Goal: Information Seeking & Learning: Learn about a topic

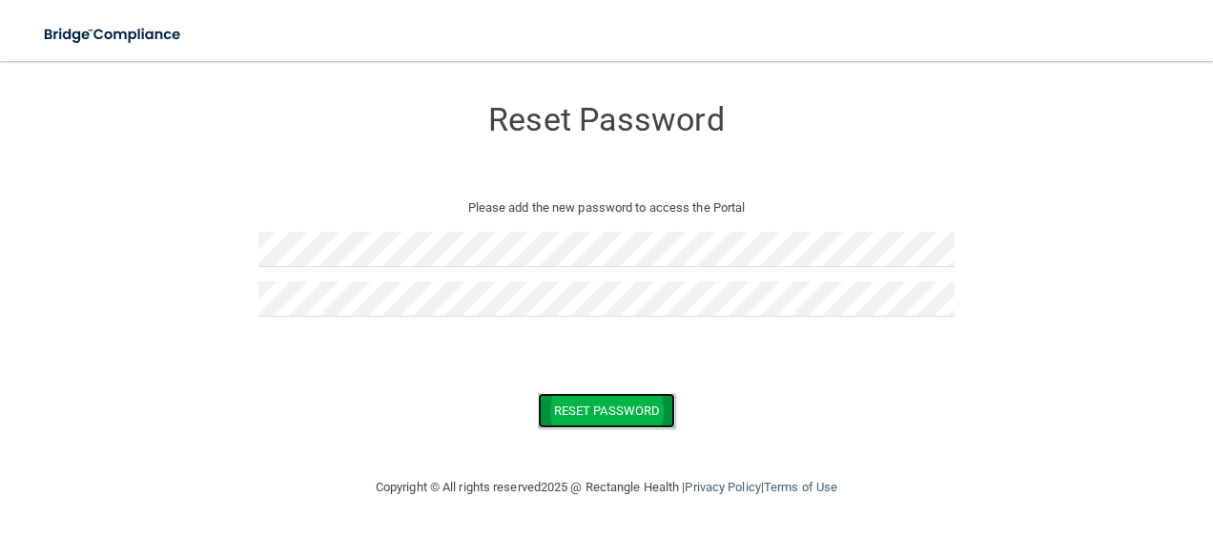
click at [630, 407] on button "Reset Password" at bounding box center [606, 410] width 137 height 35
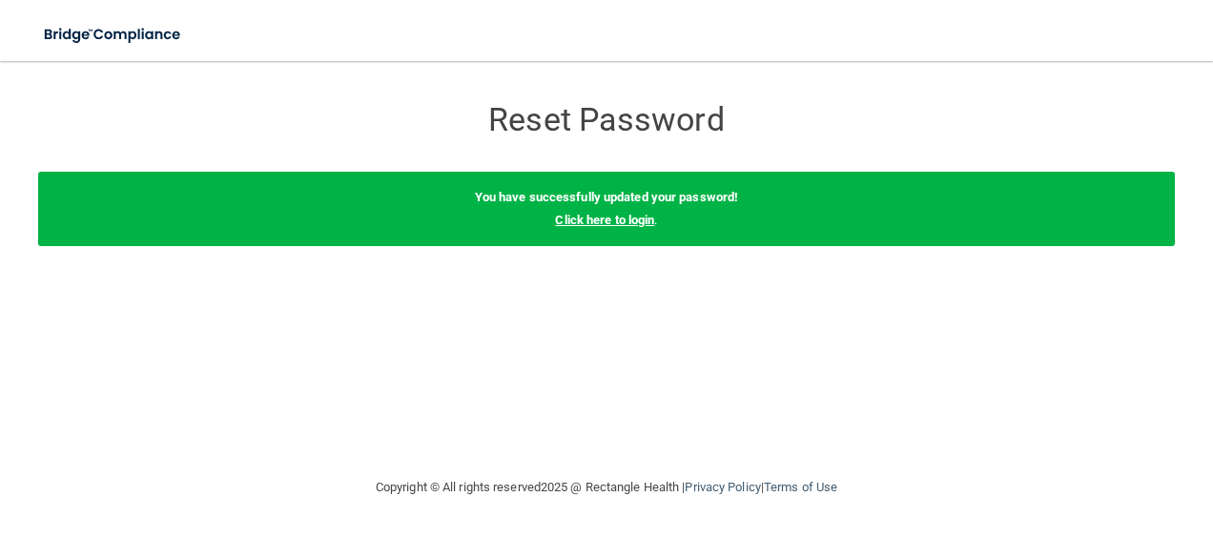
click at [647, 216] on link "Click here to login" at bounding box center [604, 220] width 99 height 14
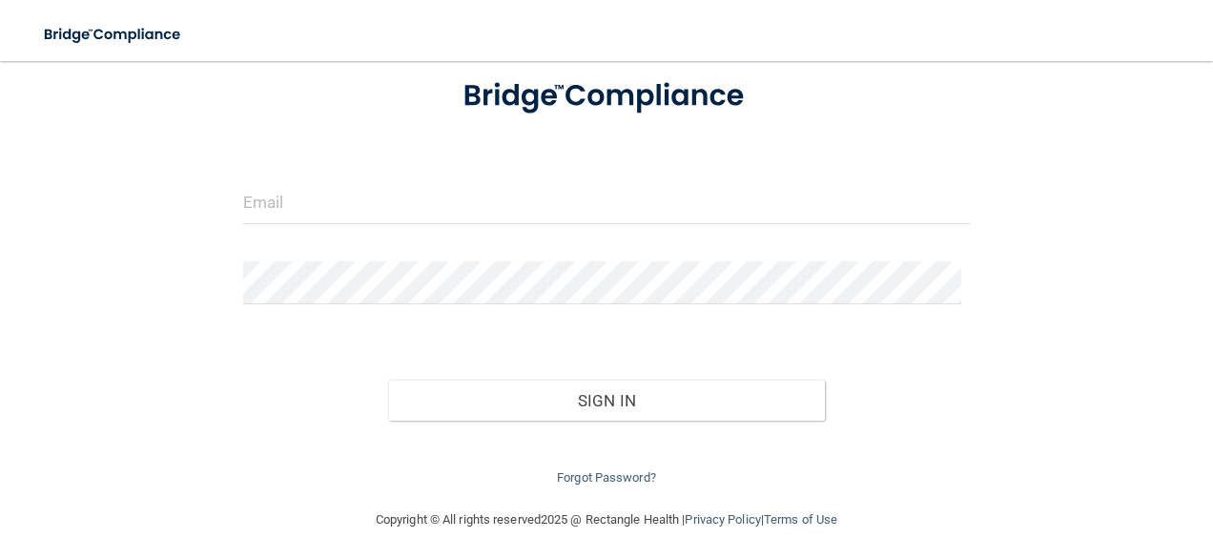
scroll to position [145, 0]
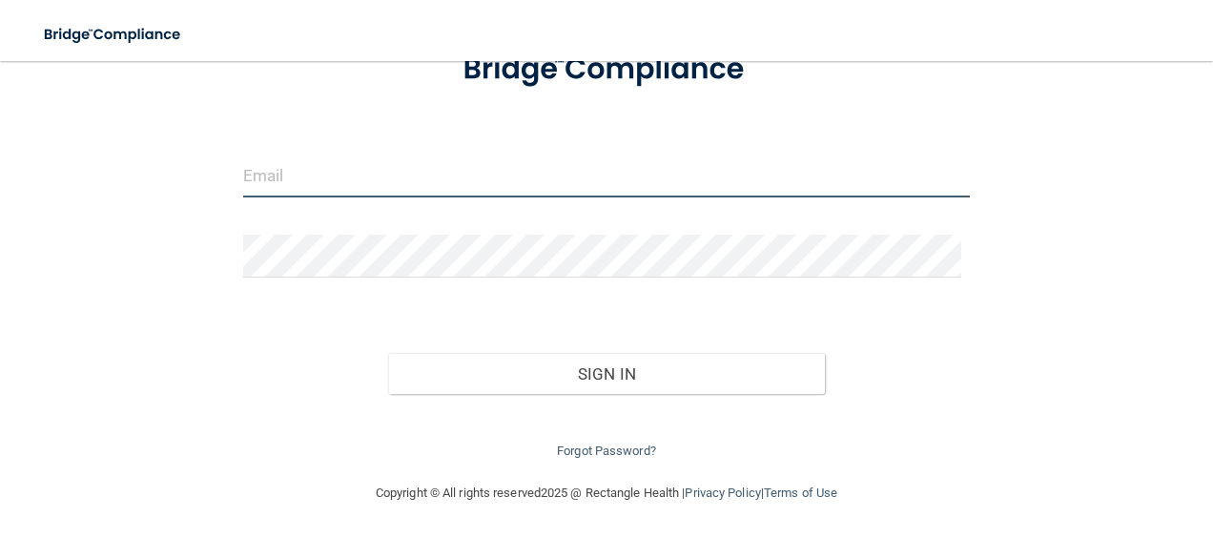
click at [262, 175] on input "email" at bounding box center [607, 175] width 728 height 43
type input "[EMAIL_ADDRESS][DOMAIN_NAME]"
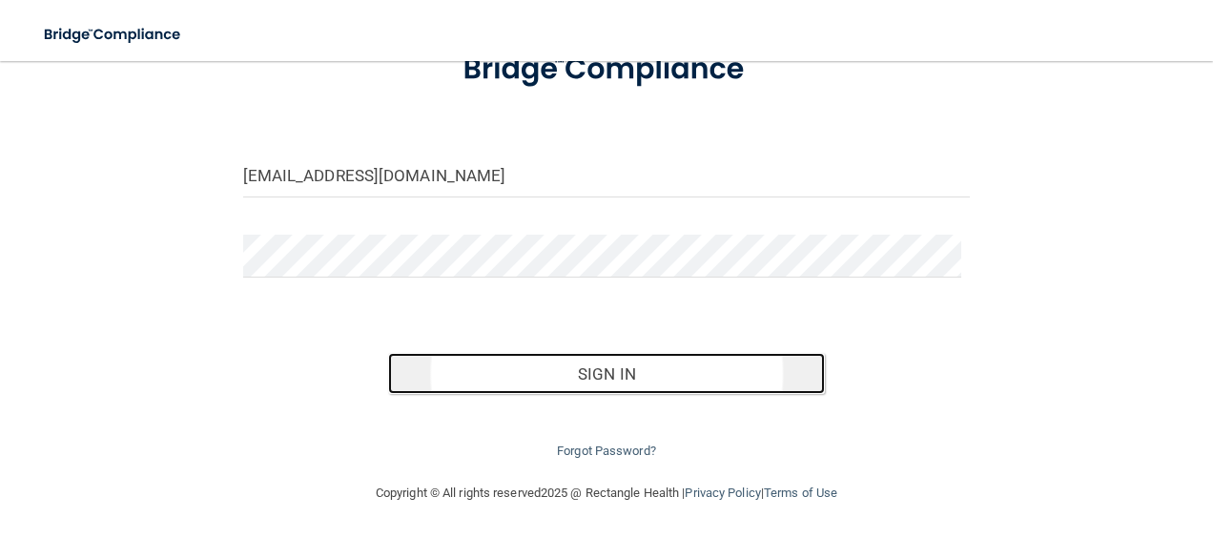
click at [585, 362] on button "Sign In" at bounding box center [606, 374] width 437 height 42
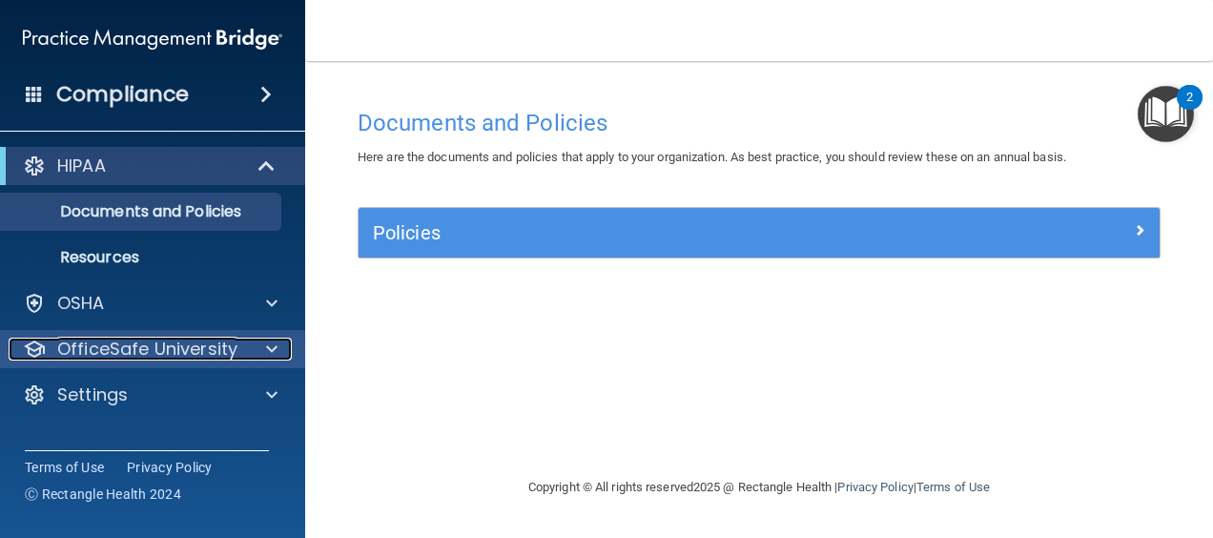
click at [211, 341] on p "OfficeSafe University" at bounding box center [147, 349] width 180 height 23
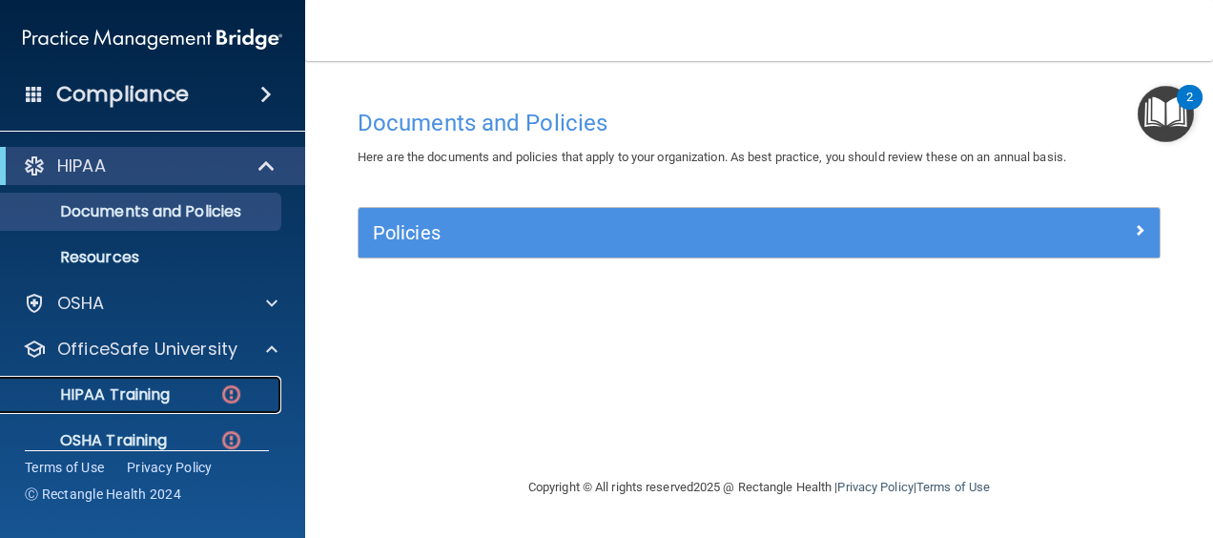
click at [154, 392] on p "HIPAA Training" at bounding box center [90, 394] width 157 height 19
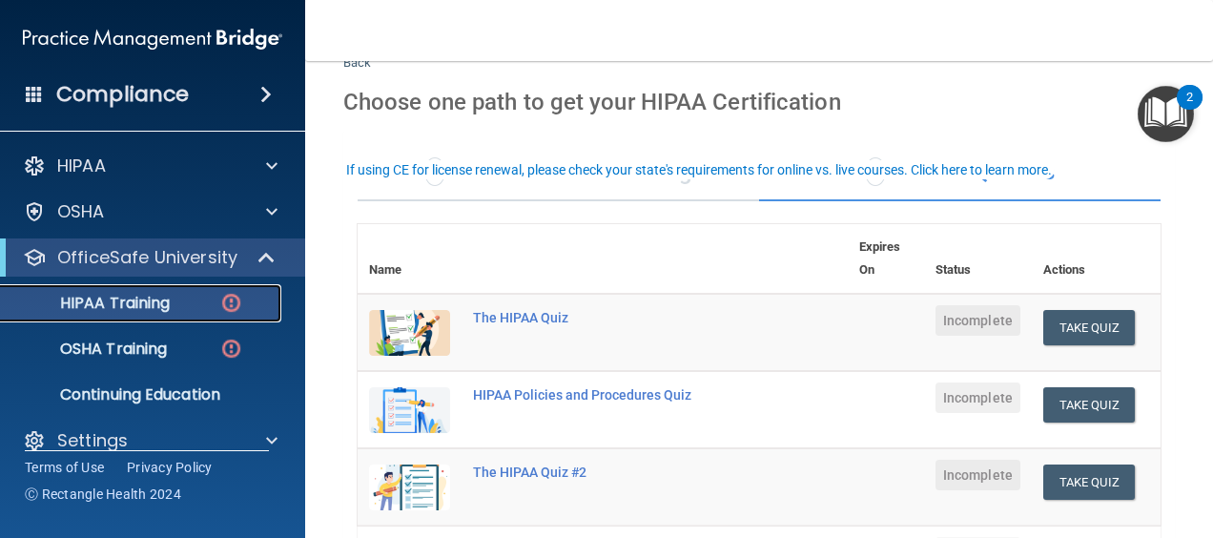
scroll to position [95, 0]
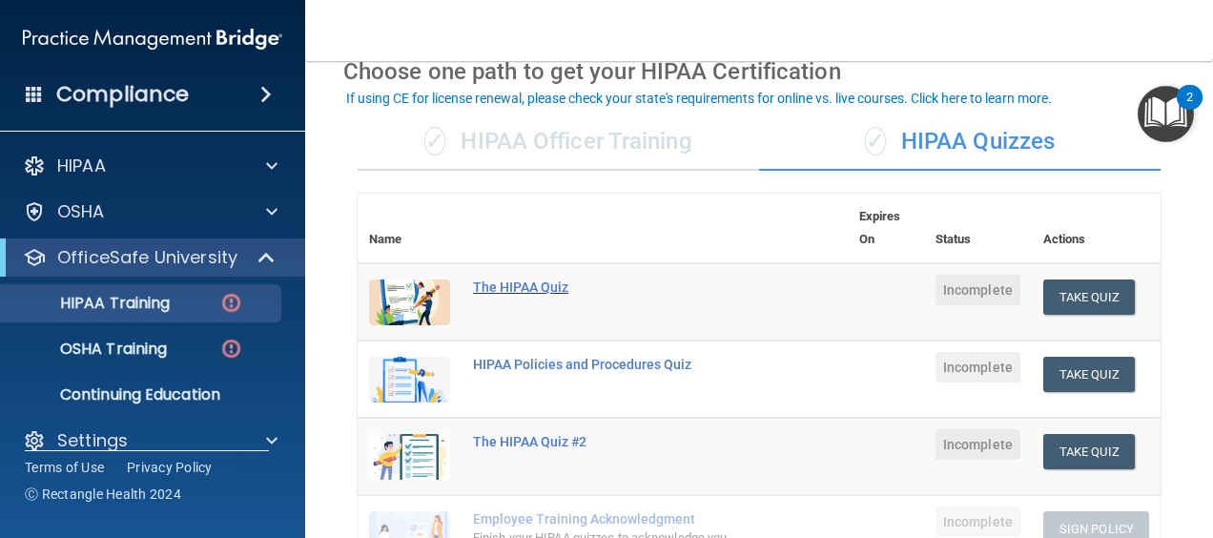
click at [551, 286] on div "The HIPAA Quiz" at bounding box center [612, 286] width 279 height 15
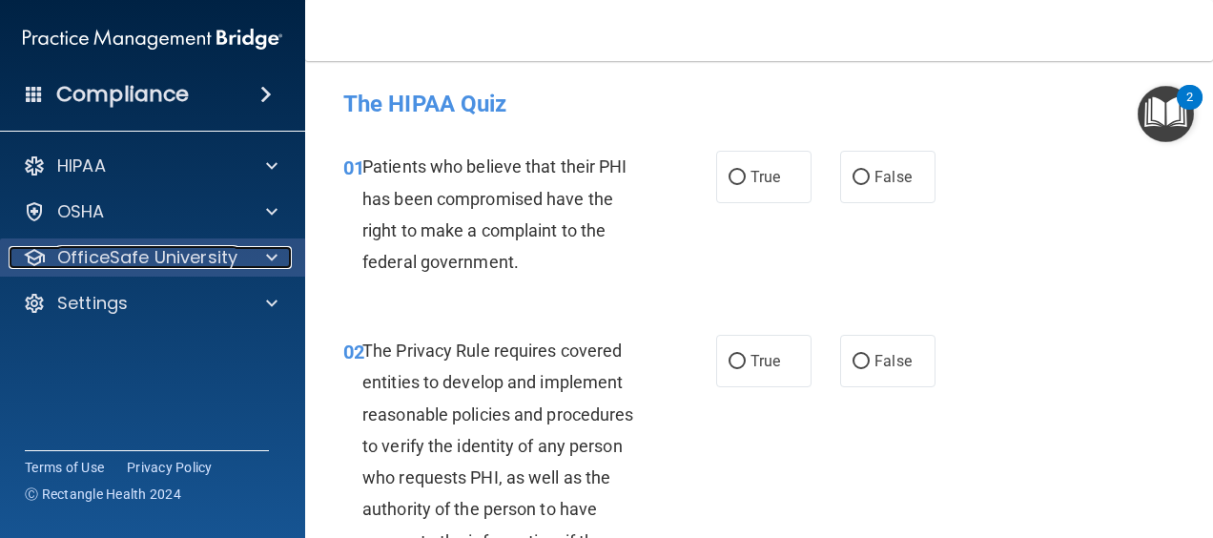
click at [72, 268] on p "OfficeSafe University" at bounding box center [147, 257] width 180 height 23
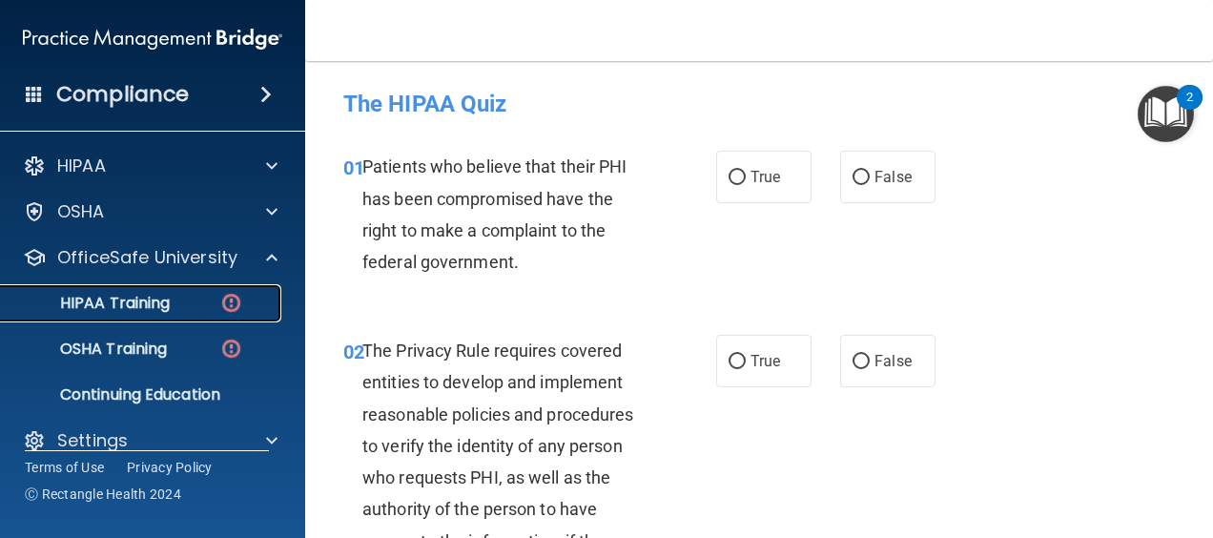
click at [114, 309] on p "HIPAA Training" at bounding box center [90, 303] width 157 height 19
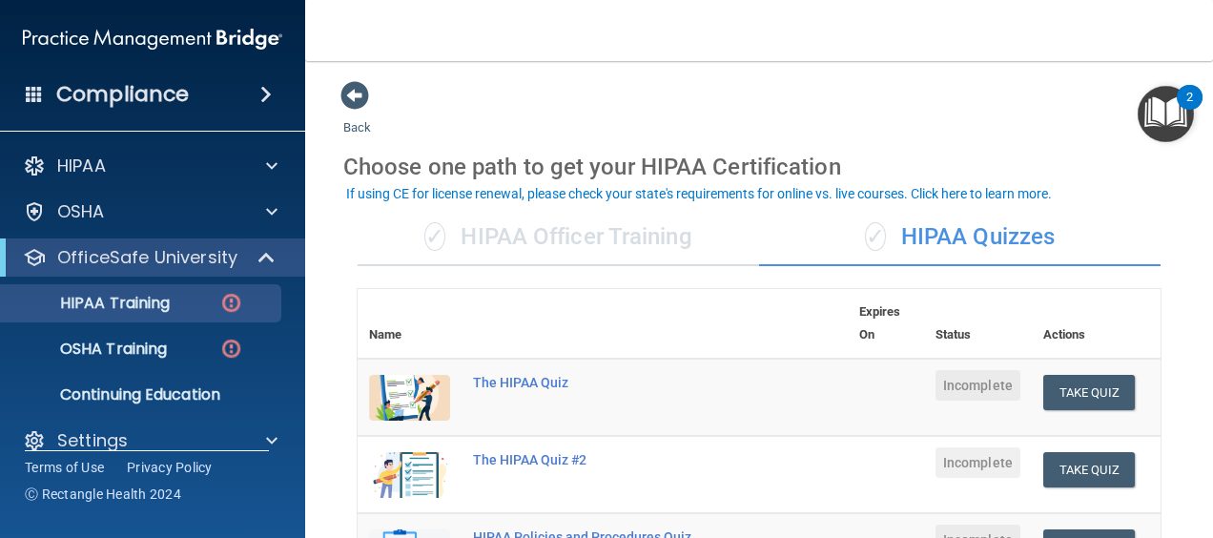
click at [529, 235] on div "✓ HIPAA Officer Training" at bounding box center [558, 237] width 401 height 57
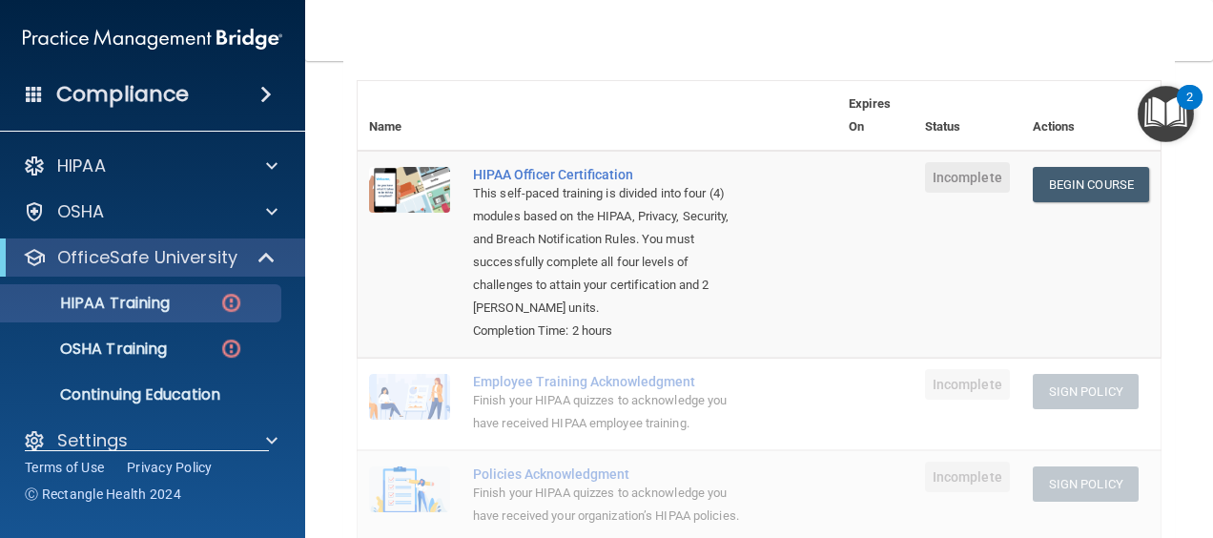
scroll to position [85, 0]
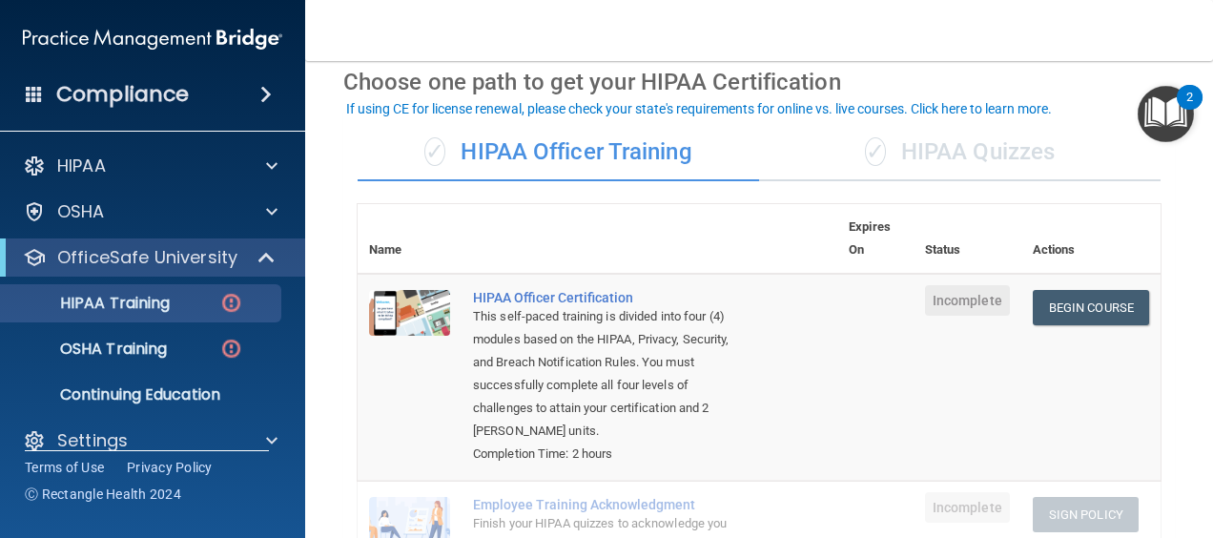
click at [967, 163] on div "✓ HIPAA Quizzes" at bounding box center [959, 152] width 401 height 57
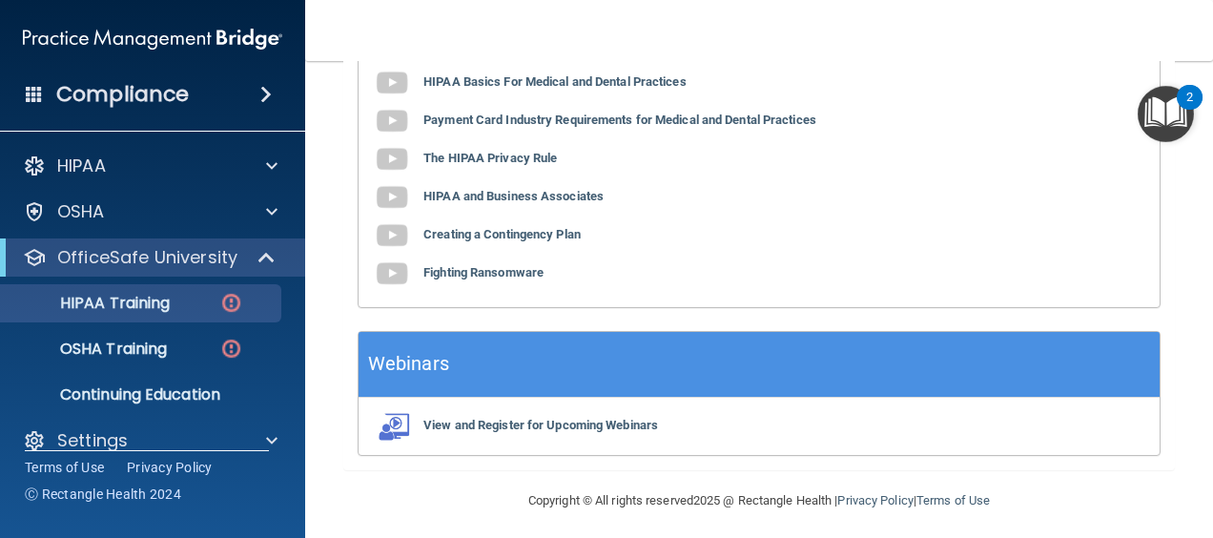
scroll to position [848, 0]
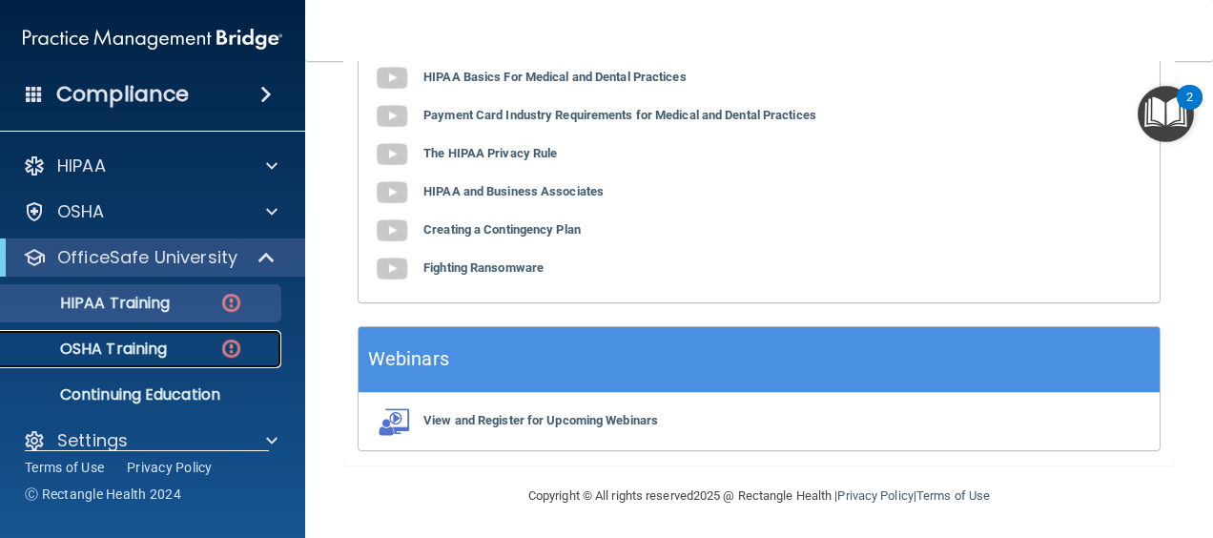
click at [152, 359] on p "OSHA Training" at bounding box center [89, 348] width 154 height 19
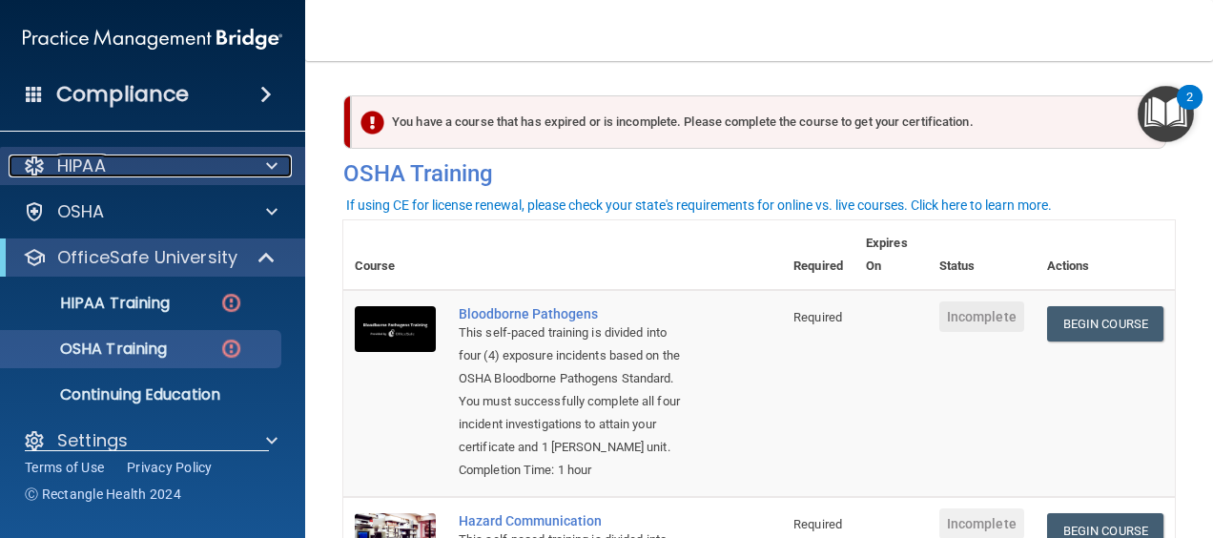
click at [99, 171] on p "HIPAA" at bounding box center [81, 165] width 49 height 23
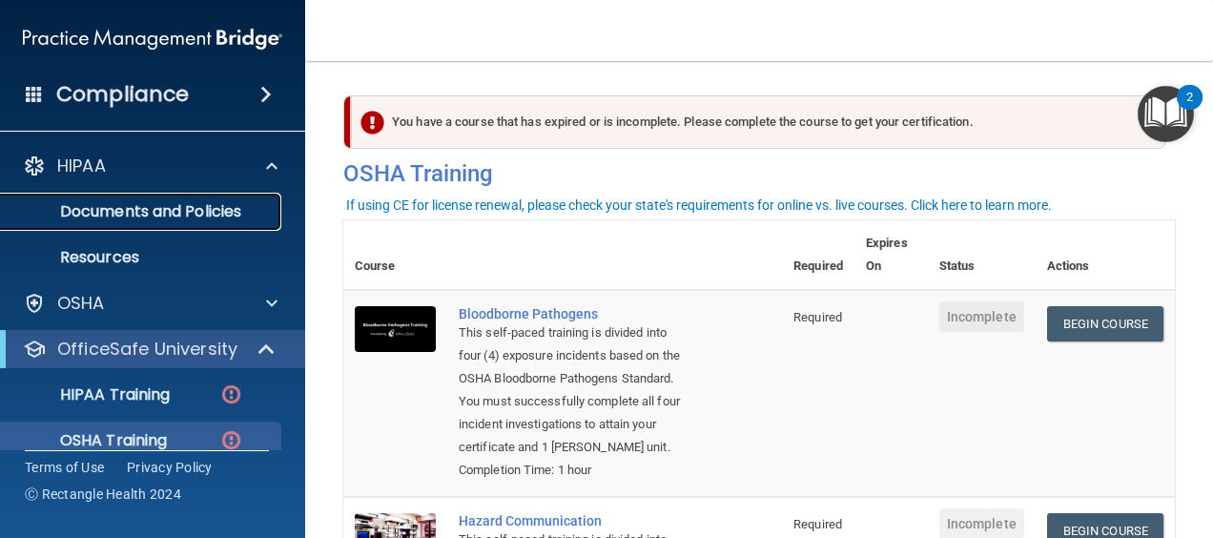
click at [117, 204] on p "Documents and Policies" at bounding box center [142, 211] width 260 height 19
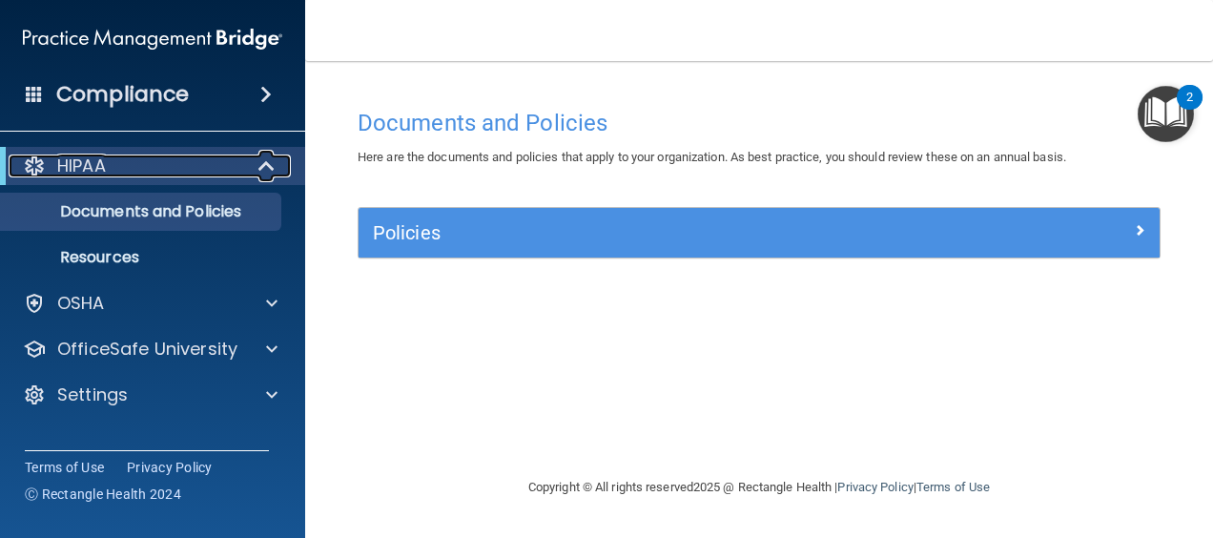
click at [113, 172] on div "HIPAA" at bounding box center [127, 165] width 236 height 23
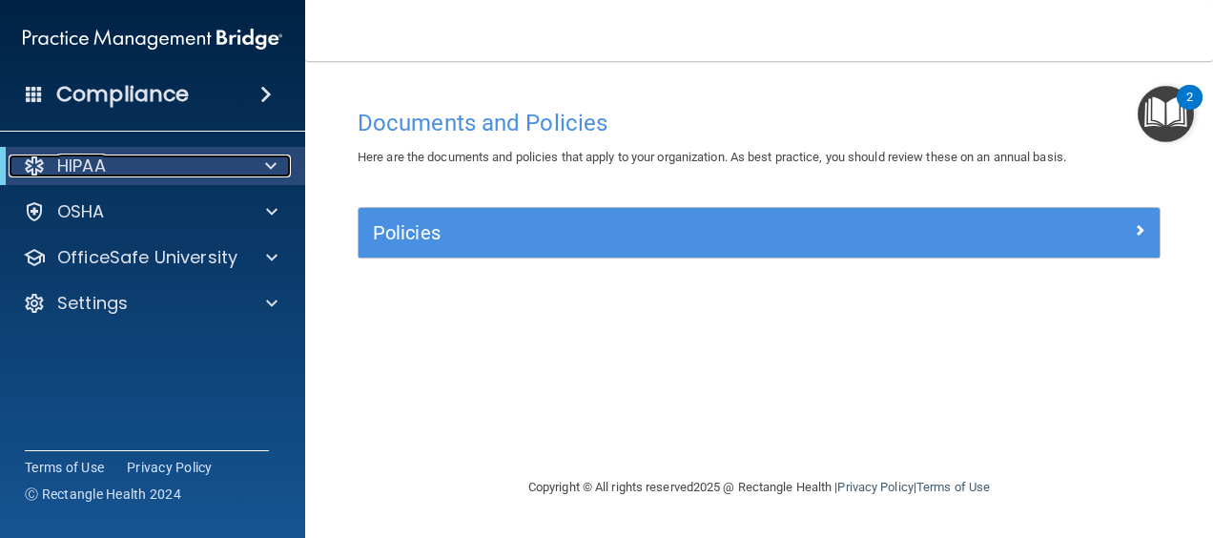
click at [113, 172] on div "HIPAA" at bounding box center [127, 165] width 236 height 23
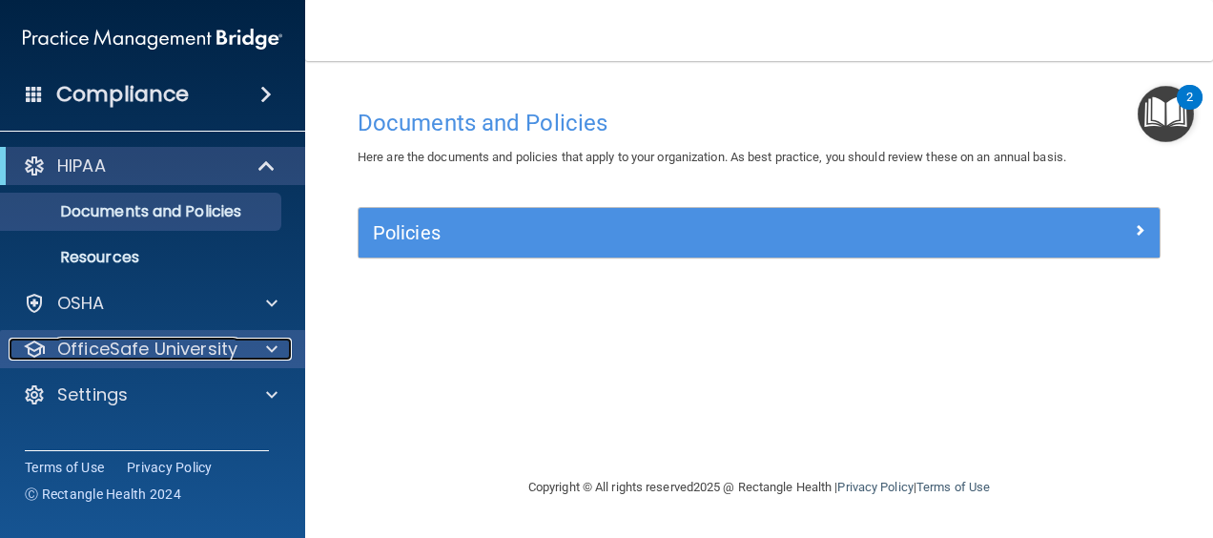
click at [100, 346] on p "OfficeSafe University" at bounding box center [147, 349] width 180 height 23
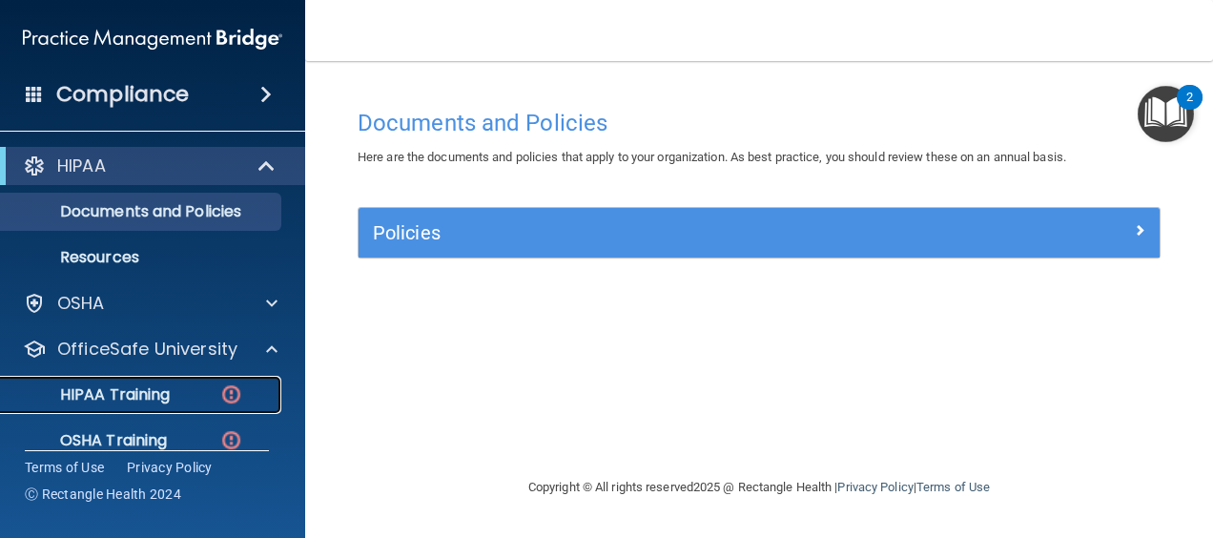
click at [109, 395] on p "HIPAA Training" at bounding box center [90, 394] width 157 height 19
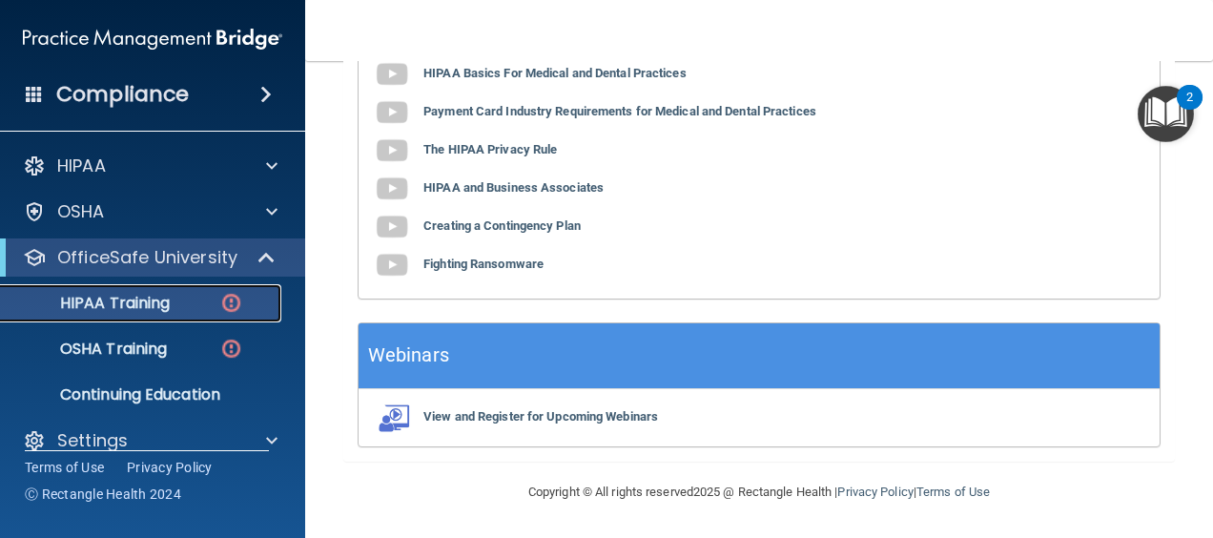
scroll to position [776, 0]
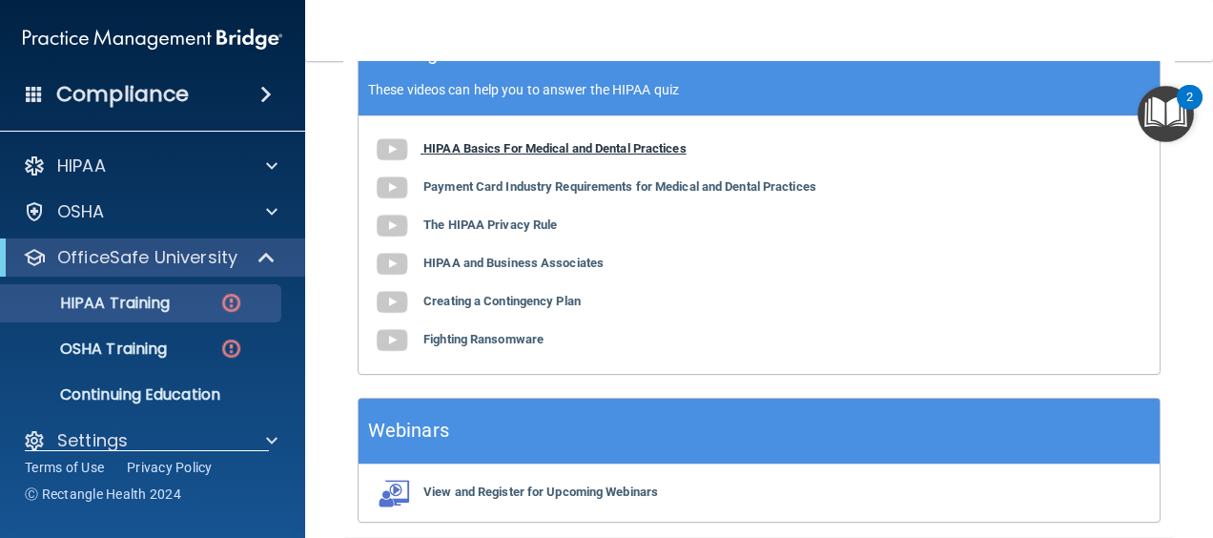
click at [595, 155] on b "HIPAA Basics For Medical and Dental Practices" at bounding box center [554, 148] width 263 height 14
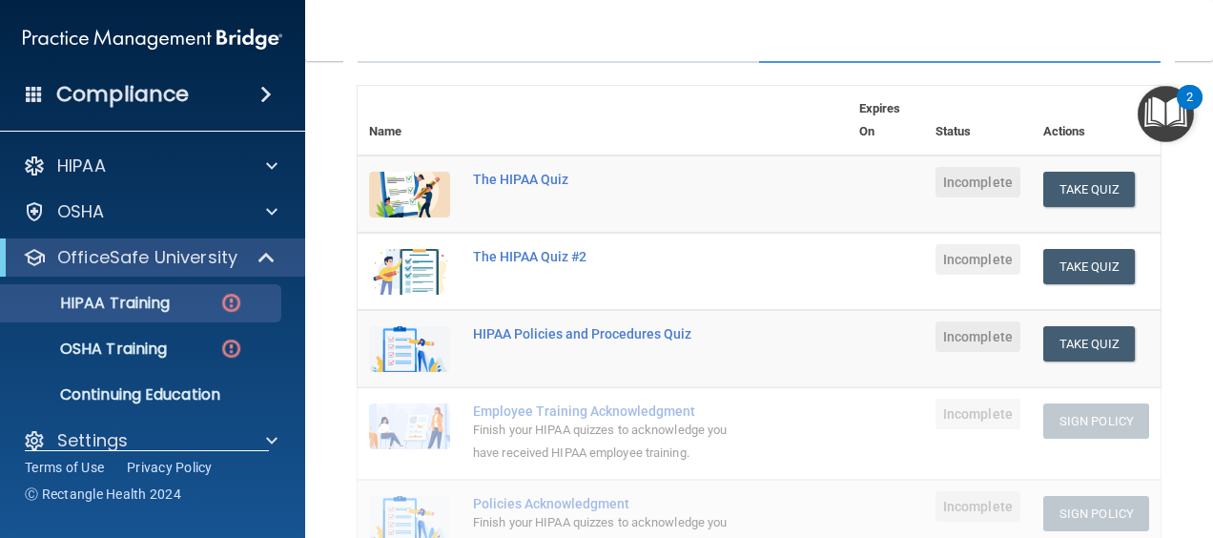
scroll to position [109, 0]
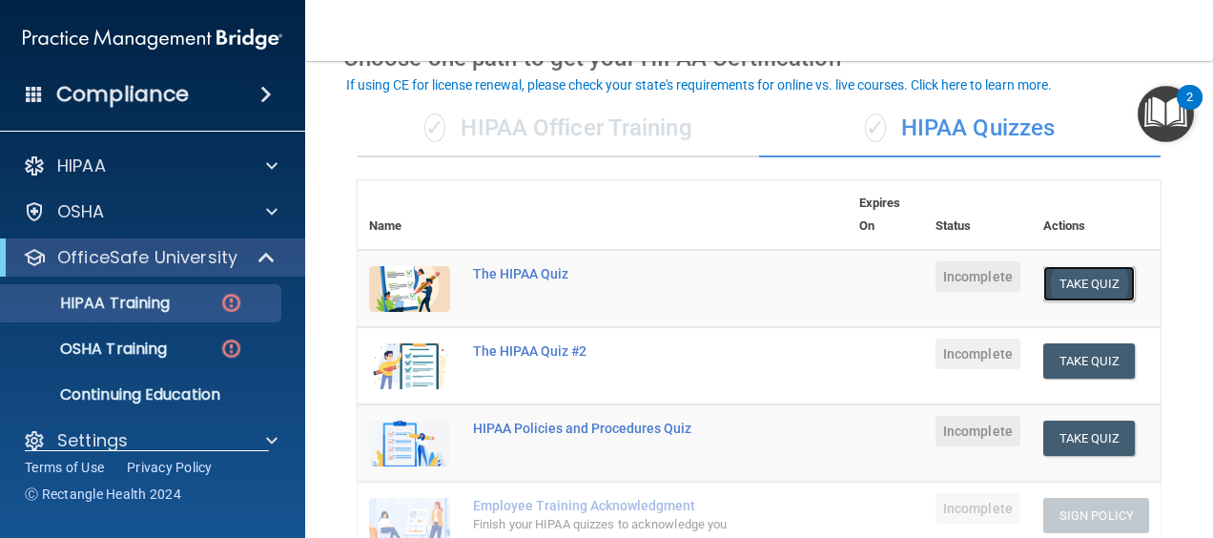
click at [1093, 286] on button "Take Quiz" at bounding box center [1089, 283] width 92 height 35
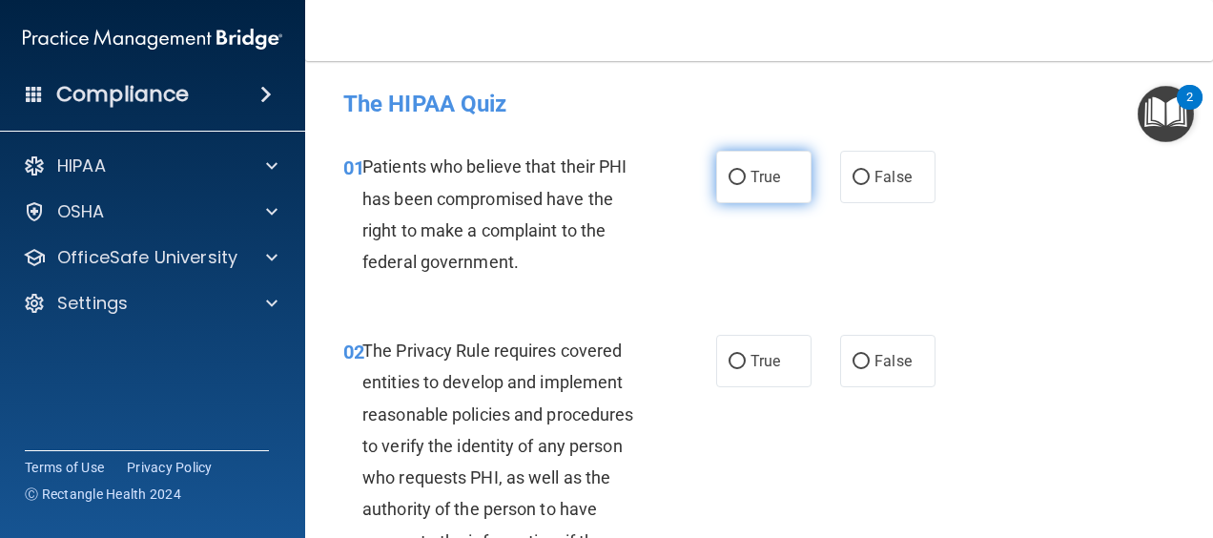
click at [767, 174] on span "True" at bounding box center [766, 177] width 30 height 18
click at [746, 174] on input "True" at bounding box center [737, 178] width 17 height 14
radio input "true"
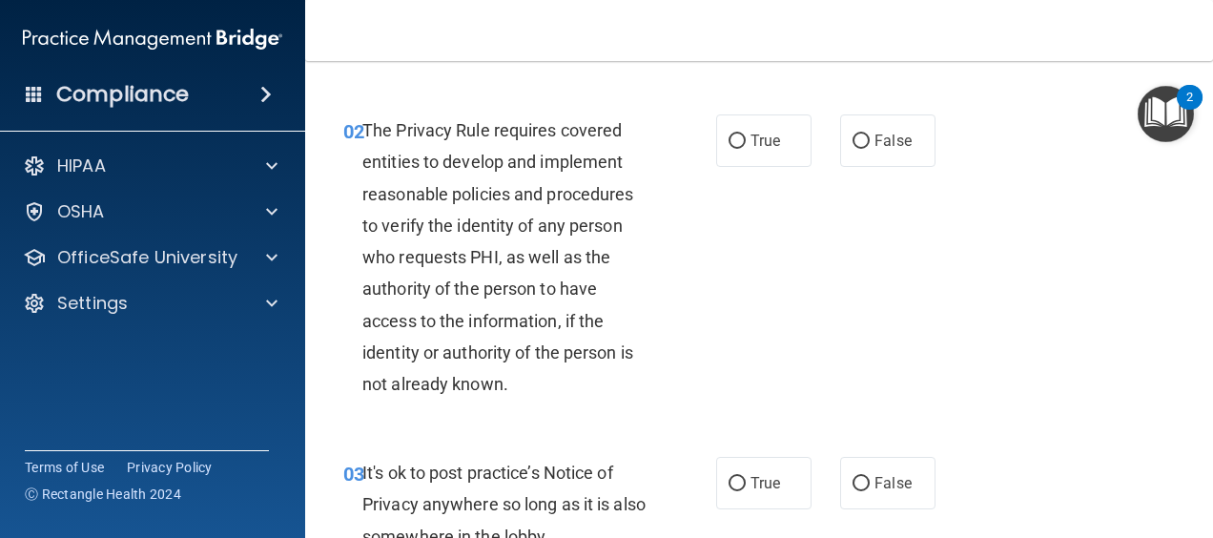
scroll to position [191, 0]
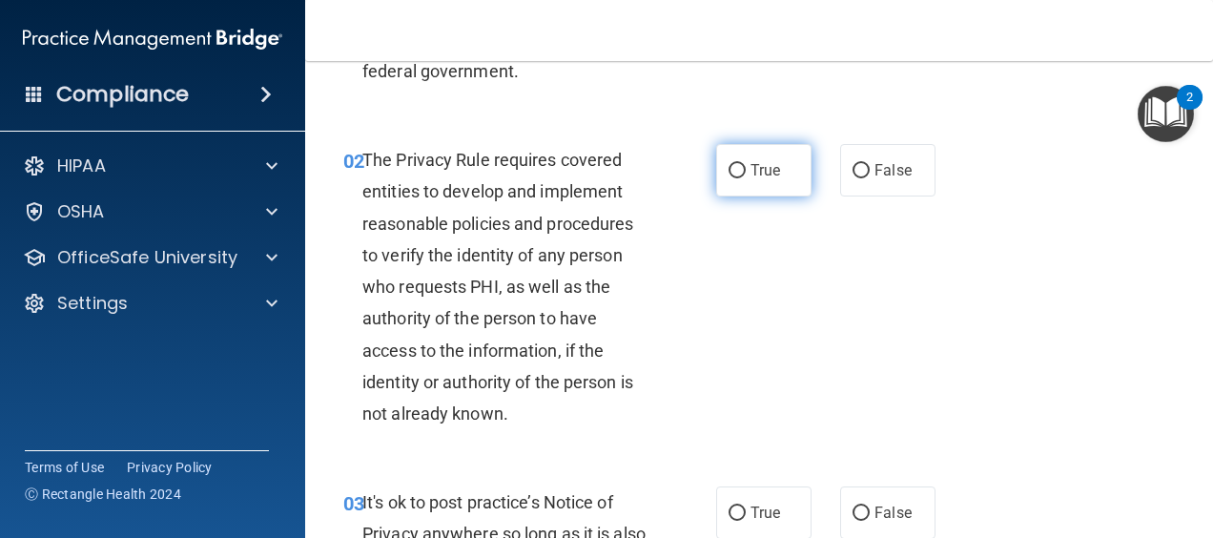
click at [770, 164] on span "True" at bounding box center [766, 170] width 30 height 18
click at [746, 164] on input "True" at bounding box center [737, 171] width 17 height 14
radio input "true"
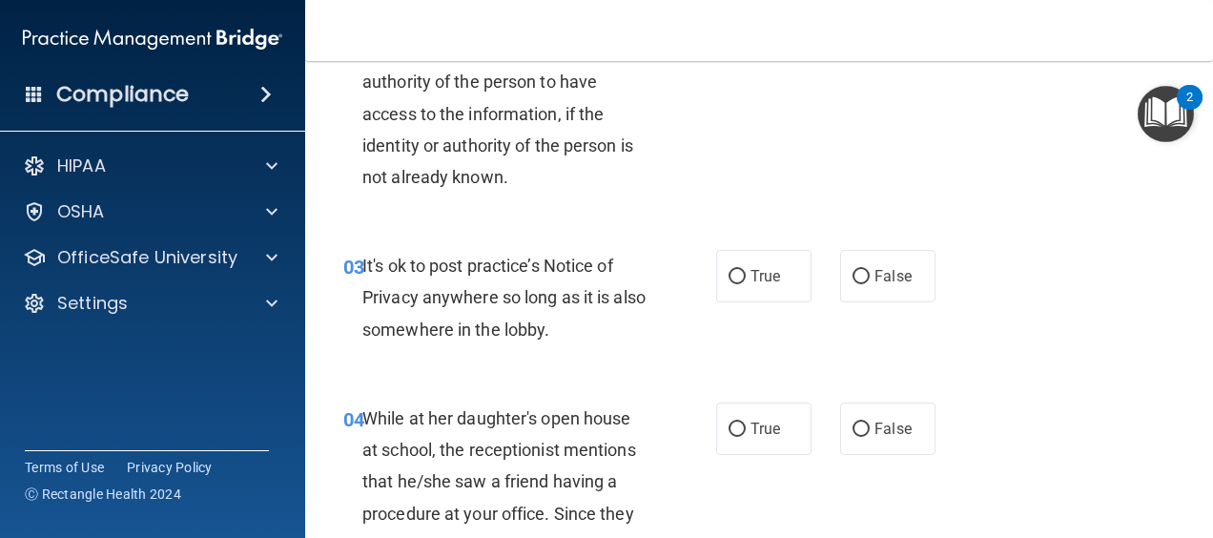
scroll to position [477, 0]
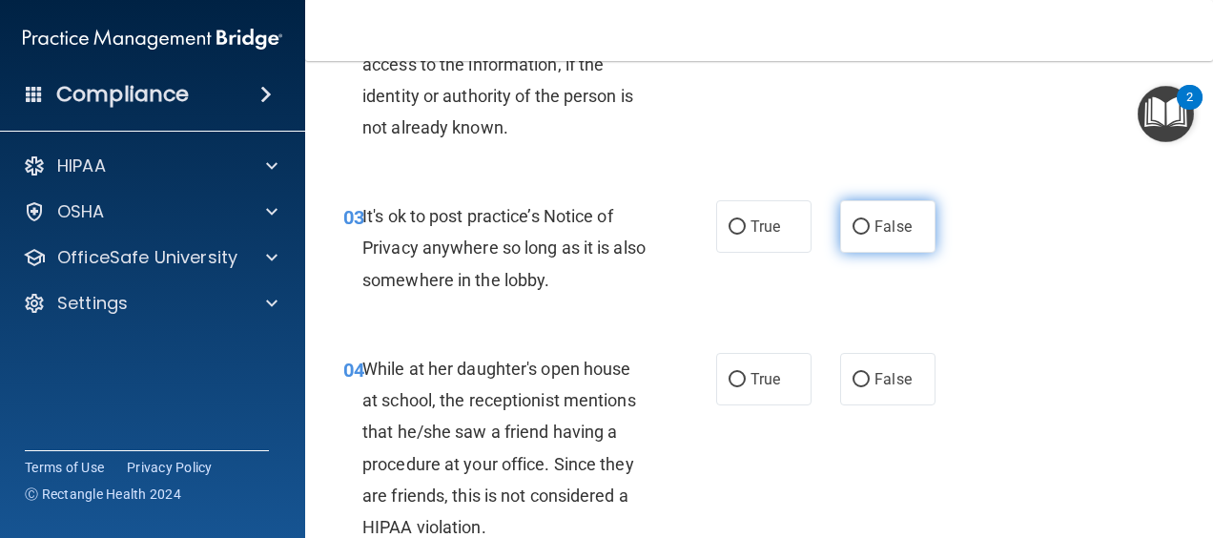
click at [862, 215] on label "False" at bounding box center [887, 226] width 95 height 52
click at [862, 220] on input "False" at bounding box center [861, 227] width 17 height 14
radio input "true"
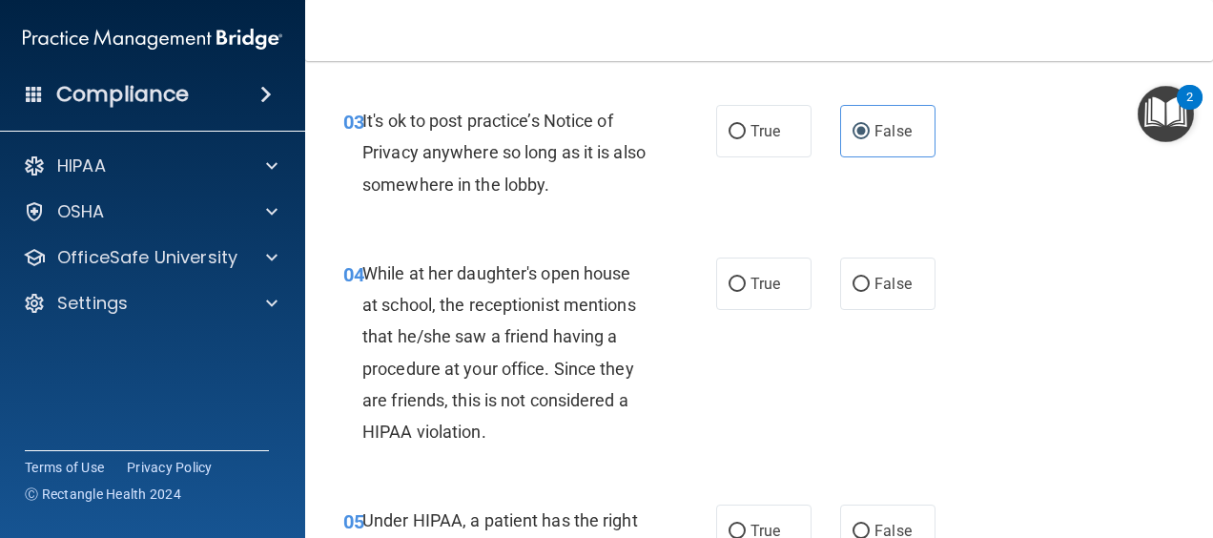
scroll to position [668, 0]
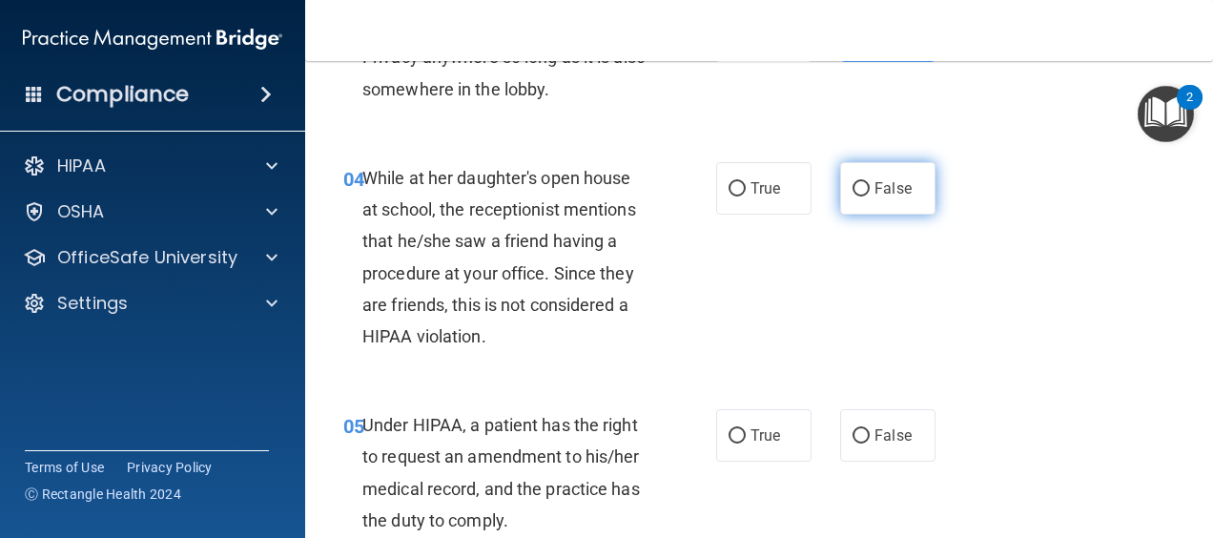
click at [867, 199] on label "False" at bounding box center [887, 188] width 95 height 52
click at [867, 196] on input "False" at bounding box center [861, 189] width 17 height 14
radio input "true"
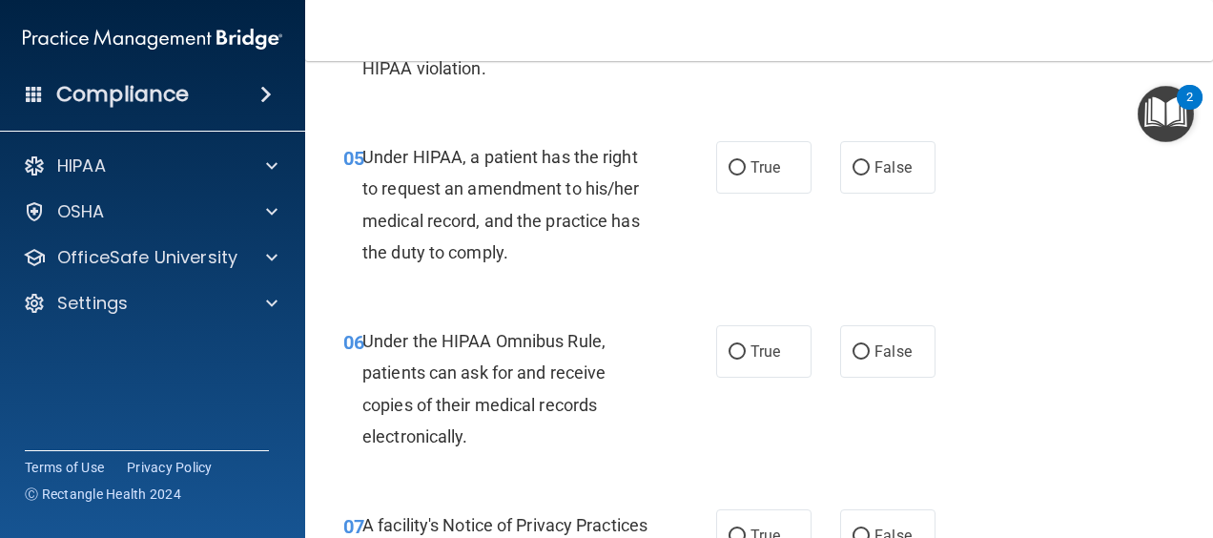
scroll to position [954, 0]
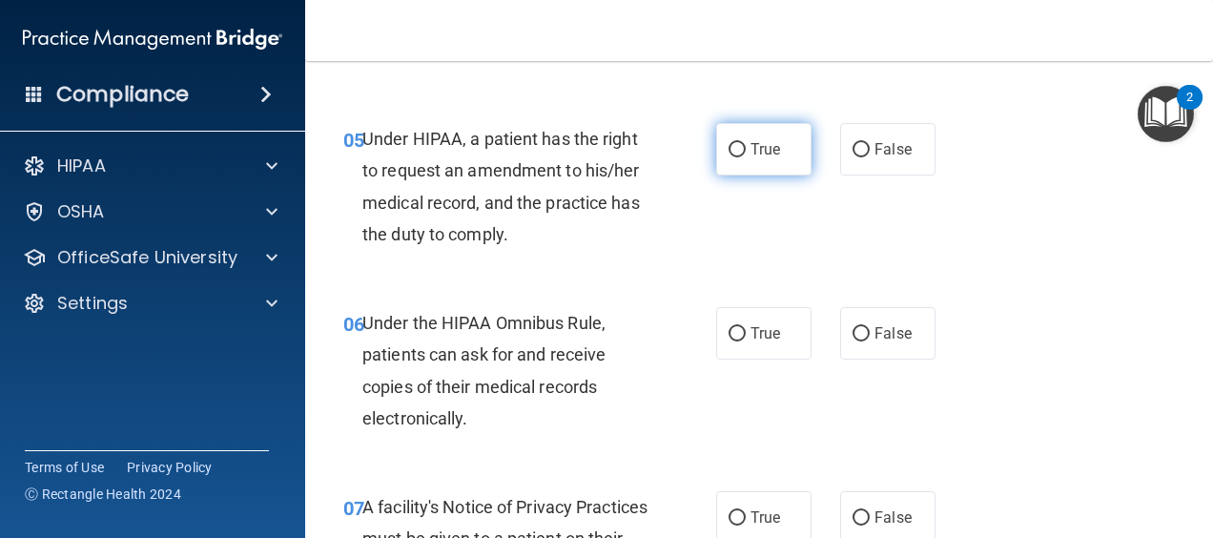
click at [755, 146] on span "True" at bounding box center [766, 149] width 30 height 18
click at [746, 146] on input "True" at bounding box center [737, 150] width 17 height 14
radio input "true"
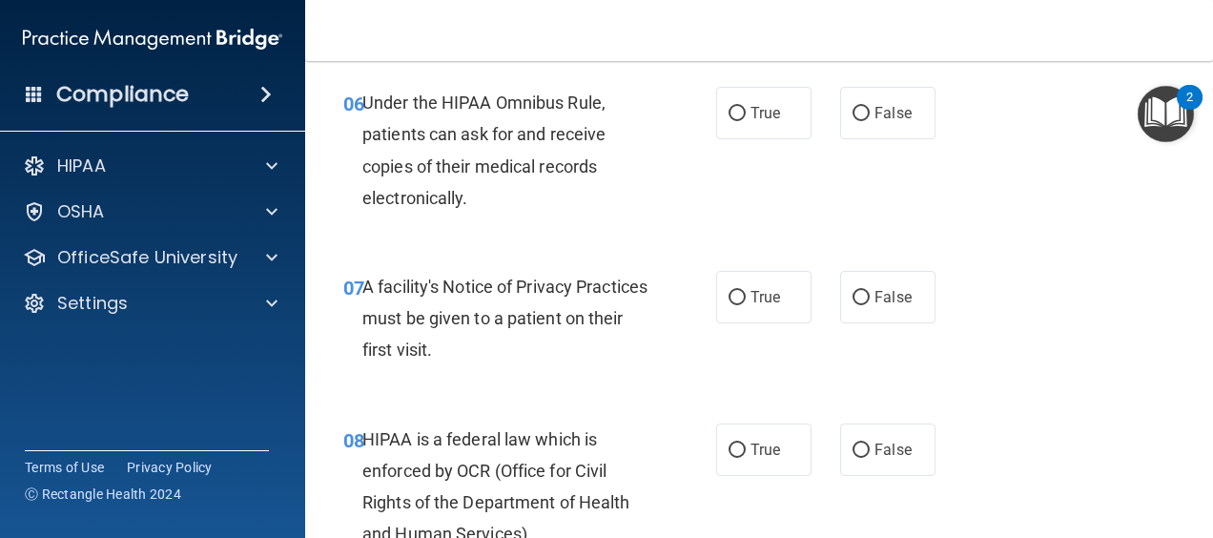
scroll to position [1144, 0]
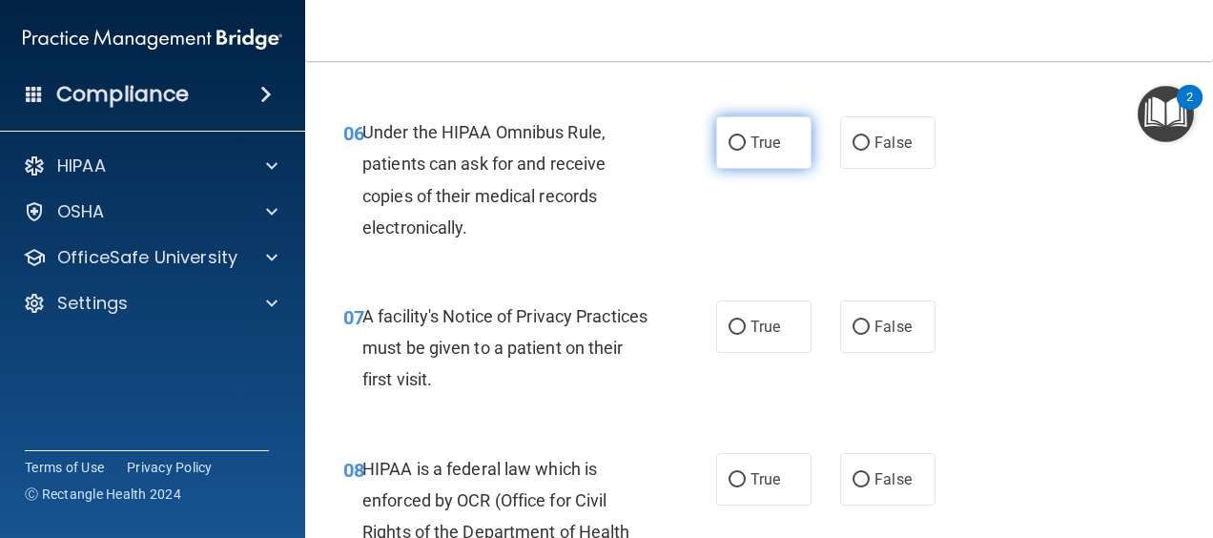
click at [761, 163] on label "True" at bounding box center [763, 142] width 95 height 52
click at [746, 151] on input "True" at bounding box center [737, 143] width 17 height 14
radio input "true"
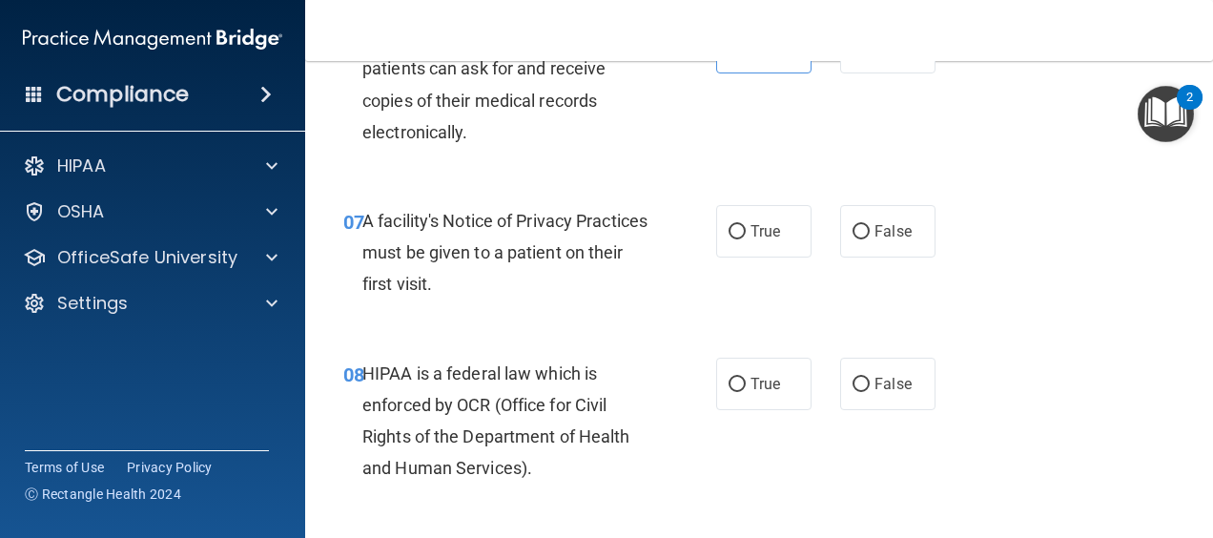
scroll to position [1335, 0]
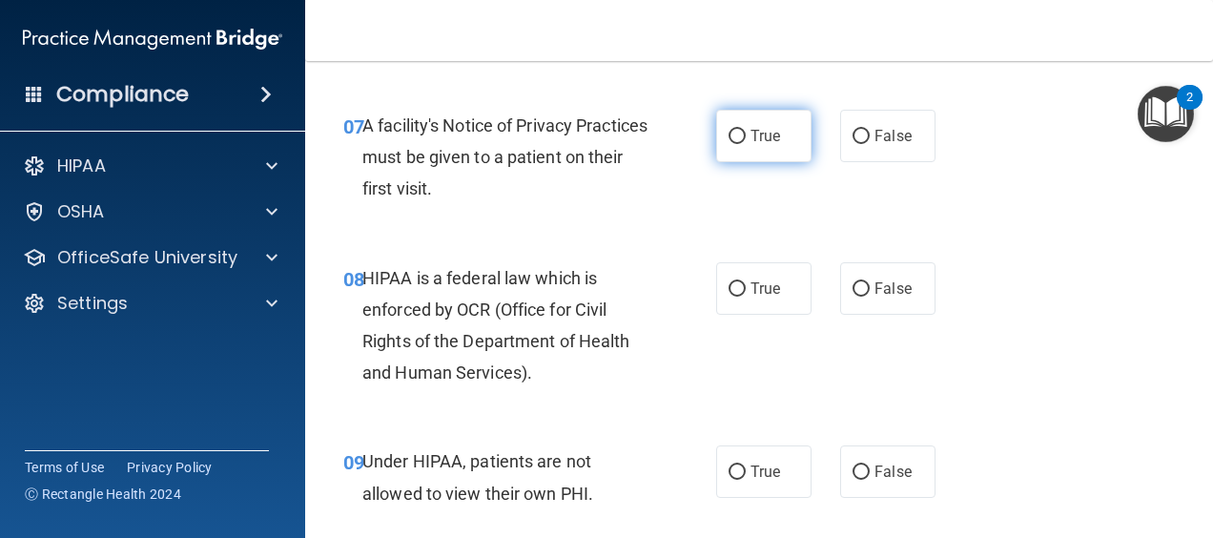
click at [750, 148] on label "True" at bounding box center [763, 136] width 95 height 52
click at [746, 144] on input "True" at bounding box center [737, 137] width 17 height 14
radio input "true"
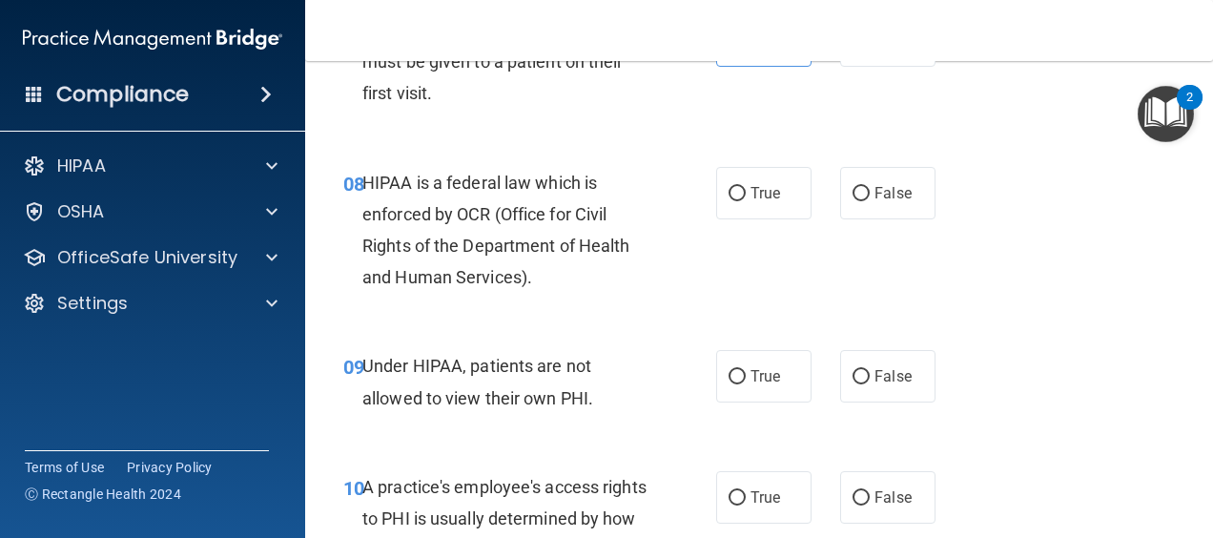
scroll to position [1526, 0]
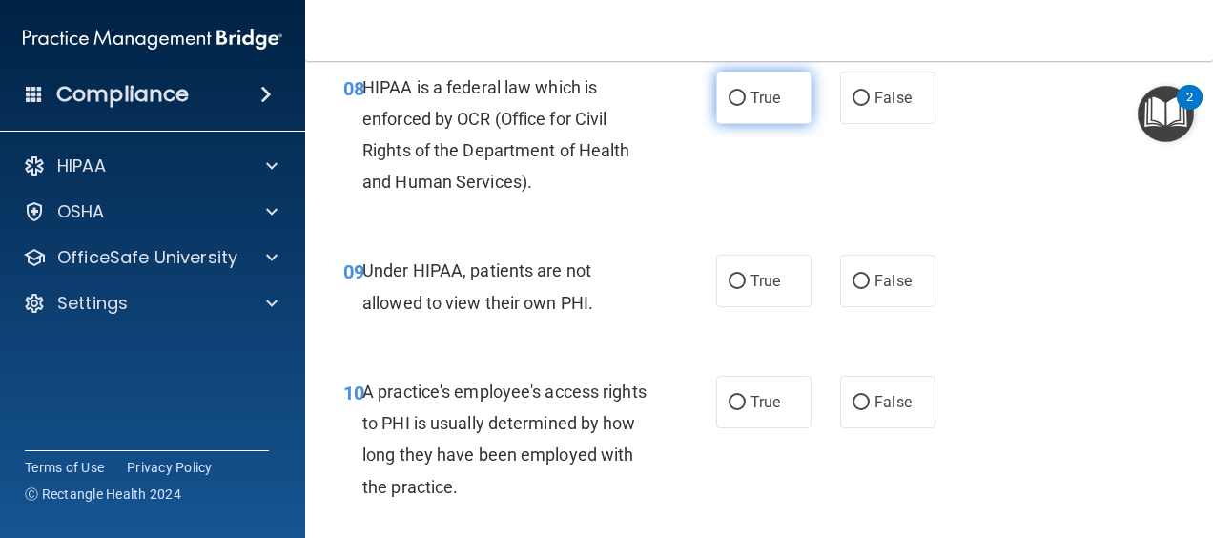
click at [771, 72] on label "True" at bounding box center [763, 98] width 95 height 52
click at [746, 92] on input "True" at bounding box center [737, 99] width 17 height 14
radio input "true"
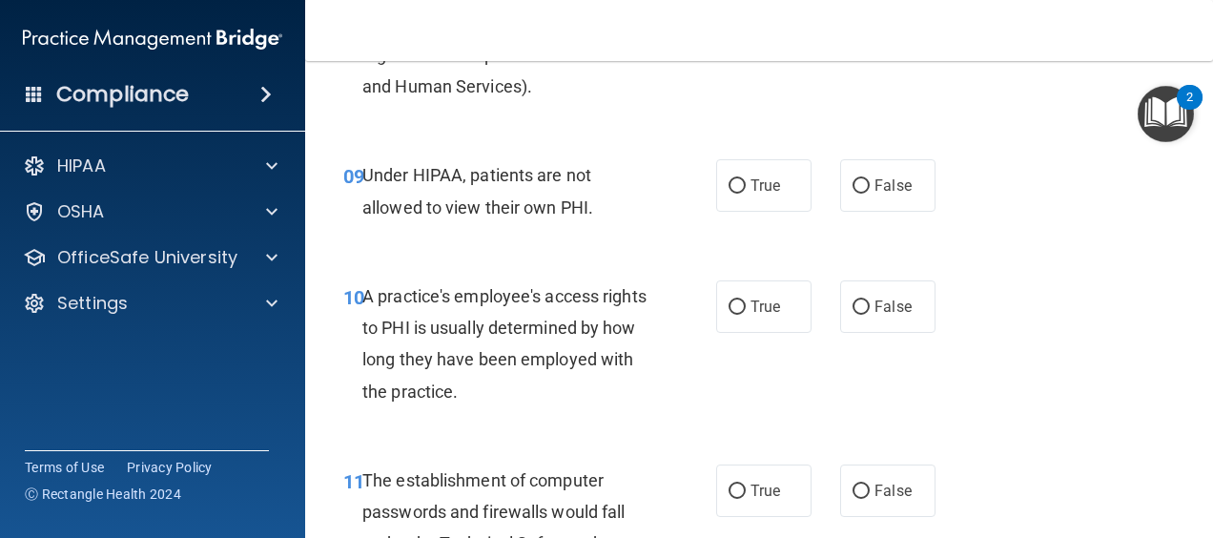
scroll to position [1717, 0]
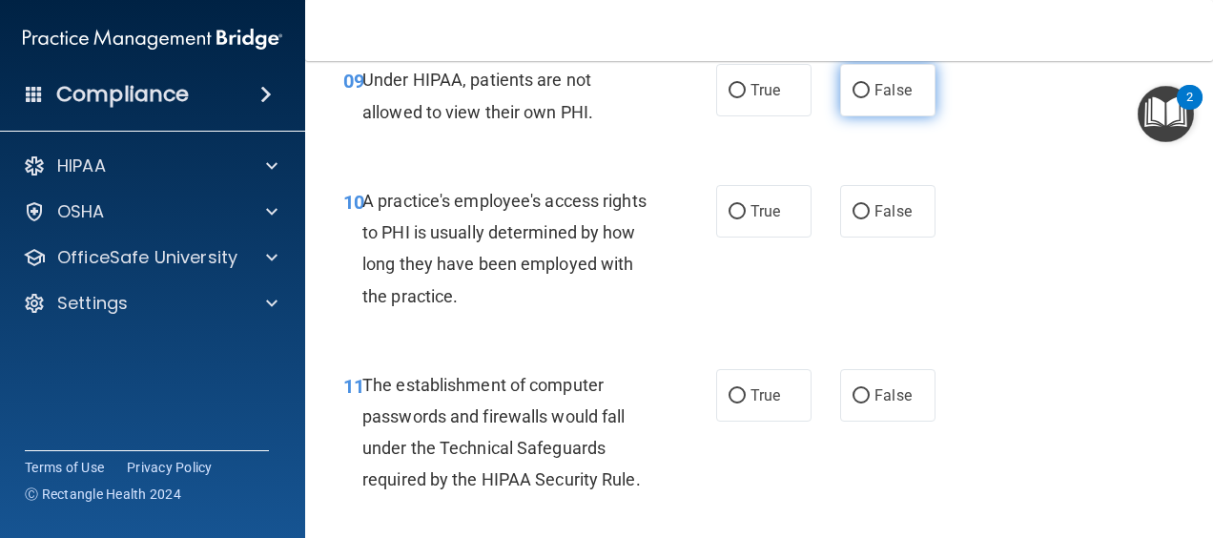
click at [840, 105] on label "False" at bounding box center [887, 90] width 95 height 52
click at [853, 98] on input "False" at bounding box center [861, 91] width 17 height 14
radio input "true"
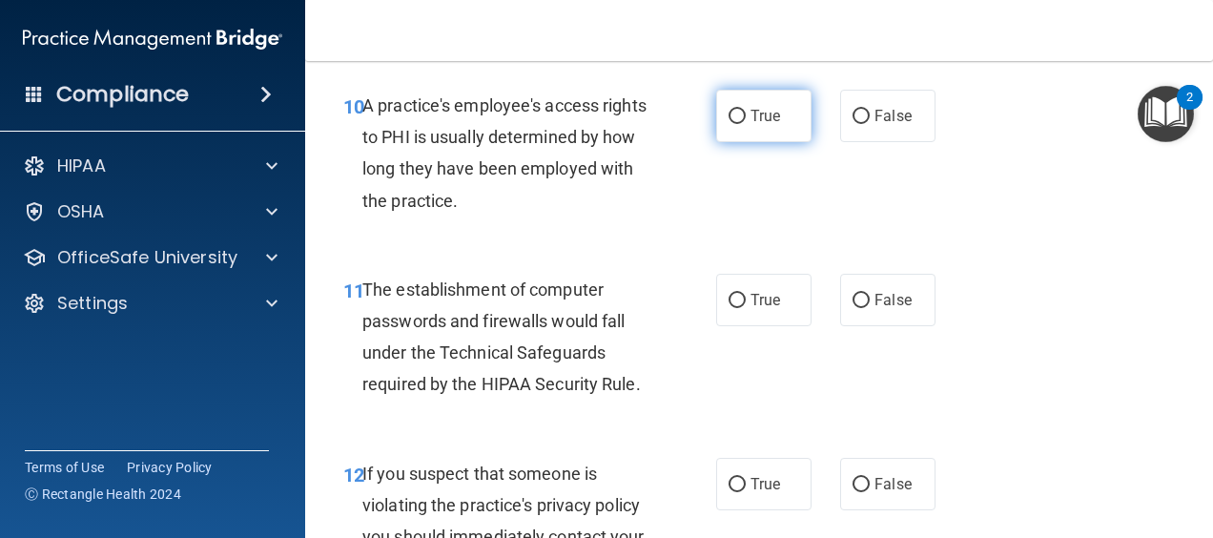
click at [787, 130] on label "True" at bounding box center [763, 116] width 95 height 52
click at [746, 124] on input "True" at bounding box center [737, 117] width 17 height 14
radio input "true"
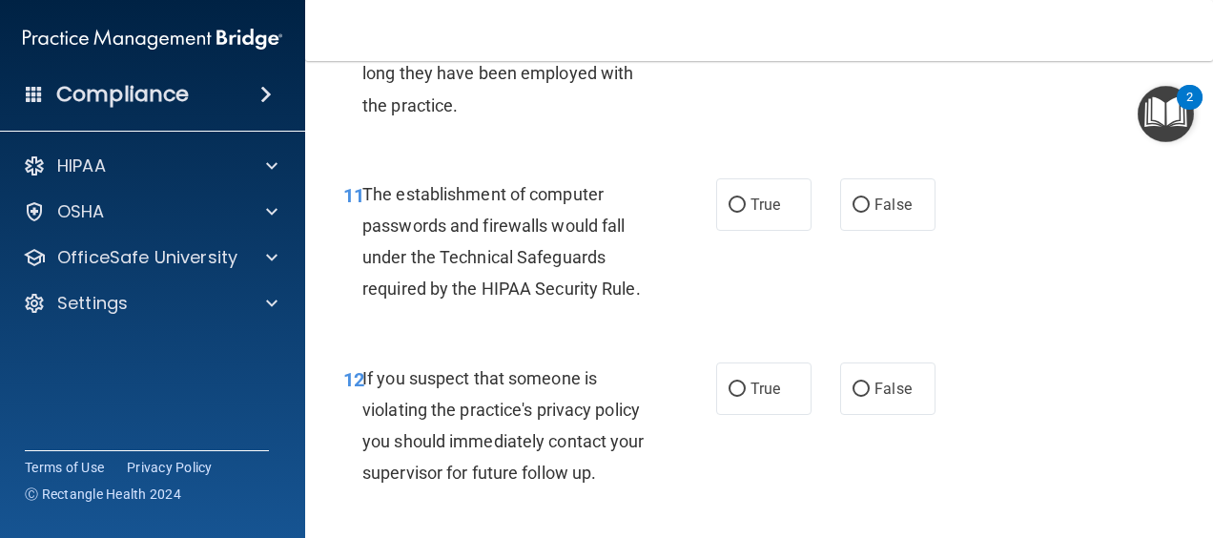
scroll to position [2003, 0]
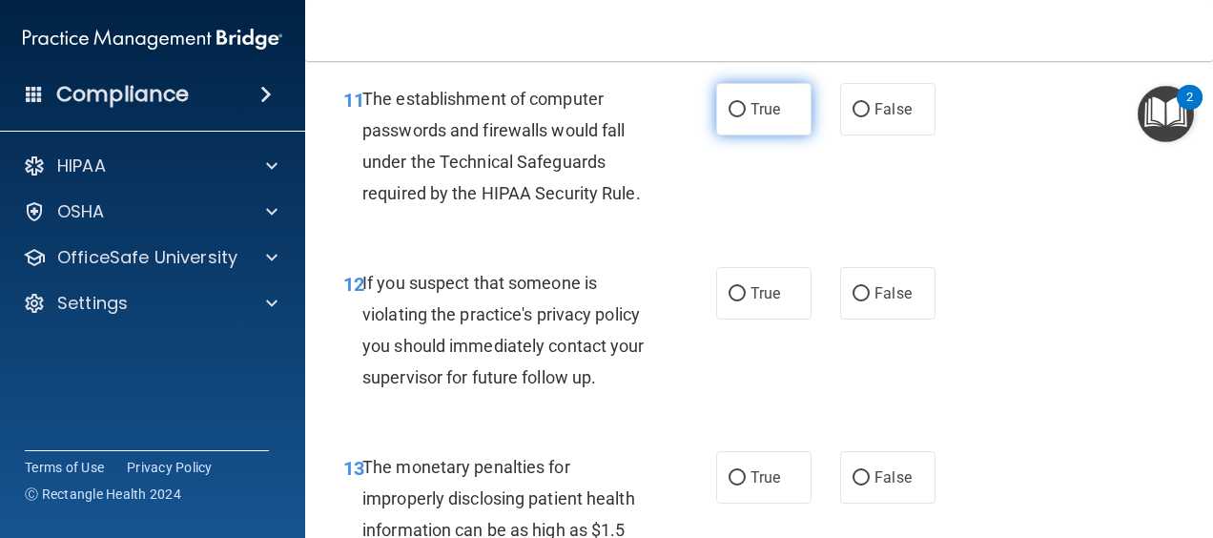
click at [767, 122] on label "True" at bounding box center [763, 109] width 95 height 52
click at [746, 117] on input "True" at bounding box center [737, 110] width 17 height 14
radio input "true"
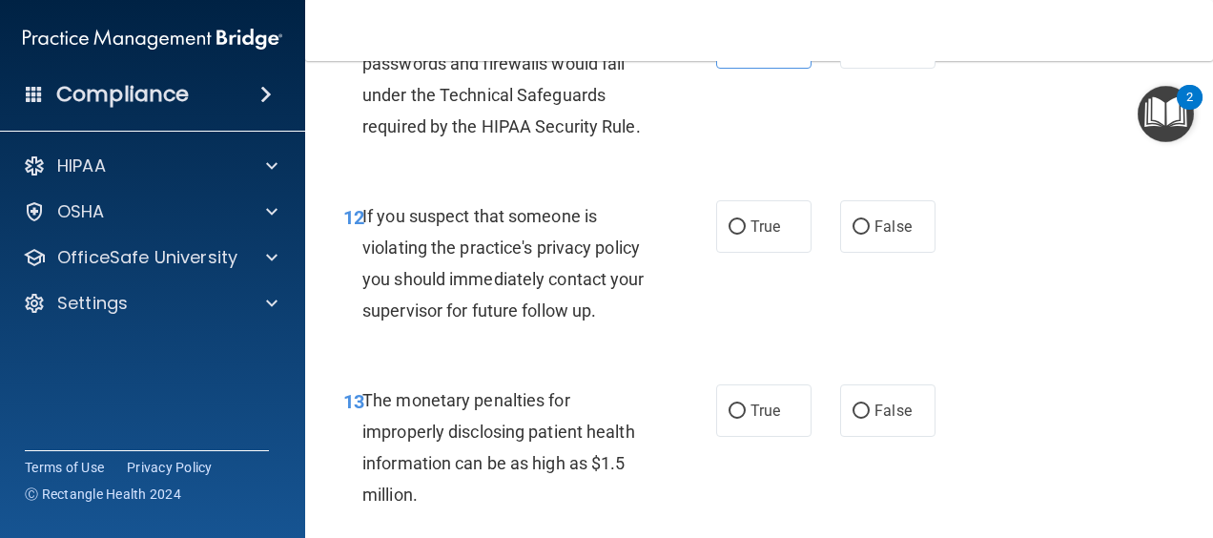
scroll to position [2193, 0]
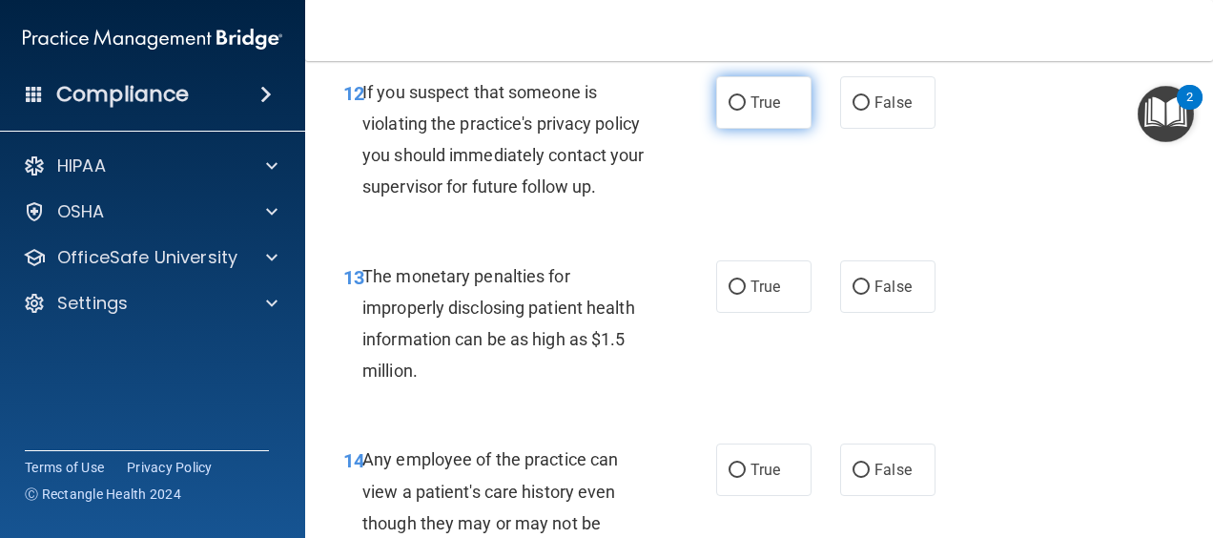
click at [751, 109] on span "True" at bounding box center [766, 102] width 30 height 18
click at [746, 109] on input "True" at bounding box center [737, 103] width 17 height 14
radio input "true"
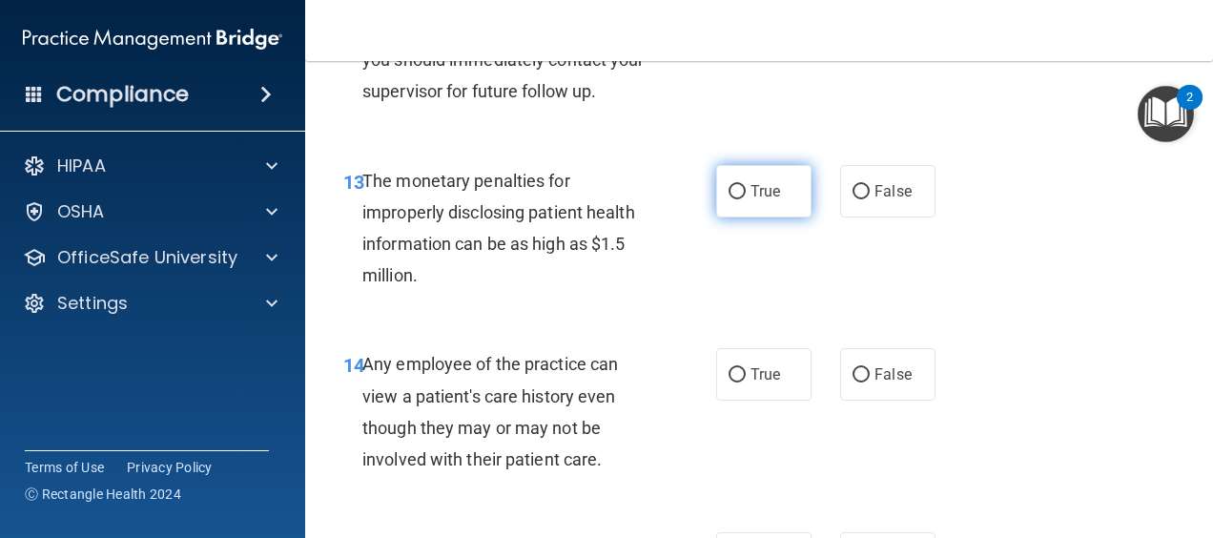
click at [748, 216] on label "True" at bounding box center [763, 191] width 95 height 52
click at [746, 199] on input "True" at bounding box center [737, 192] width 17 height 14
radio input "true"
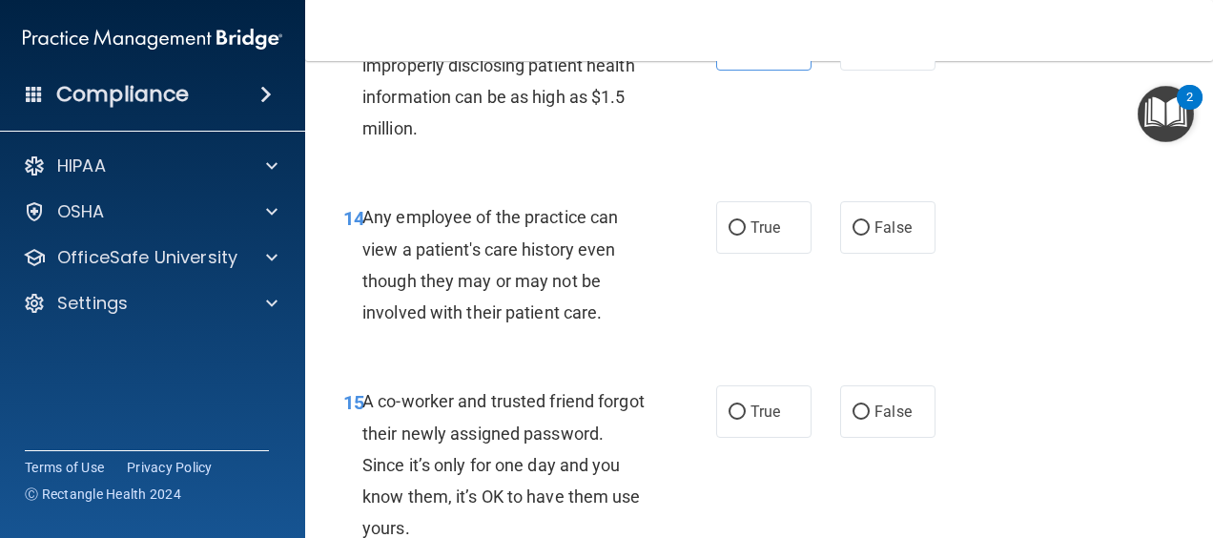
scroll to position [2479, 0]
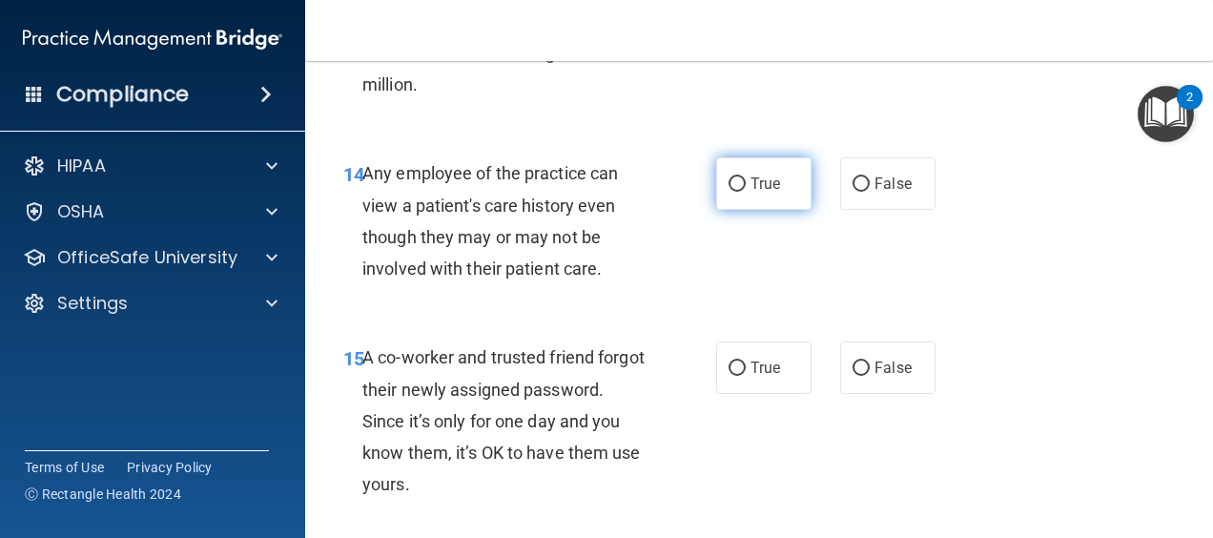
click at [743, 198] on label "True" at bounding box center [763, 183] width 95 height 52
click at [743, 192] on input "True" at bounding box center [737, 184] width 17 height 14
radio input "true"
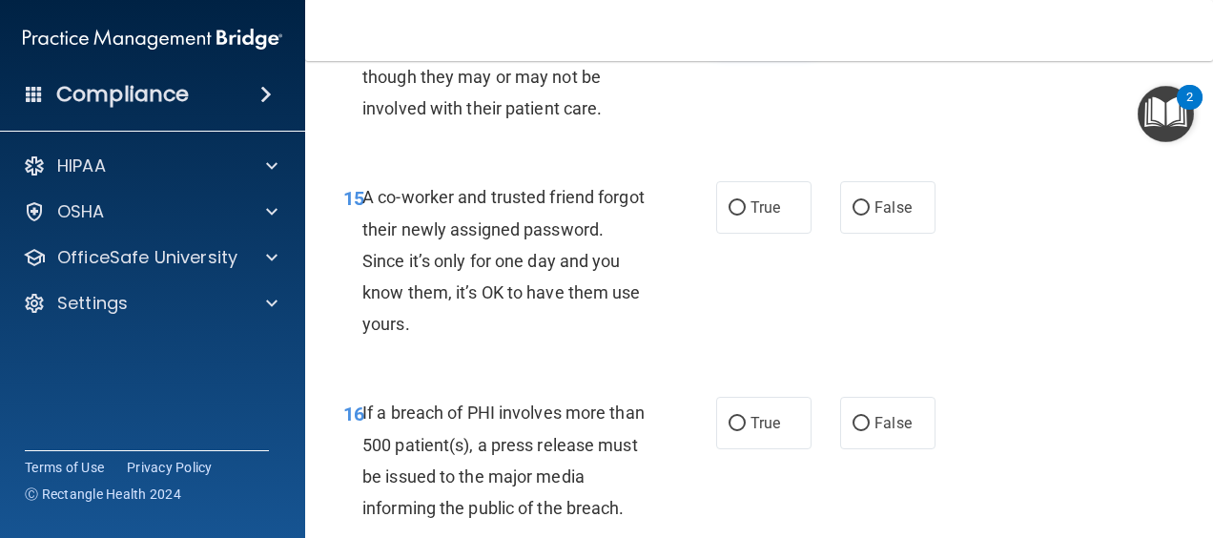
scroll to position [2670, 0]
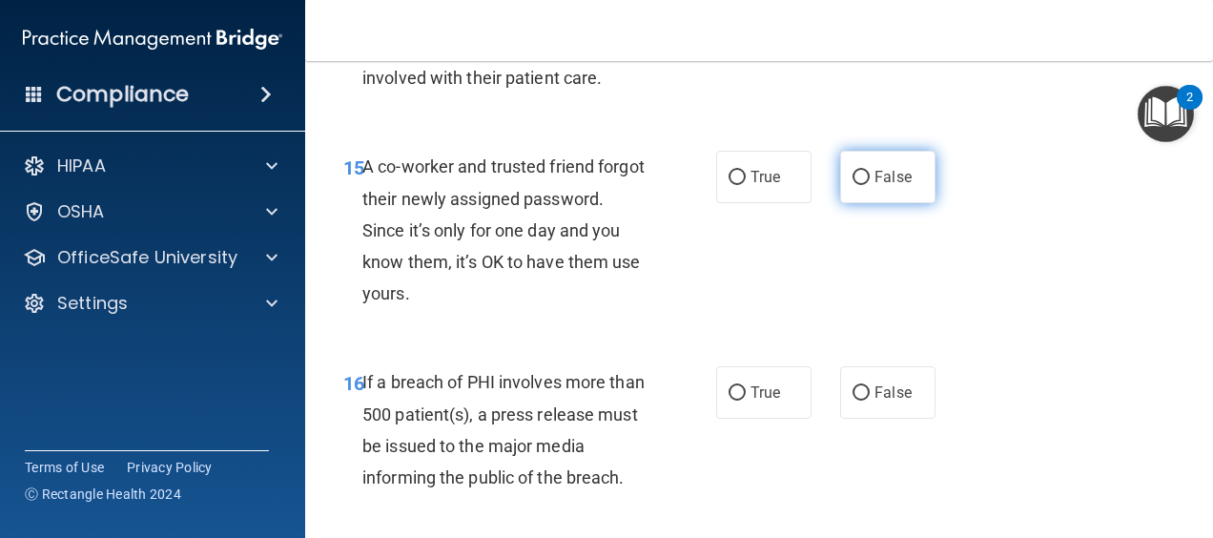
click at [910, 191] on label "False" at bounding box center [887, 177] width 95 height 52
click at [870, 185] on input "False" at bounding box center [861, 178] width 17 height 14
radio input "true"
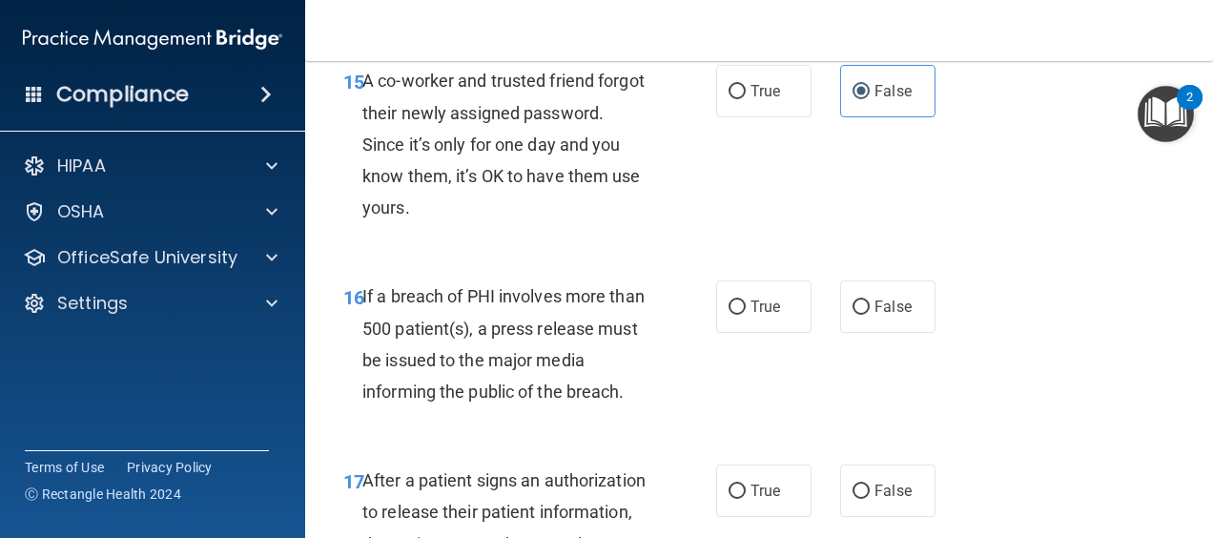
scroll to position [2861, 0]
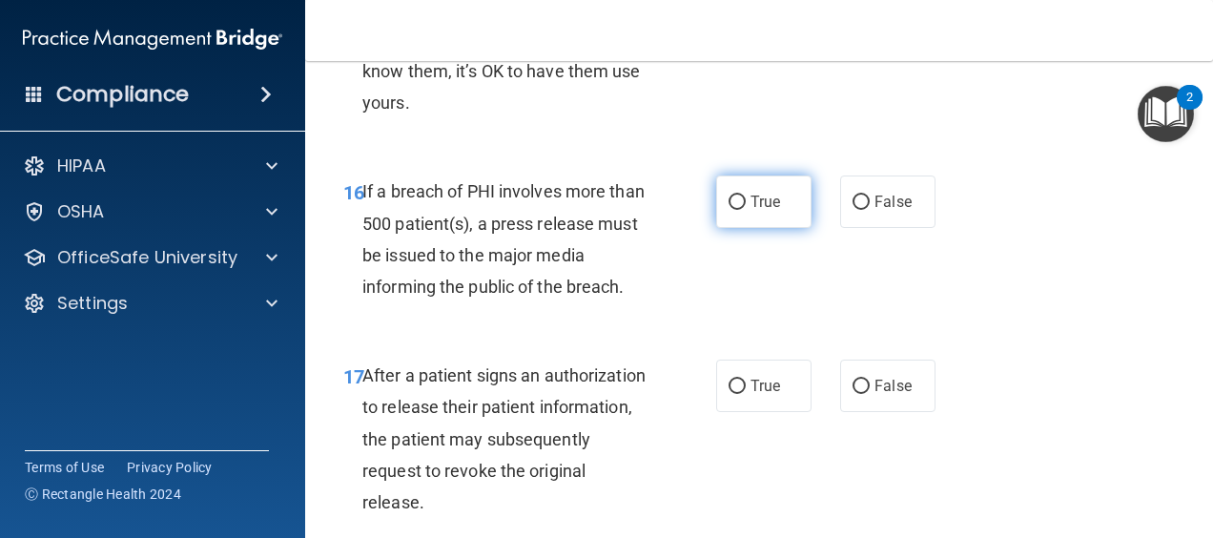
click at [751, 202] on span "True" at bounding box center [766, 202] width 30 height 18
click at [746, 202] on input "True" at bounding box center [737, 202] width 17 height 14
radio input "true"
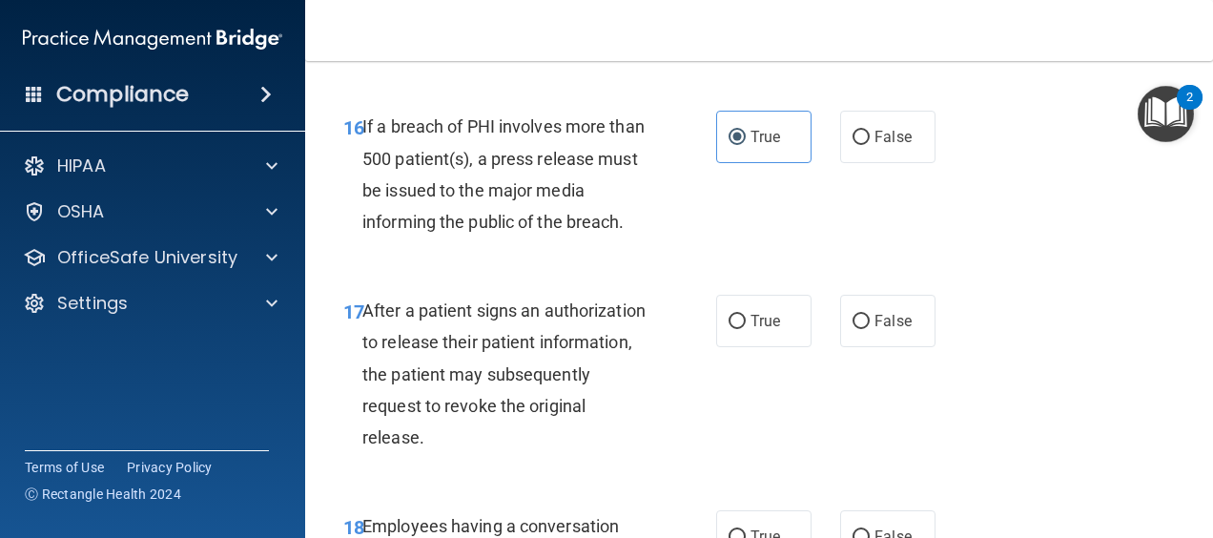
scroll to position [3052, 0]
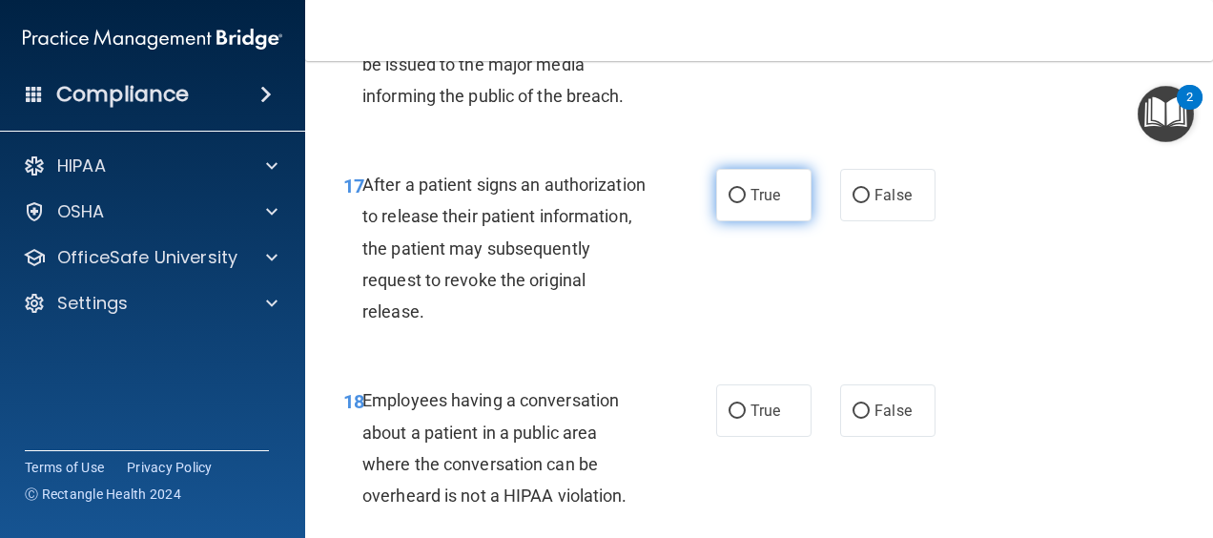
click at [781, 198] on label "True" at bounding box center [763, 195] width 95 height 52
click at [746, 198] on input "True" at bounding box center [737, 196] width 17 height 14
radio input "true"
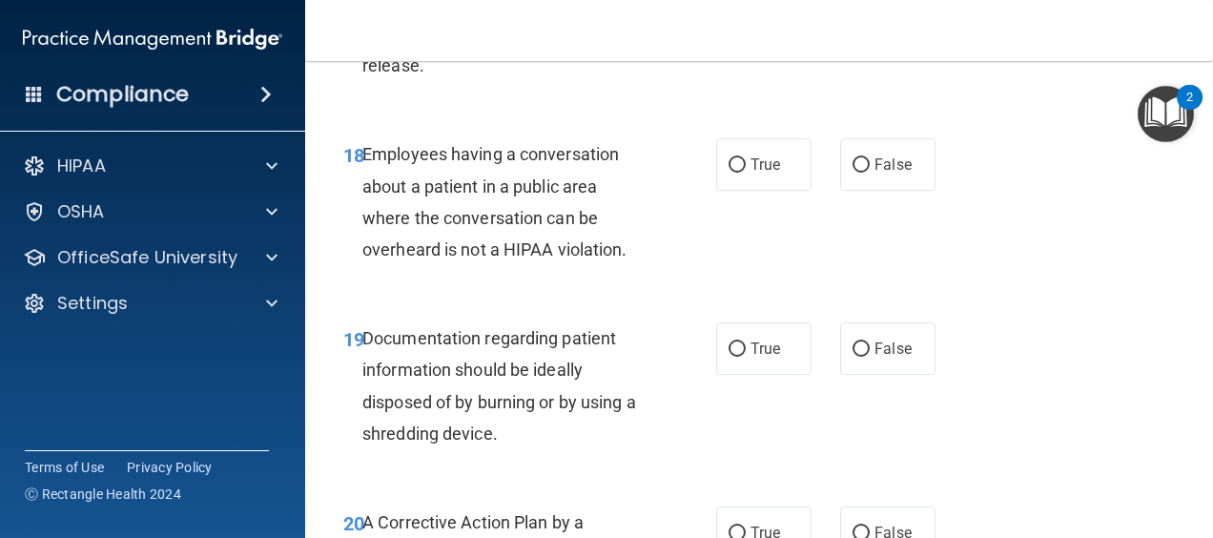
scroll to position [3338, 0]
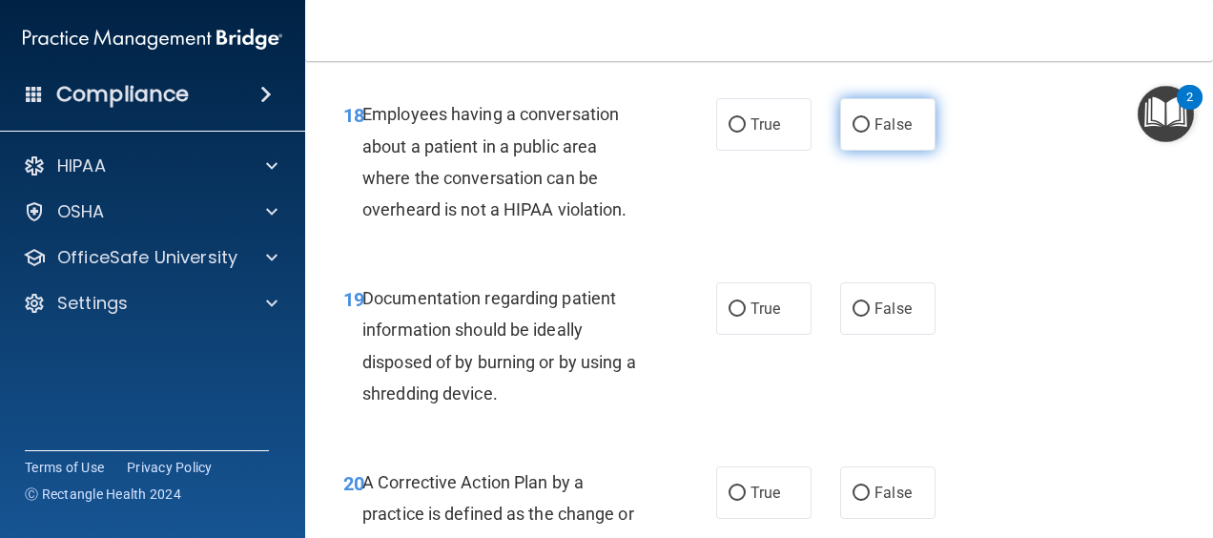
click at [917, 136] on label "False" at bounding box center [887, 124] width 95 height 52
click at [870, 133] on input "False" at bounding box center [861, 125] width 17 height 14
radio input "true"
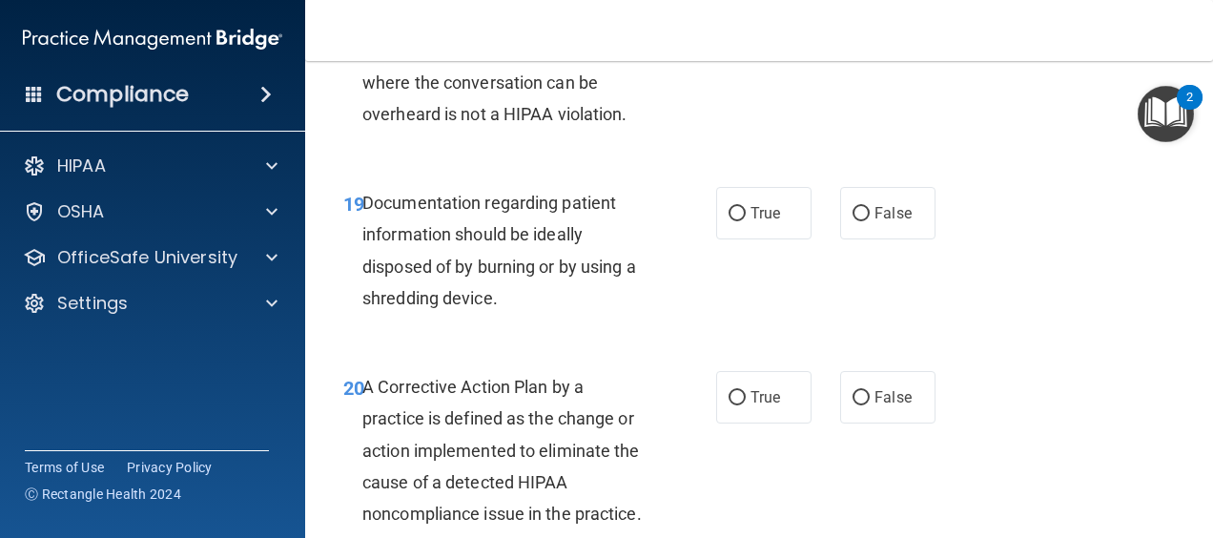
scroll to position [3528, 0]
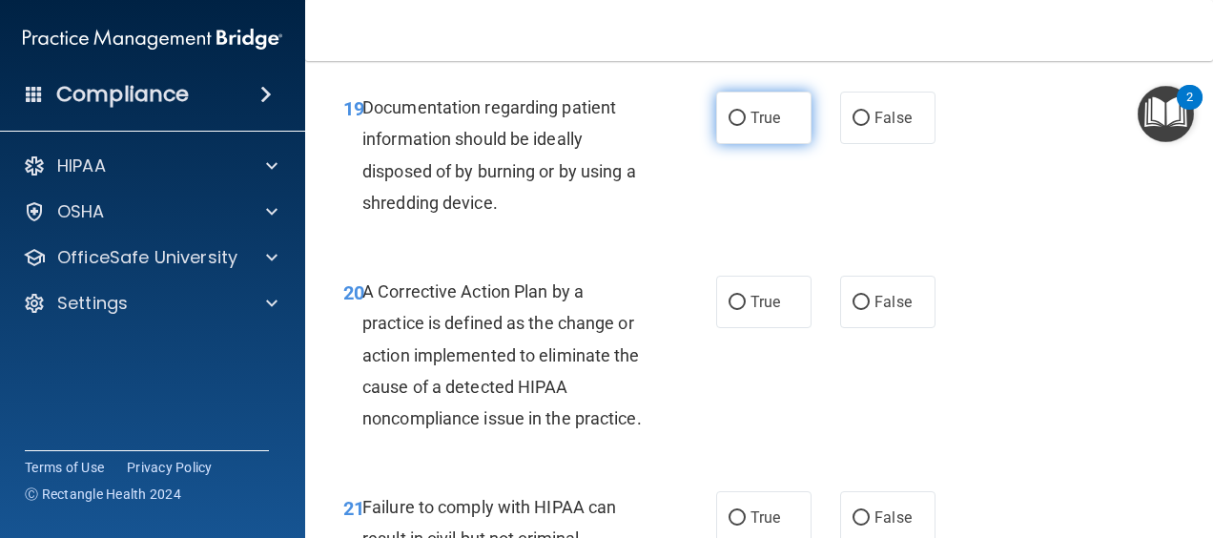
click at [723, 126] on label "True" at bounding box center [763, 118] width 95 height 52
click at [729, 126] on input "True" at bounding box center [737, 119] width 17 height 14
radio input "true"
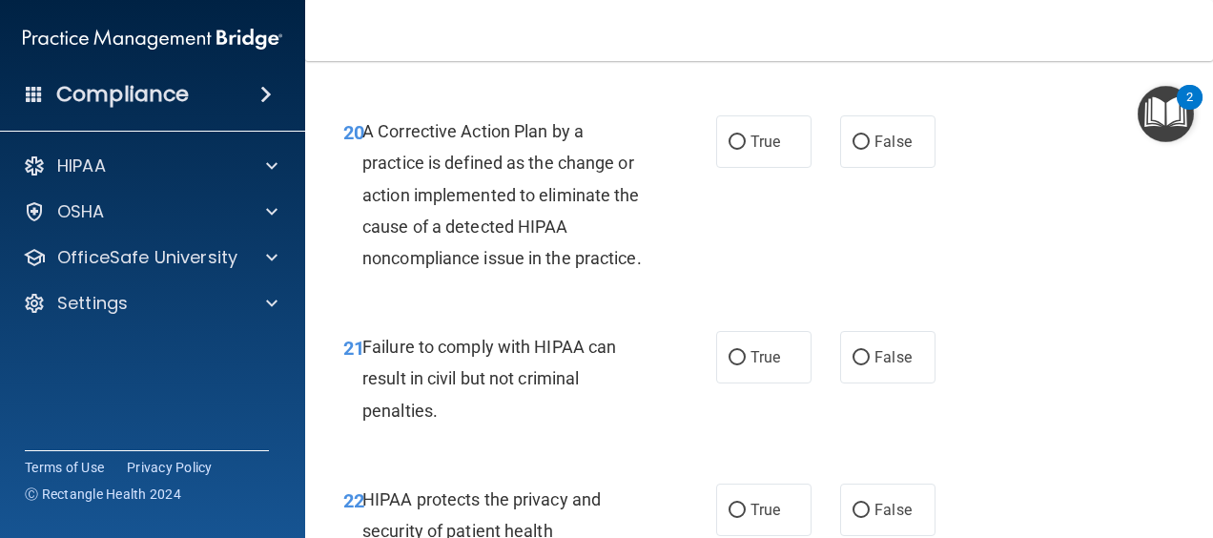
scroll to position [3719, 0]
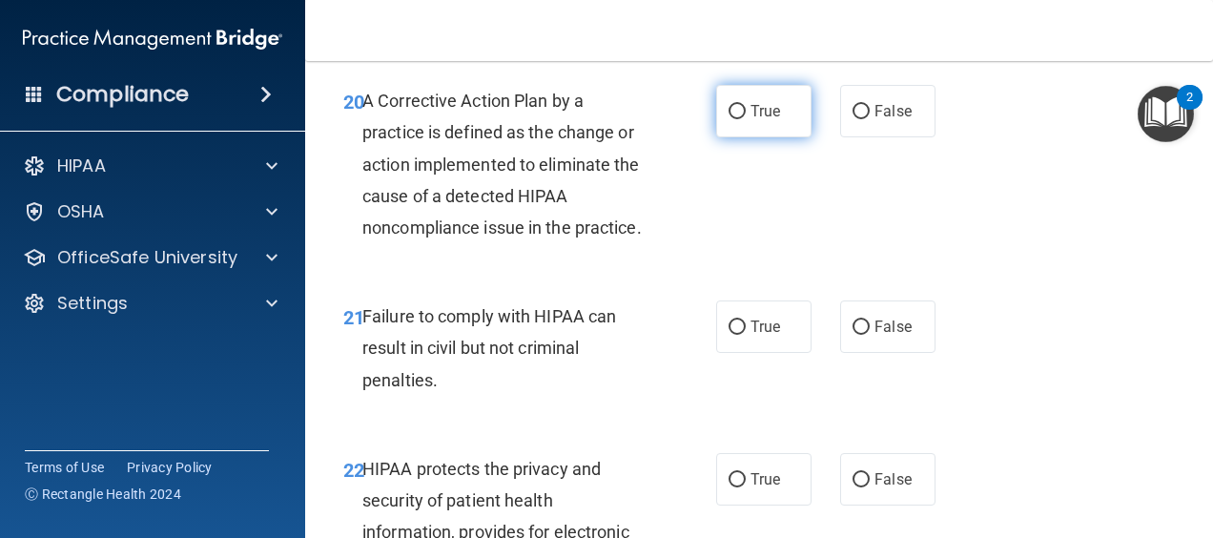
click at [749, 128] on label "True" at bounding box center [763, 111] width 95 height 52
click at [746, 119] on input "True" at bounding box center [737, 112] width 17 height 14
radio input "true"
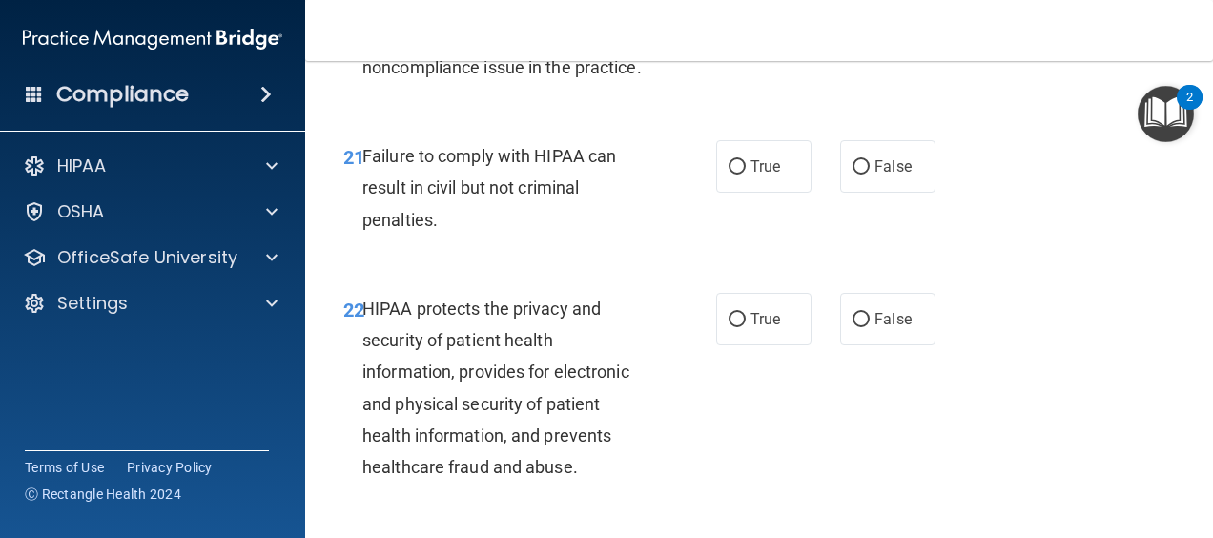
scroll to position [3910, 0]
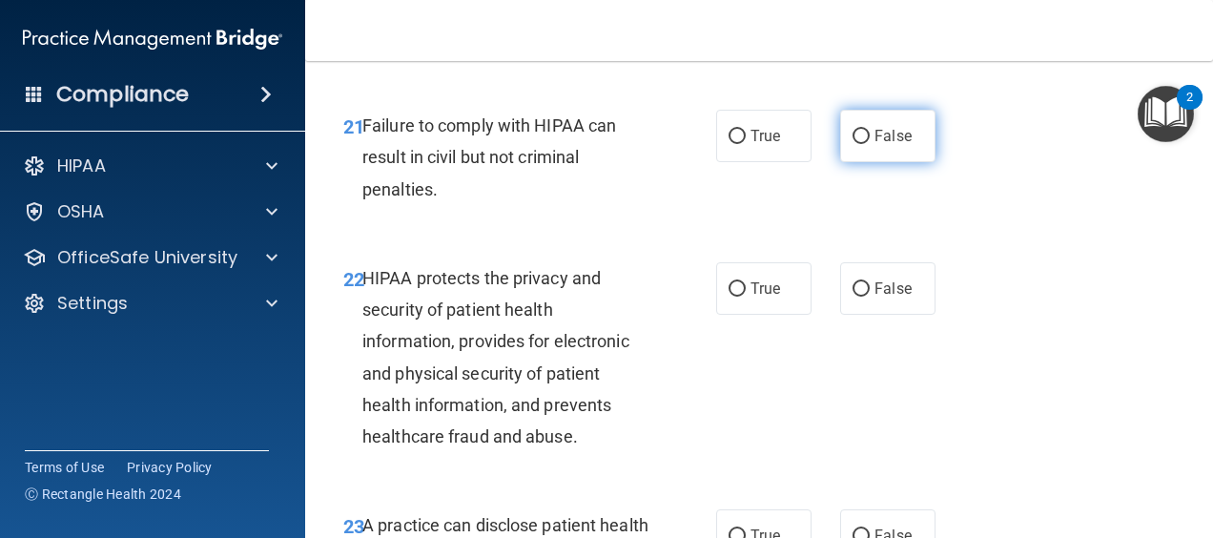
click at [854, 144] on input "False" at bounding box center [861, 137] width 17 height 14
radio input "true"
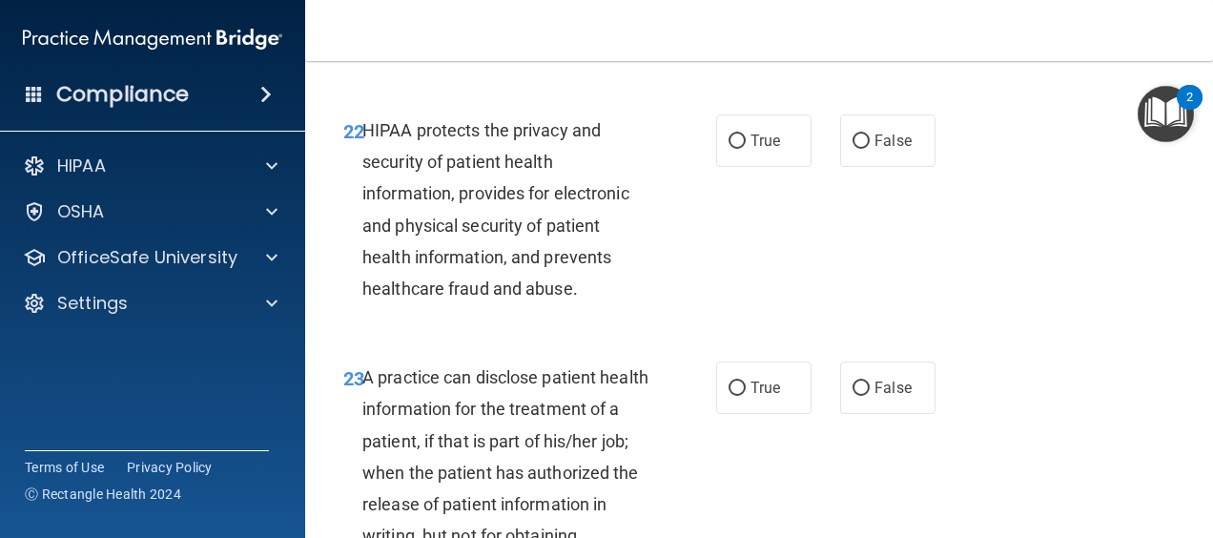
scroll to position [4101, 0]
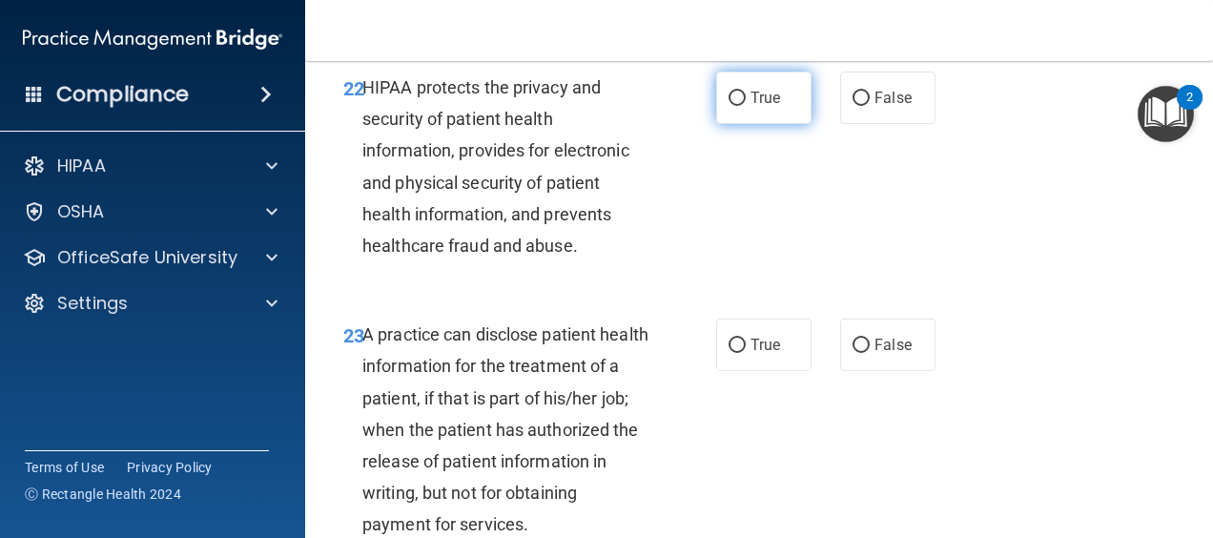
click at [738, 124] on label "True" at bounding box center [763, 98] width 95 height 52
click at [738, 106] on input "True" at bounding box center [737, 99] width 17 height 14
radio input "true"
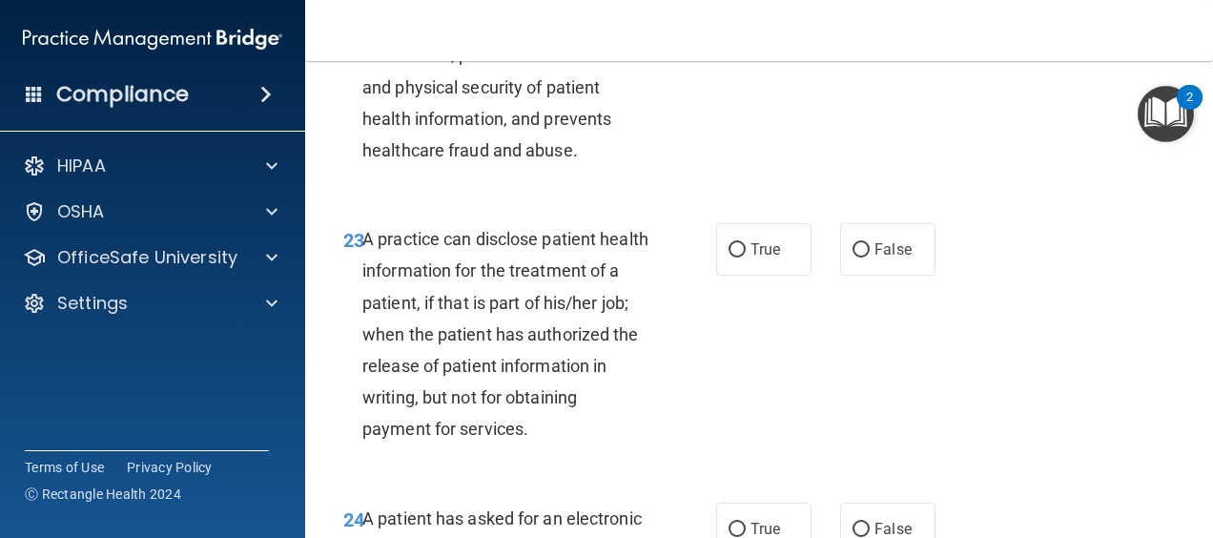
scroll to position [4291, 0]
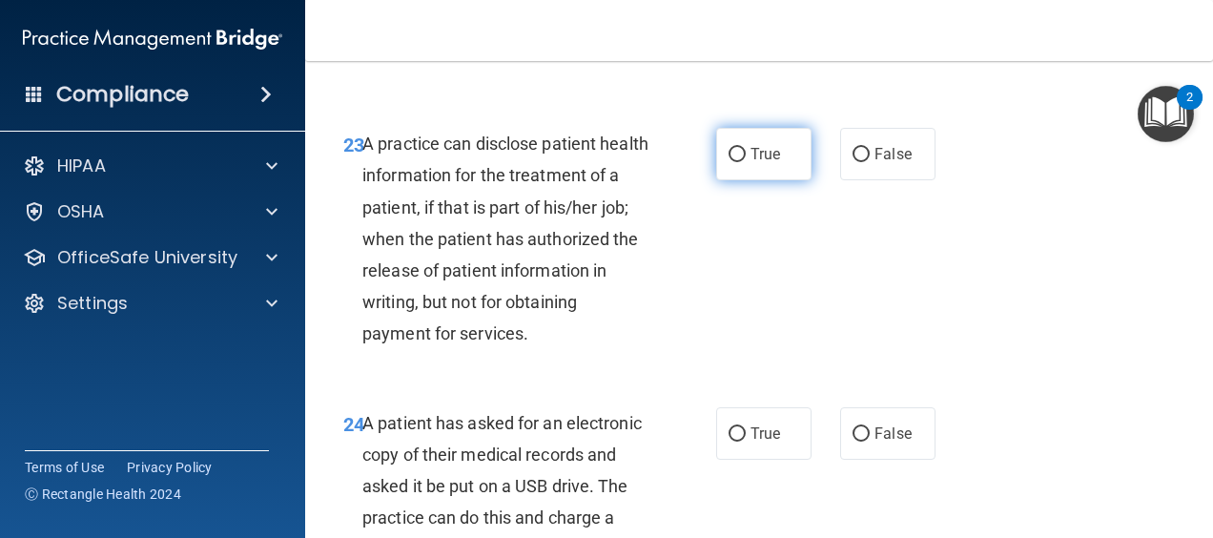
click at [741, 180] on label "True" at bounding box center [763, 154] width 95 height 52
click at [741, 162] on input "True" at bounding box center [737, 155] width 17 height 14
radio input "true"
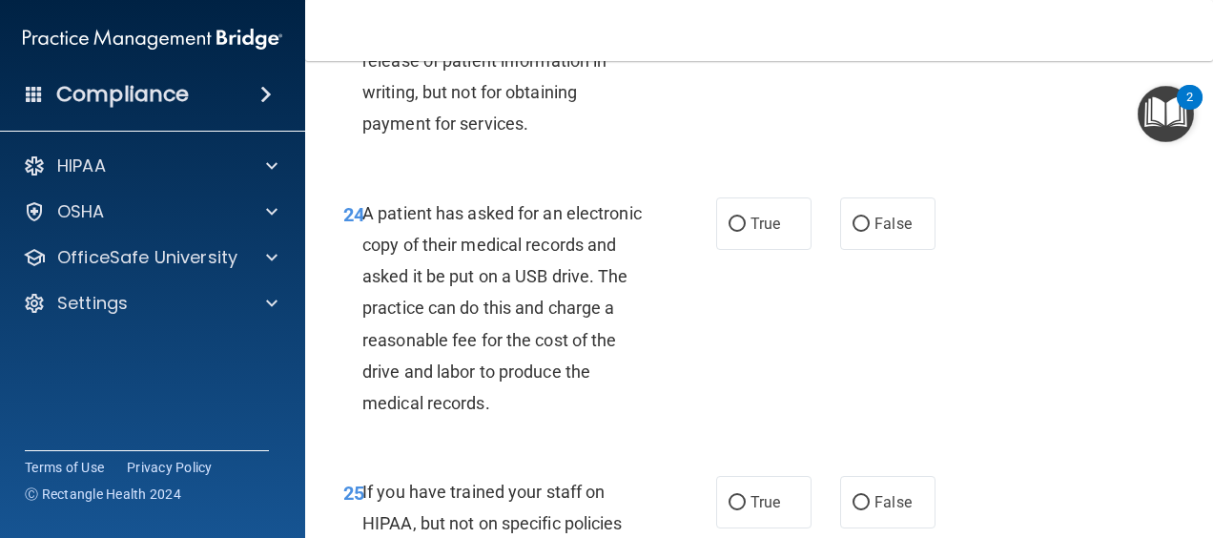
scroll to position [4577, 0]
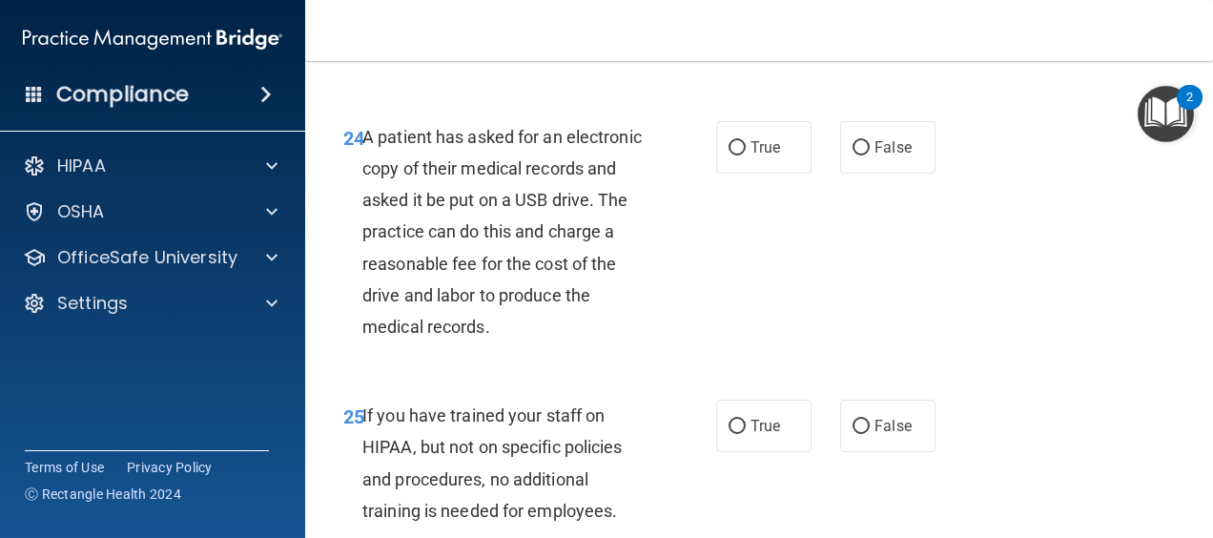
click at [906, 143] on div "24 A patient has asked for an electronic copy of their medical records and aske…" at bounding box center [759, 236] width 860 height 279
click at [862, 174] on label "False" at bounding box center [887, 147] width 95 height 52
click at [862, 155] on input "False" at bounding box center [861, 148] width 17 height 14
radio input "true"
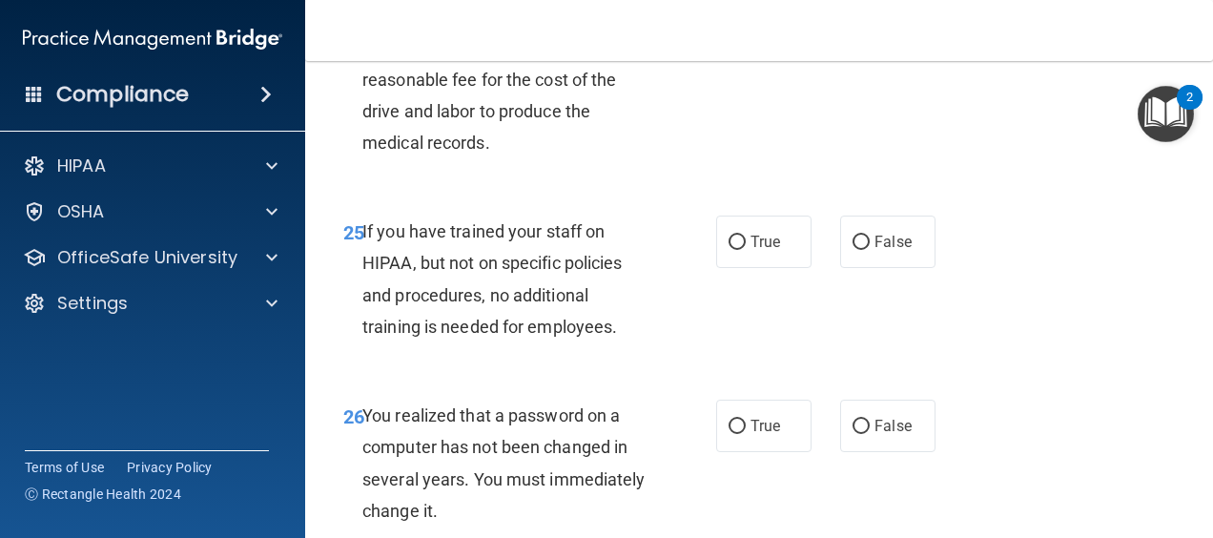
scroll to position [4864, 0]
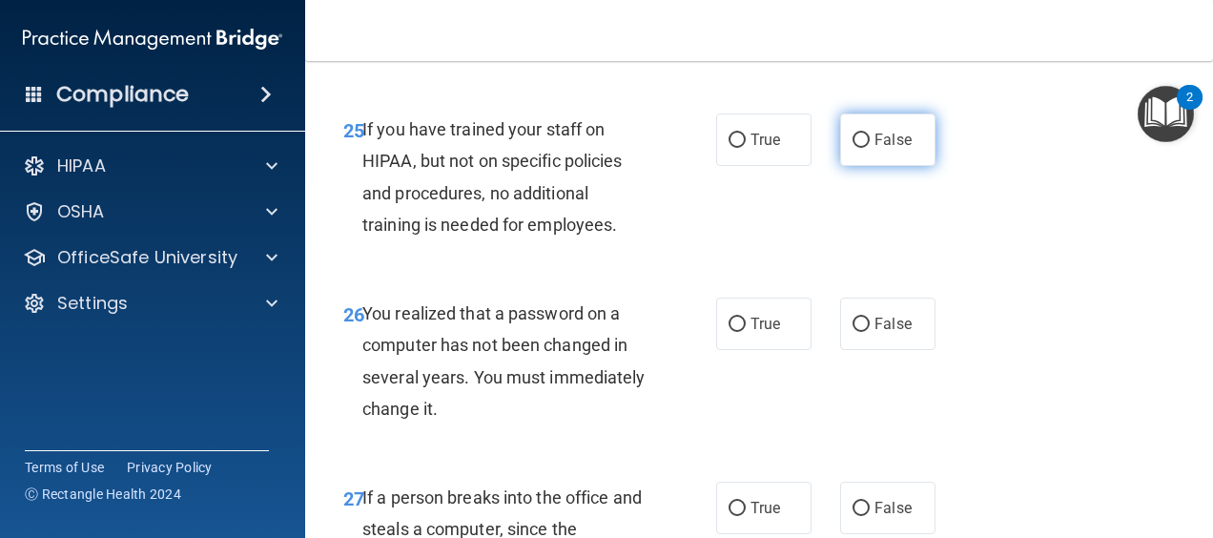
click at [918, 166] on label "False" at bounding box center [887, 139] width 95 height 52
click at [870, 148] on input "False" at bounding box center [861, 141] width 17 height 14
radio input "true"
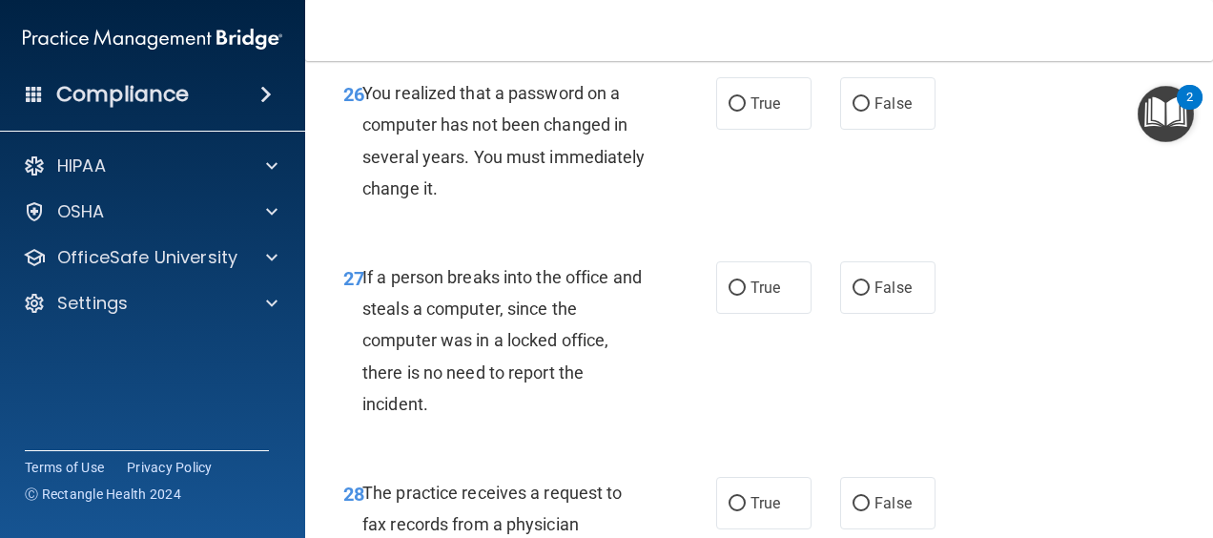
scroll to position [5054, 0]
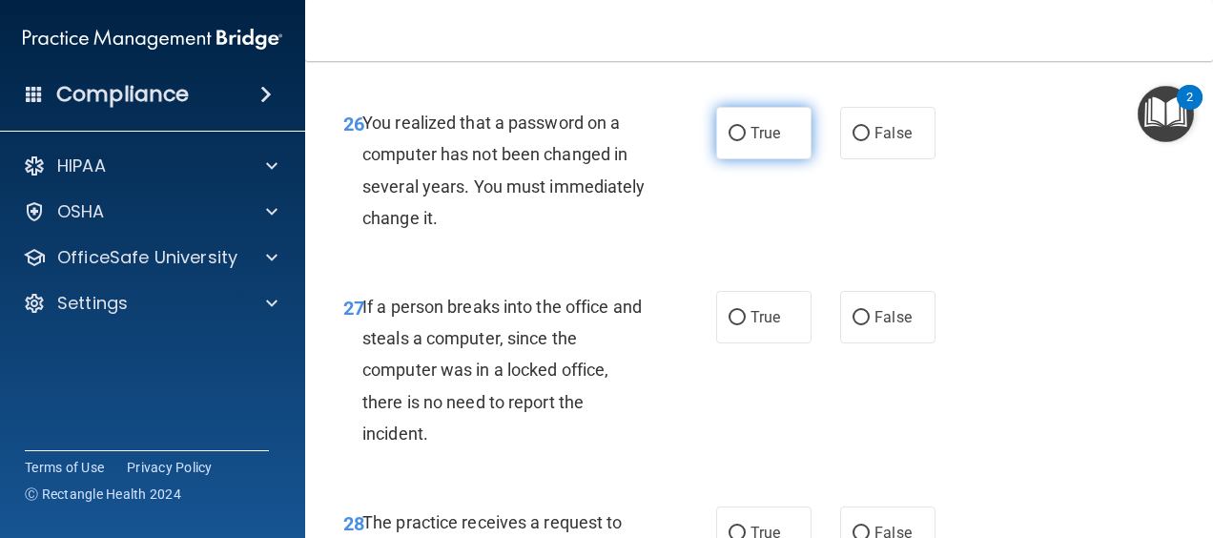
click at [769, 142] on span "True" at bounding box center [766, 133] width 30 height 18
click at [746, 141] on input "True" at bounding box center [737, 134] width 17 height 14
radio input "true"
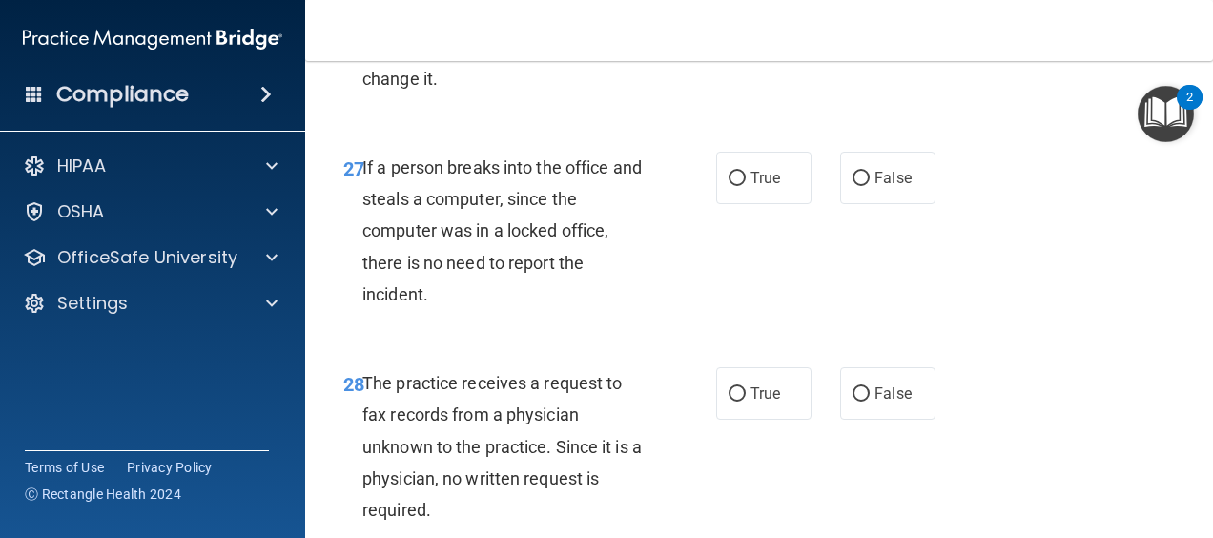
scroll to position [5245, 0]
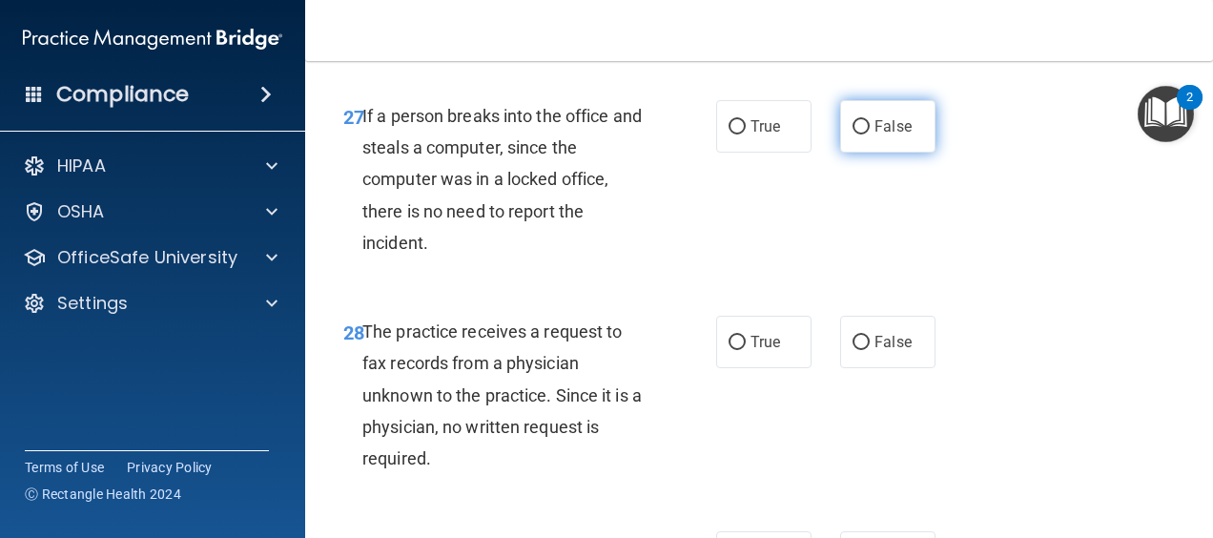
click at [881, 153] on label "False" at bounding box center [887, 126] width 95 height 52
click at [870, 134] on input "False" at bounding box center [861, 127] width 17 height 14
radio input "true"
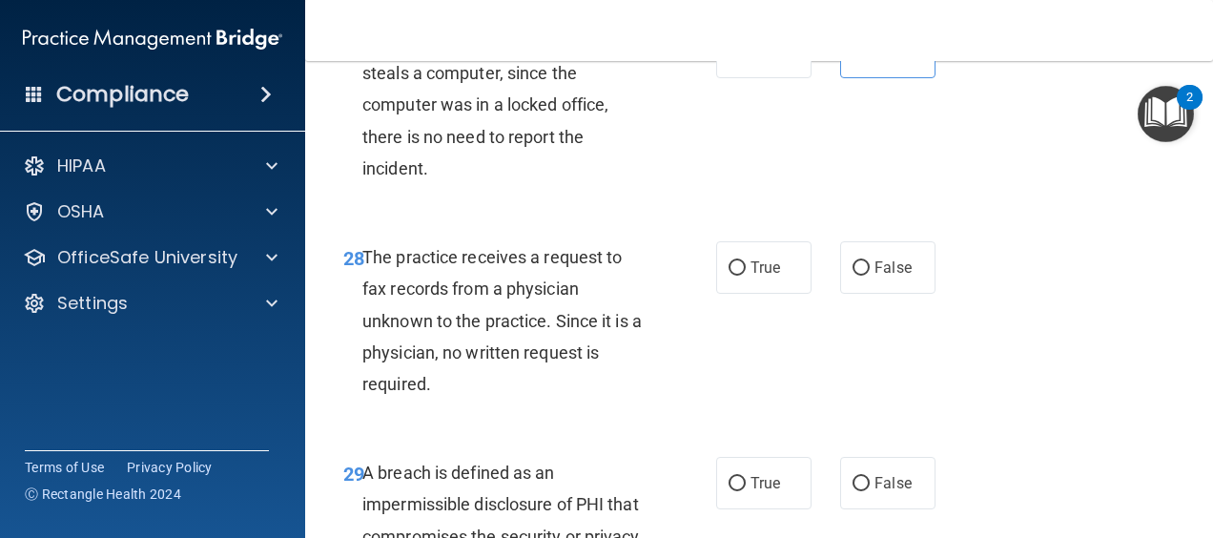
scroll to position [5436, 0]
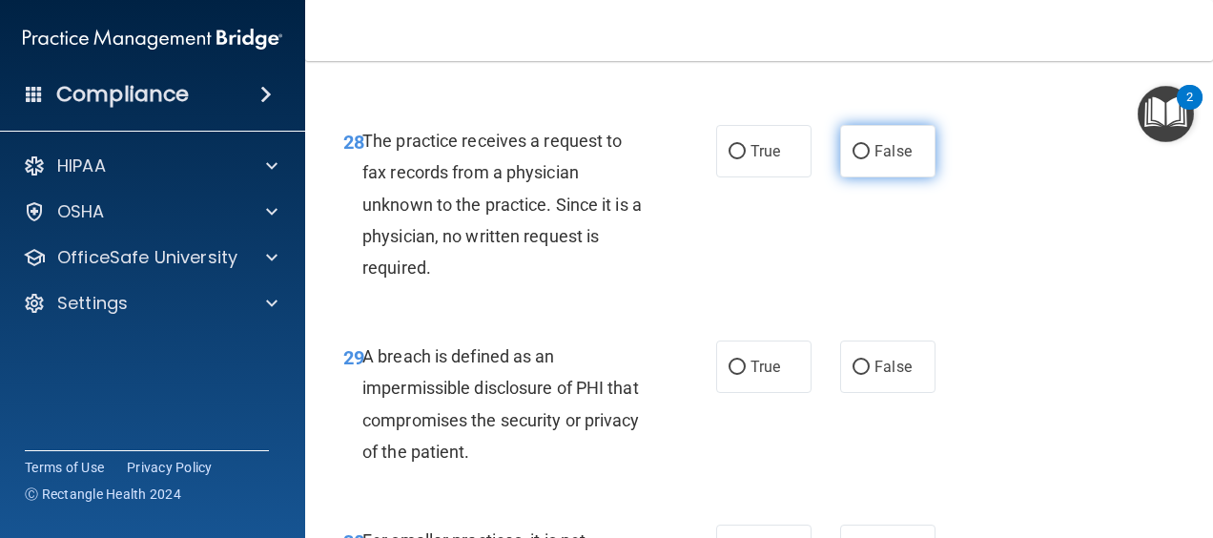
click at [840, 177] on label "False" at bounding box center [887, 151] width 95 height 52
click at [853, 159] on input "False" at bounding box center [861, 152] width 17 height 14
radio input "true"
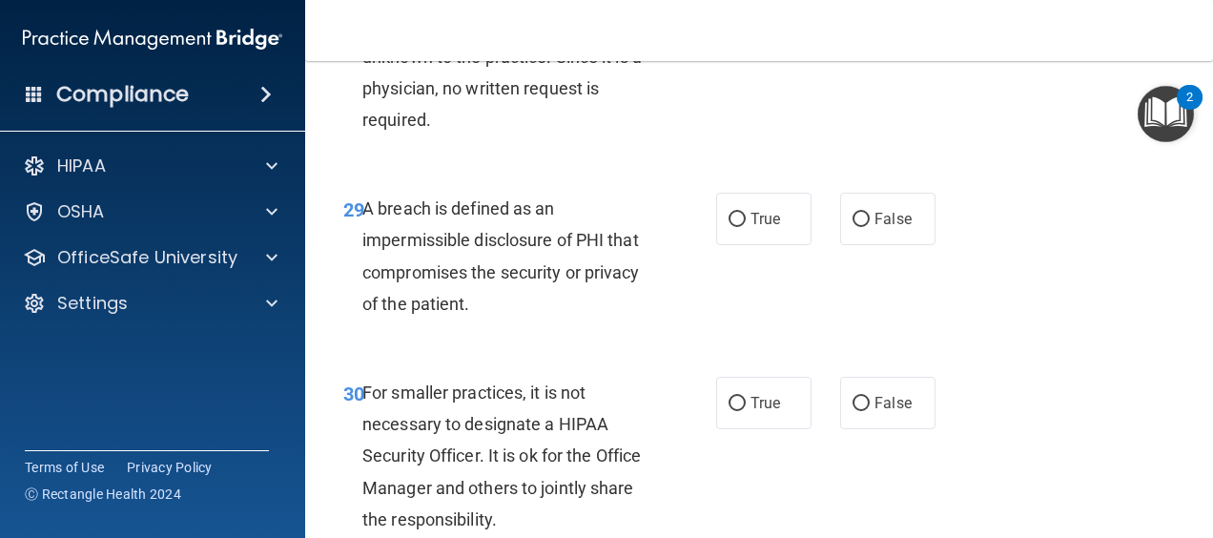
scroll to position [5722, 0]
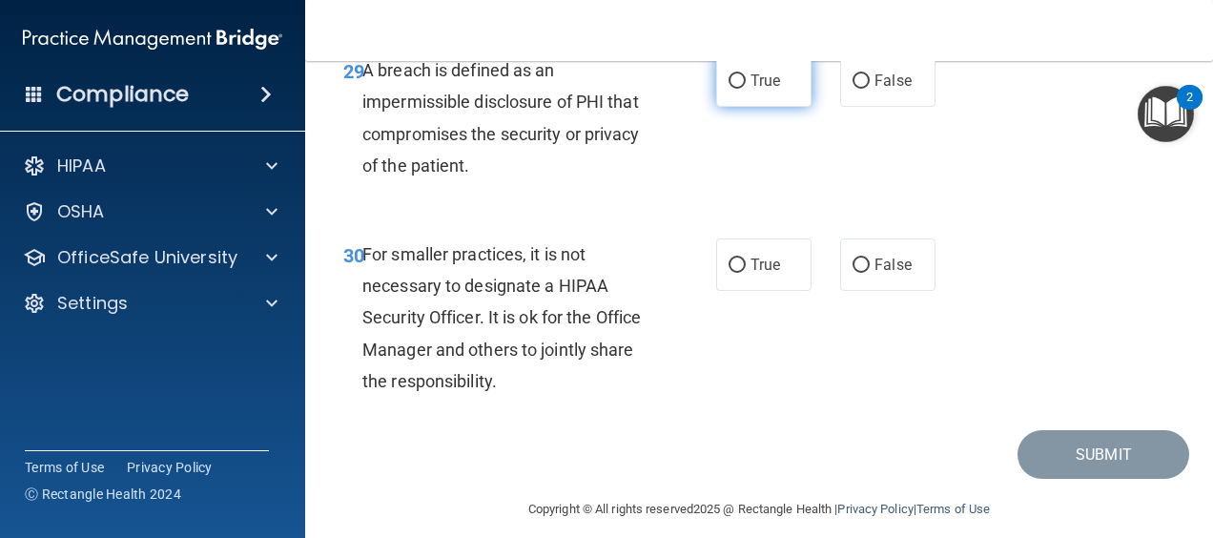
click at [719, 107] on label "True" at bounding box center [763, 80] width 95 height 52
click at [729, 89] on input "True" at bounding box center [737, 81] width 17 height 14
radio input "true"
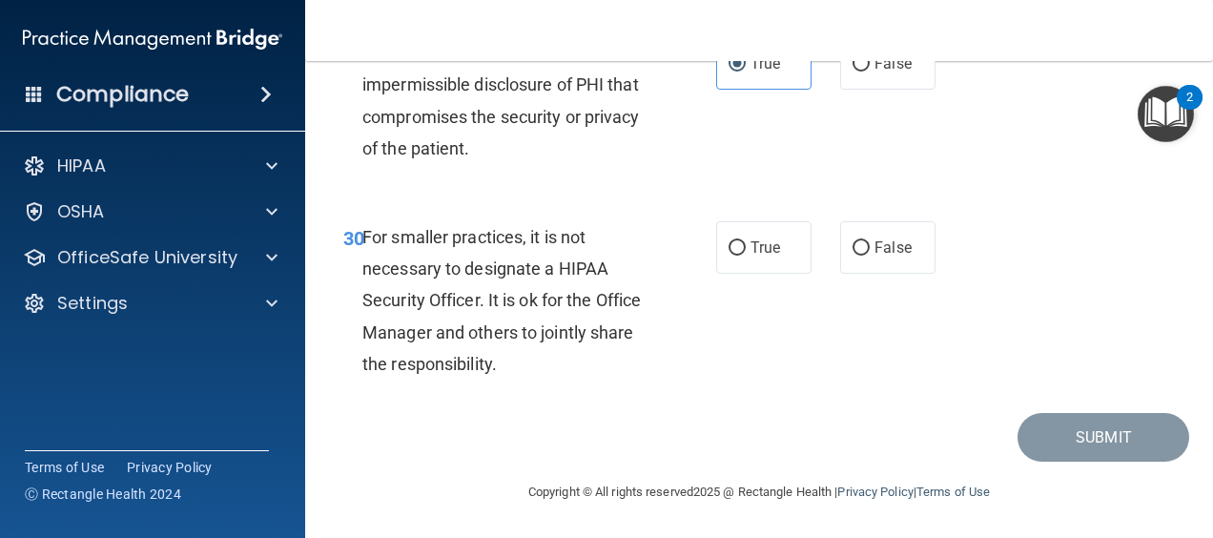
scroll to position [5770, 0]
click at [893, 228] on label "False" at bounding box center [887, 247] width 95 height 52
click at [870, 241] on input "False" at bounding box center [861, 248] width 17 height 14
radio input "true"
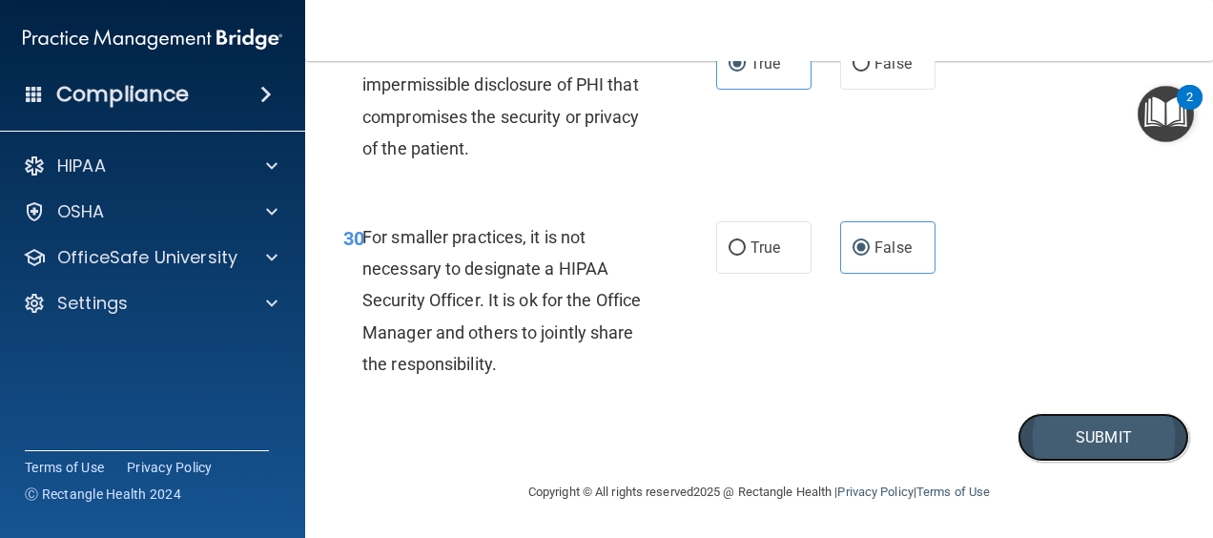
click at [1043, 441] on button "Submit" at bounding box center [1104, 437] width 172 height 49
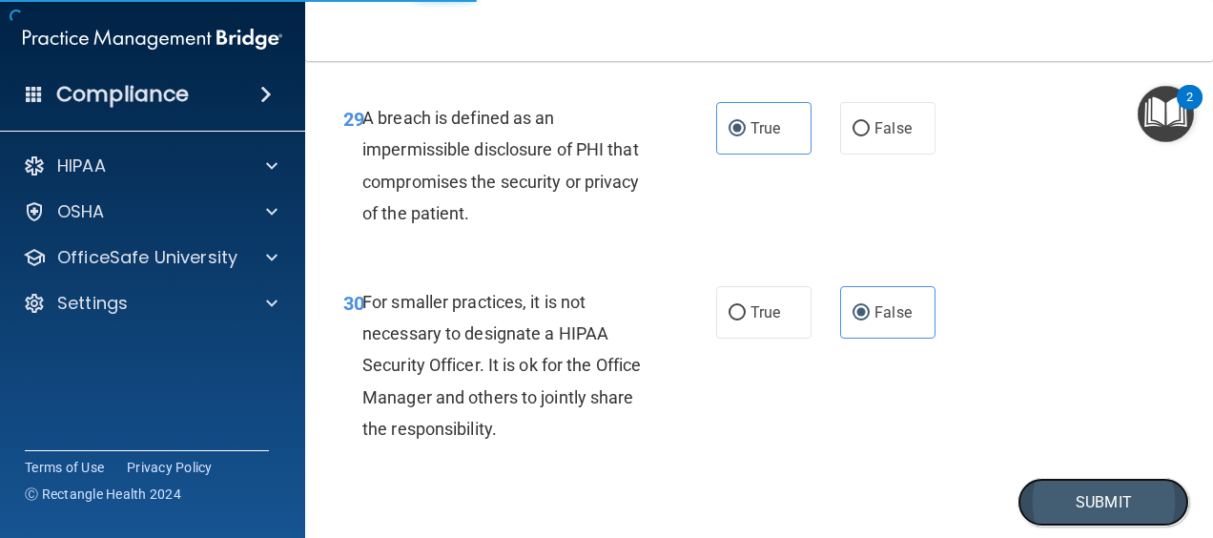
click at [1084, 520] on button "Submit" at bounding box center [1104, 502] width 172 height 49
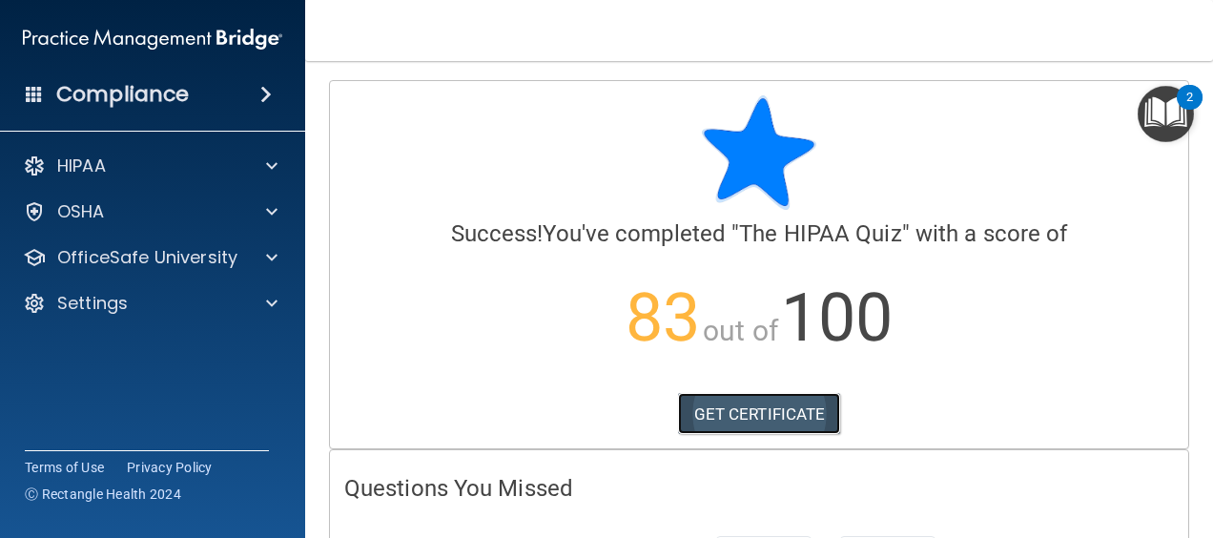
click at [773, 416] on link "GET CERTIFICATE" at bounding box center [759, 414] width 163 height 42
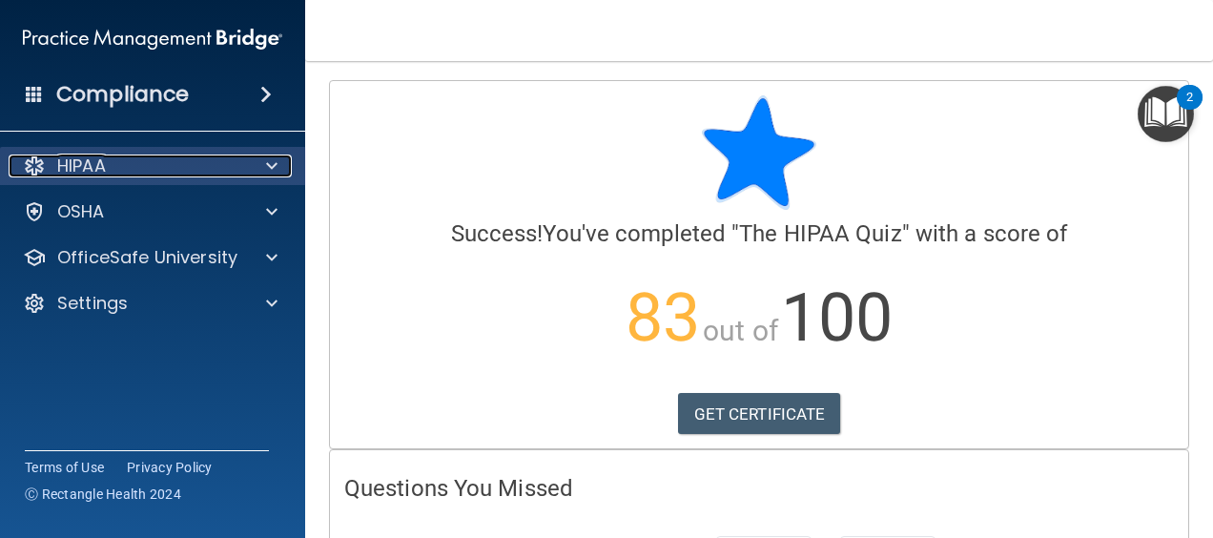
click at [142, 159] on div "HIPAA" at bounding box center [127, 165] width 237 height 23
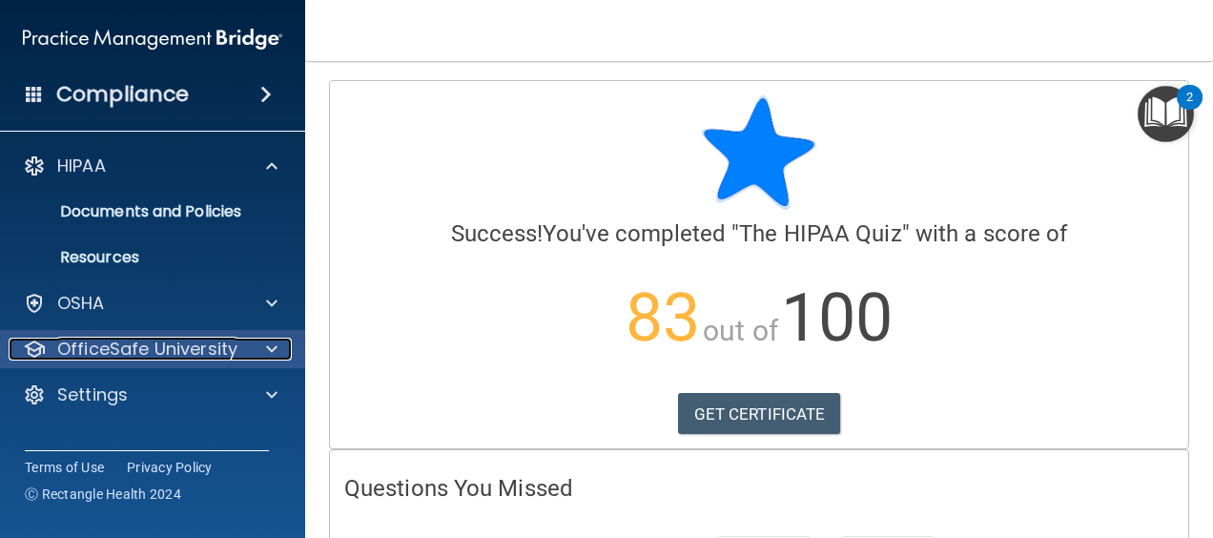
click at [131, 343] on p "OfficeSafe University" at bounding box center [147, 349] width 180 height 23
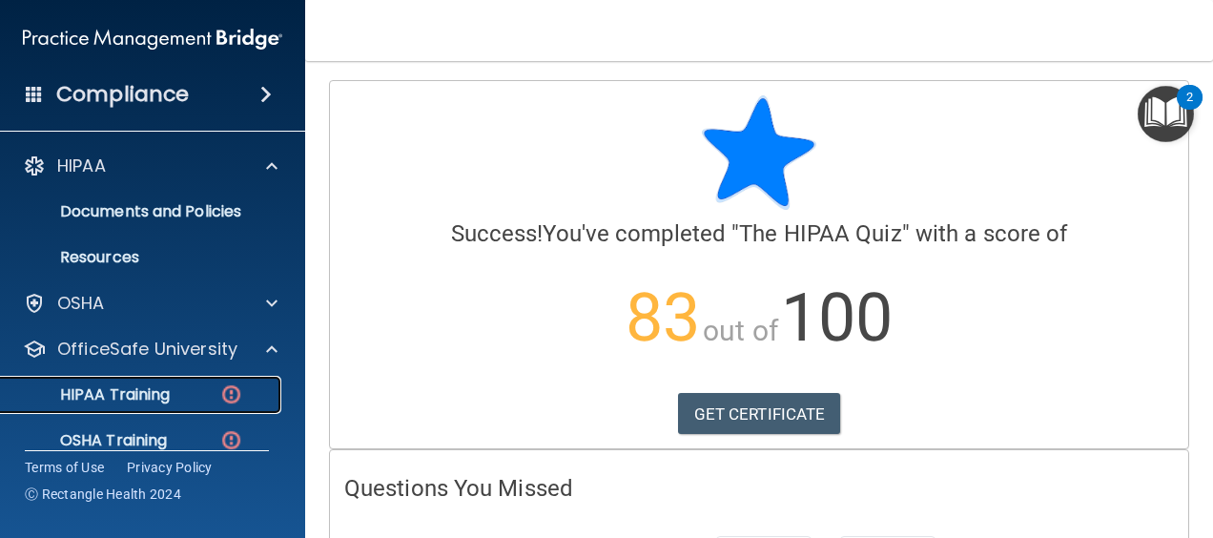
click at [105, 401] on p "HIPAA Training" at bounding box center [90, 394] width 157 height 19
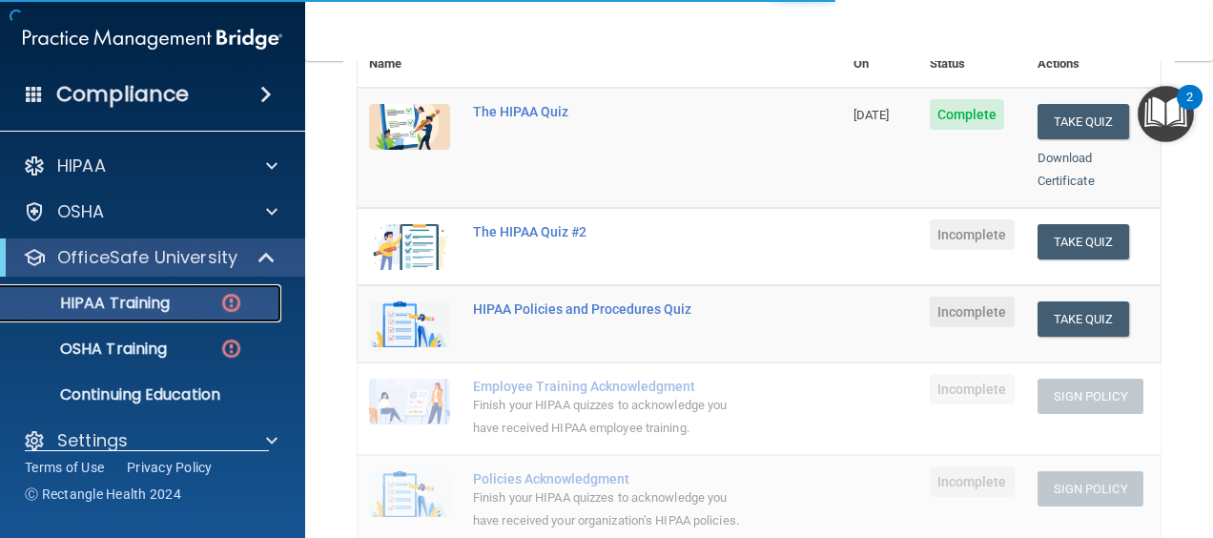
scroll to position [286, 0]
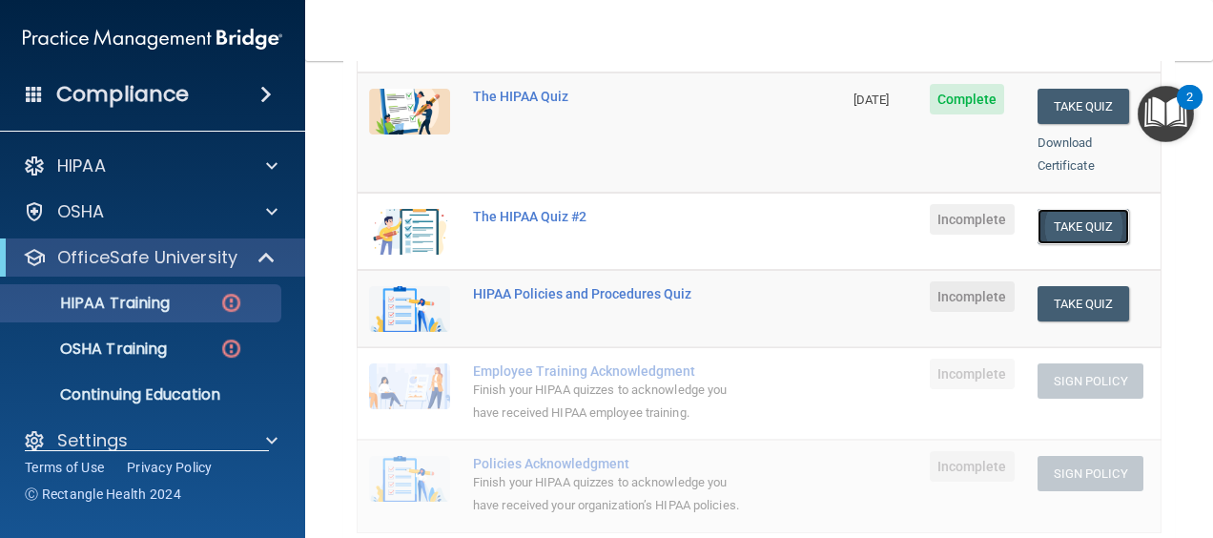
click at [1047, 209] on button "Take Quiz" at bounding box center [1084, 226] width 92 height 35
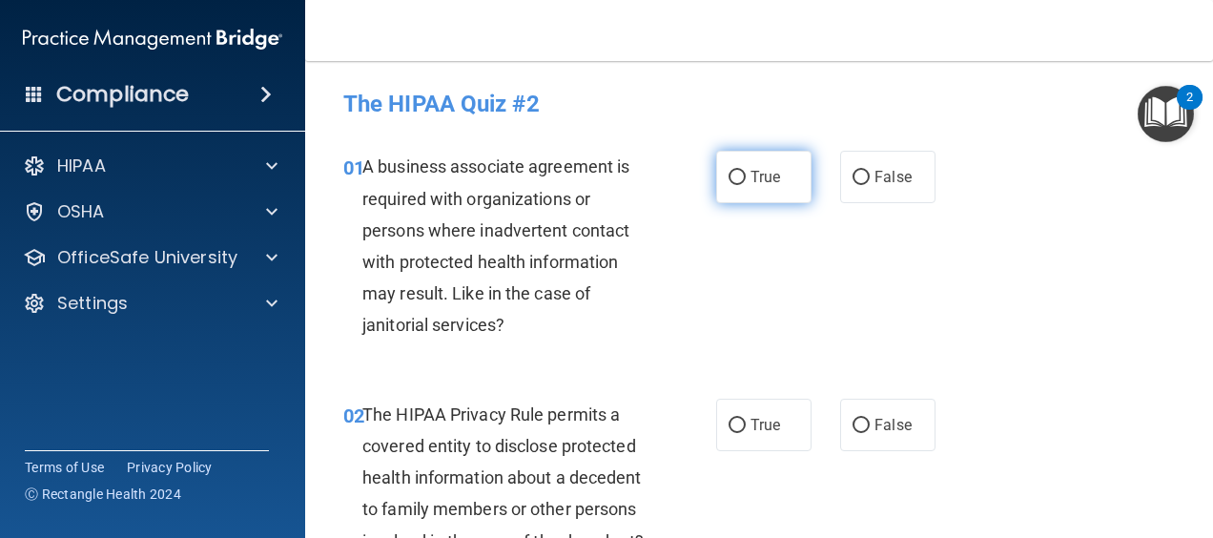
click at [739, 192] on label "True" at bounding box center [763, 177] width 95 height 52
click at [739, 185] on input "True" at bounding box center [737, 178] width 17 height 14
radio input "true"
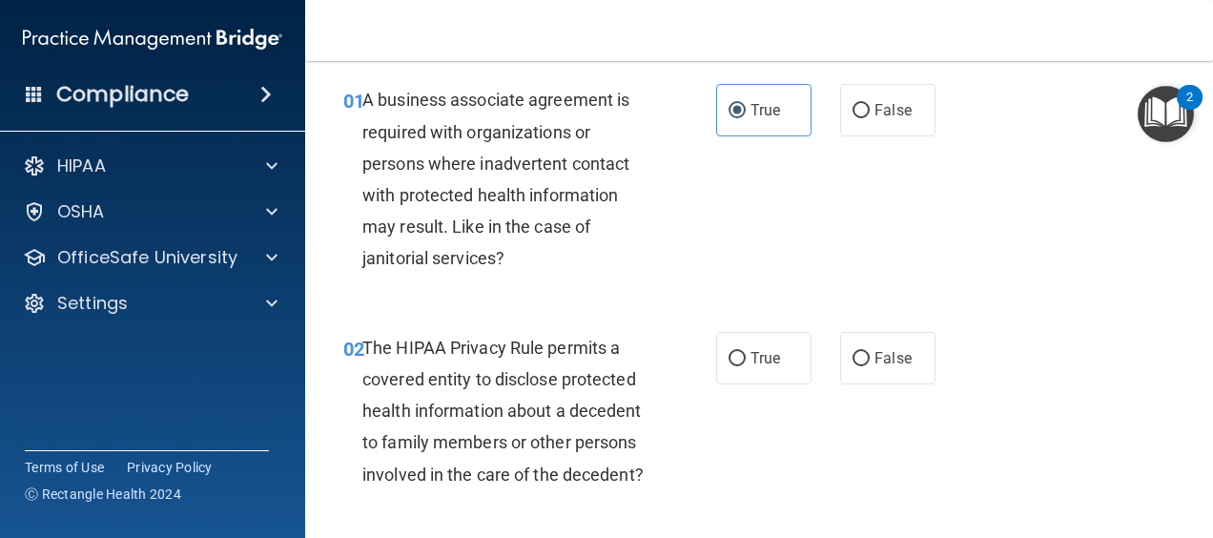
scroll to position [191, 0]
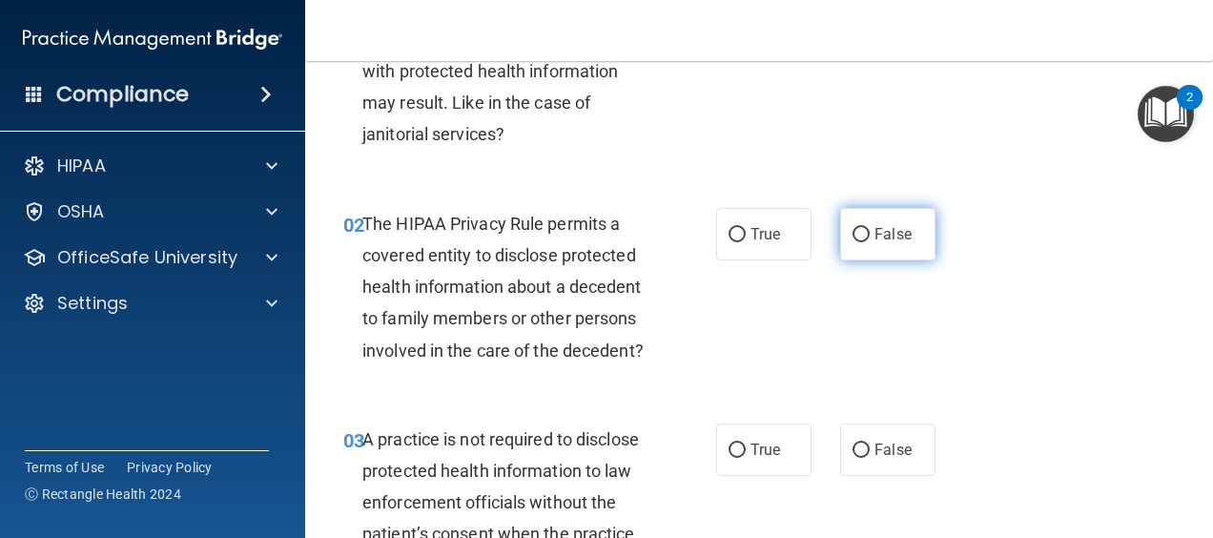
click at [853, 235] on input "False" at bounding box center [861, 235] width 17 height 14
radio input "true"
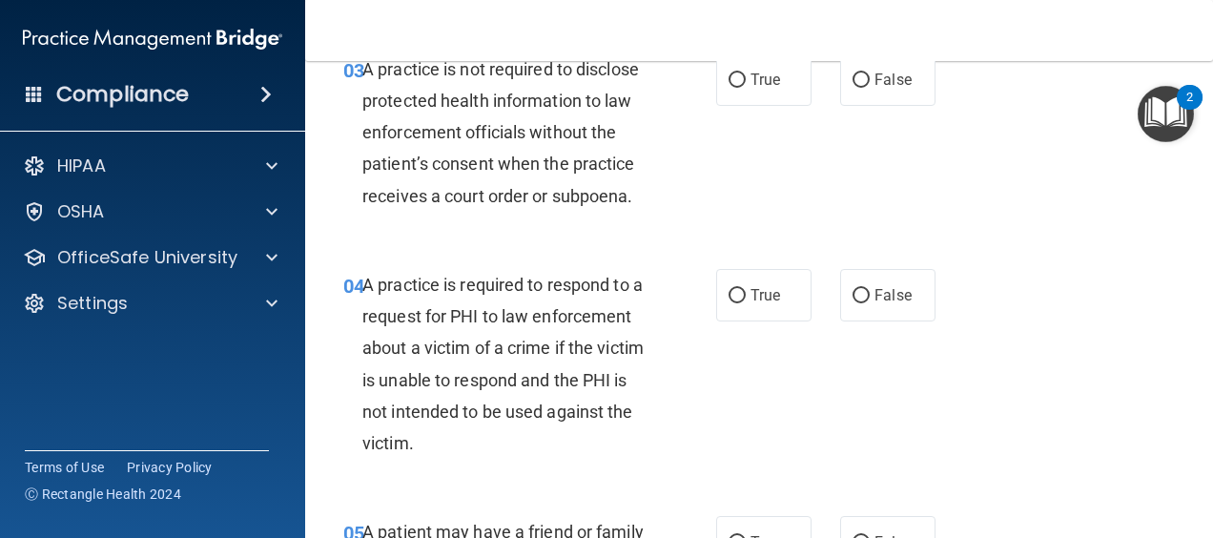
scroll to position [572, 0]
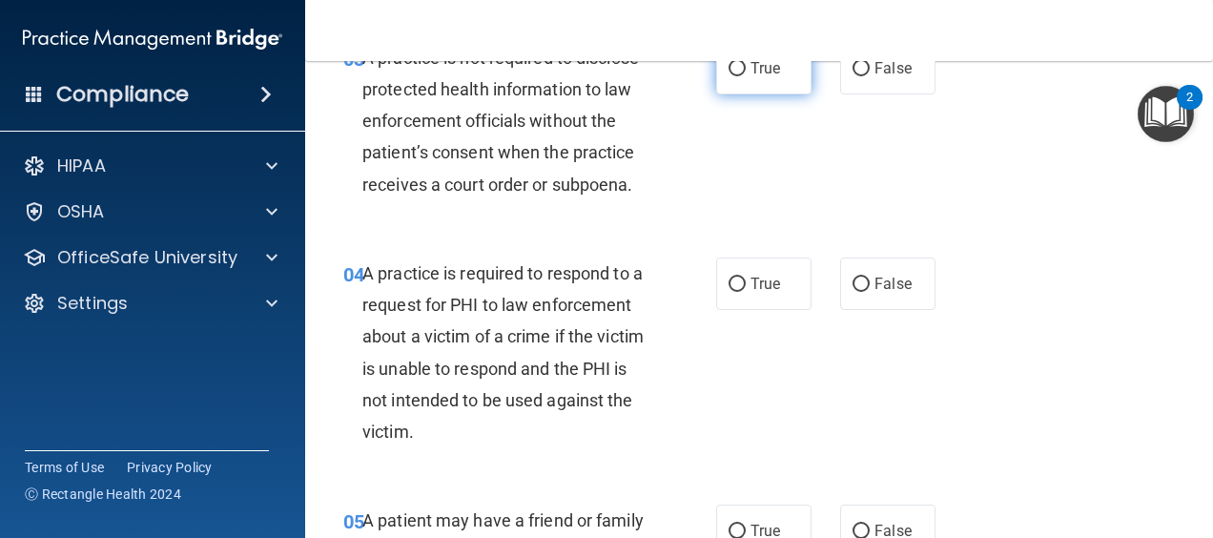
click at [782, 94] on label "True" at bounding box center [763, 68] width 95 height 52
click at [746, 76] on input "True" at bounding box center [737, 69] width 17 height 14
radio input "true"
click at [888, 81] on label "False" at bounding box center [887, 68] width 95 height 52
click at [870, 76] on input "False" at bounding box center [861, 69] width 17 height 14
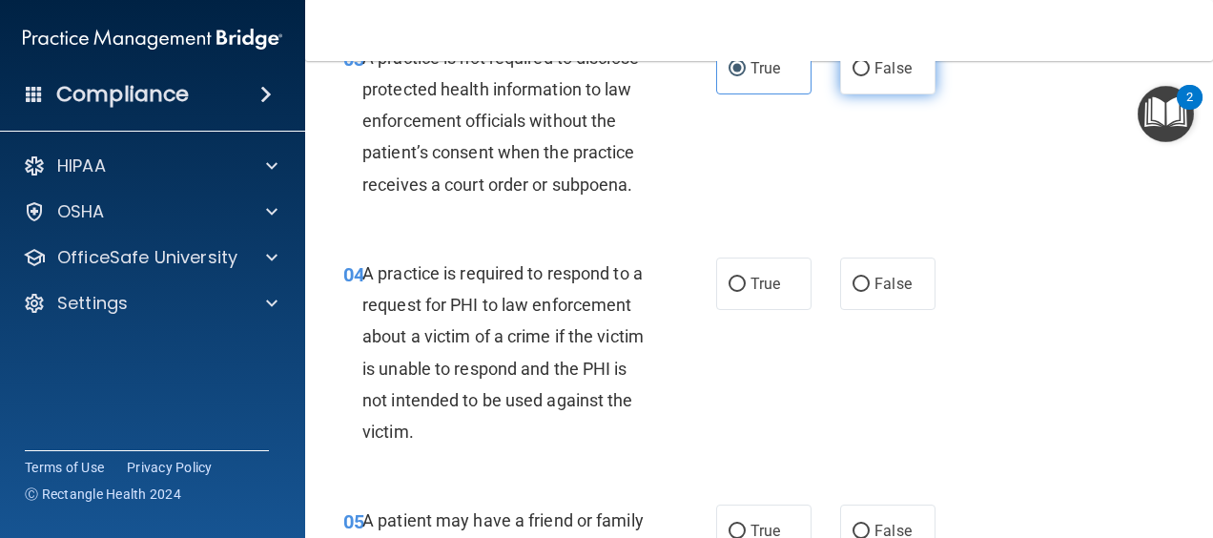
radio input "true"
radio input "false"
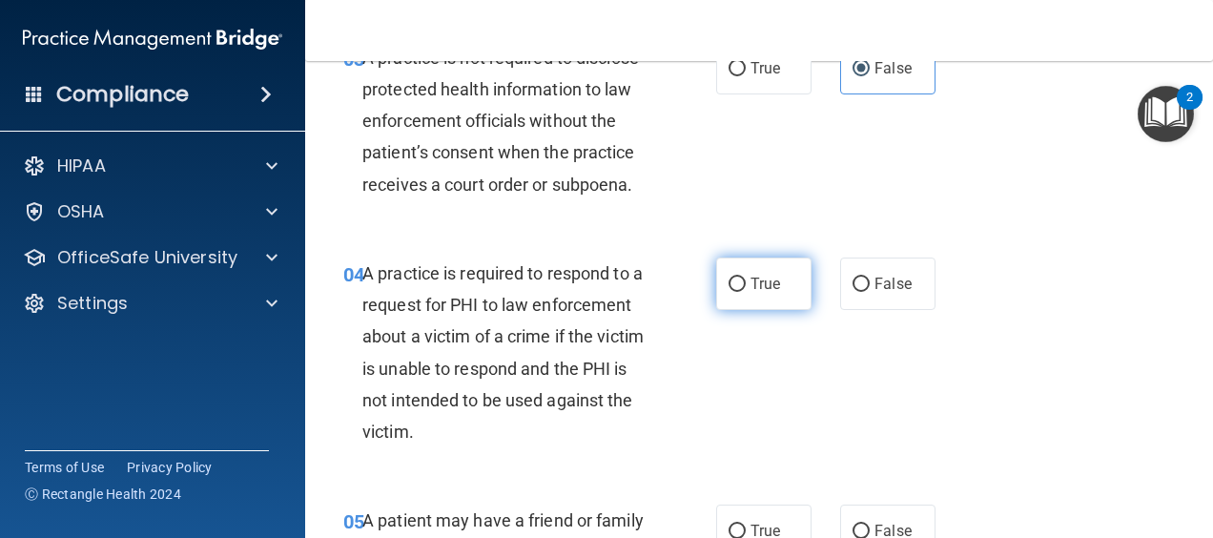
click at [793, 310] on label "True" at bounding box center [763, 283] width 95 height 52
click at [746, 292] on input "True" at bounding box center [737, 285] width 17 height 14
radio input "true"
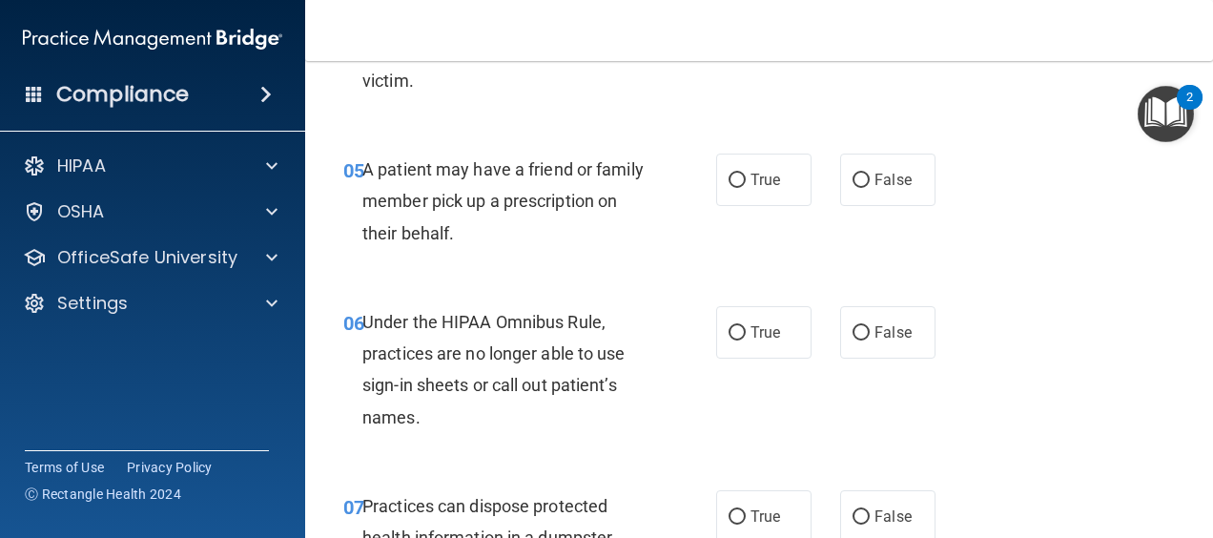
scroll to position [954, 0]
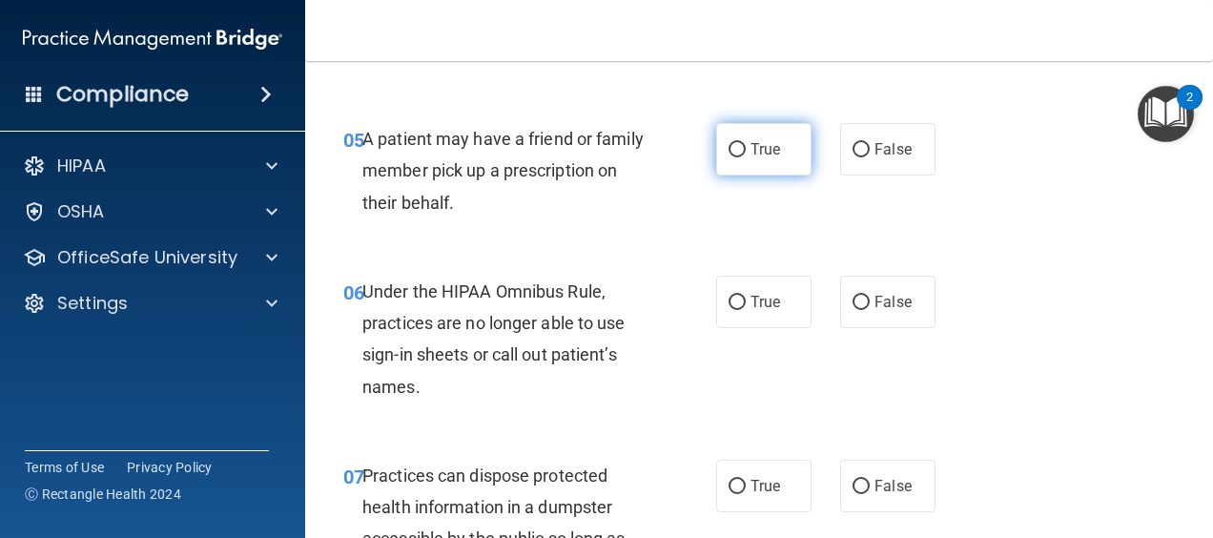
click at [751, 171] on label "True" at bounding box center [763, 149] width 95 height 52
click at [746, 157] on input "True" at bounding box center [737, 150] width 17 height 14
radio input "true"
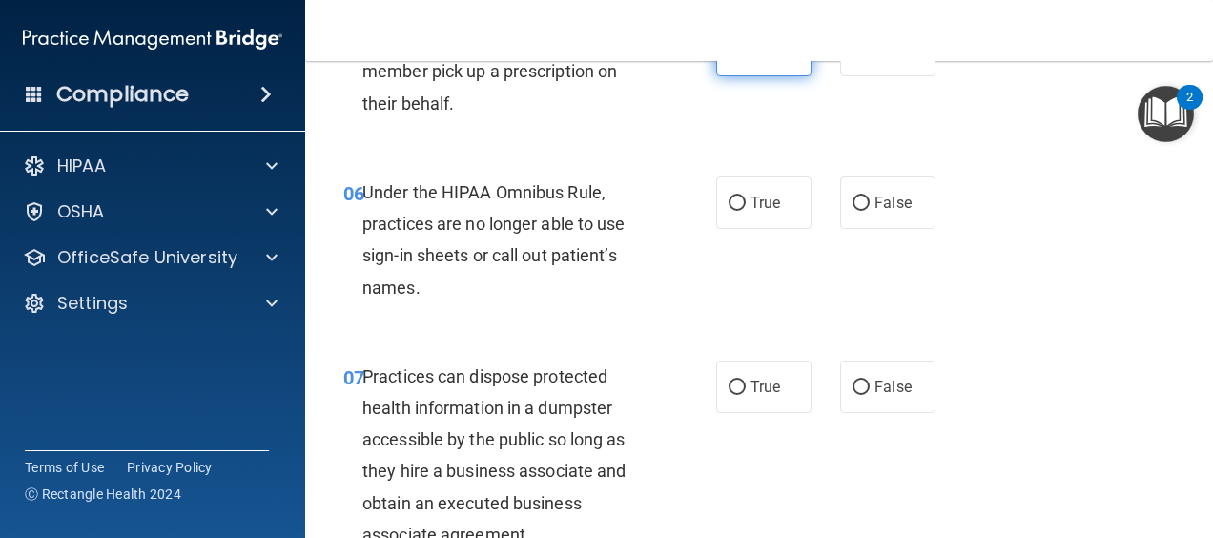
scroll to position [1144, 0]
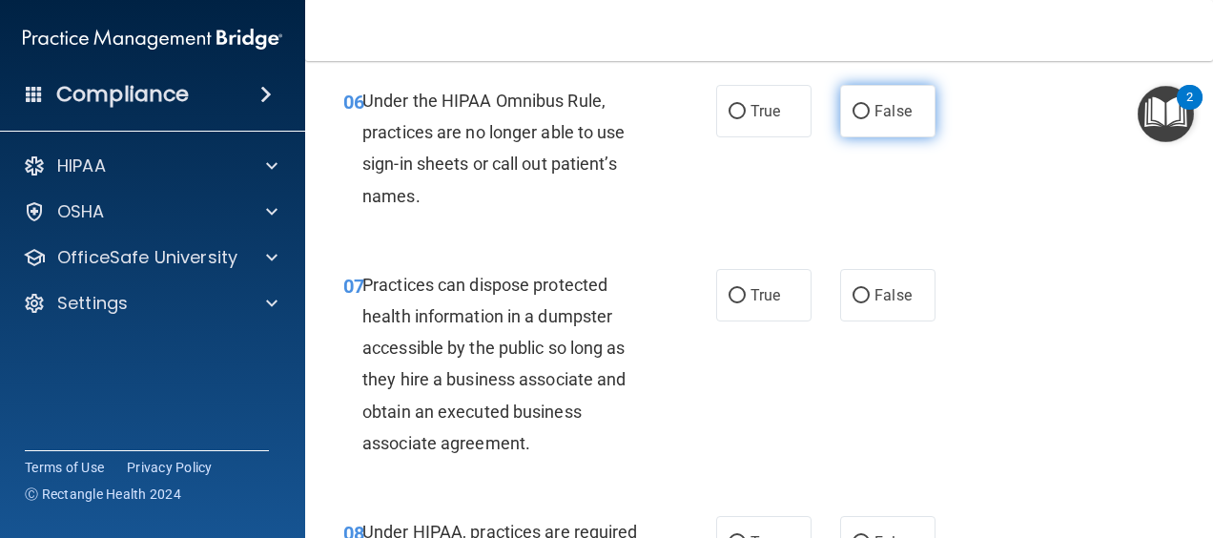
click at [849, 137] on label "False" at bounding box center [887, 111] width 95 height 52
click at [853, 119] on input "False" at bounding box center [861, 112] width 17 height 14
radio input "true"
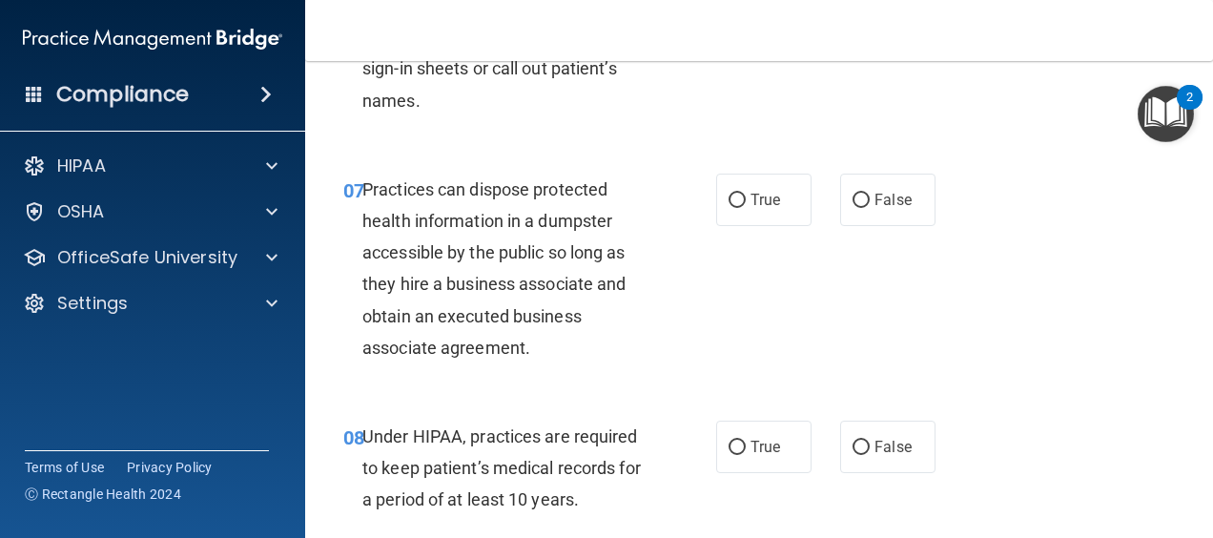
scroll to position [1335, 0]
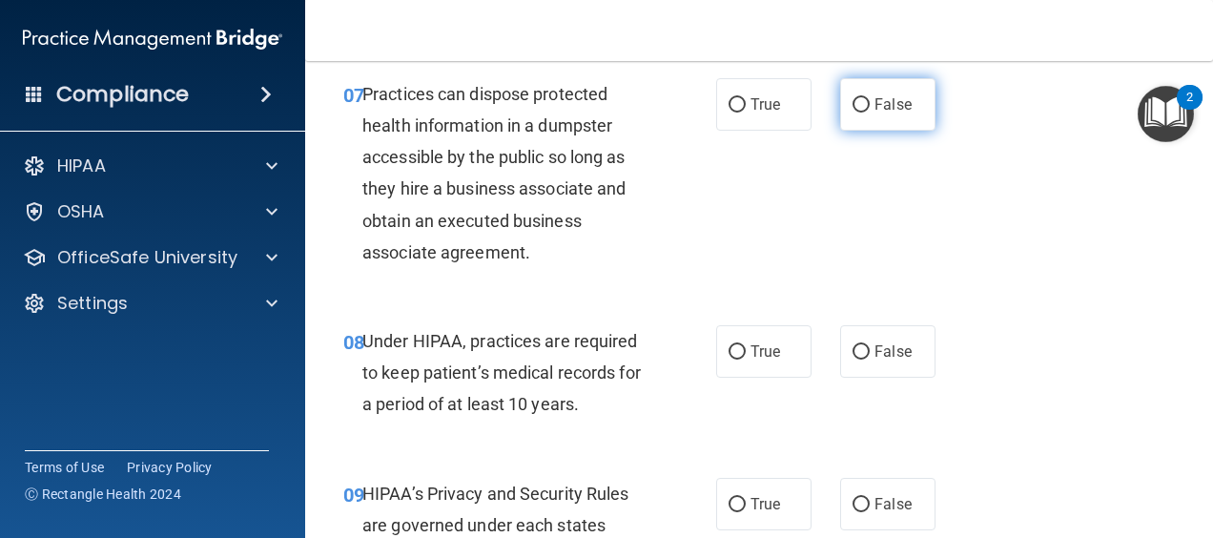
click at [840, 131] on label "False" at bounding box center [887, 104] width 95 height 52
click at [853, 113] on input "False" at bounding box center [861, 105] width 17 height 14
radio input "true"
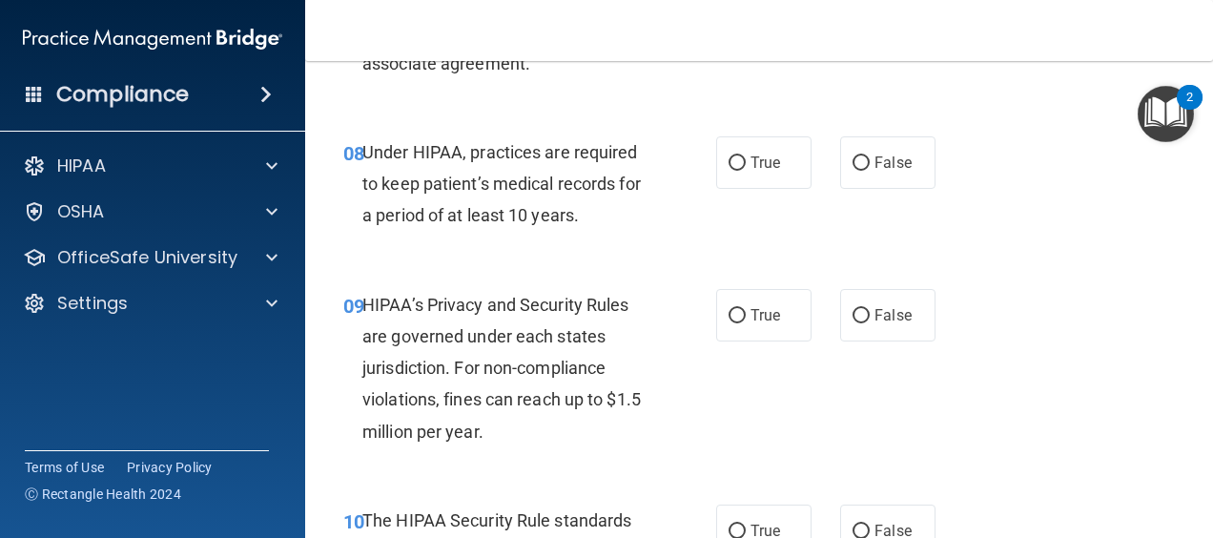
scroll to position [1526, 0]
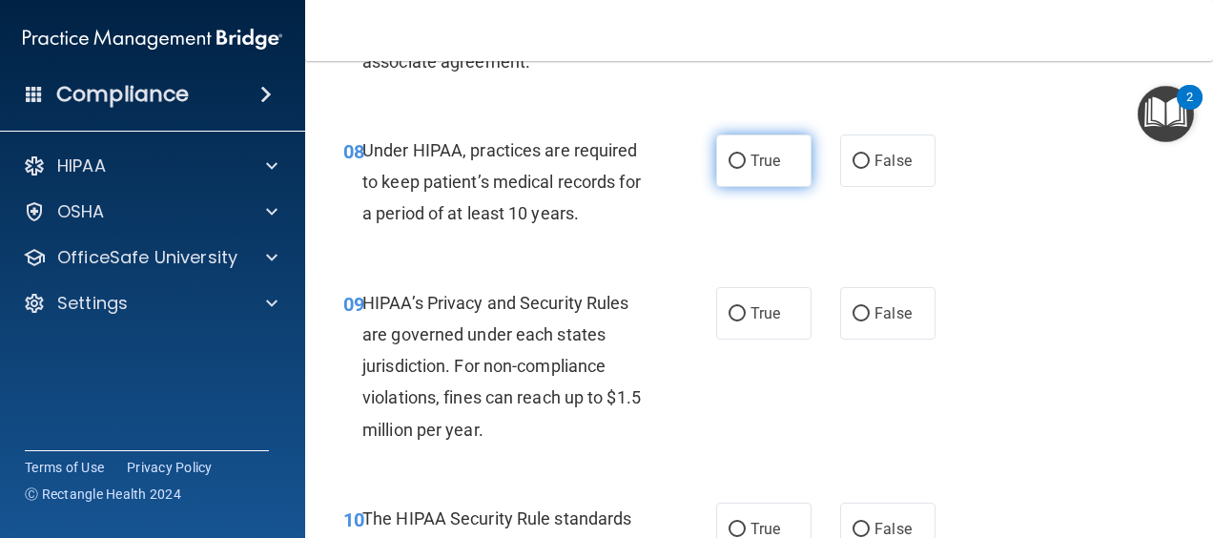
click at [769, 187] on label "True" at bounding box center [763, 160] width 95 height 52
click at [746, 169] on input "True" at bounding box center [737, 161] width 17 height 14
radio input "true"
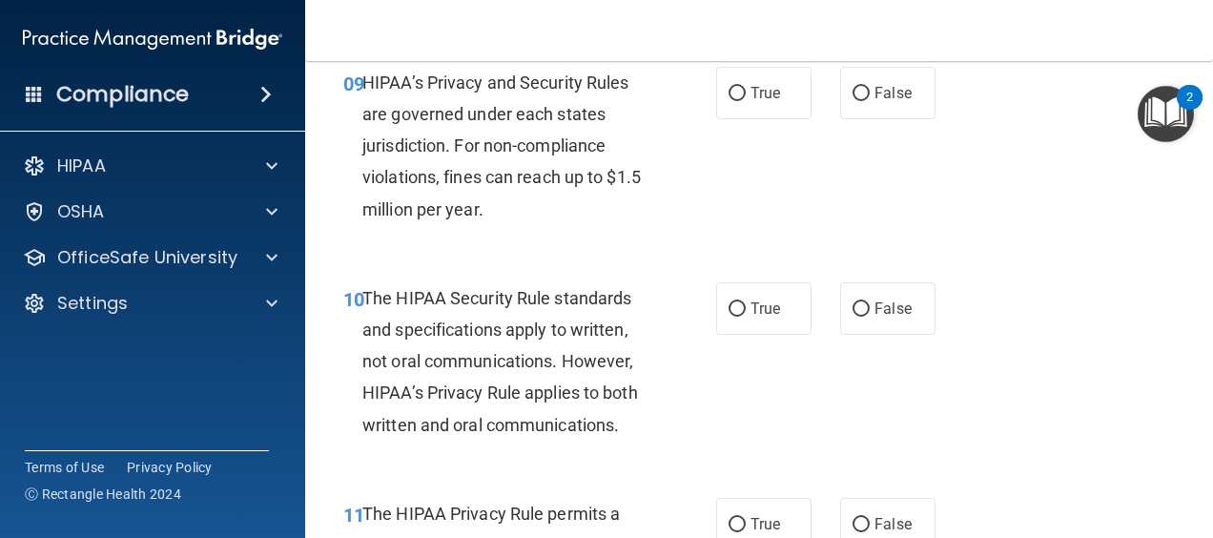
scroll to position [1717, 0]
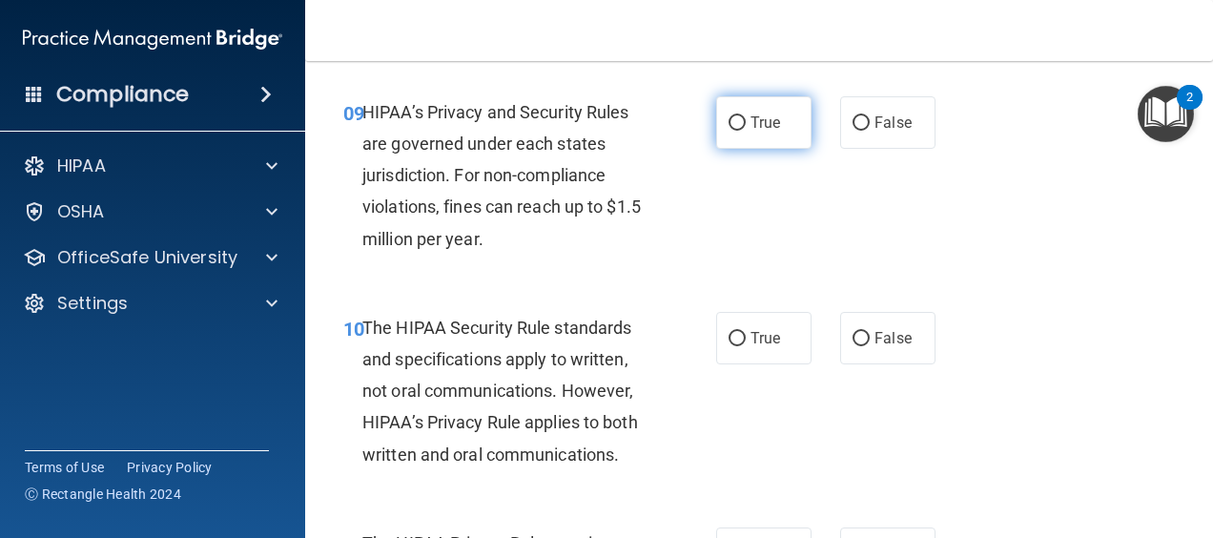
click at [743, 149] on label "True" at bounding box center [763, 122] width 95 height 52
click at [743, 131] on input "True" at bounding box center [737, 123] width 17 height 14
radio input "true"
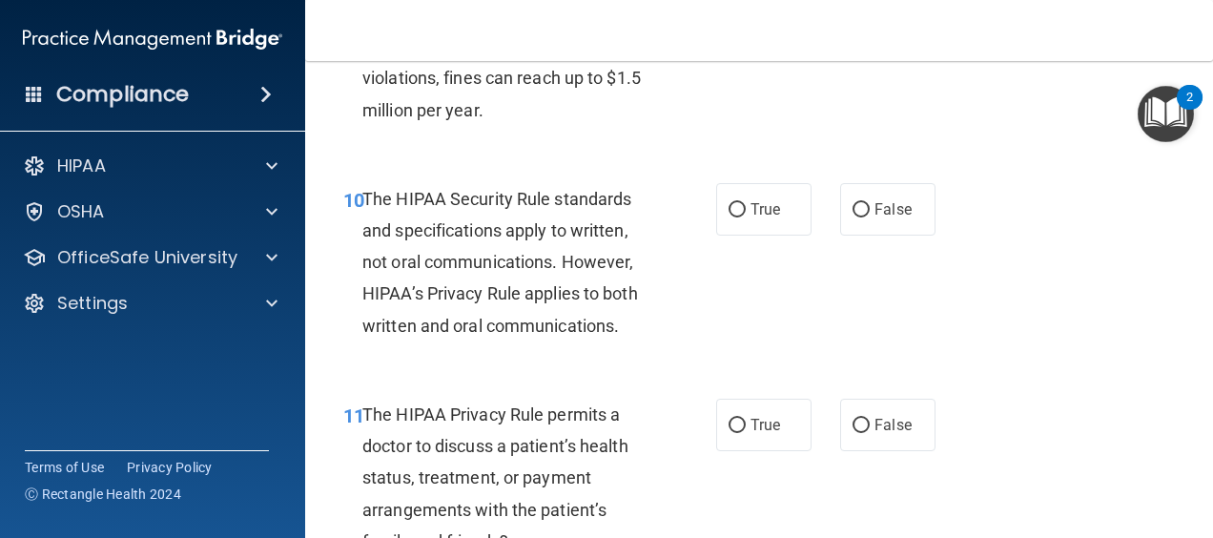
scroll to position [1907, 0]
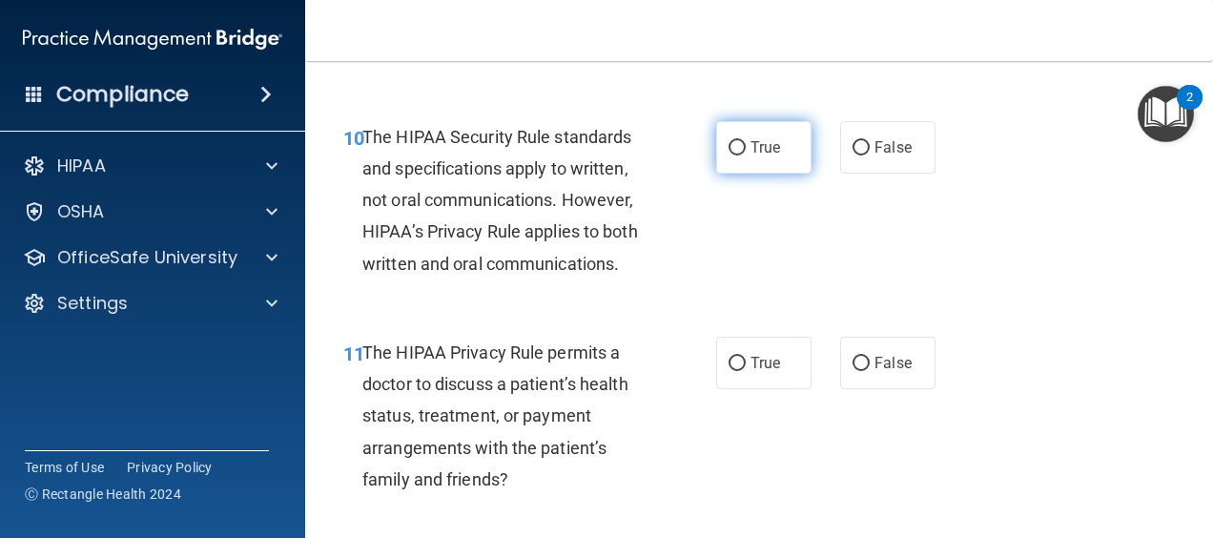
click at [750, 174] on label "True" at bounding box center [763, 147] width 95 height 52
click at [746, 155] on input "True" at bounding box center [737, 148] width 17 height 14
radio input "true"
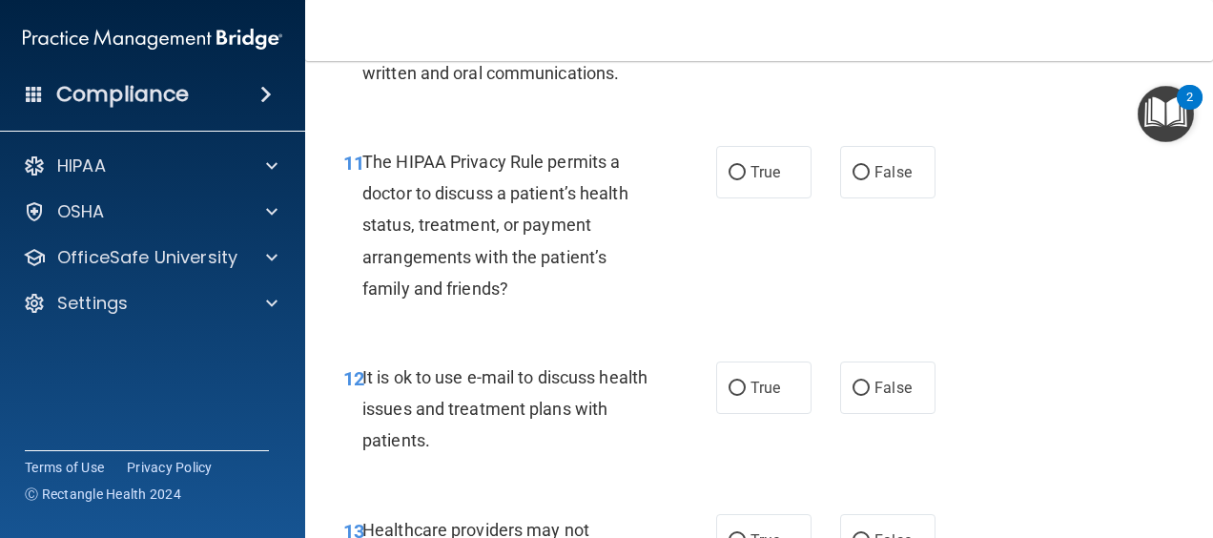
scroll to position [2193, 0]
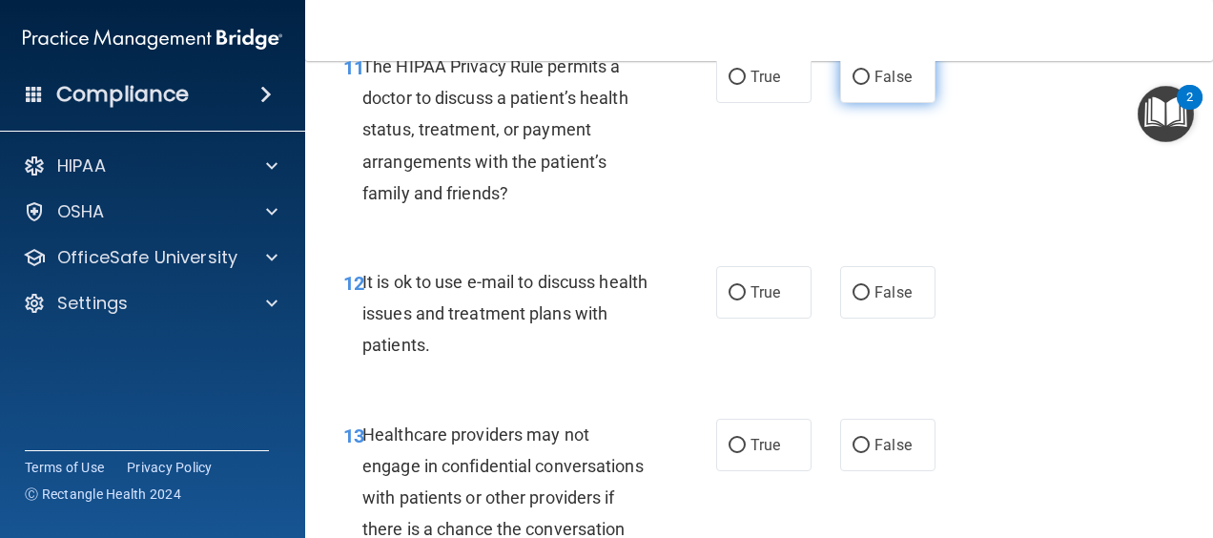
click at [895, 103] on label "False" at bounding box center [887, 77] width 95 height 52
click at [870, 85] on input "False" at bounding box center [861, 78] width 17 height 14
radio input "true"
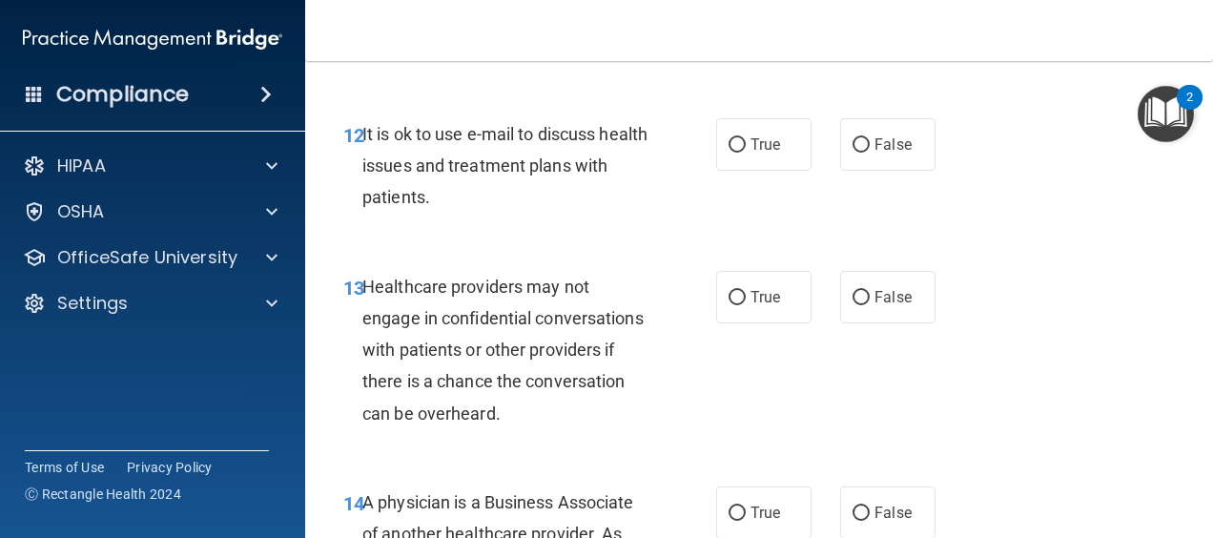
scroll to position [2384, 0]
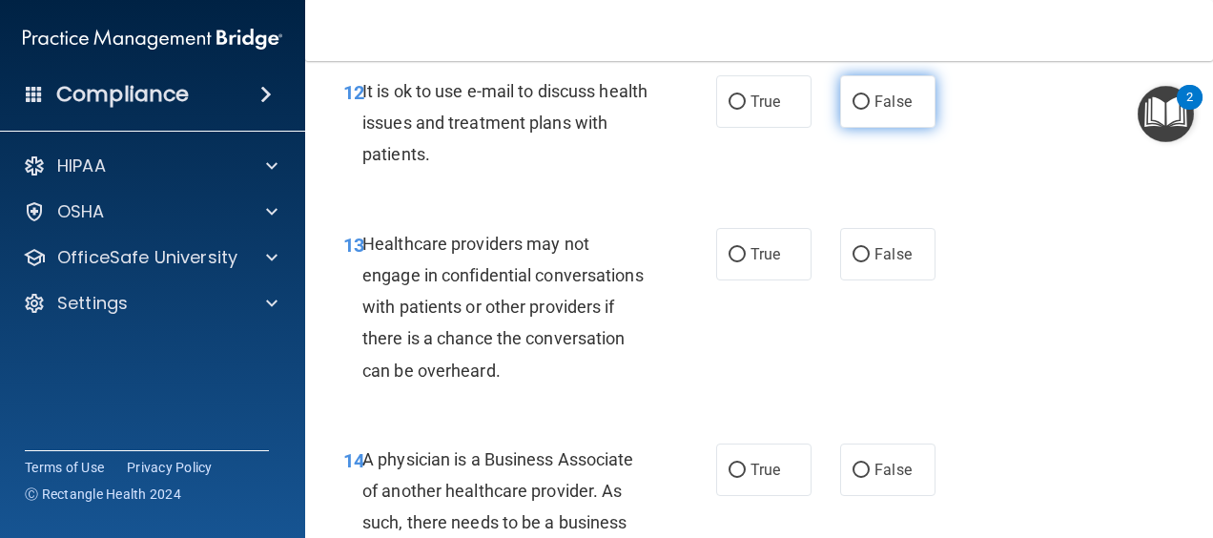
click at [917, 128] on label "False" at bounding box center [887, 101] width 95 height 52
click at [870, 110] on input "False" at bounding box center [861, 102] width 17 height 14
radio input "true"
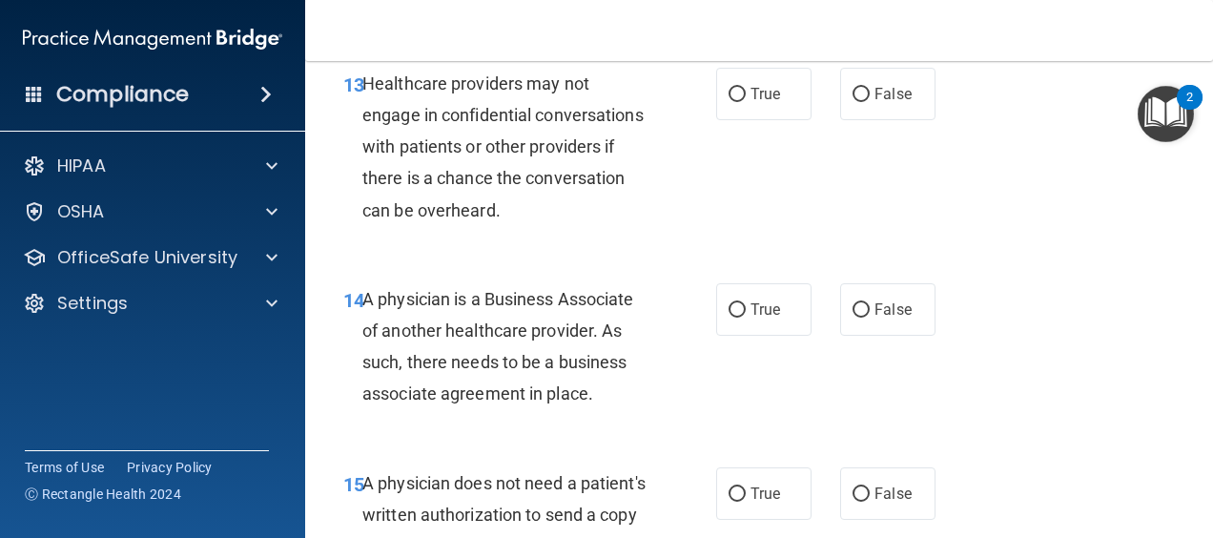
scroll to position [2575, 0]
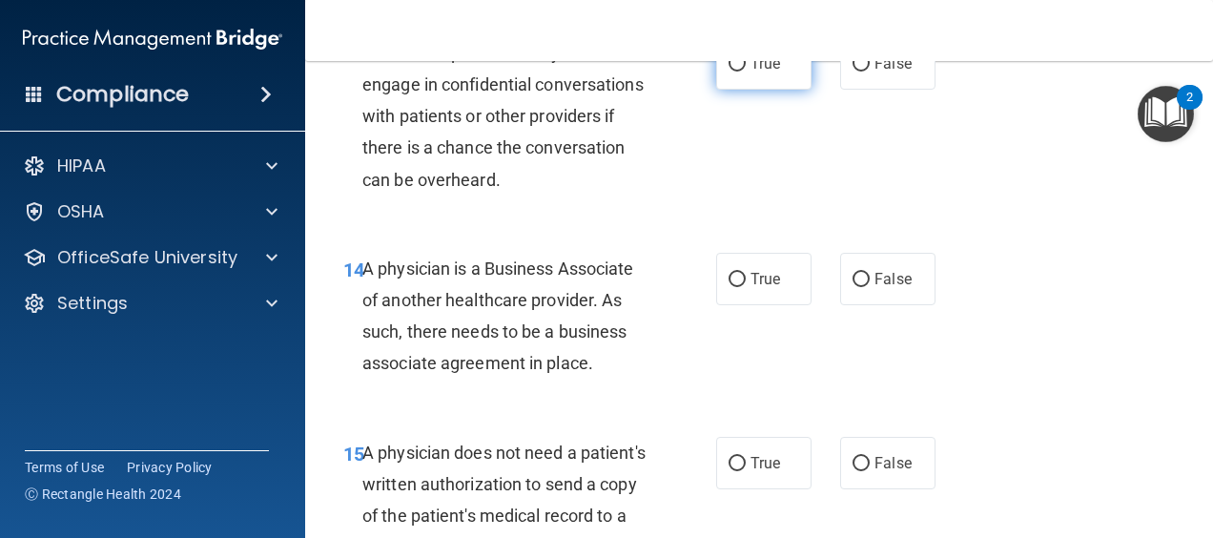
click at [781, 90] on label "True" at bounding box center [763, 63] width 95 height 52
click at [746, 72] on input "True" at bounding box center [737, 64] width 17 height 14
radio input "true"
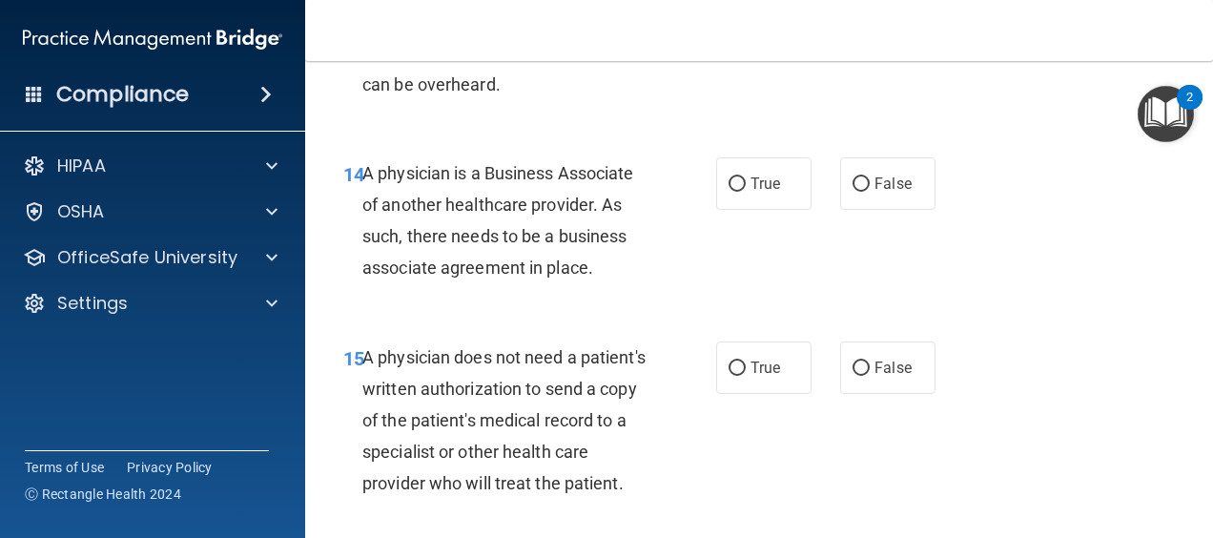
scroll to position [2766, 0]
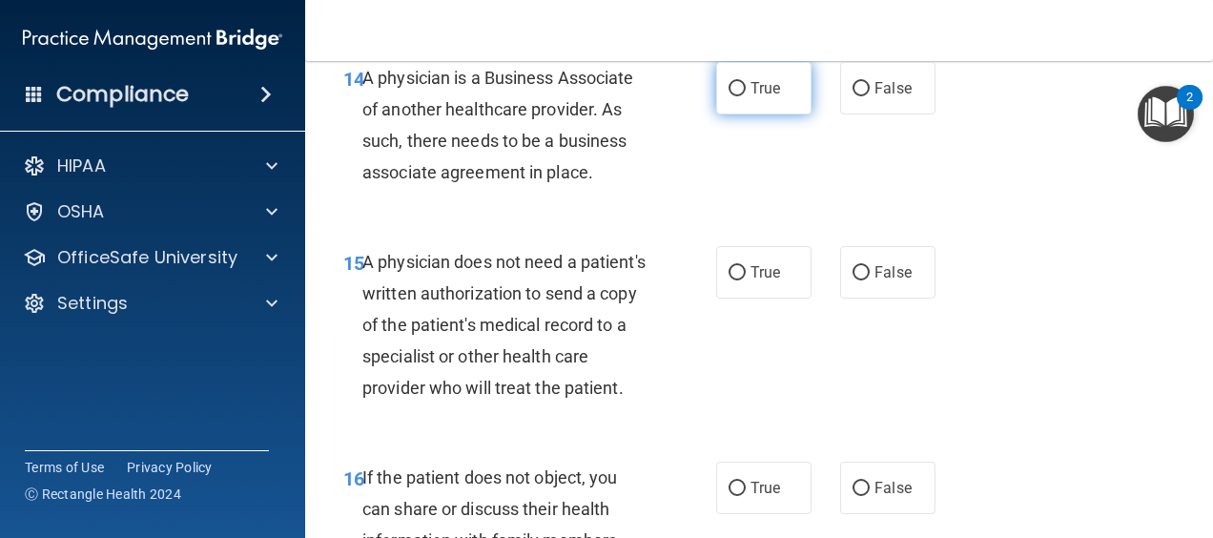
click at [772, 114] on label "True" at bounding box center [763, 88] width 95 height 52
click at [746, 96] on input "True" at bounding box center [737, 89] width 17 height 14
radio input "true"
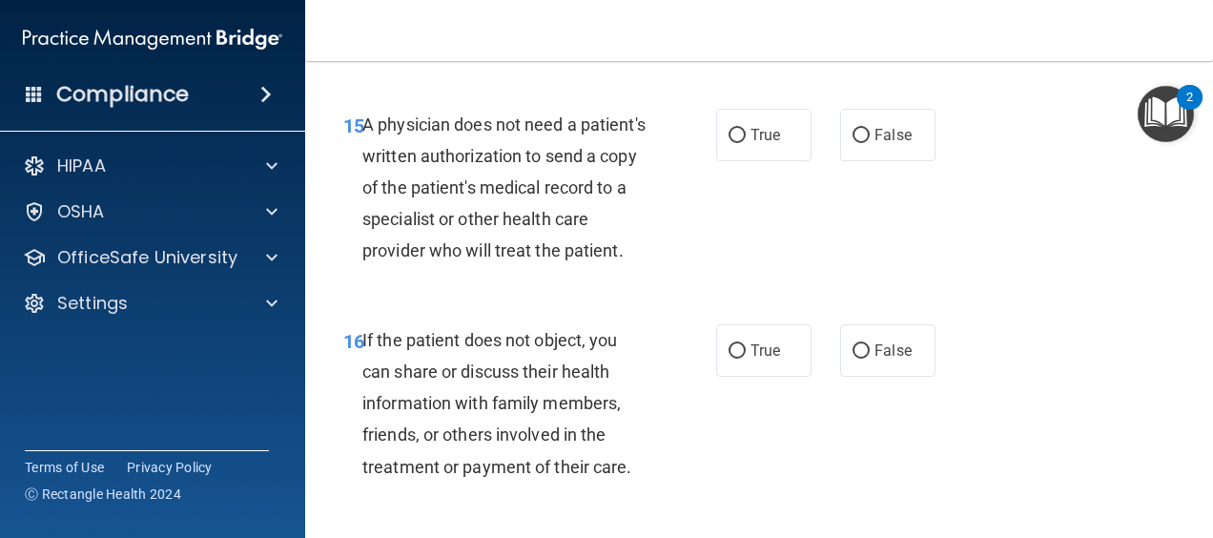
scroll to position [2956, 0]
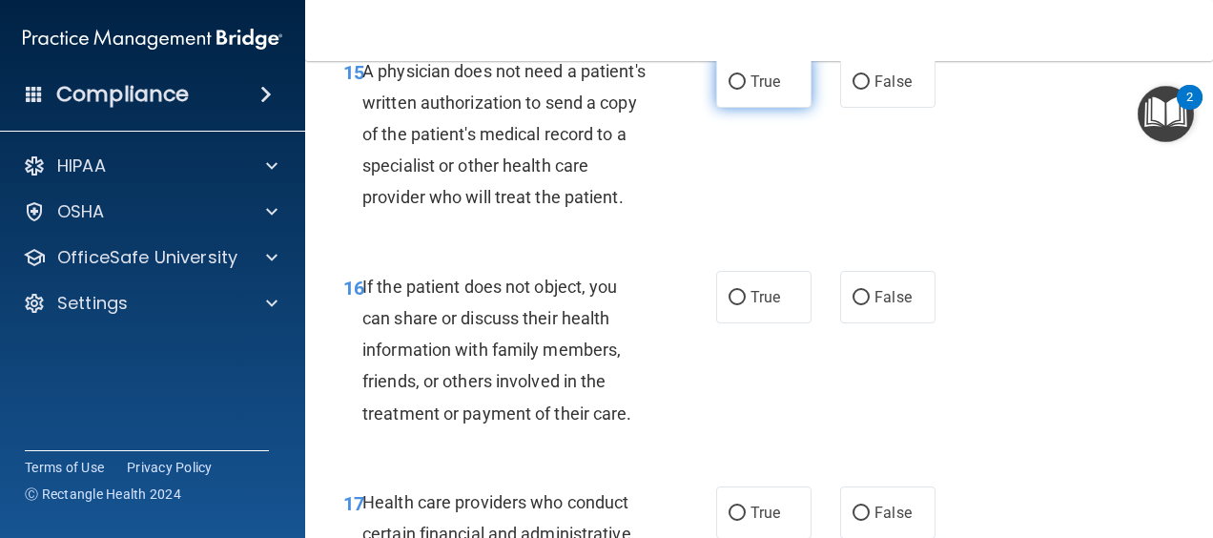
click at [748, 98] on label "True" at bounding box center [763, 81] width 95 height 52
click at [746, 90] on input "True" at bounding box center [737, 82] width 17 height 14
radio input "true"
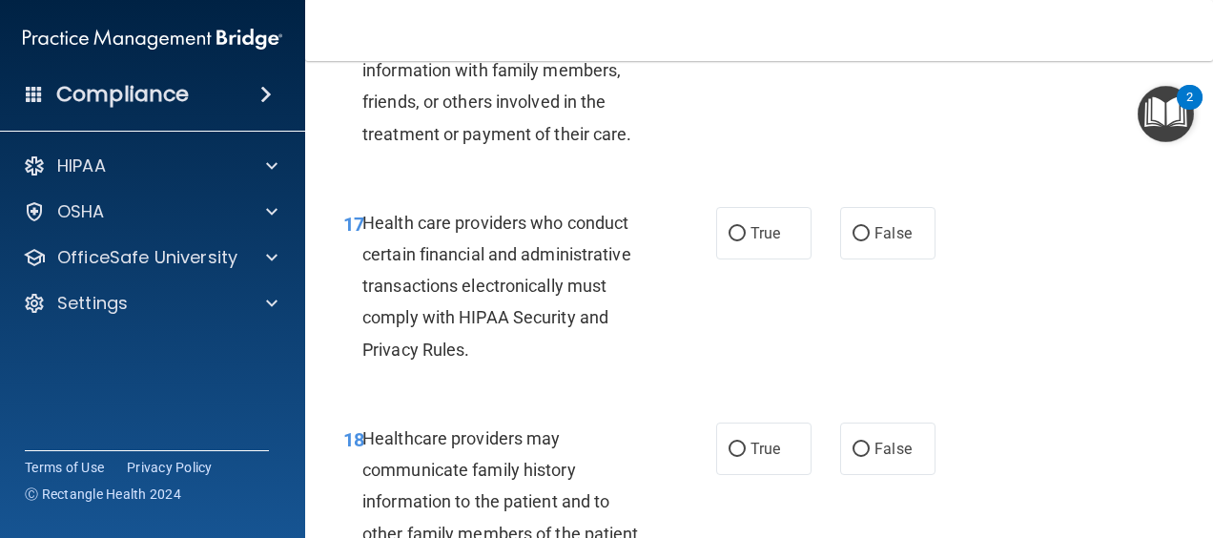
scroll to position [3242, 0]
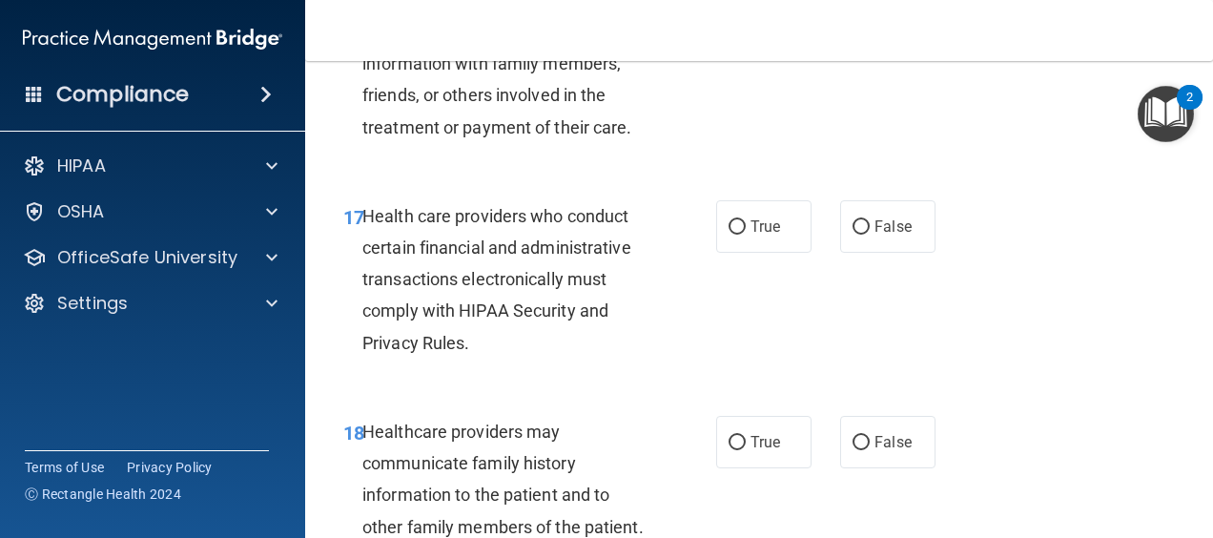
click at [786, 37] on label "True" at bounding box center [763, 11] width 95 height 52
click at [746, 19] on input "True" at bounding box center [737, 12] width 17 height 14
radio input "true"
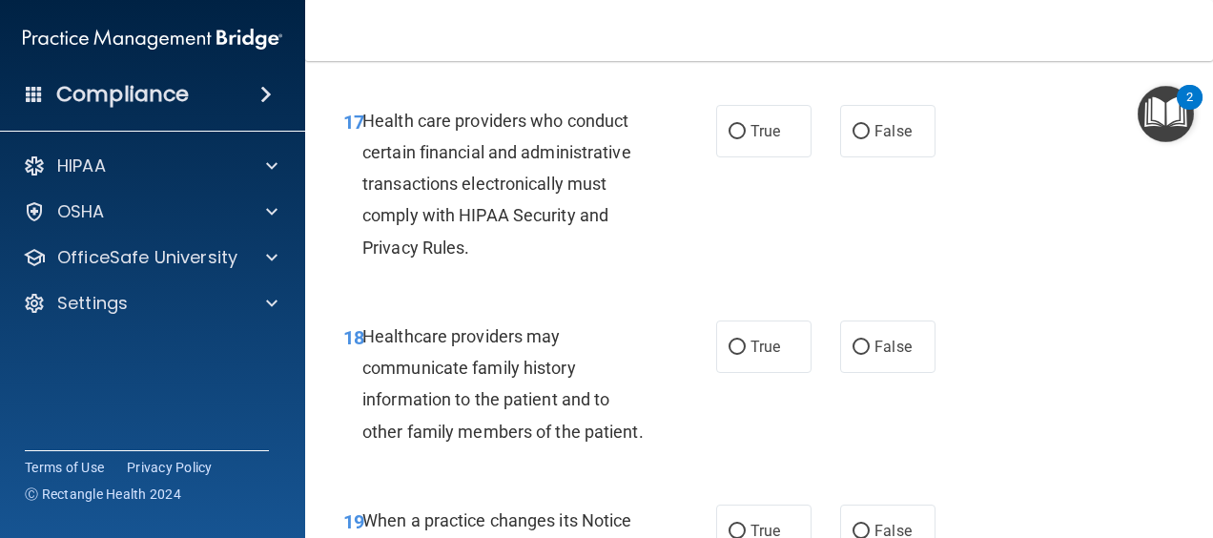
scroll to position [3433, 0]
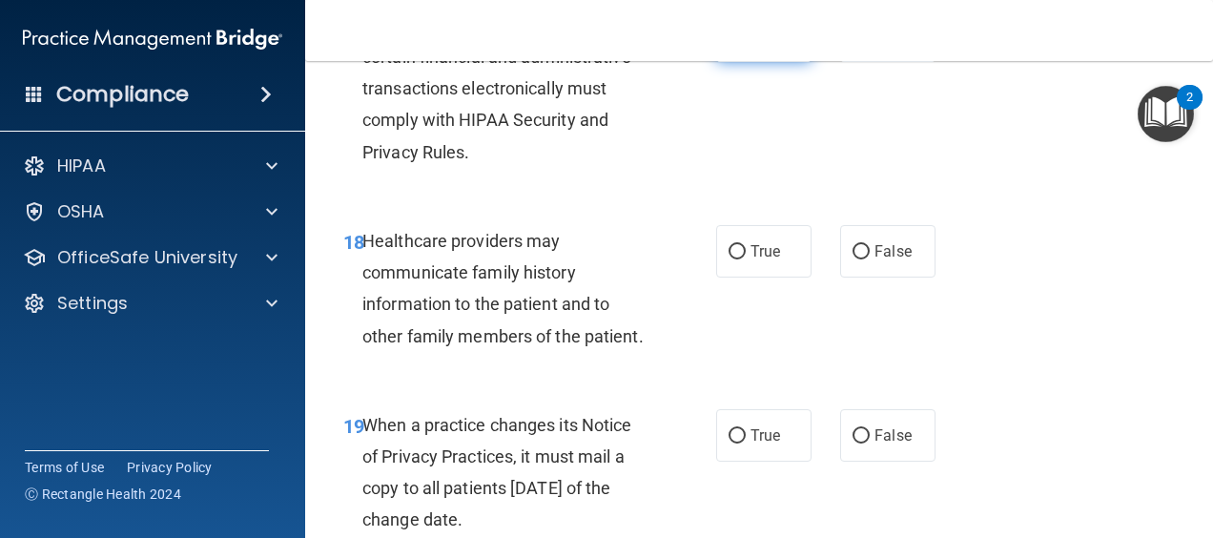
click at [729, 44] on input "True" at bounding box center [737, 37] width 17 height 14
radio input "true"
click at [872, 278] on label "False" at bounding box center [887, 251] width 95 height 52
click at [870, 259] on input "False" at bounding box center [861, 252] width 17 height 14
radio input "true"
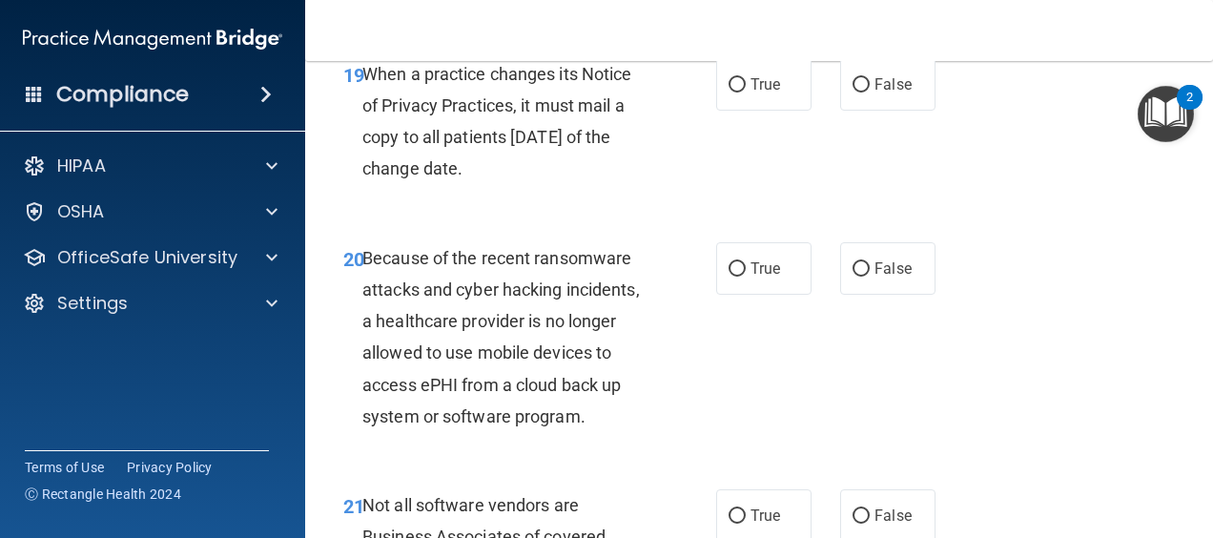
scroll to position [3815, 0]
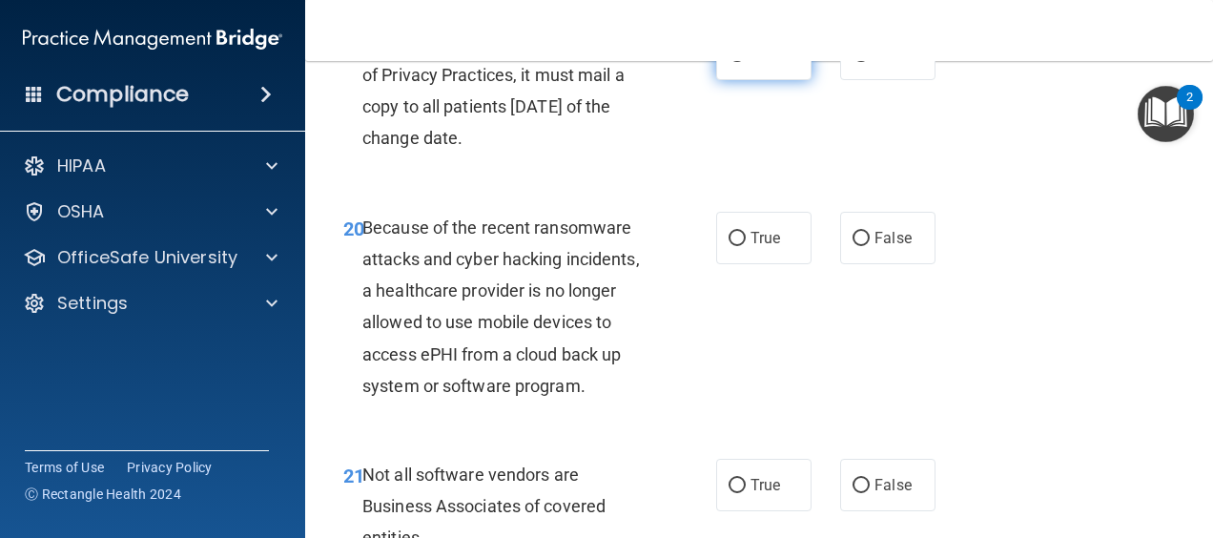
click at [729, 62] on input "True" at bounding box center [737, 55] width 17 height 14
radio input "true"
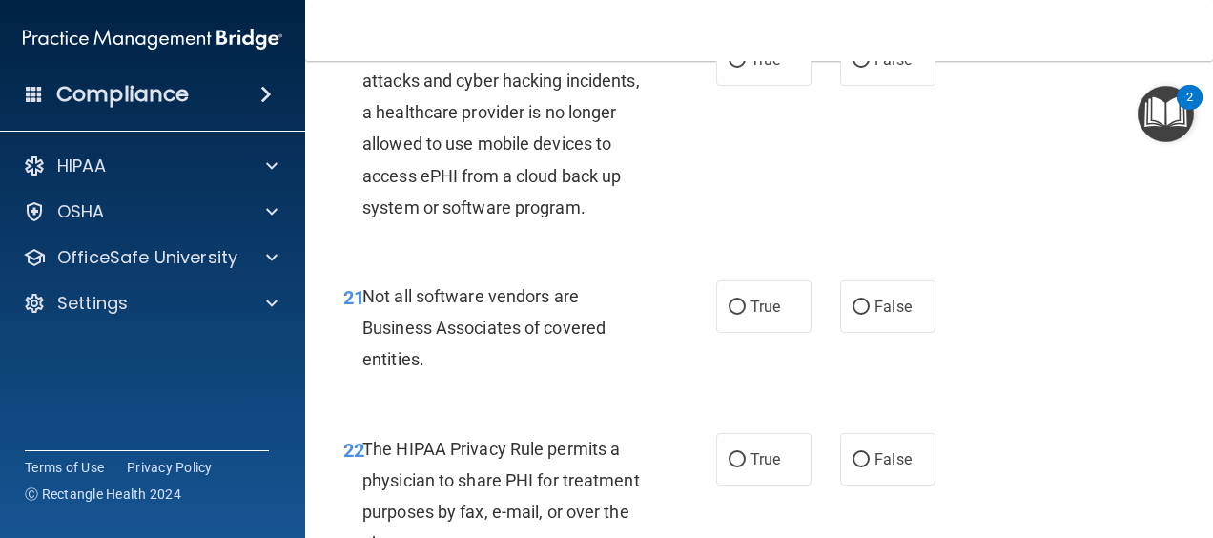
scroll to position [4005, 0]
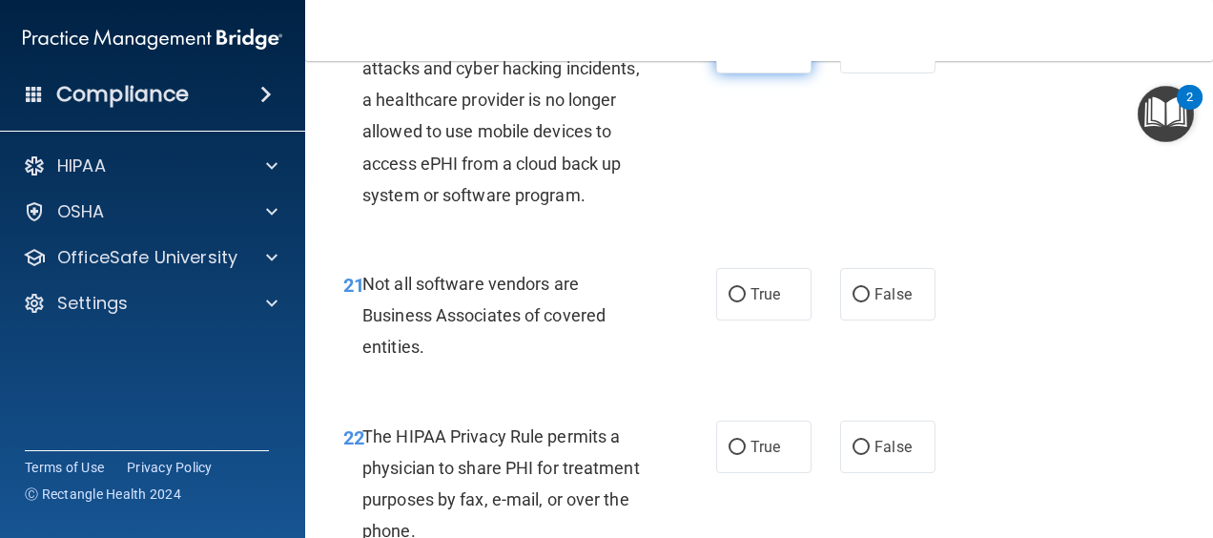
click at [789, 73] on label "True" at bounding box center [763, 47] width 95 height 52
click at [746, 55] on input "True" at bounding box center [737, 48] width 17 height 14
radio input "true"
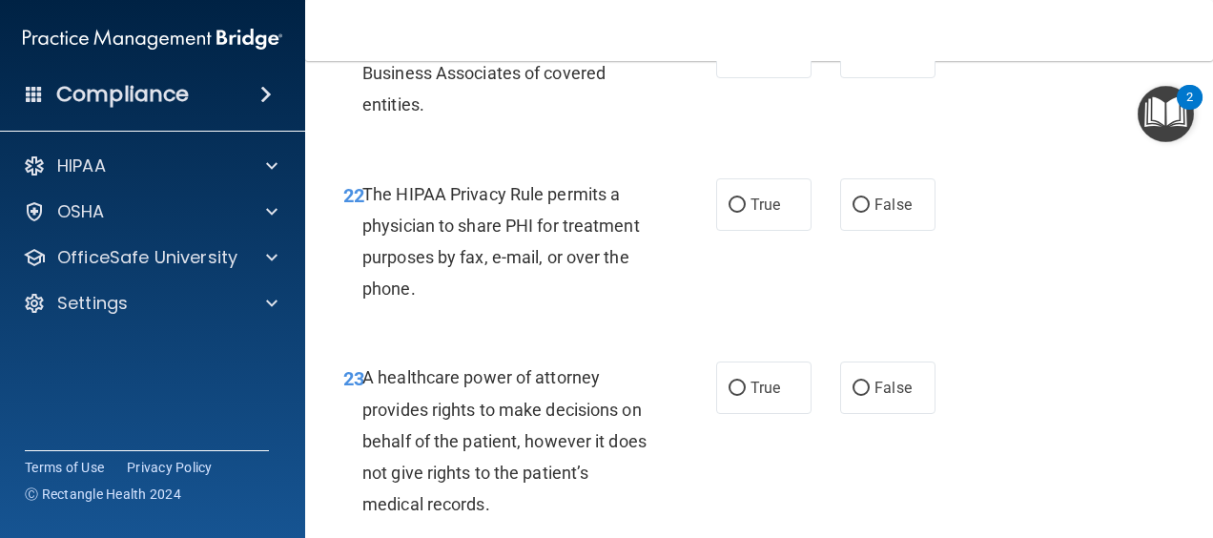
scroll to position [4291, 0]
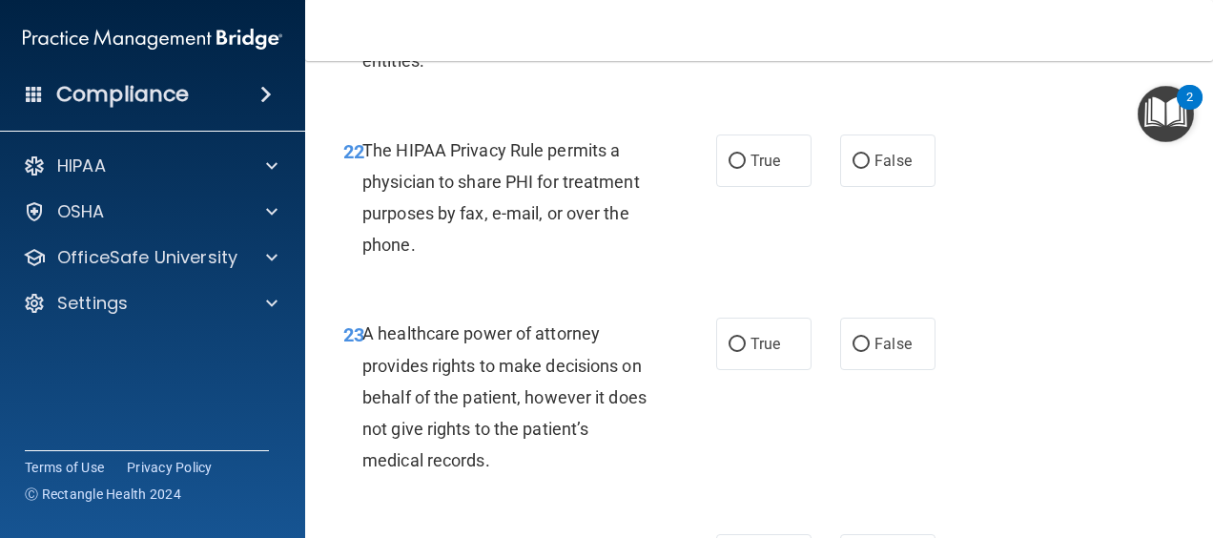
click at [734, 34] on label "True" at bounding box center [763, 8] width 95 height 52
click at [734, 16] on input "True" at bounding box center [737, 9] width 17 height 14
radio input "true"
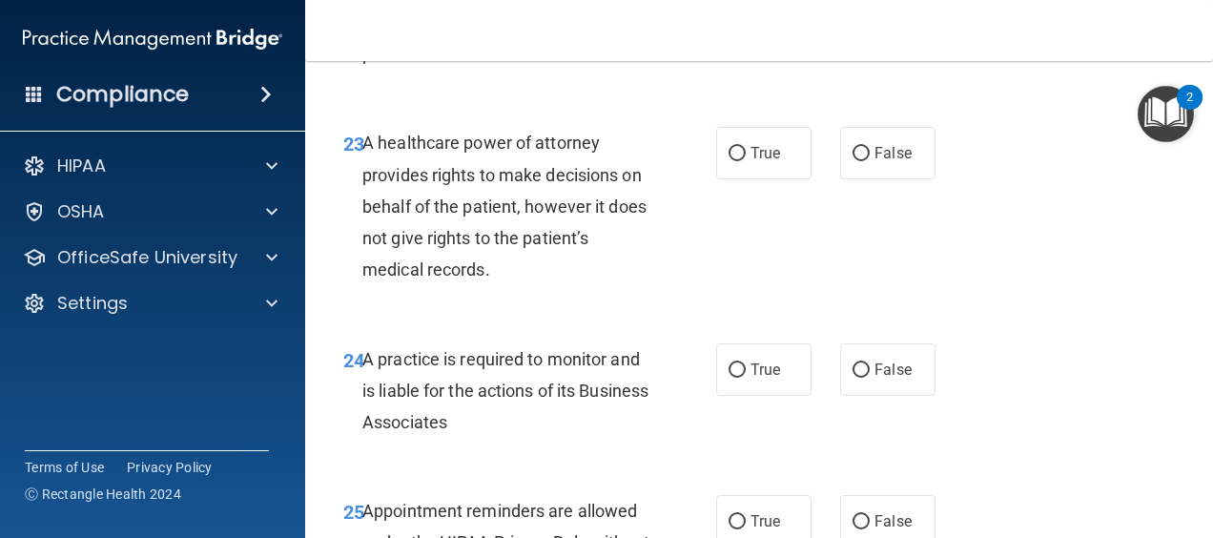
scroll to position [4387, 0]
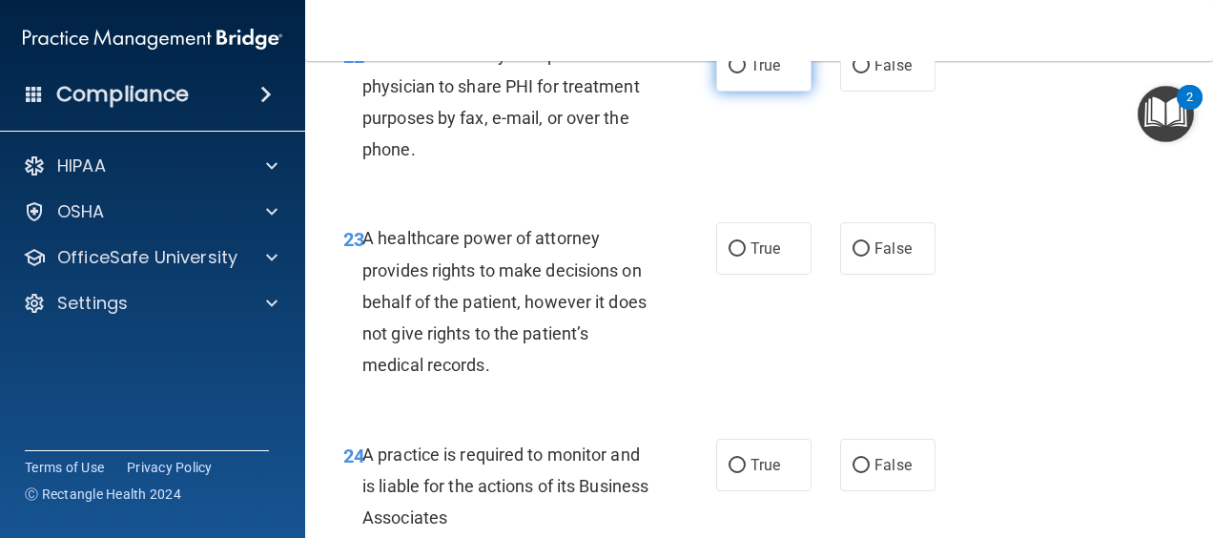
click at [719, 92] on label "True" at bounding box center [763, 65] width 95 height 52
click at [729, 73] on input "True" at bounding box center [737, 66] width 17 height 14
radio input "true"
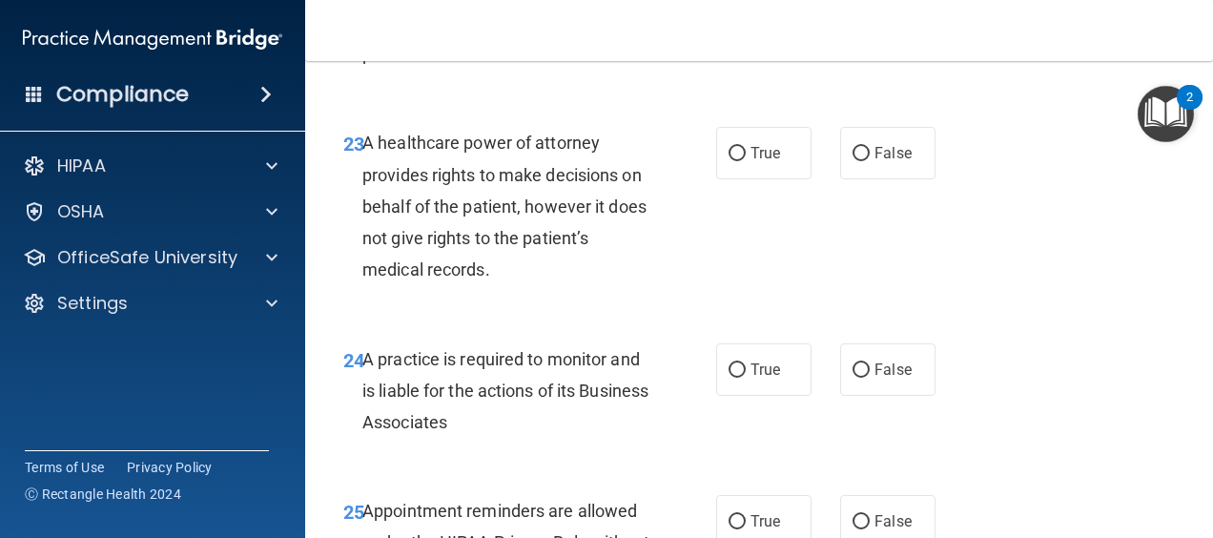
scroll to position [4577, 0]
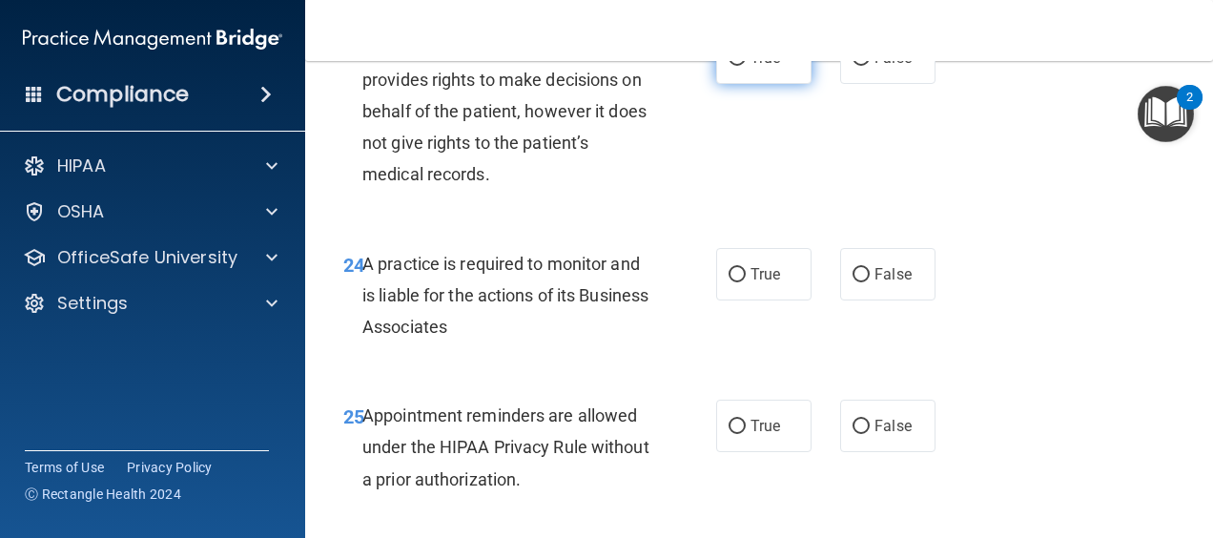
click at [738, 84] on label "True" at bounding box center [763, 57] width 95 height 52
click at [738, 66] on input "True" at bounding box center [737, 58] width 17 height 14
radio input "true"
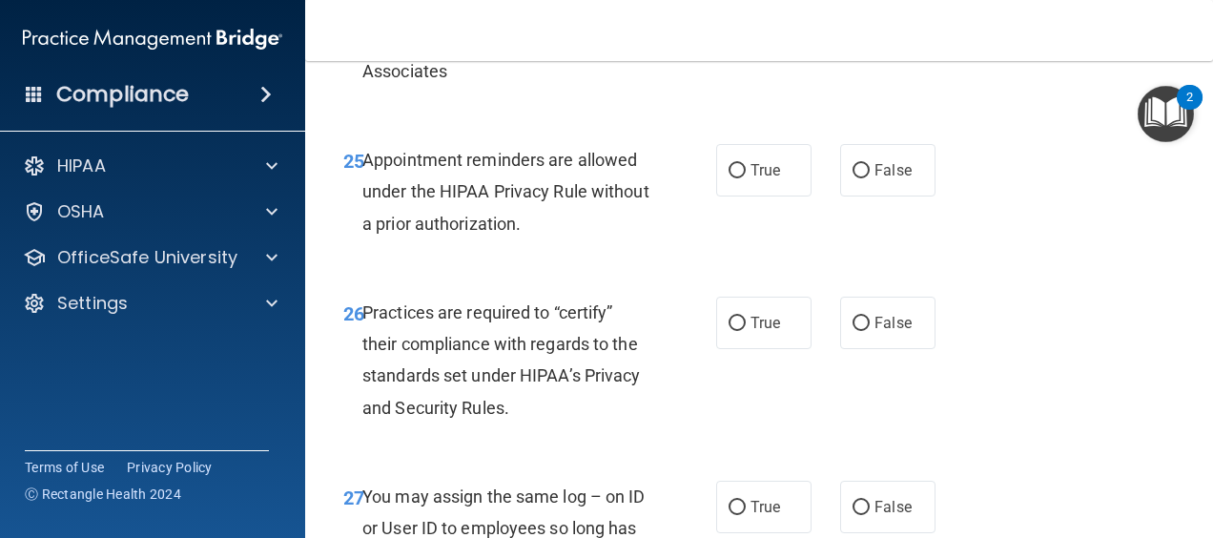
scroll to position [4864, 0]
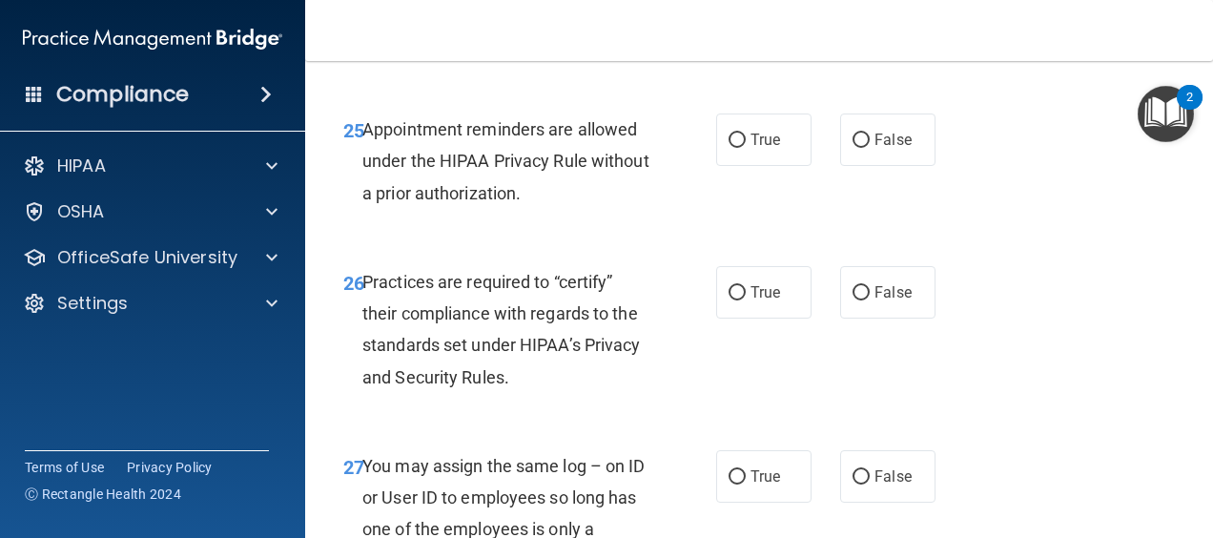
radio input "true"
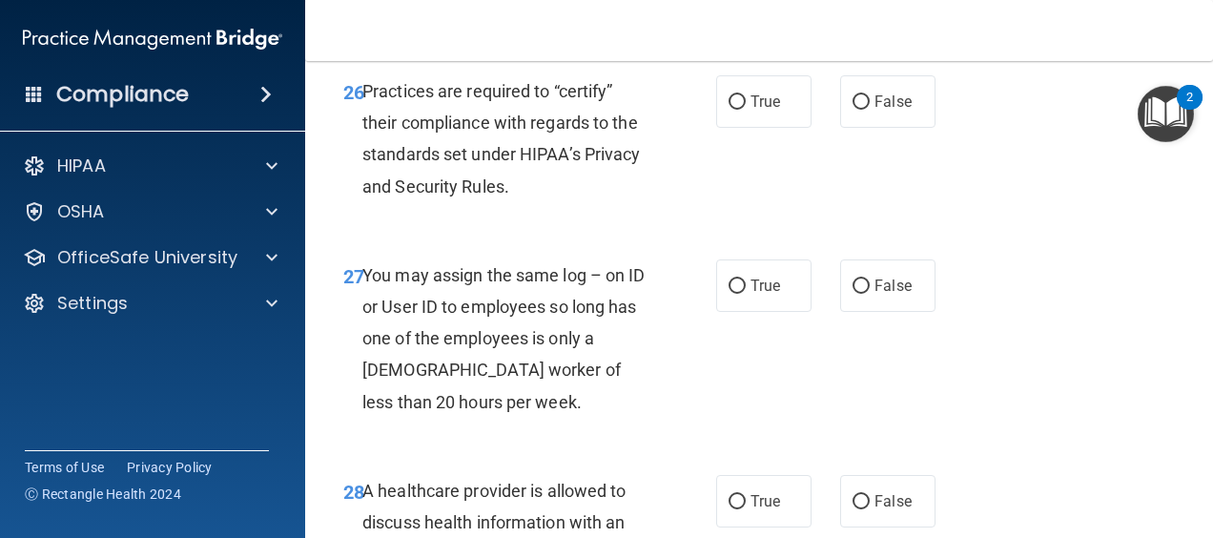
scroll to position [4959, 0]
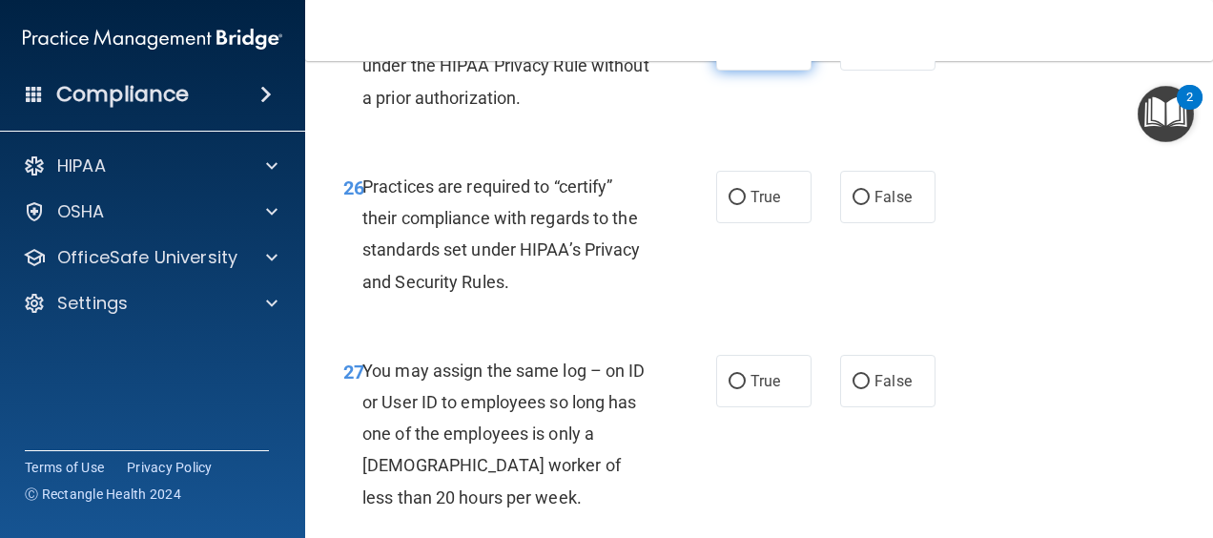
click at [716, 71] on label "True" at bounding box center [763, 44] width 95 height 52
click at [729, 52] on input "True" at bounding box center [737, 45] width 17 height 14
radio input "true"
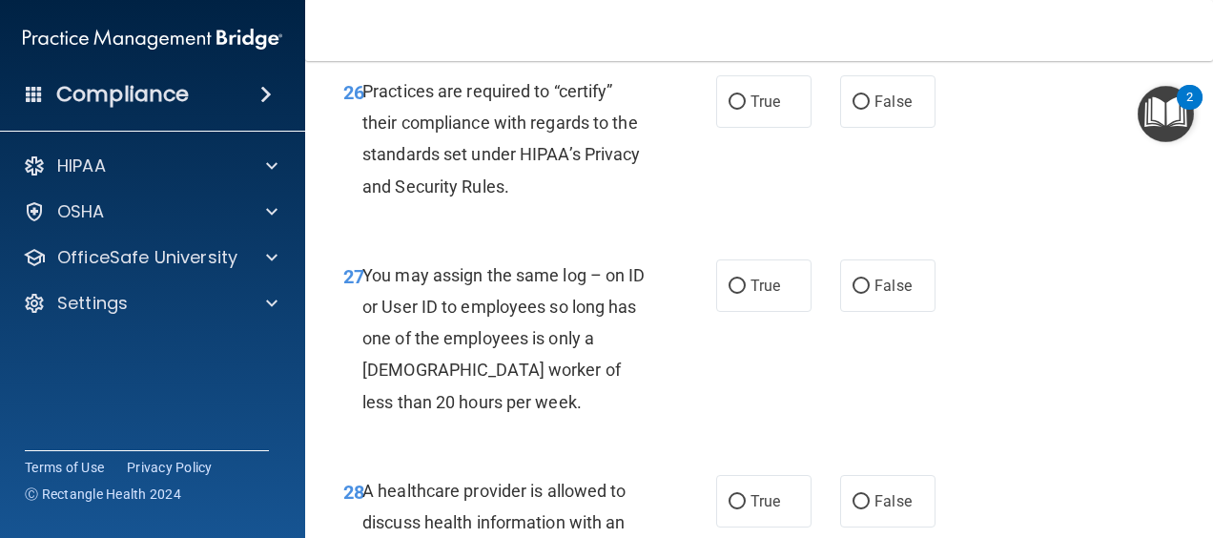
scroll to position [5150, 0]
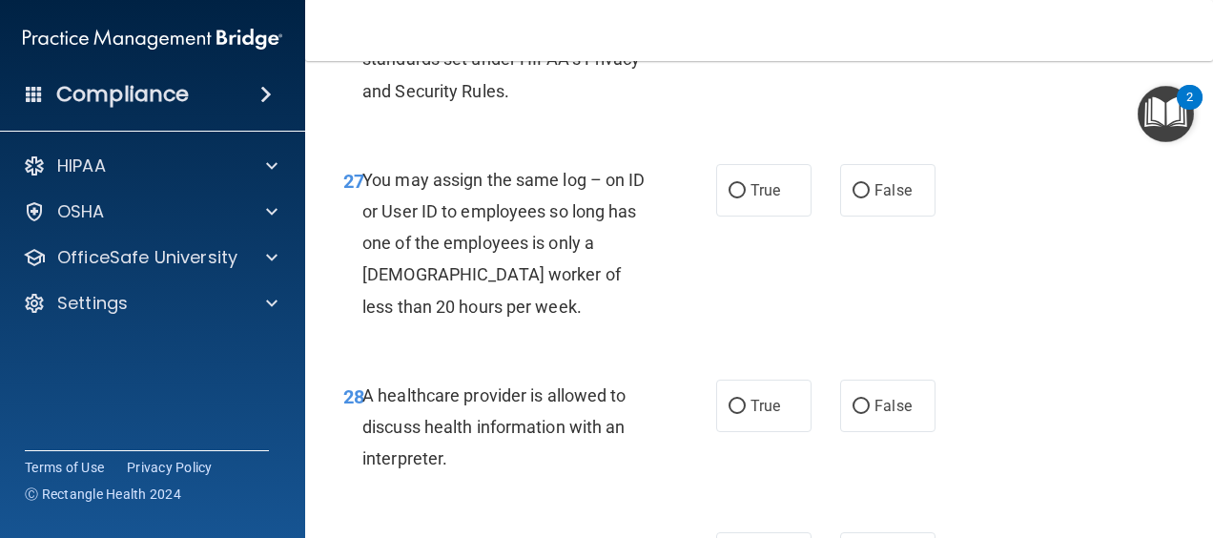
click at [782, 32] on label "True" at bounding box center [763, 6] width 95 height 52
click at [746, 14] on input "True" at bounding box center [737, 7] width 17 height 14
radio input "true"
click at [872, 216] on label "False" at bounding box center [887, 190] width 95 height 52
click at [870, 198] on input "False" at bounding box center [861, 191] width 17 height 14
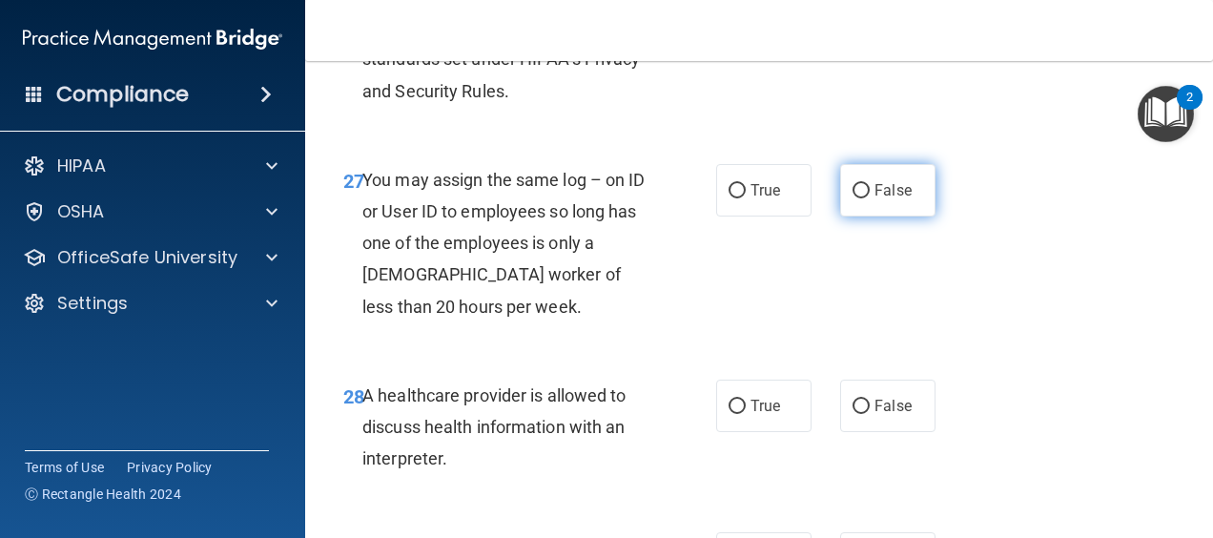
radio input "true"
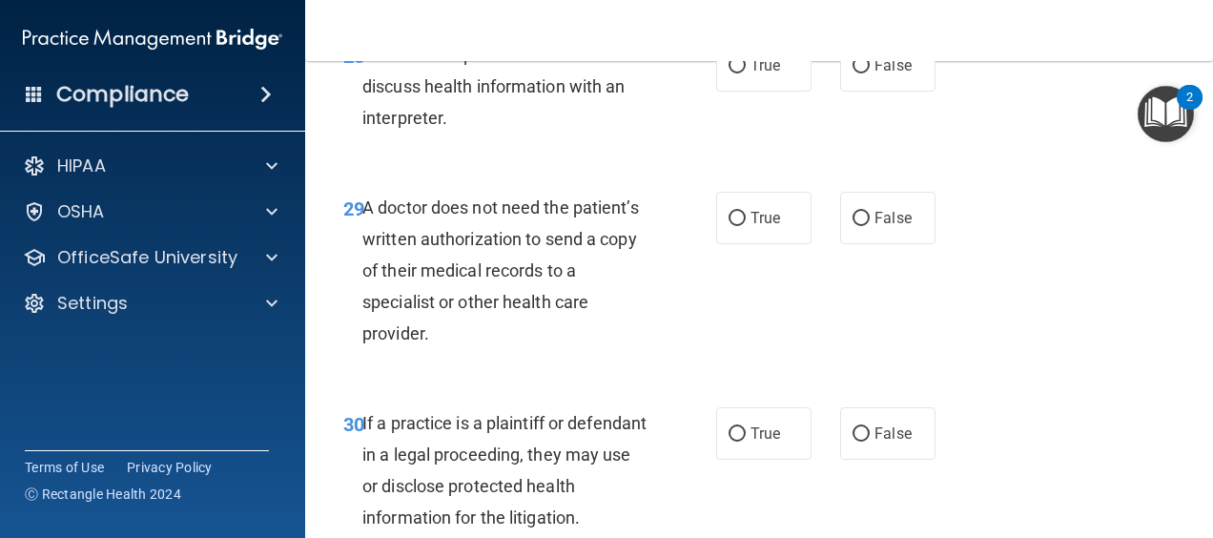
scroll to position [5531, 0]
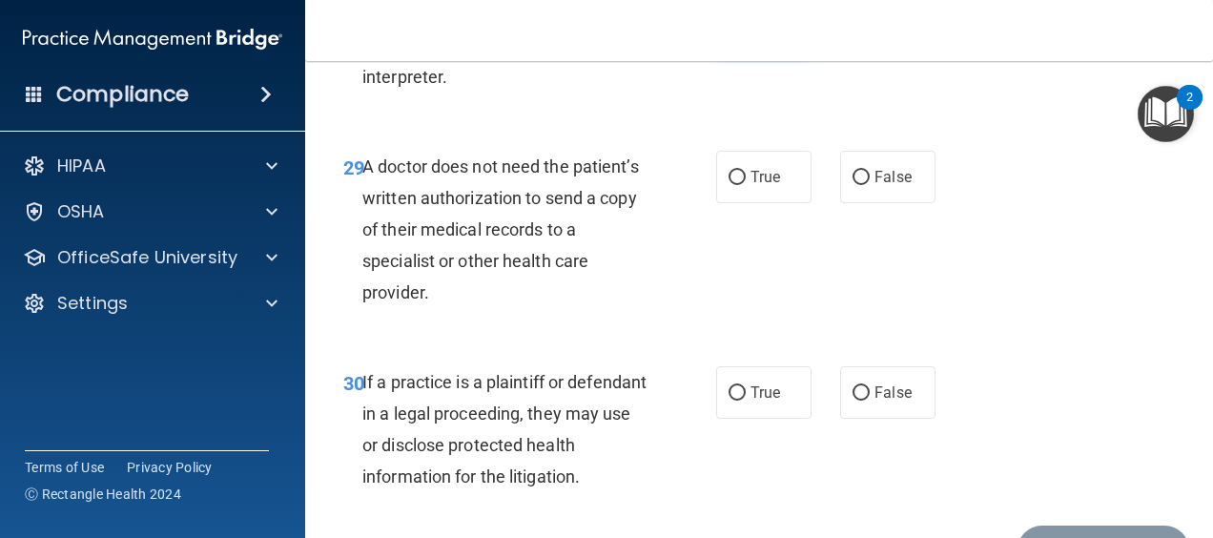
click at [748, 51] on label "True" at bounding box center [763, 24] width 95 height 52
click at [746, 32] on input "True" at bounding box center [737, 25] width 17 height 14
radio input "true"
click at [870, 203] on label "False" at bounding box center [887, 177] width 95 height 52
click at [870, 185] on input "False" at bounding box center [861, 178] width 17 height 14
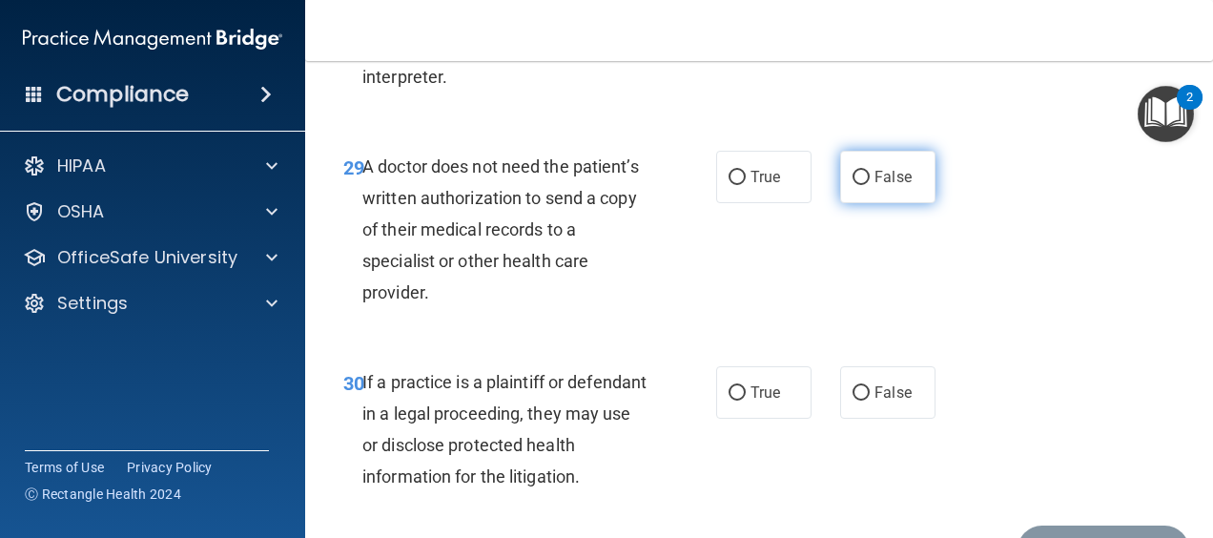
radio input "true"
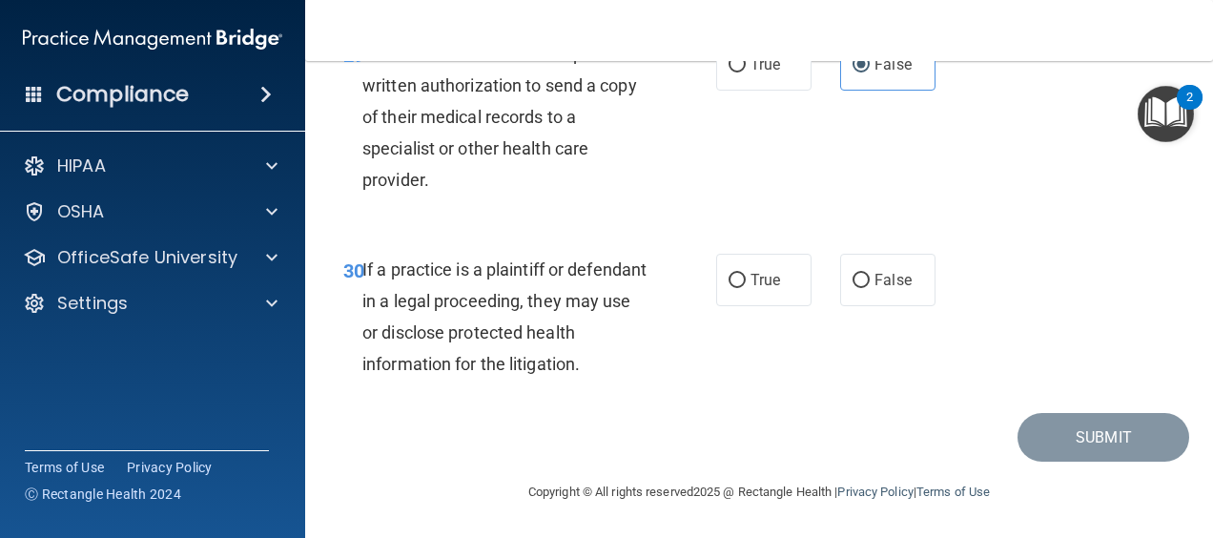
scroll to position [5738, 0]
click at [881, 281] on span "False" at bounding box center [892, 280] width 37 height 18
click at [870, 281] on input "False" at bounding box center [861, 281] width 17 height 14
radio input "true"
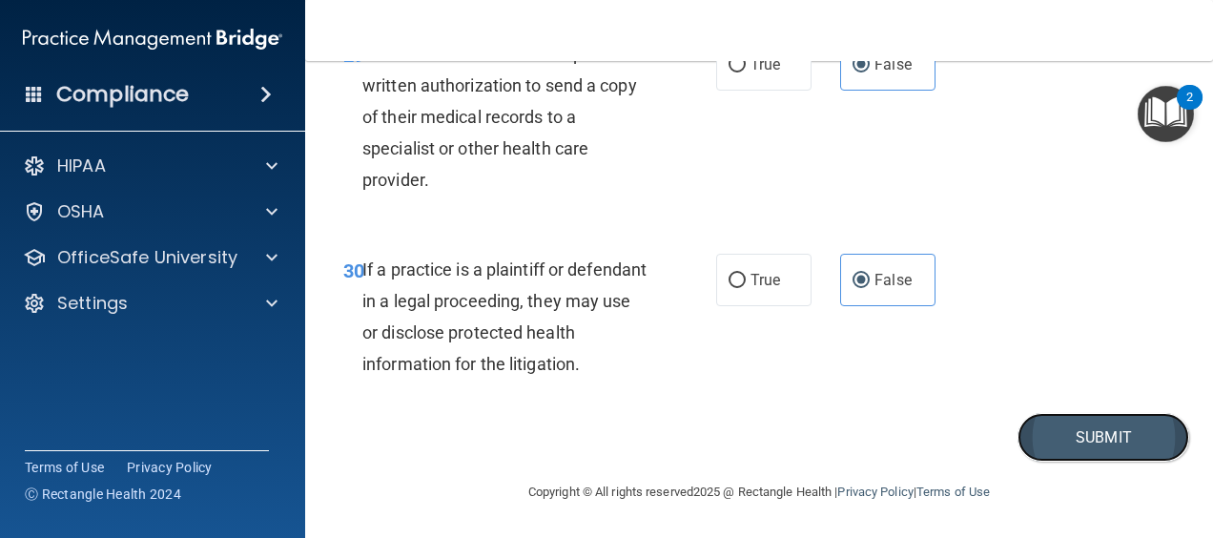
click at [1030, 429] on button "Submit" at bounding box center [1104, 437] width 172 height 49
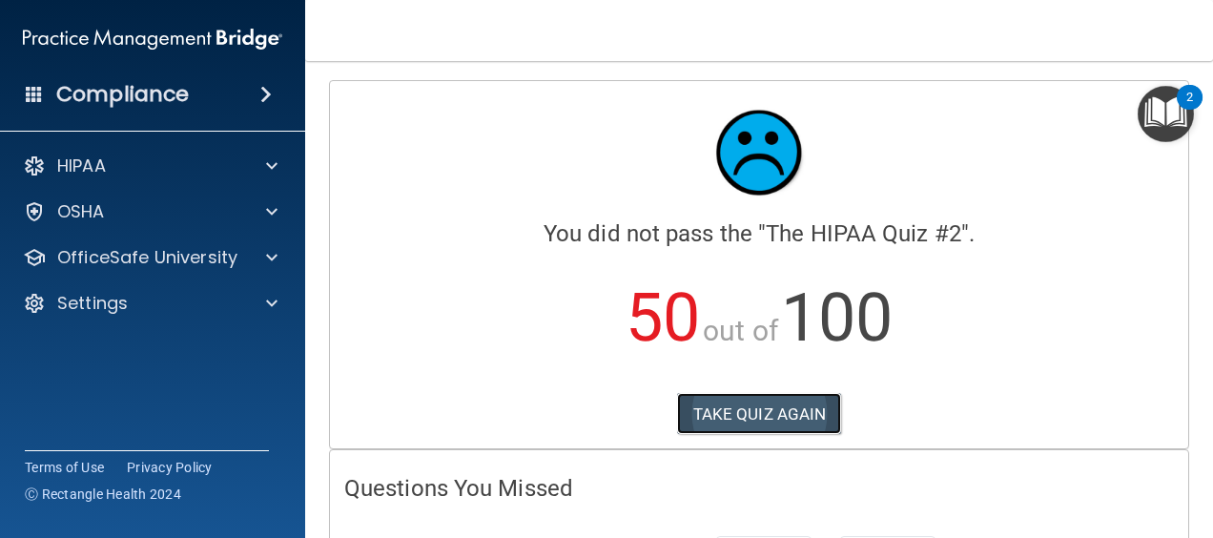
click at [748, 417] on button "TAKE QUIZ AGAIN" at bounding box center [759, 414] width 165 height 42
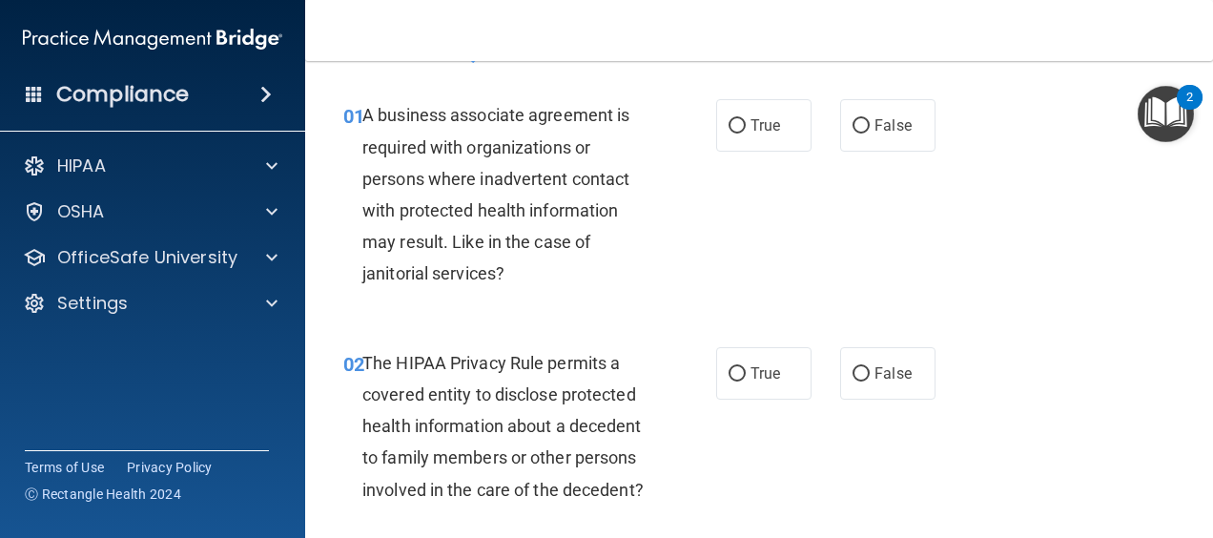
scroll to position [95, 0]
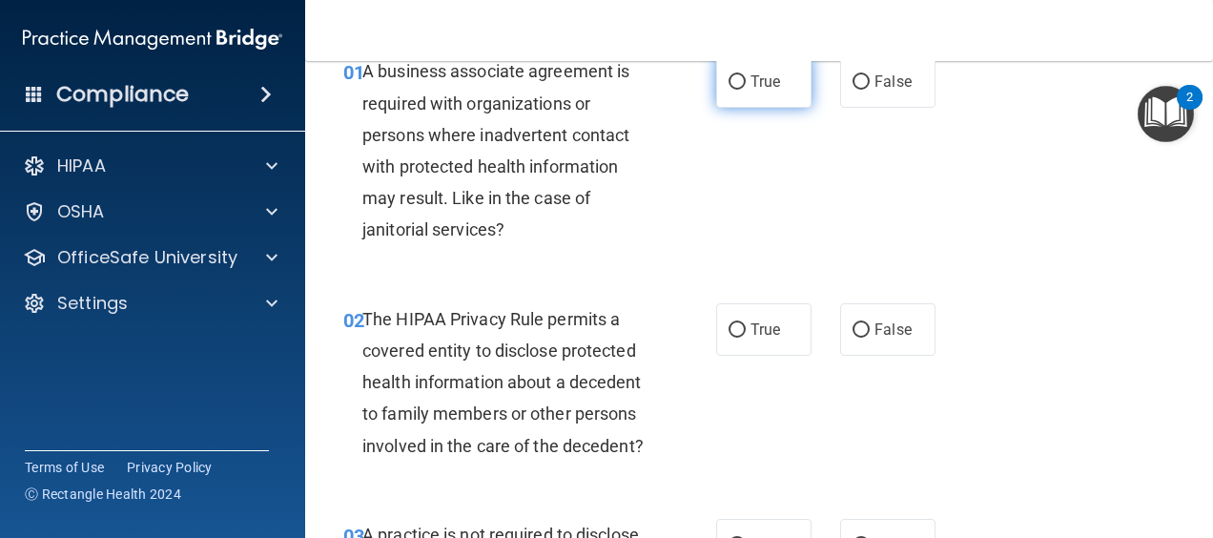
click at [749, 93] on label "True" at bounding box center [763, 81] width 95 height 52
click at [746, 90] on input "True" at bounding box center [737, 82] width 17 height 14
radio input "true"
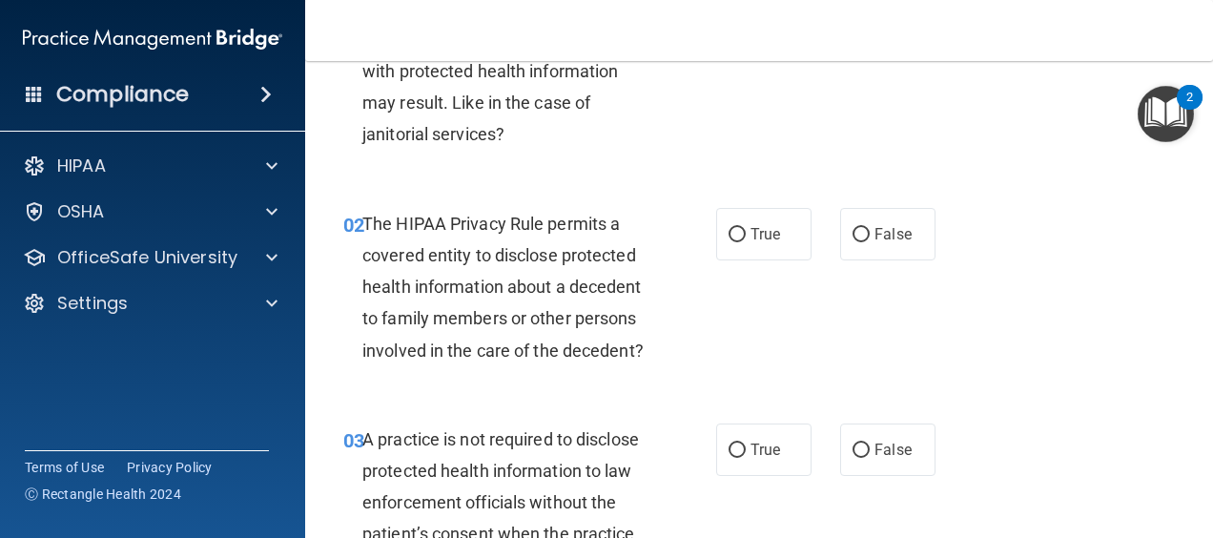
scroll to position [286, 0]
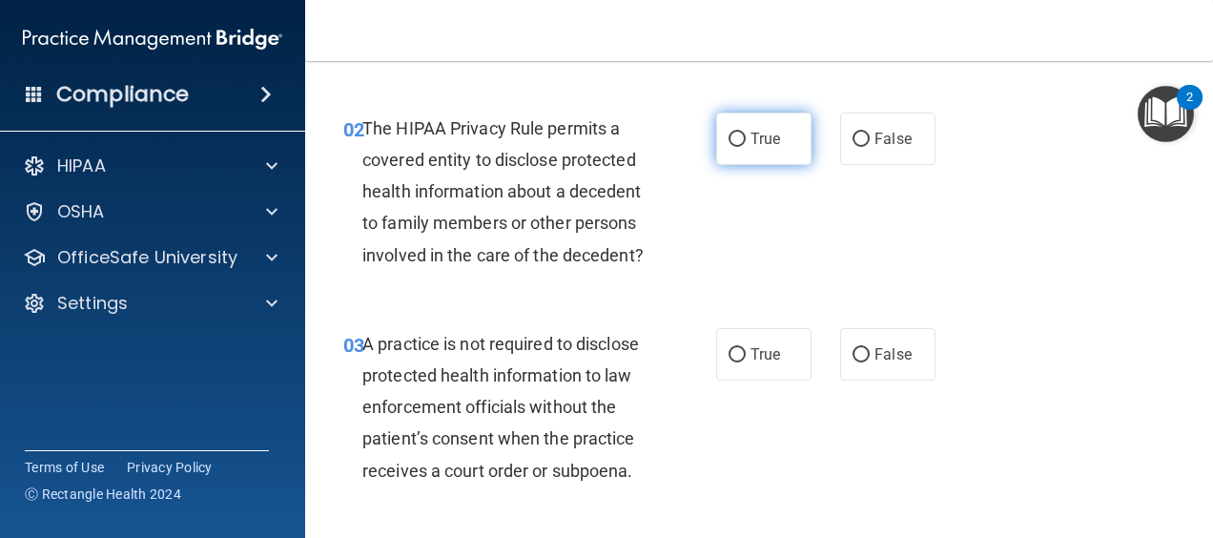
click at [756, 158] on label "True" at bounding box center [763, 139] width 95 height 52
click at [746, 147] on input "True" at bounding box center [737, 140] width 17 height 14
radio input "true"
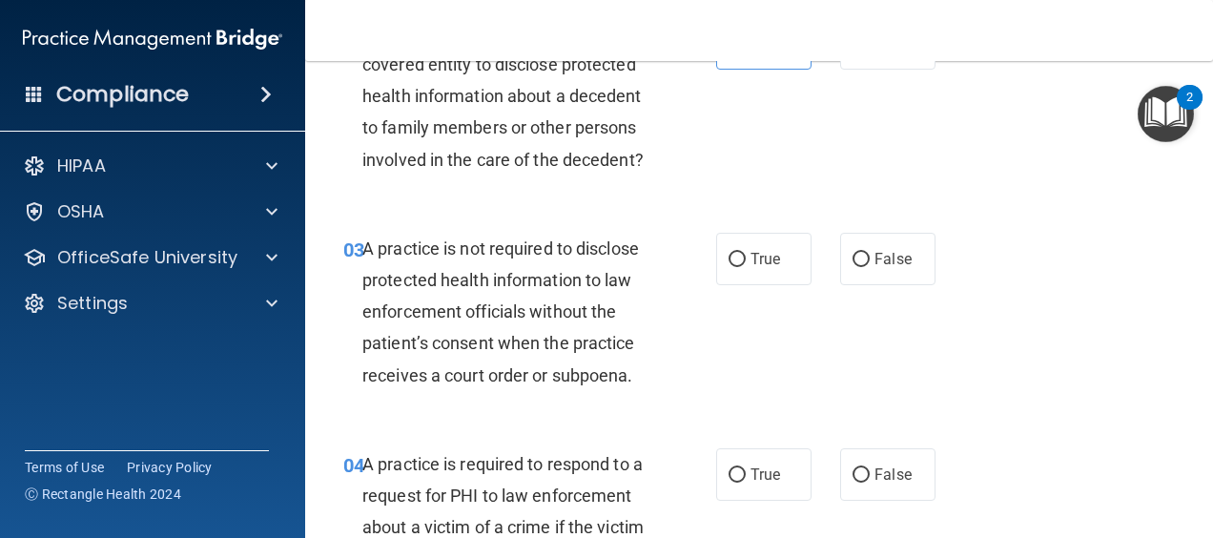
scroll to position [477, 0]
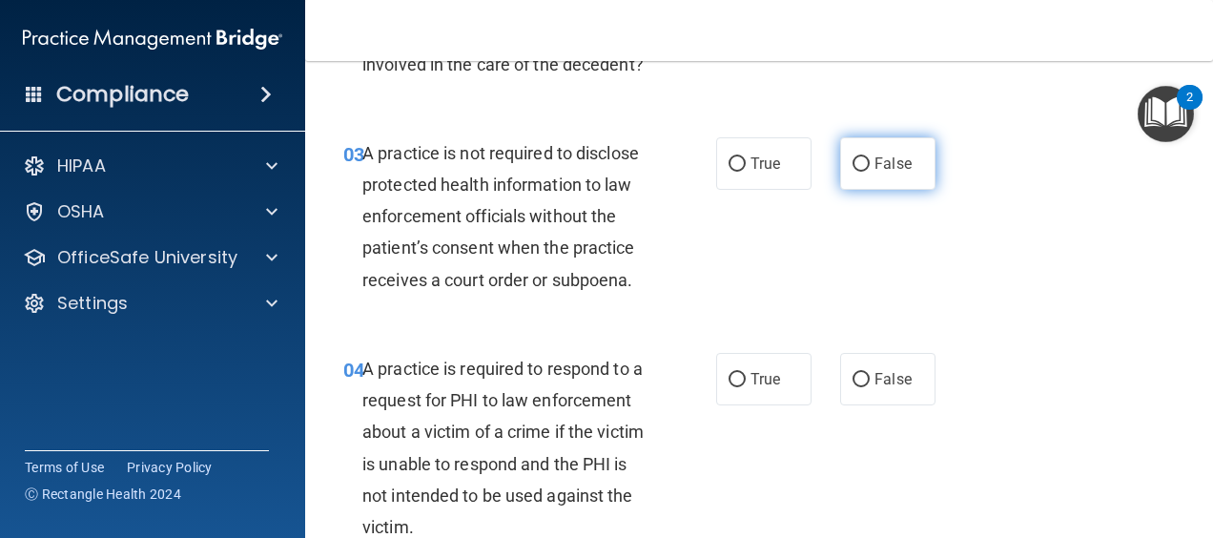
click at [897, 173] on span "False" at bounding box center [892, 163] width 37 height 18
click at [870, 172] on input "False" at bounding box center [861, 164] width 17 height 14
radio input "true"
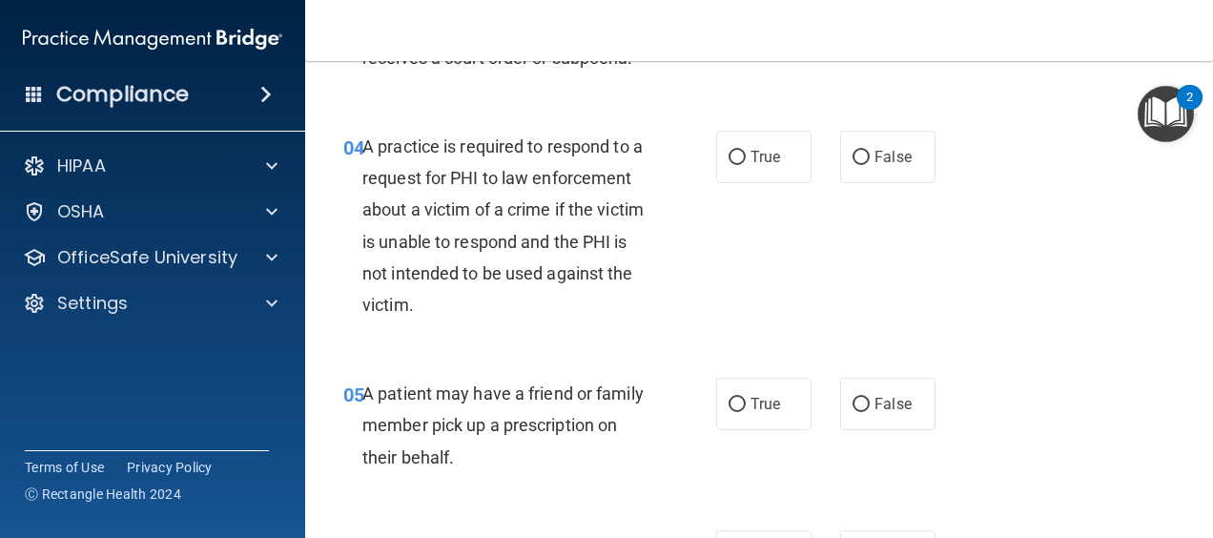
scroll to position [668, 0]
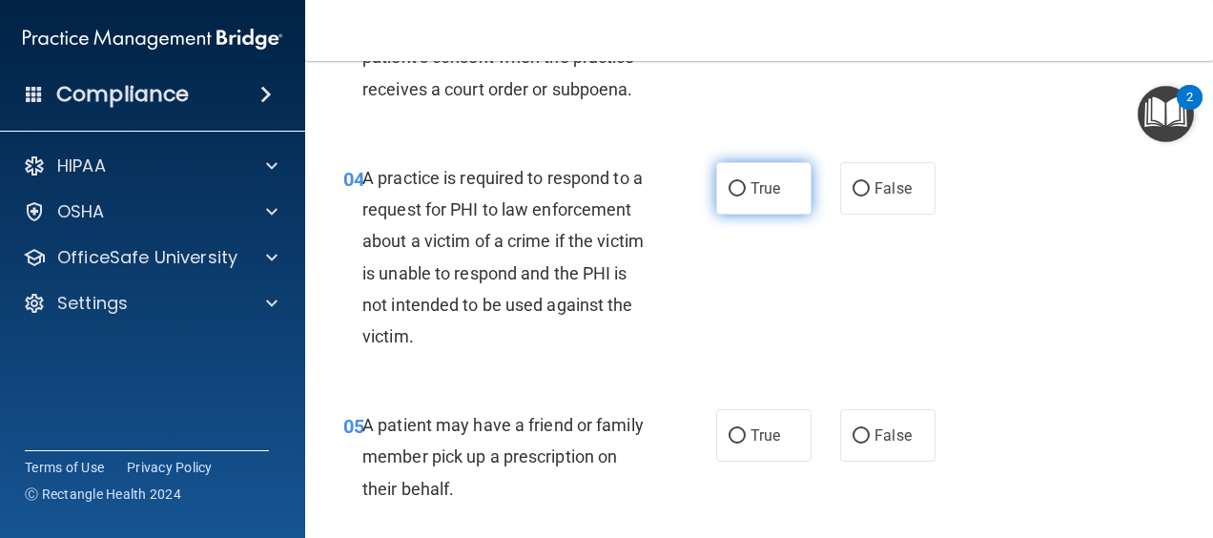
click at [716, 212] on label "True" at bounding box center [763, 188] width 95 height 52
click at [729, 196] on input "True" at bounding box center [737, 189] width 17 height 14
radio input "true"
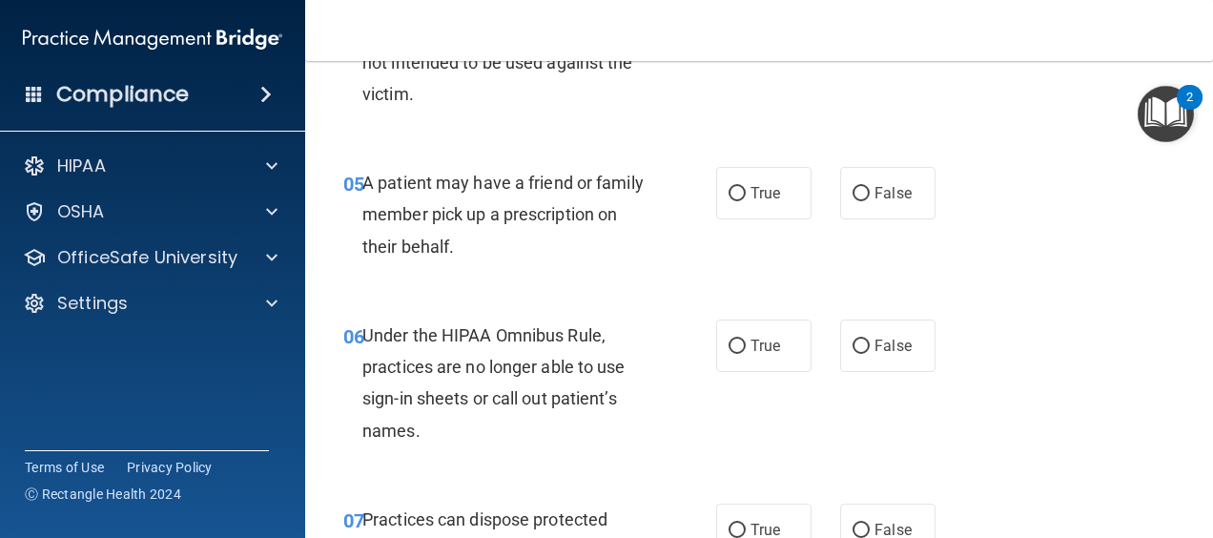
scroll to position [954, 0]
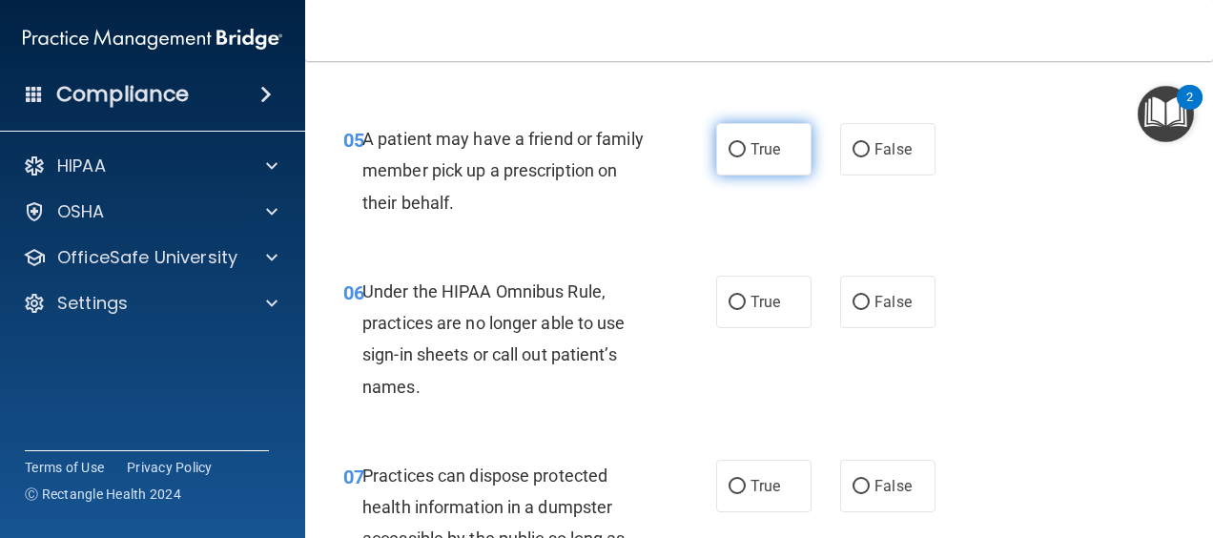
click at [760, 158] on span "True" at bounding box center [766, 149] width 30 height 18
click at [746, 157] on input "True" at bounding box center [737, 150] width 17 height 14
radio input "true"
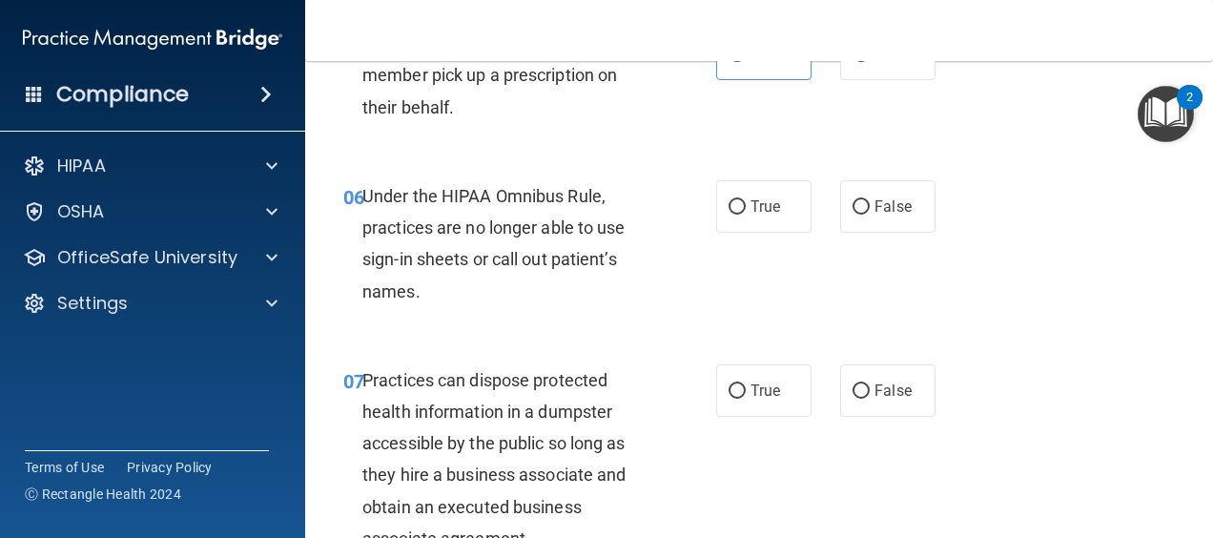
scroll to position [1144, 0]
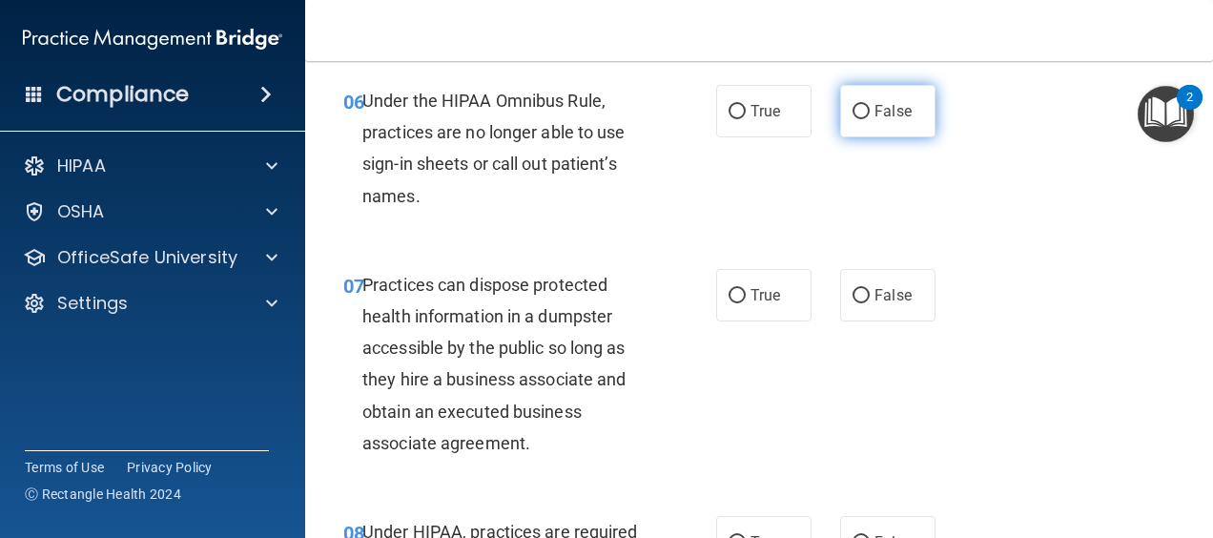
click at [864, 137] on label "False" at bounding box center [887, 111] width 95 height 52
click at [864, 119] on input "False" at bounding box center [861, 112] width 17 height 14
radio input "true"
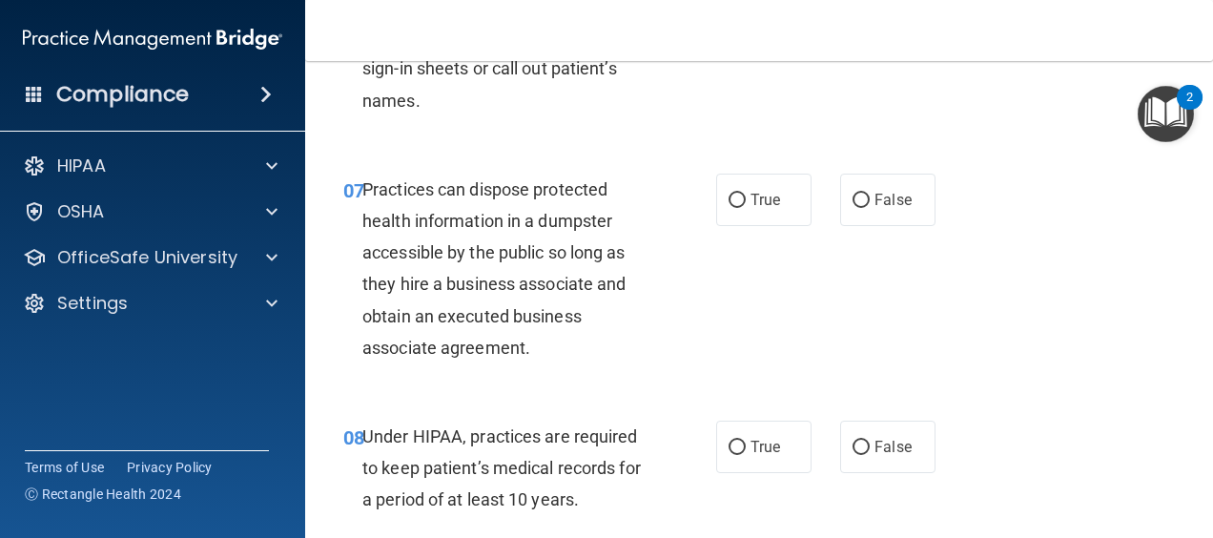
scroll to position [1335, 0]
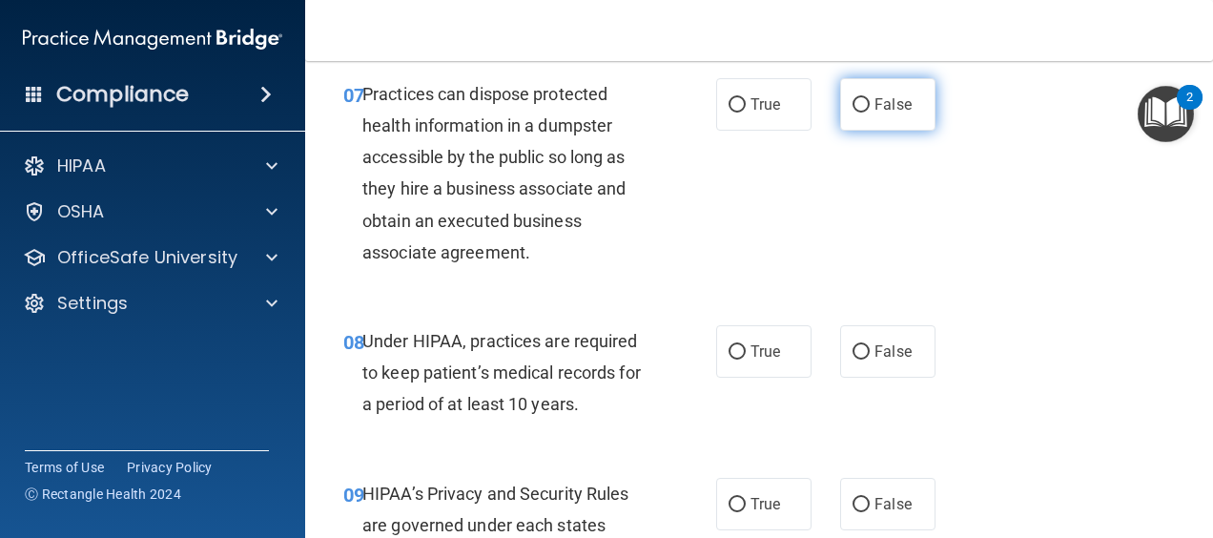
click at [900, 131] on label "False" at bounding box center [887, 104] width 95 height 52
click at [870, 113] on input "False" at bounding box center [861, 105] width 17 height 14
radio input "true"
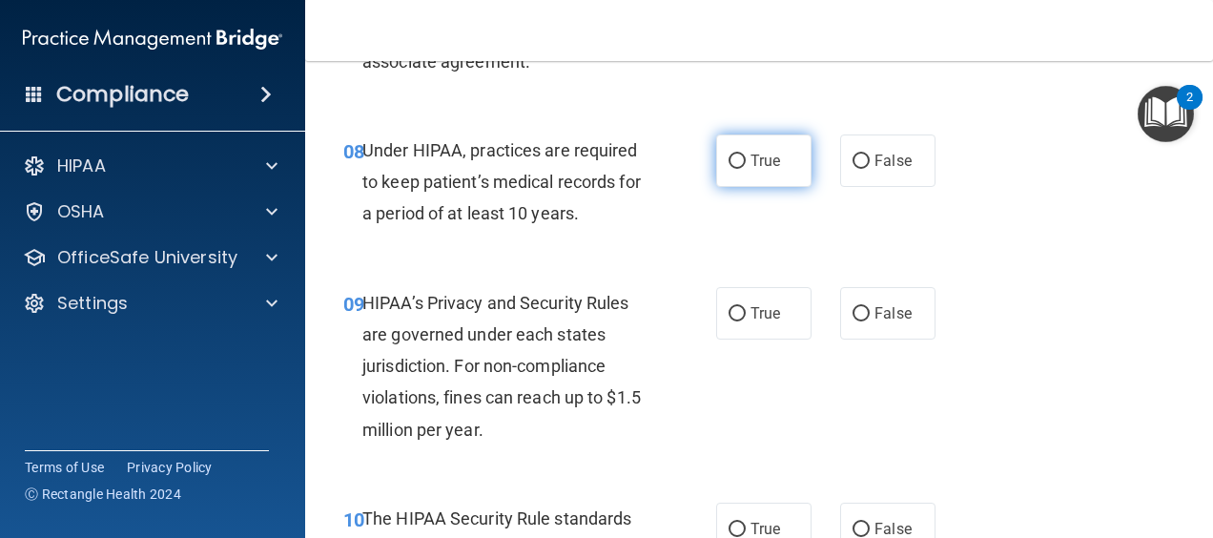
click at [732, 187] on label "True" at bounding box center [763, 160] width 95 height 52
click at [732, 169] on input "True" at bounding box center [737, 161] width 17 height 14
radio input "true"
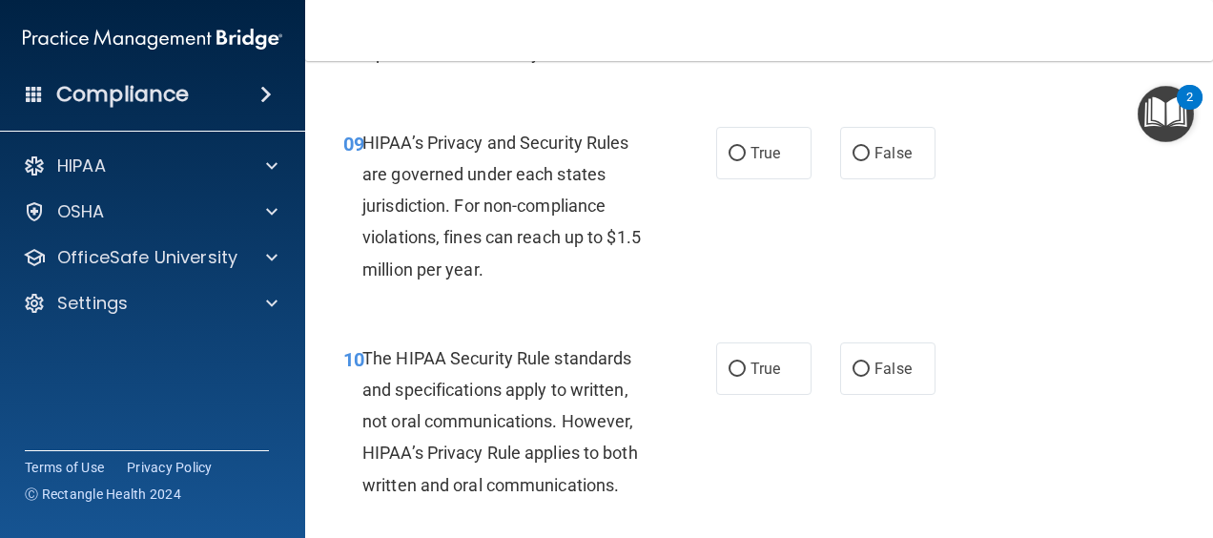
scroll to position [1717, 0]
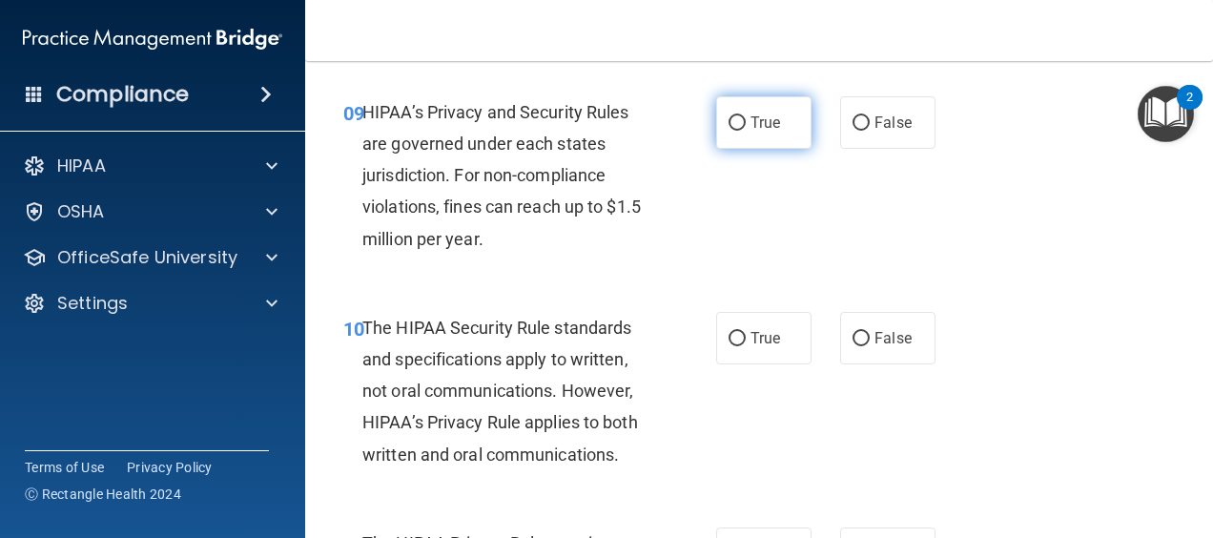
drag, startPoint x: 698, startPoint y: 145, endPoint x: 720, endPoint y: 144, distance: 22.0
click at [697, 145] on div "09 HIPAA’s Privacy and Security Rules are governed under each states jurisdicti…" at bounding box center [530, 180] width 430 height 168
click at [721, 142] on label "True" at bounding box center [763, 122] width 95 height 52
click at [729, 131] on input "True" at bounding box center [737, 123] width 17 height 14
radio input "true"
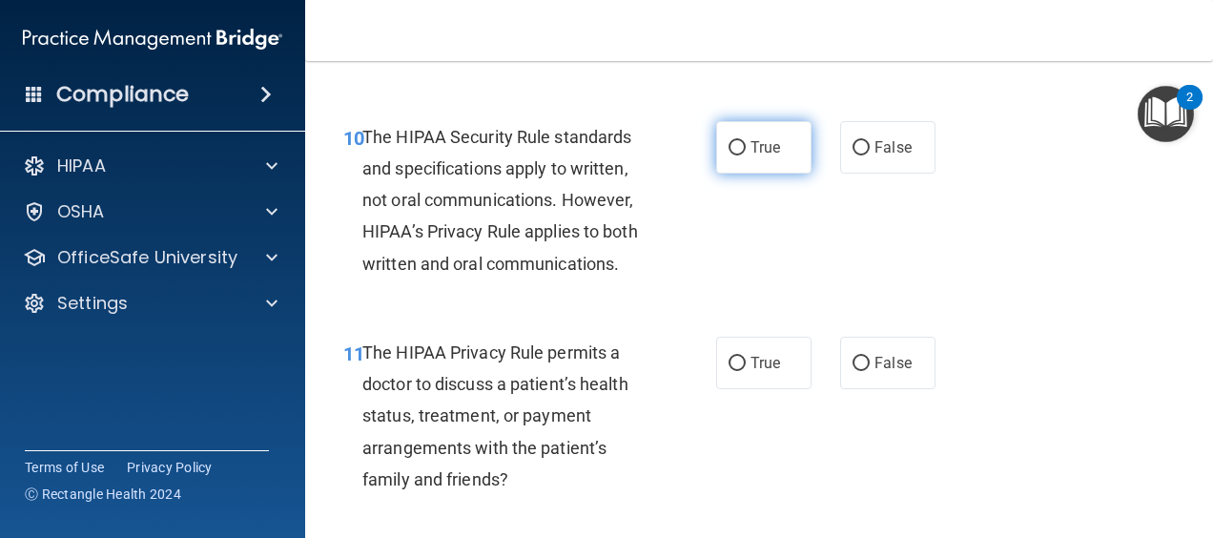
click at [786, 174] on label "True" at bounding box center [763, 147] width 95 height 52
click at [746, 155] on input "True" at bounding box center [737, 148] width 17 height 14
radio input "true"
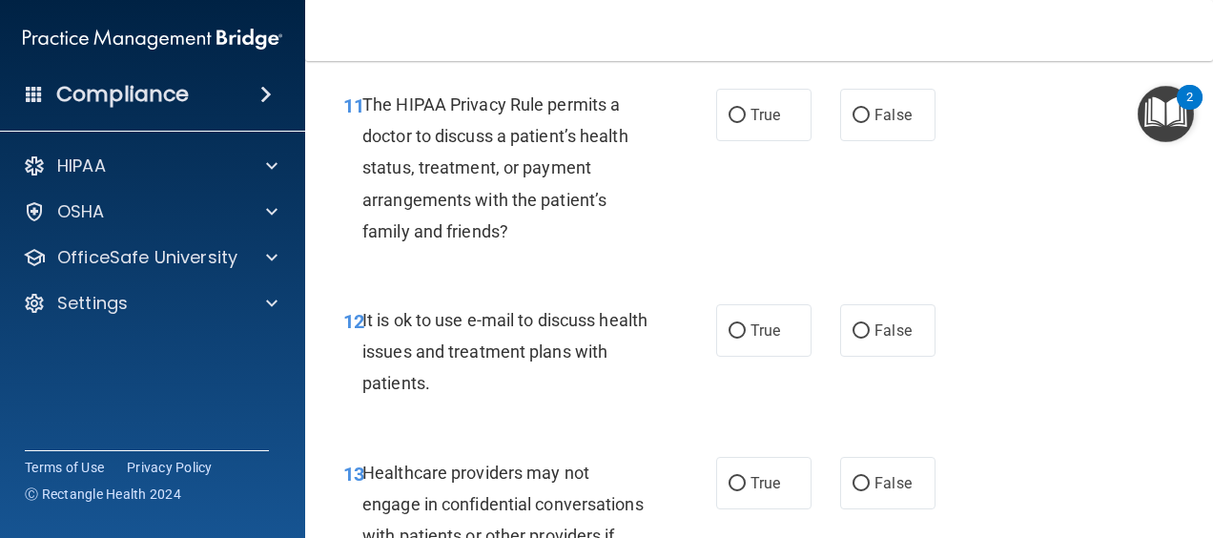
scroll to position [2193, 0]
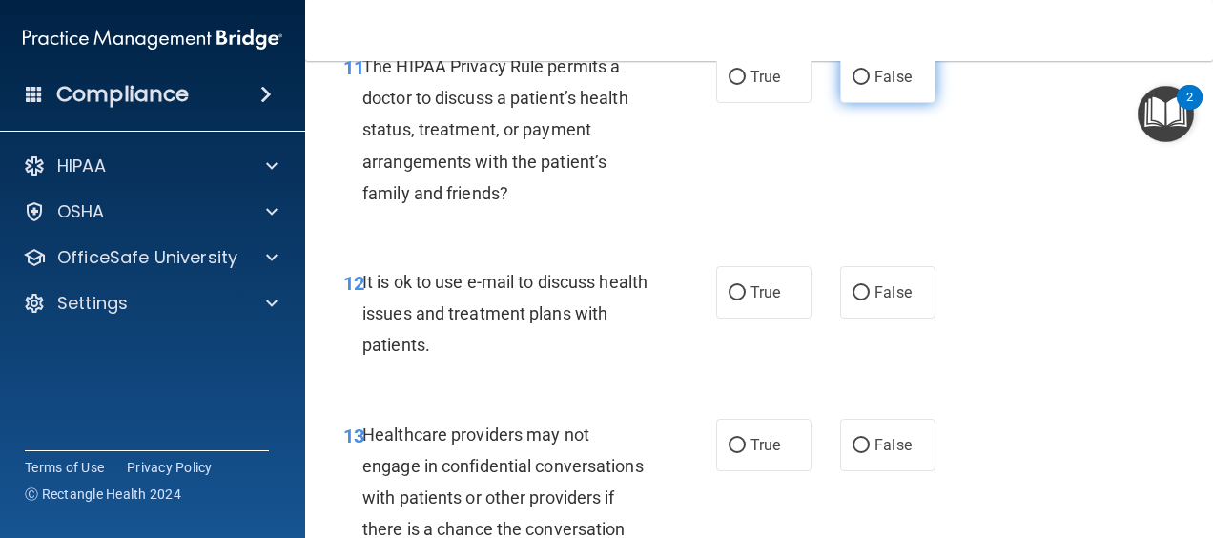
click at [881, 103] on label "False" at bounding box center [887, 77] width 95 height 52
click at [870, 85] on input "False" at bounding box center [861, 78] width 17 height 14
radio input "true"
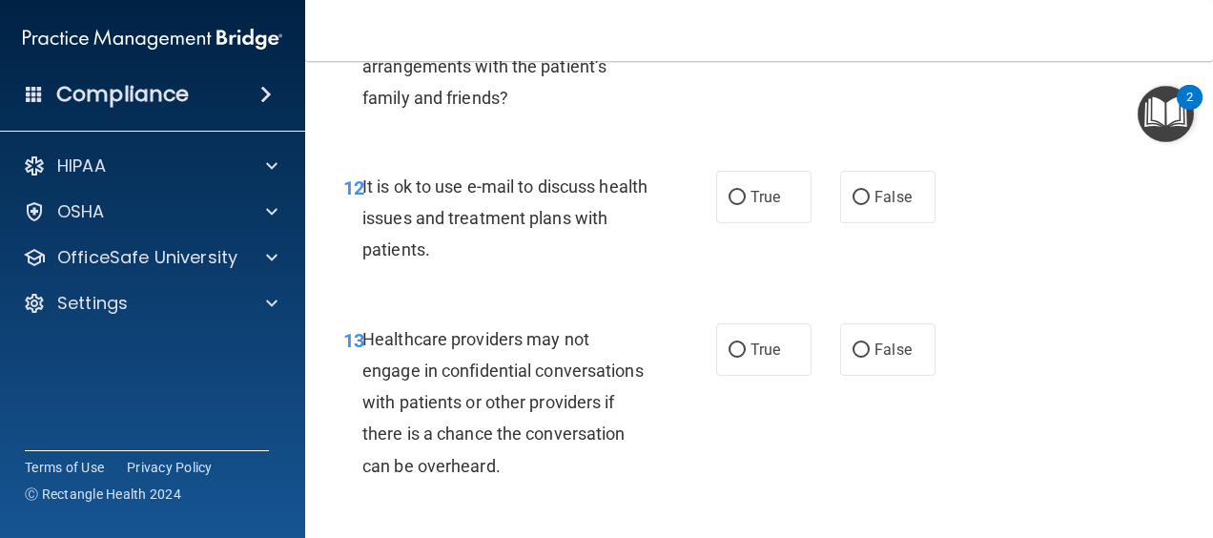
scroll to position [2384, 0]
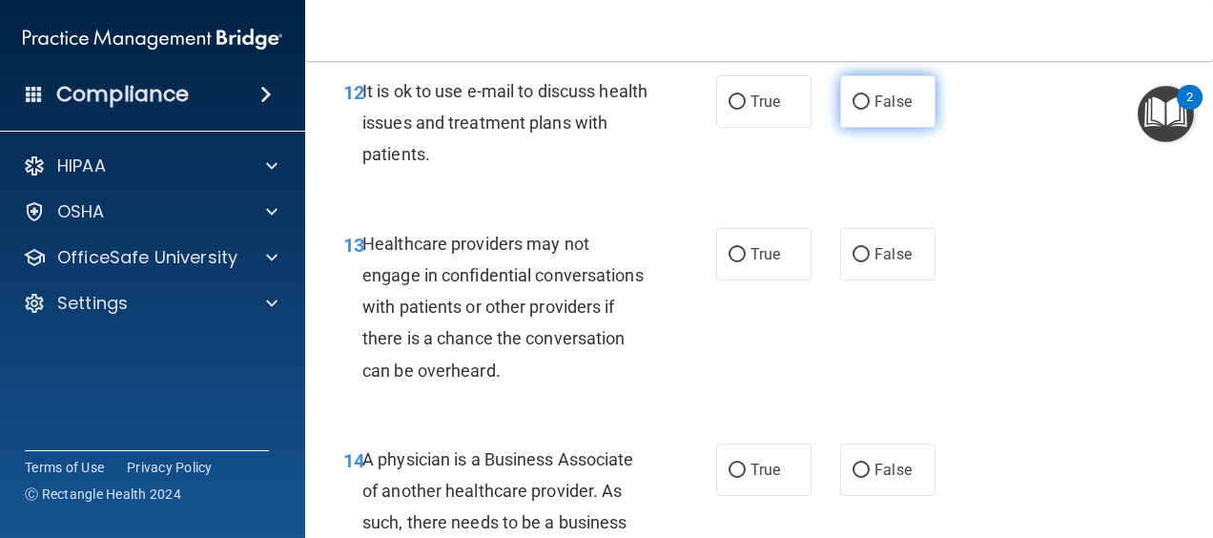
click at [865, 128] on label "False" at bounding box center [887, 101] width 95 height 52
click at [865, 110] on input "False" at bounding box center [861, 102] width 17 height 14
radio input "true"
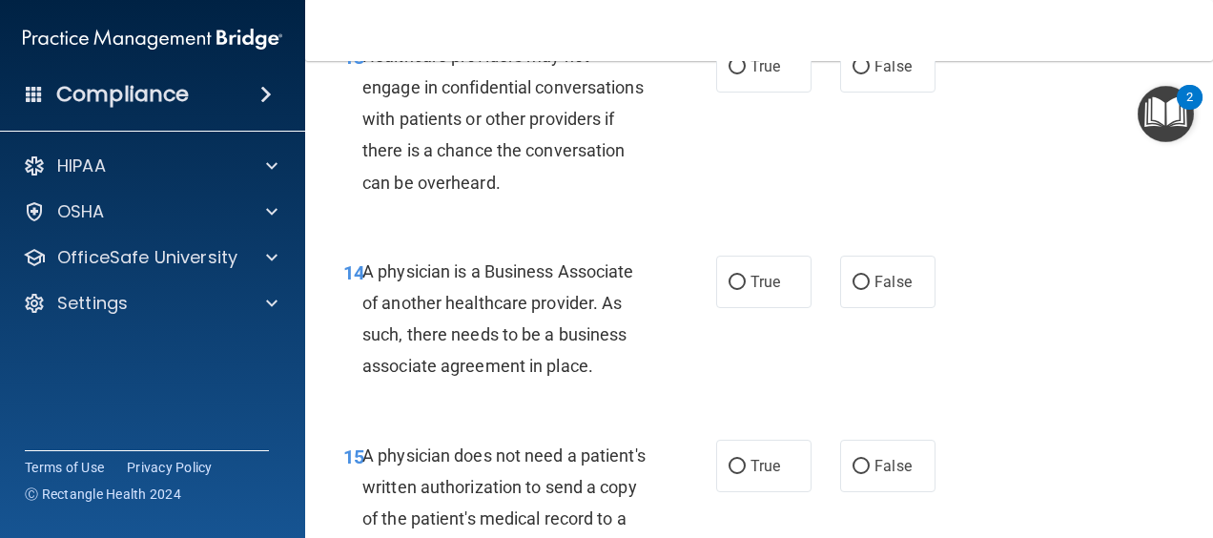
scroll to position [2575, 0]
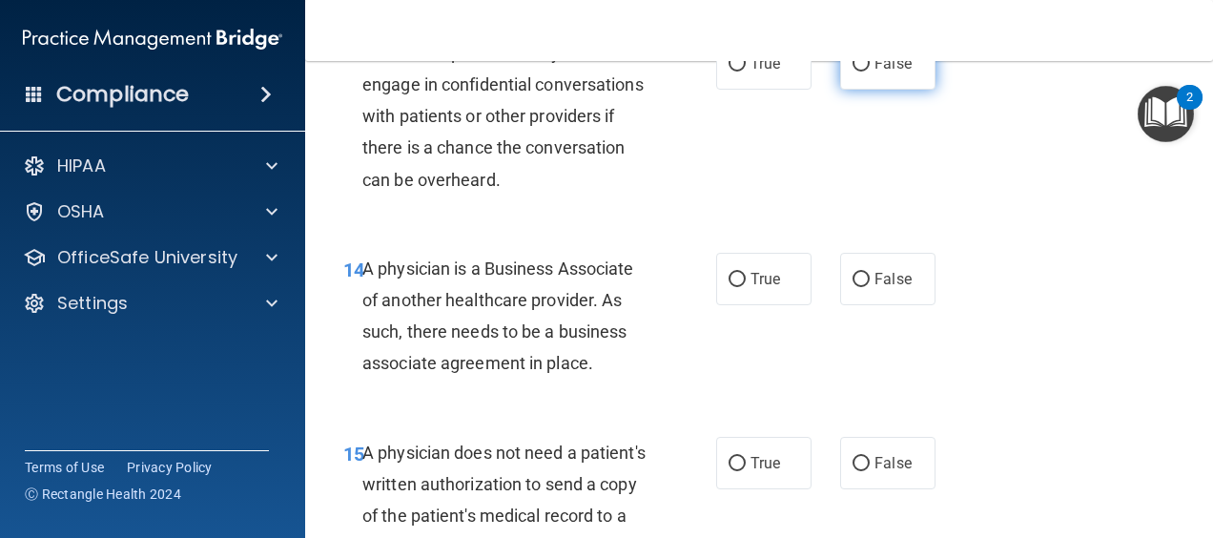
click at [919, 90] on label "False" at bounding box center [887, 63] width 95 height 52
click at [870, 72] on input "False" at bounding box center [861, 64] width 17 height 14
radio input "true"
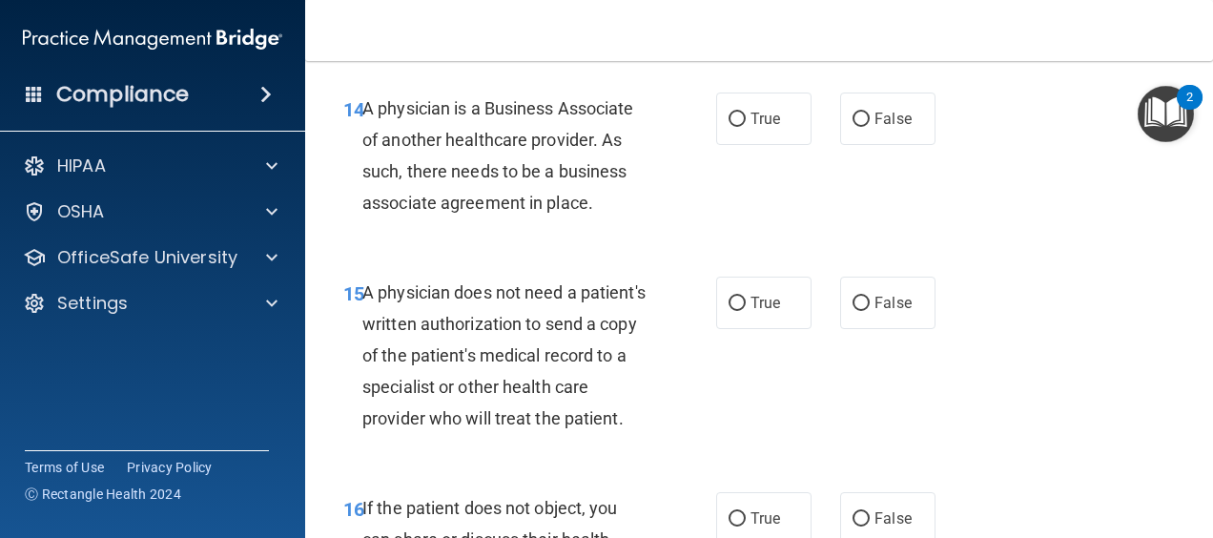
scroll to position [2766, 0]
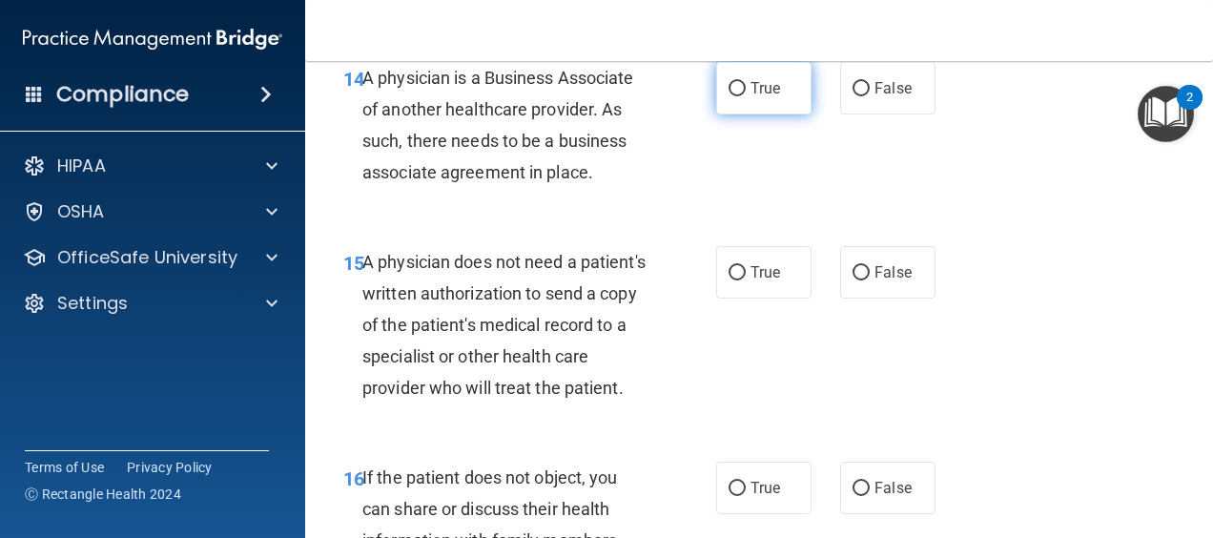
click at [754, 105] on label "True" at bounding box center [763, 88] width 95 height 52
click at [746, 96] on input "True" at bounding box center [737, 89] width 17 height 14
radio input "true"
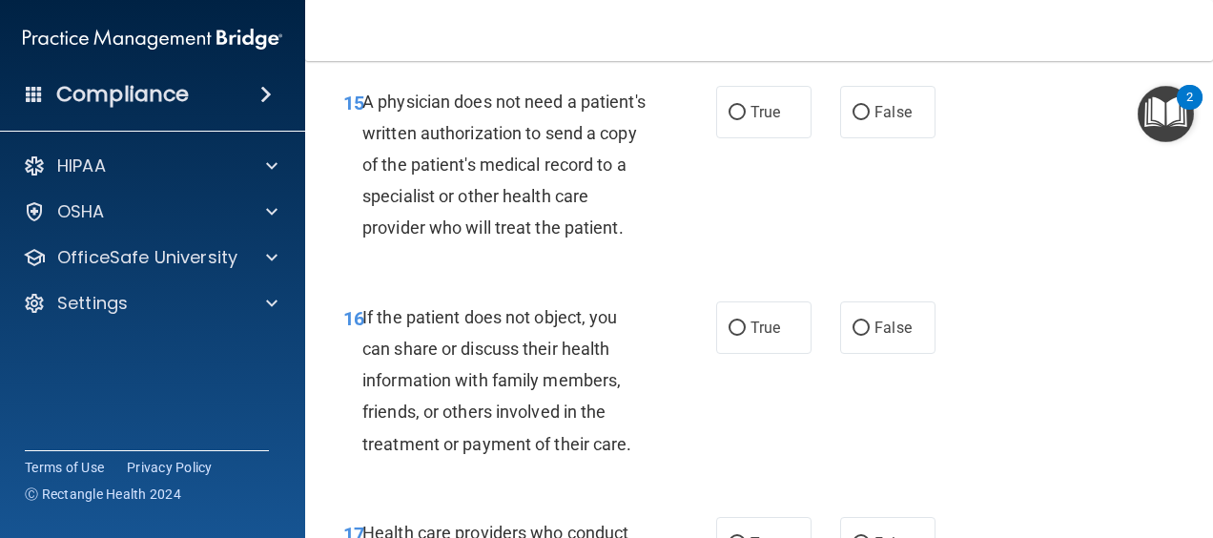
scroll to position [2956, 0]
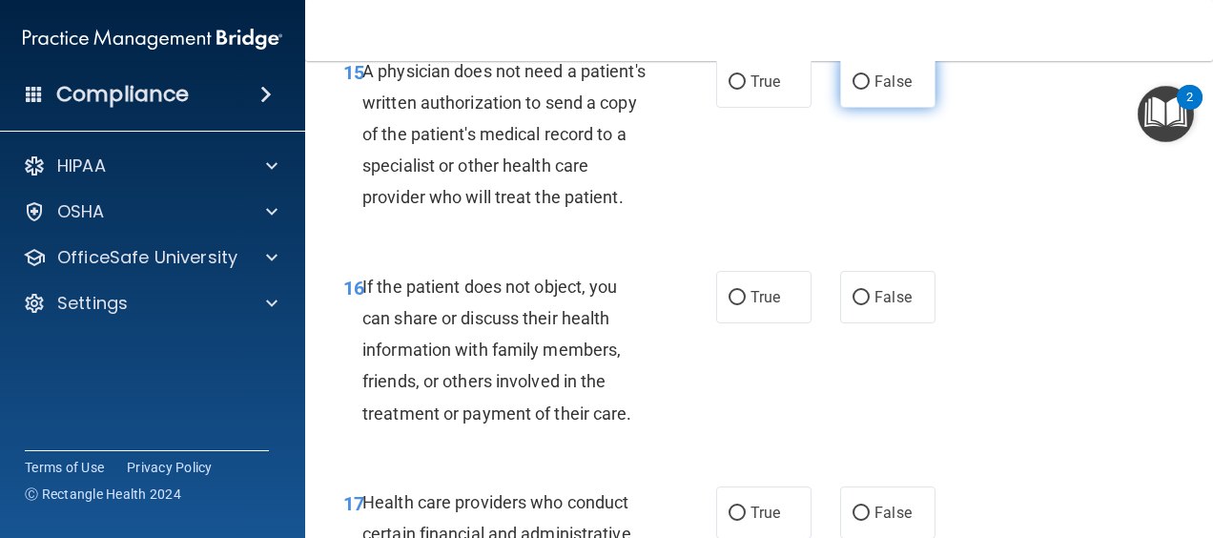
click at [885, 108] on label "False" at bounding box center [887, 81] width 95 height 52
click at [870, 90] on input "False" at bounding box center [861, 82] width 17 height 14
radio input "true"
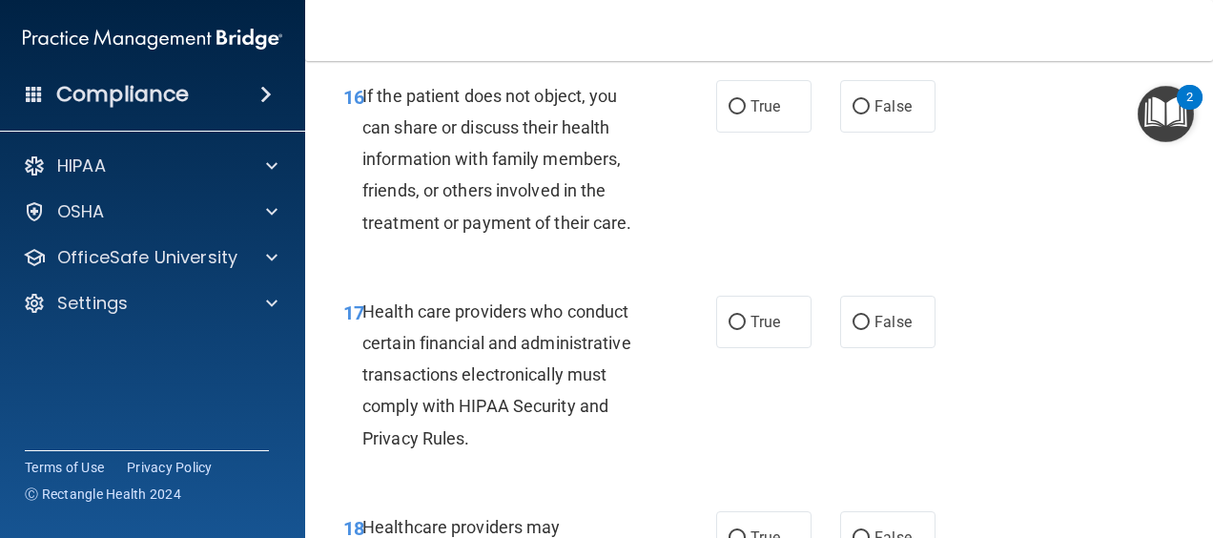
scroll to position [3242, 0]
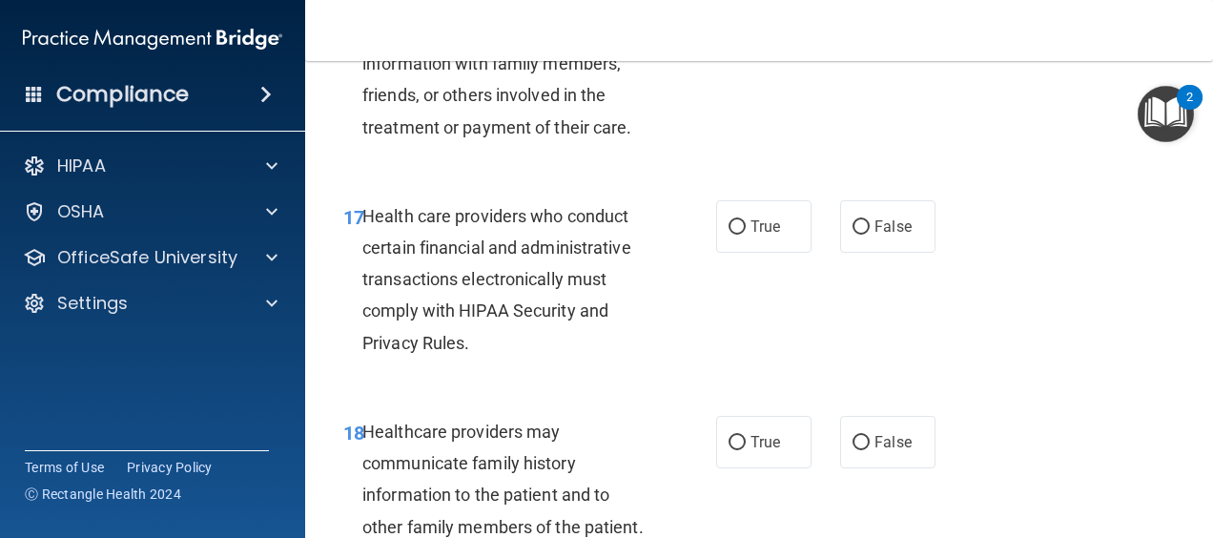
click at [873, 37] on label "False" at bounding box center [887, 11] width 95 height 52
click at [870, 19] on input "False" at bounding box center [861, 12] width 17 height 14
radio input "true"
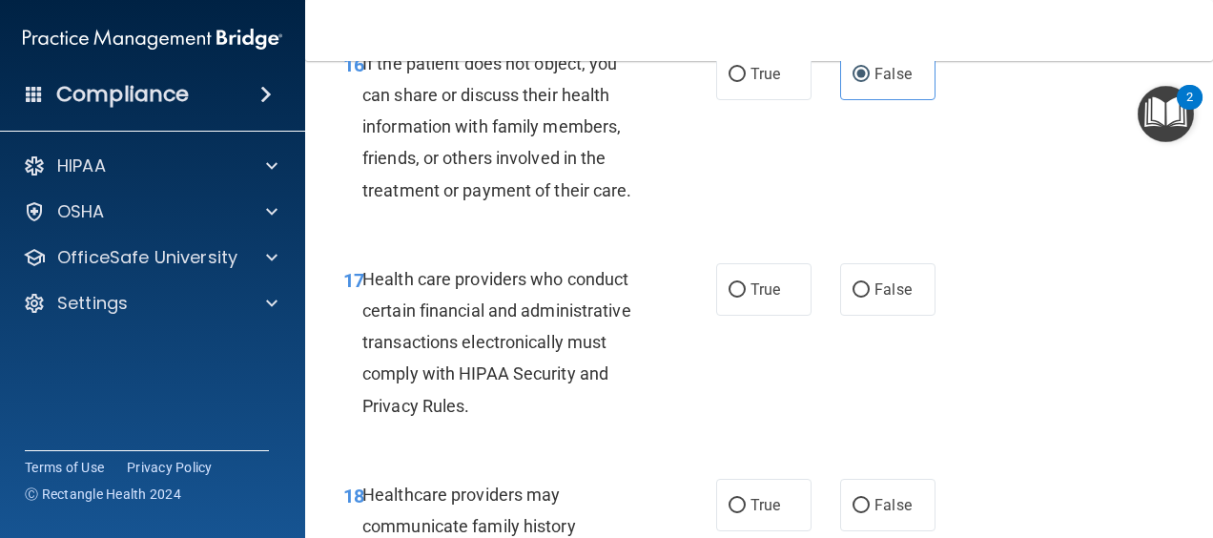
scroll to position [3147, 0]
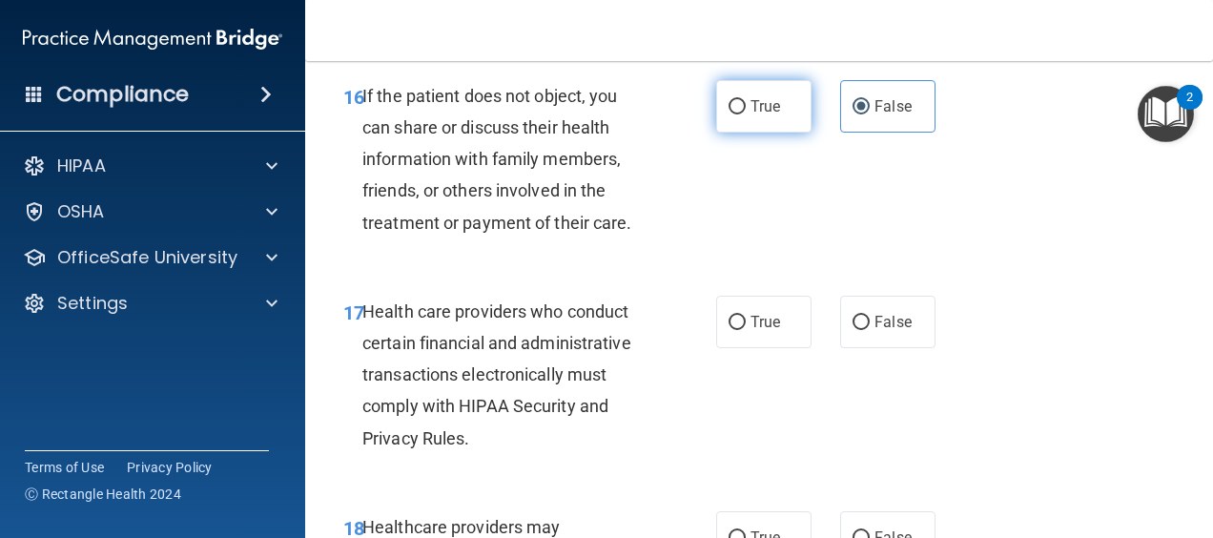
click at [751, 115] on span "True" at bounding box center [766, 106] width 30 height 18
click at [746, 114] on input "True" at bounding box center [737, 107] width 17 height 14
radio input "true"
radio input "false"
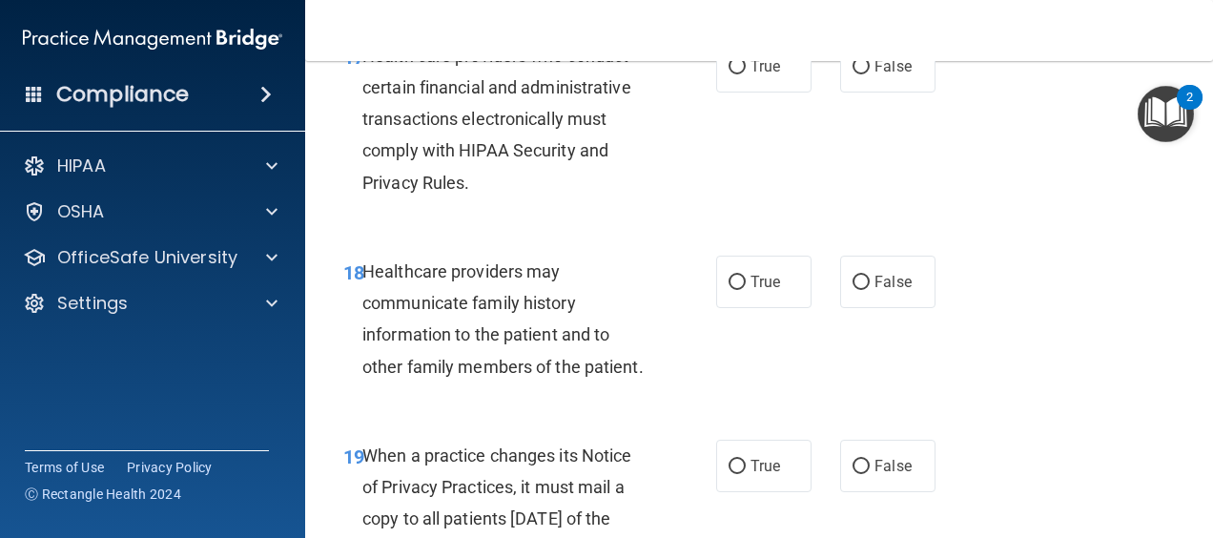
scroll to position [3433, 0]
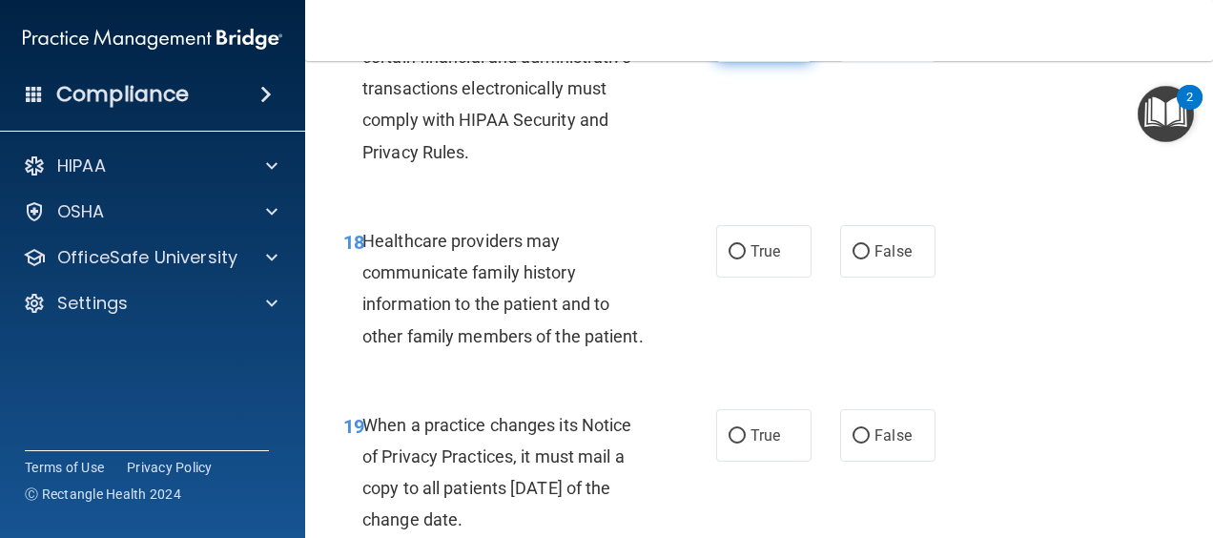
click at [717, 62] on label "True" at bounding box center [763, 36] width 95 height 52
click at [729, 44] on input "True" at bounding box center [737, 37] width 17 height 14
radio input "true"
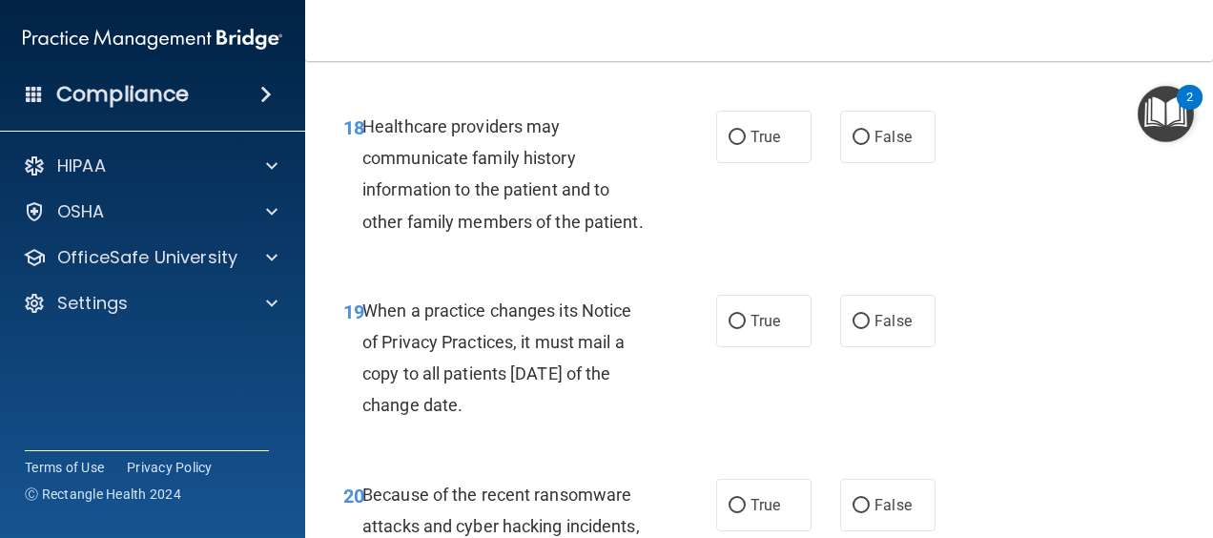
scroll to position [3624, 0]
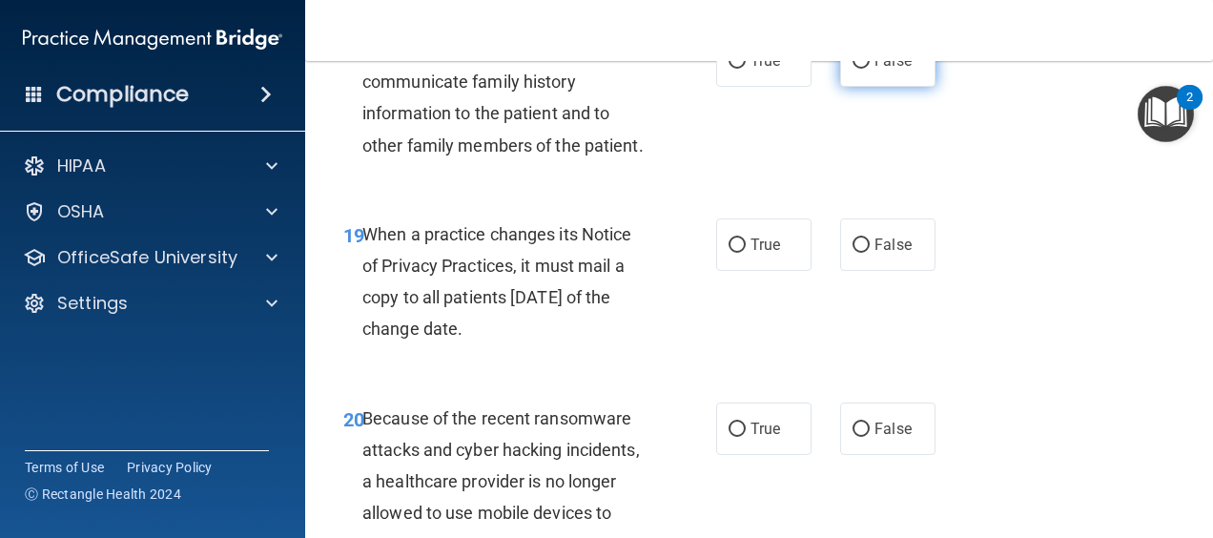
click at [889, 87] on label "False" at bounding box center [887, 60] width 95 height 52
click at [870, 69] on input "False" at bounding box center [861, 61] width 17 height 14
radio input "true"
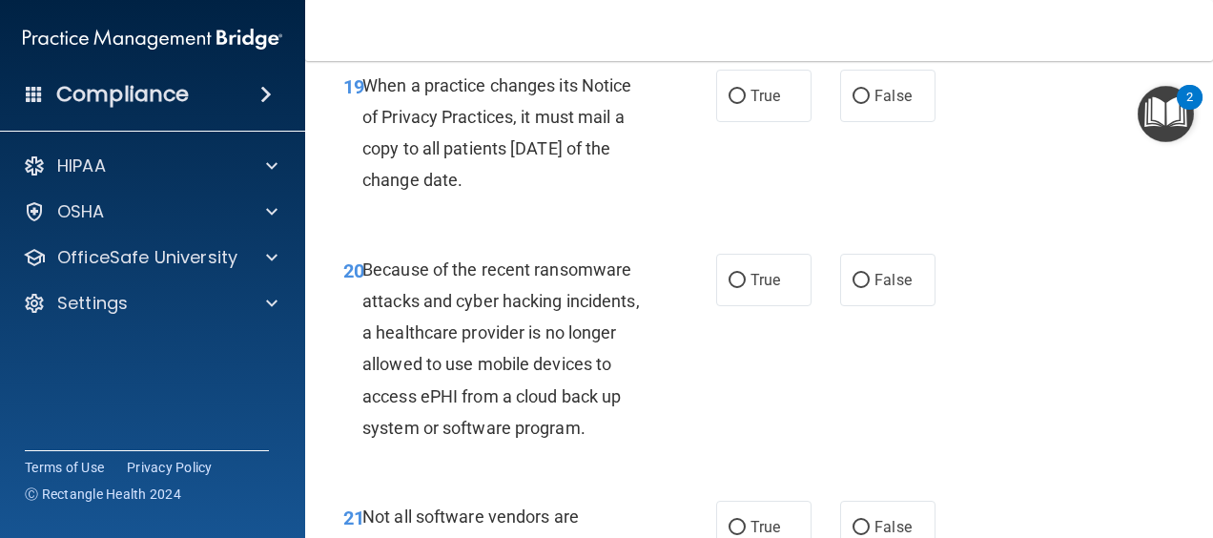
scroll to position [3815, 0]
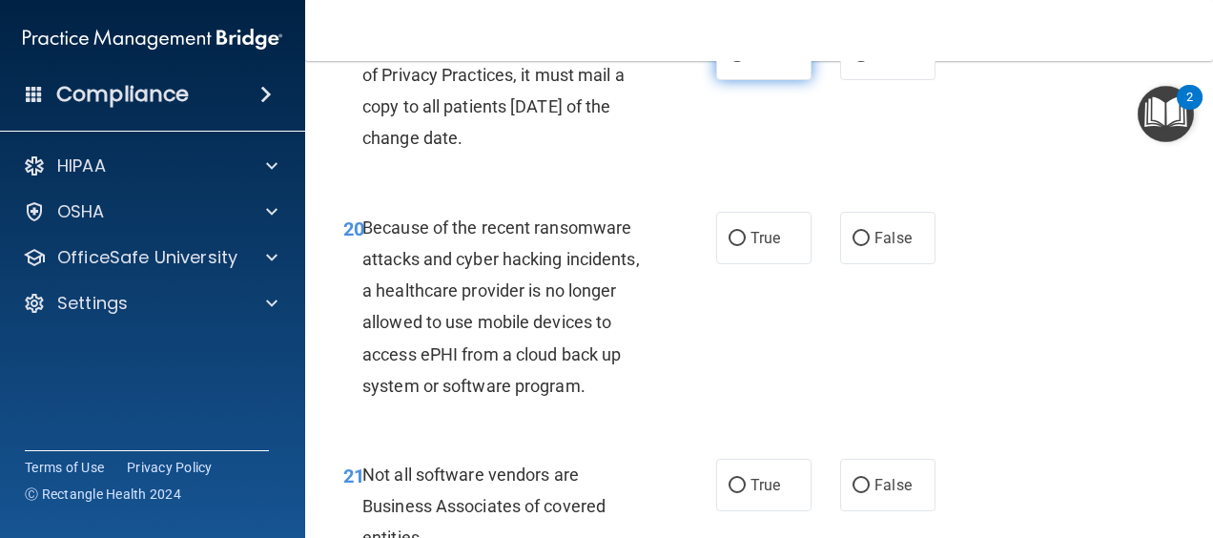
click at [732, 62] on input "True" at bounding box center [737, 55] width 17 height 14
radio input "true"
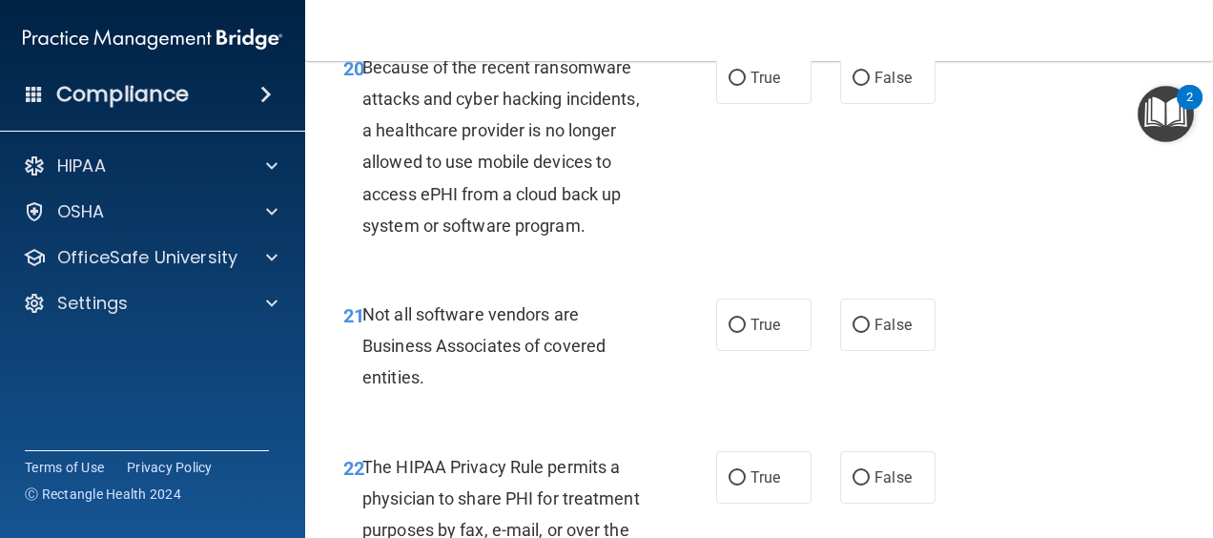
scroll to position [4005, 0]
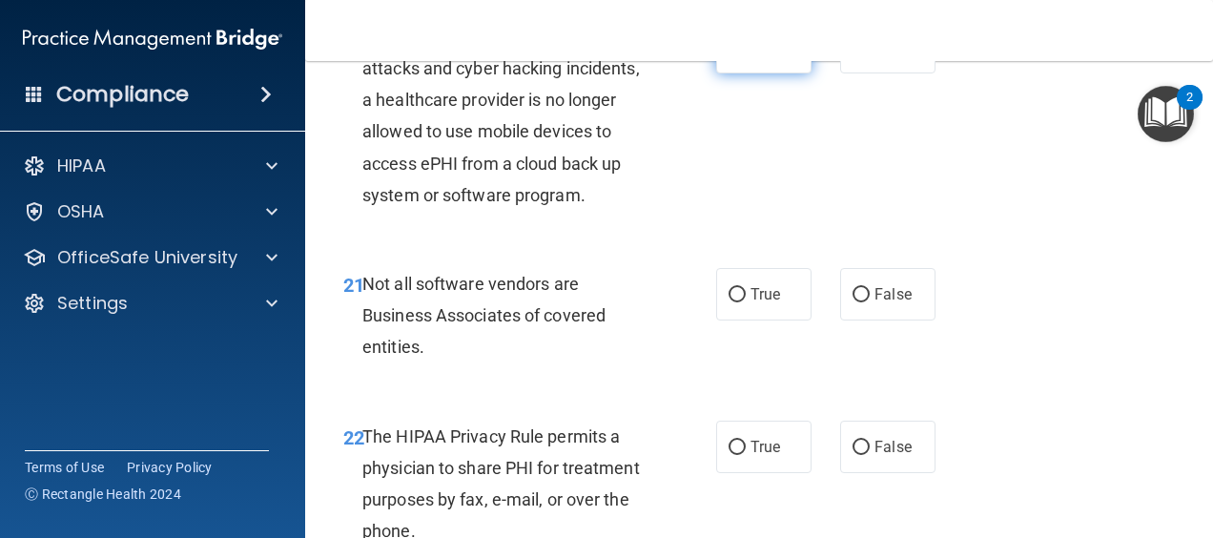
click at [736, 73] on label "True" at bounding box center [763, 47] width 95 height 52
click at [736, 55] on input "True" at bounding box center [737, 48] width 17 height 14
radio input "true"
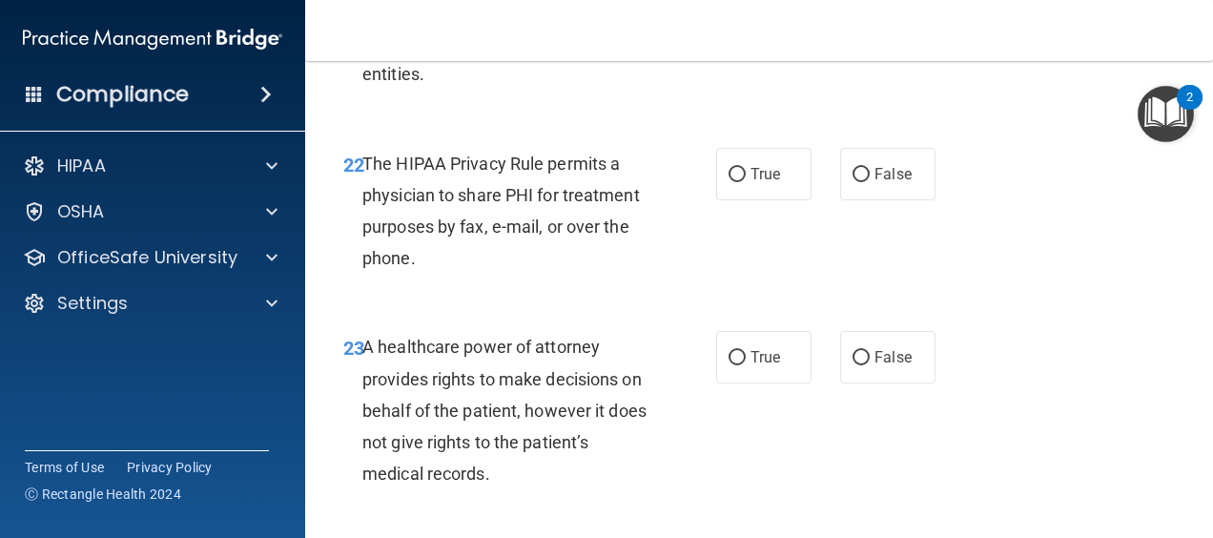
scroll to position [4291, 0]
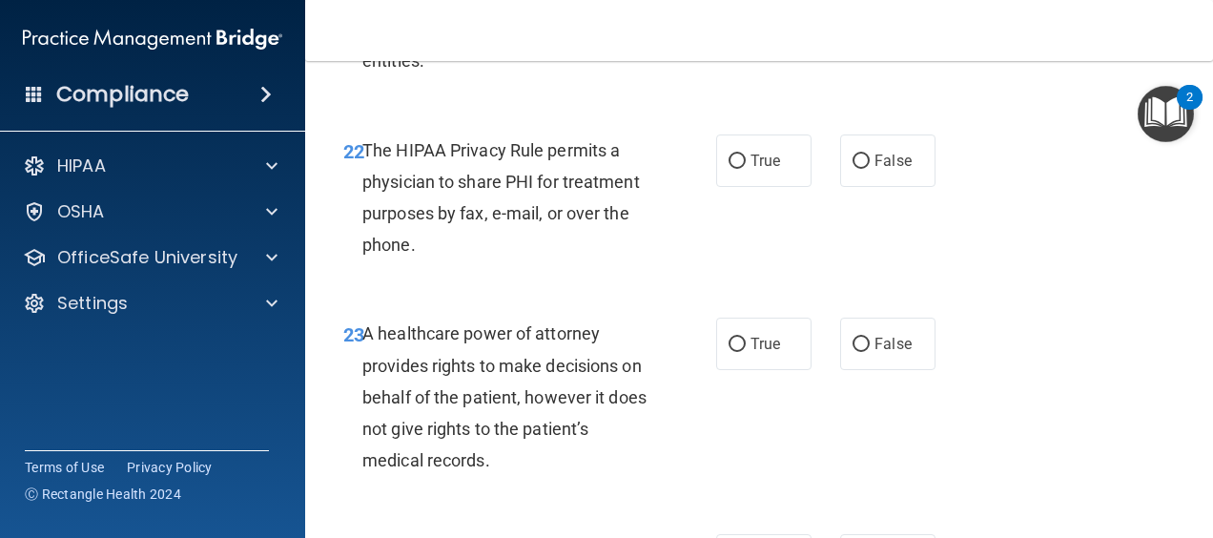
click at [777, 34] on label "True" at bounding box center [763, 8] width 95 height 52
click at [746, 16] on input "True" at bounding box center [737, 9] width 17 height 14
radio input "true"
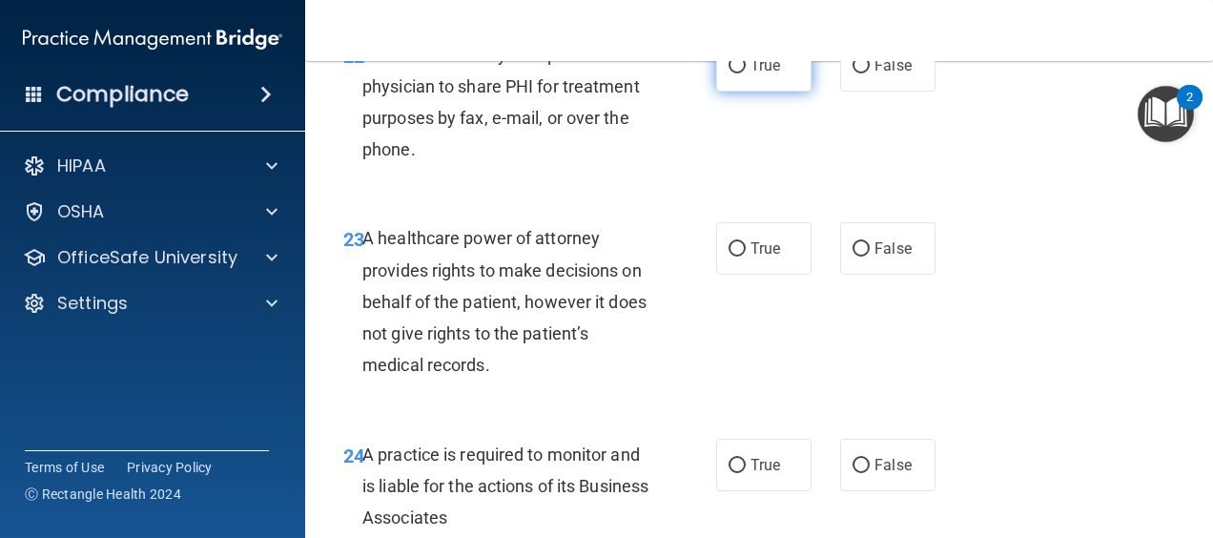
click at [733, 73] on input "True" at bounding box center [737, 66] width 17 height 14
radio input "true"
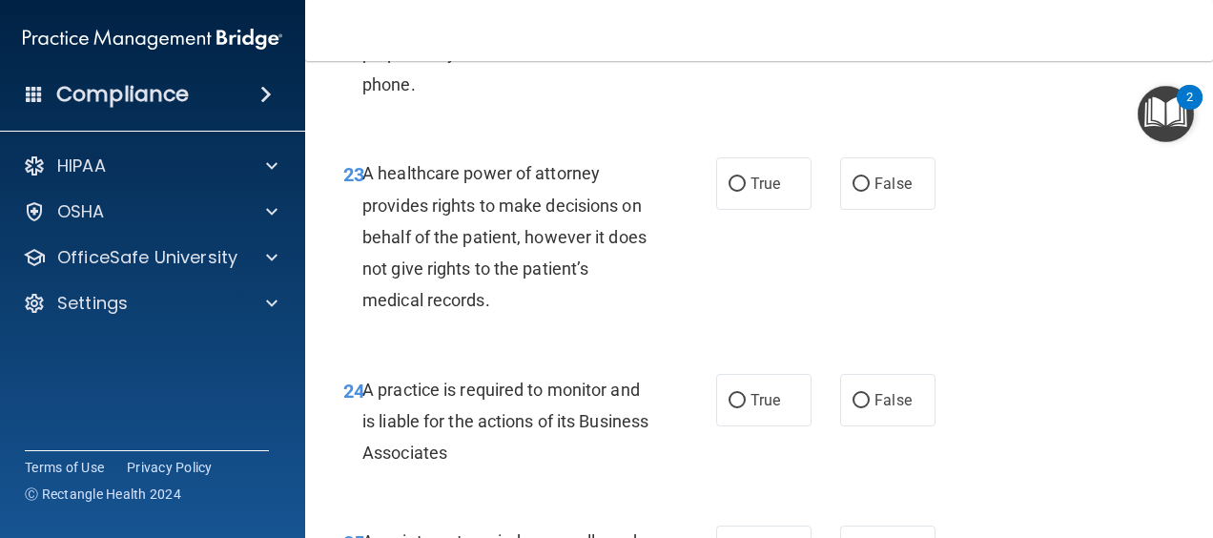
scroll to position [4577, 0]
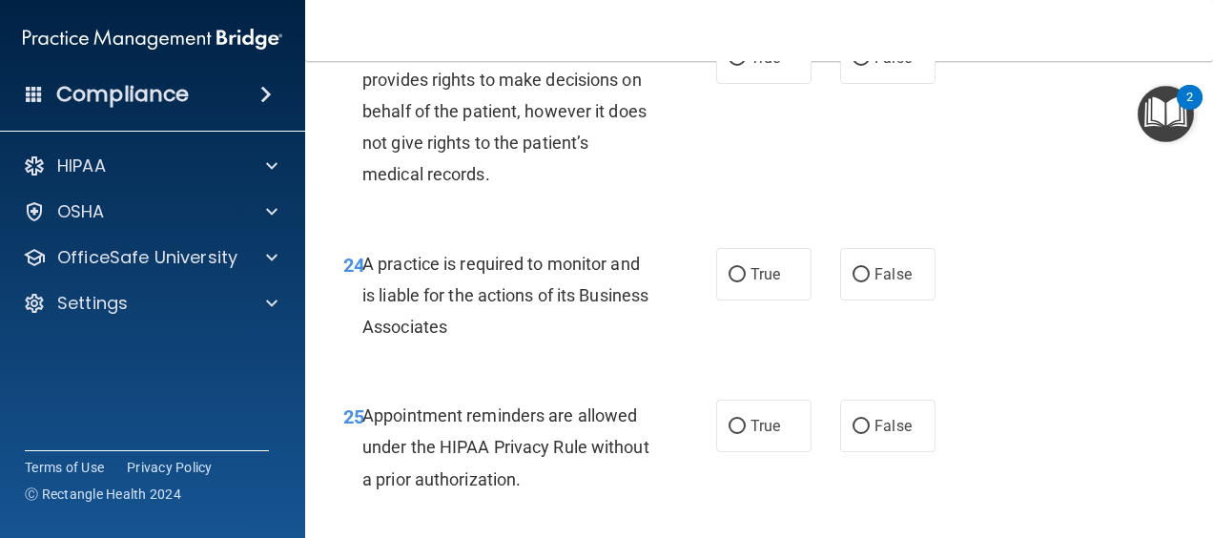
click at [751, 186] on div "23 A healthcare power of attorney provides rights to make decisions on behalf o…" at bounding box center [759, 116] width 860 height 216
click at [755, 67] on span "True" at bounding box center [766, 58] width 30 height 18
click at [746, 66] on input "True" at bounding box center [737, 58] width 17 height 14
radio input "true"
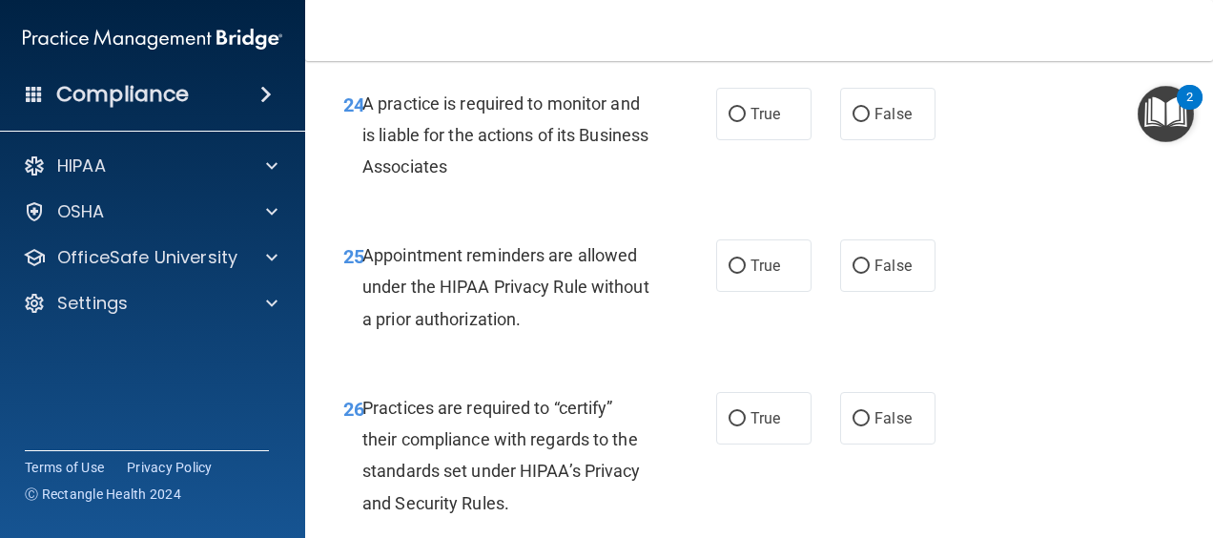
scroll to position [4768, 0]
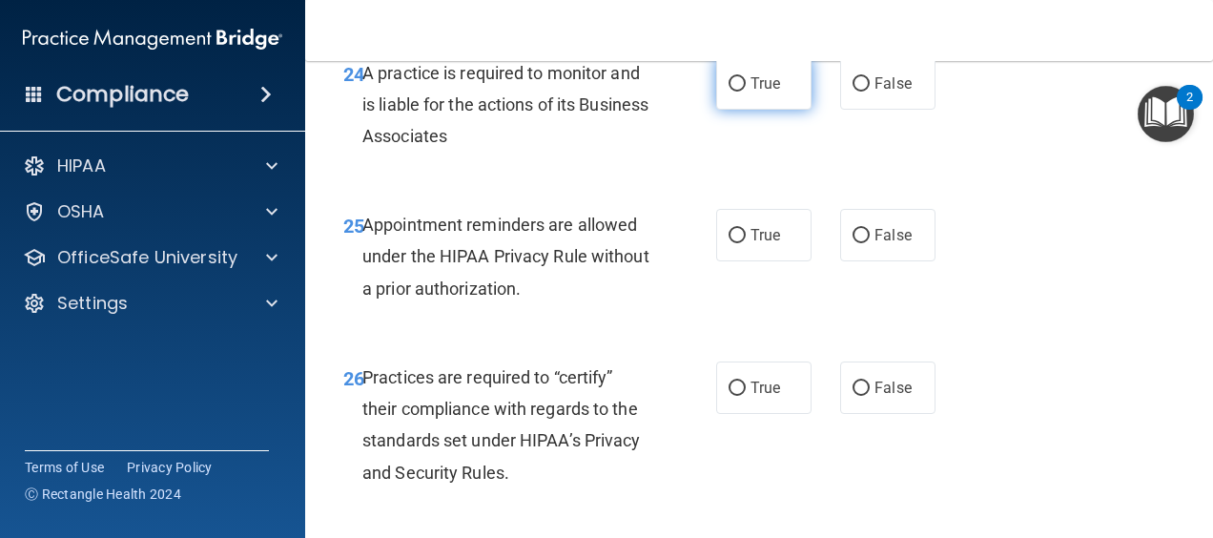
drag, startPoint x: 729, startPoint y: 175, endPoint x: 755, endPoint y: 174, distance: 26.8
click at [744, 110] on label "True" at bounding box center [763, 83] width 95 height 52
click at [744, 92] on input "True" at bounding box center [737, 84] width 17 height 14
radio input "true"
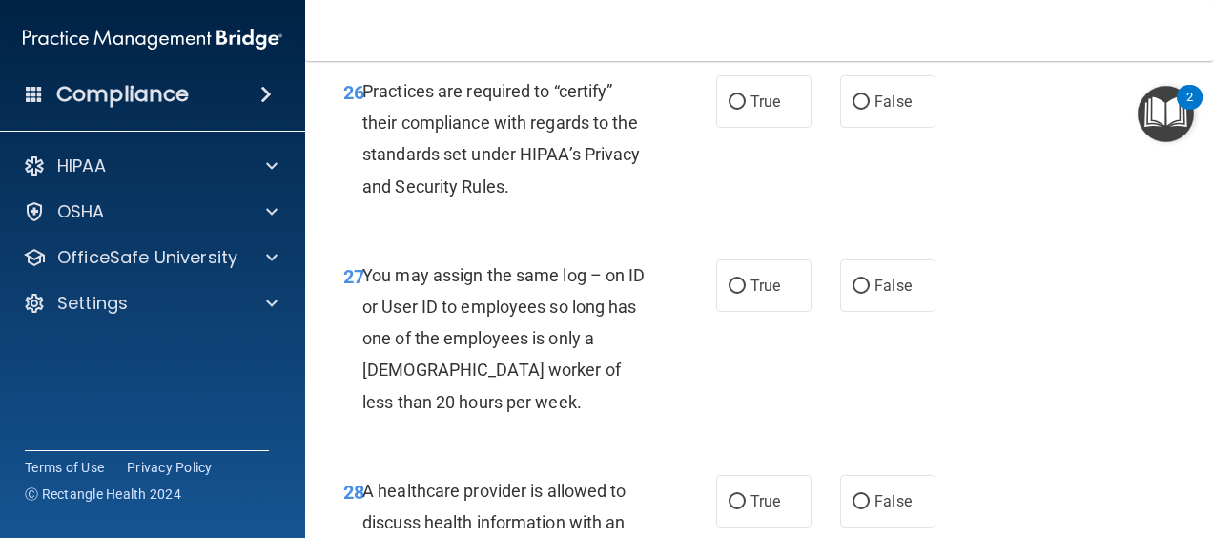
scroll to position [4959, 0]
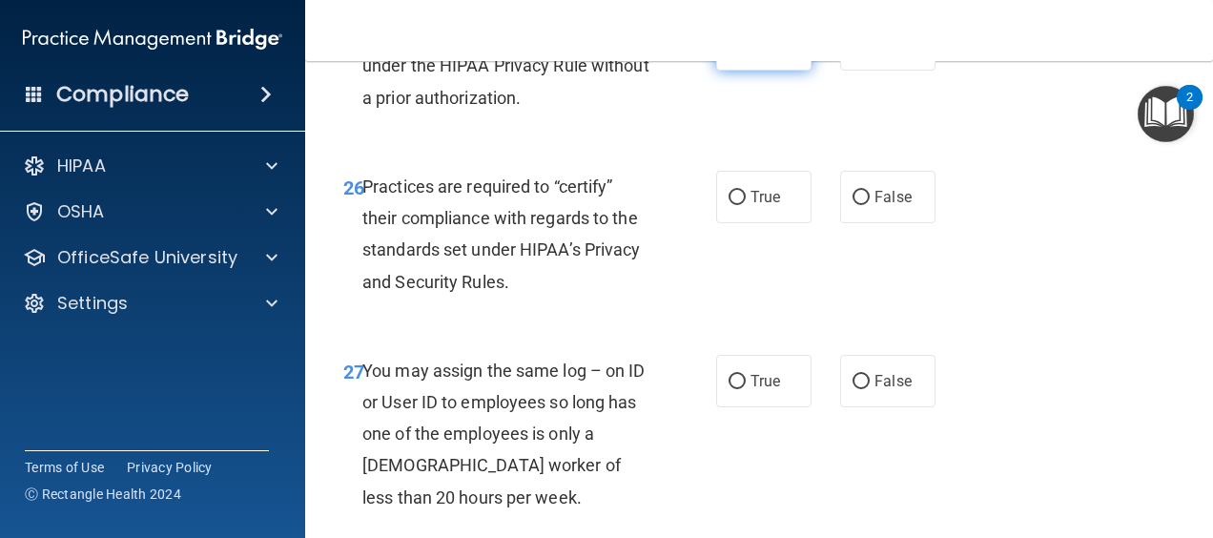
click at [750, 71] on label "True" at bounding box center [763, 44] width 95 height 52
click at [746, 52] on input "True" at bounding box center [737, 45] width 17 height 14
radio input "true"
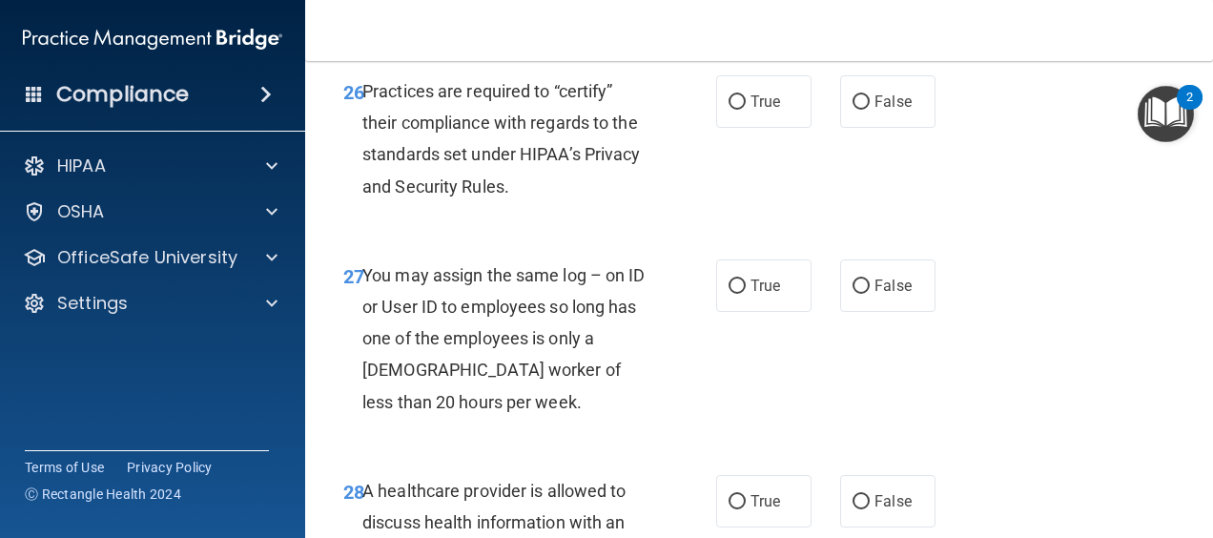
scroll to position [5150, 0]
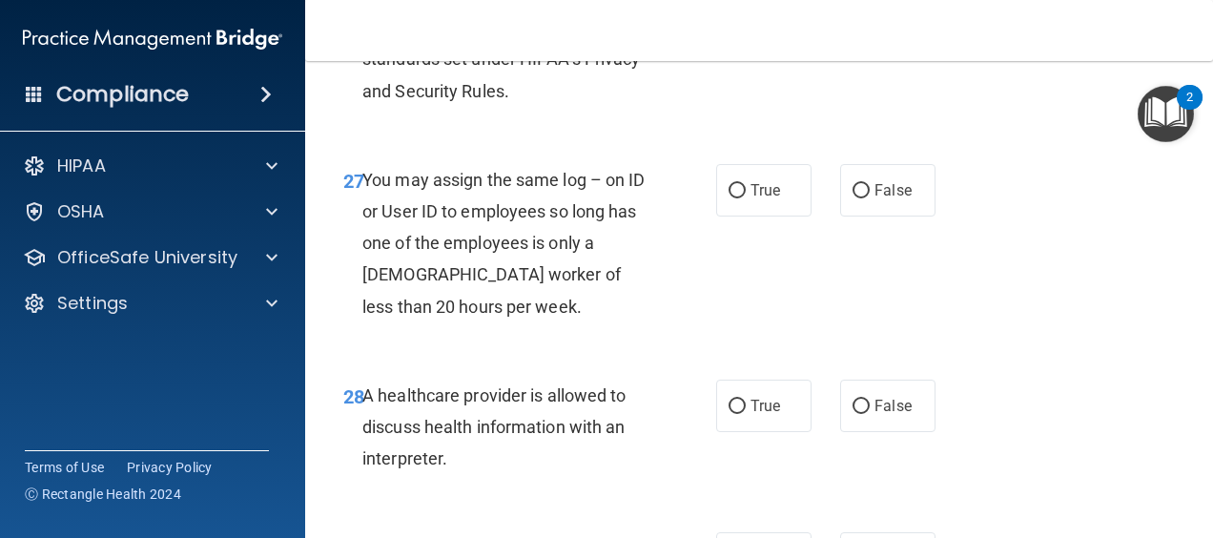
click at [730, 32] on label "True" at bounding box center [763, 6] width 95 height 52
click at [730, 14] on input "True" at bounding box center [737, 7] width 17 height 14
radio input "true"
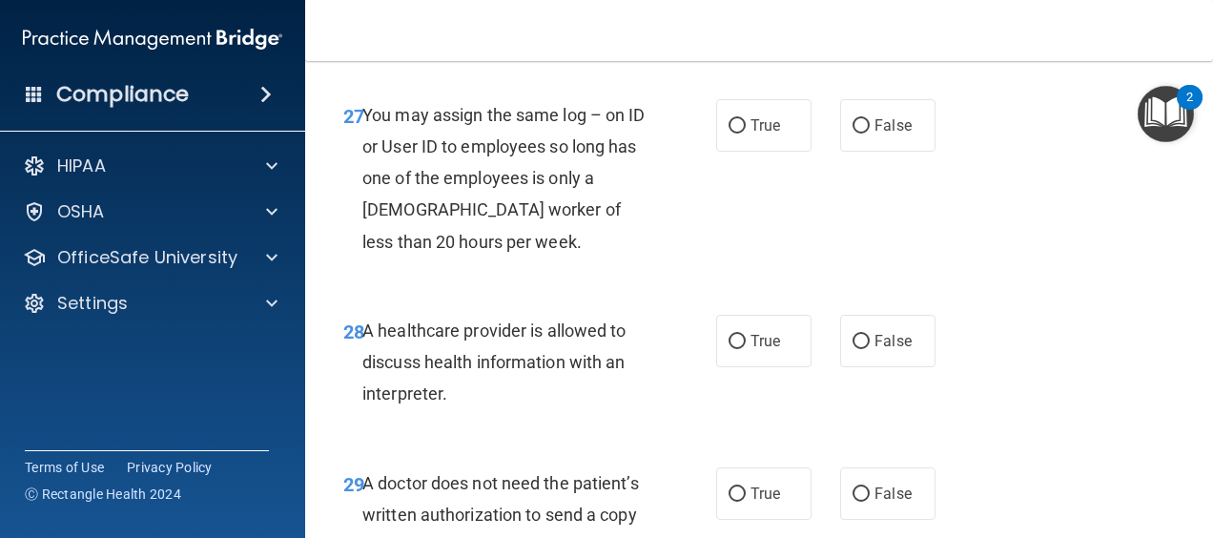
scroll to position [5245, 0]
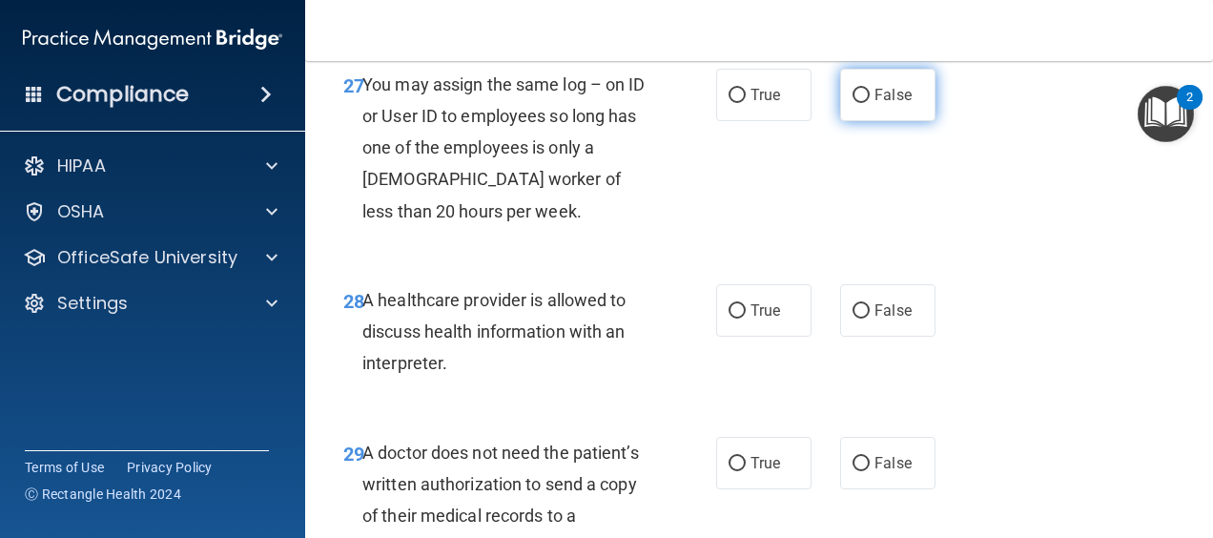
click at [842, 121] on label "False" at bounding box center [887, 95] width 95 height 52
click at [853, 103] on input "False" at bounding box center [861, 96] width 17 height 14
radio input "true"
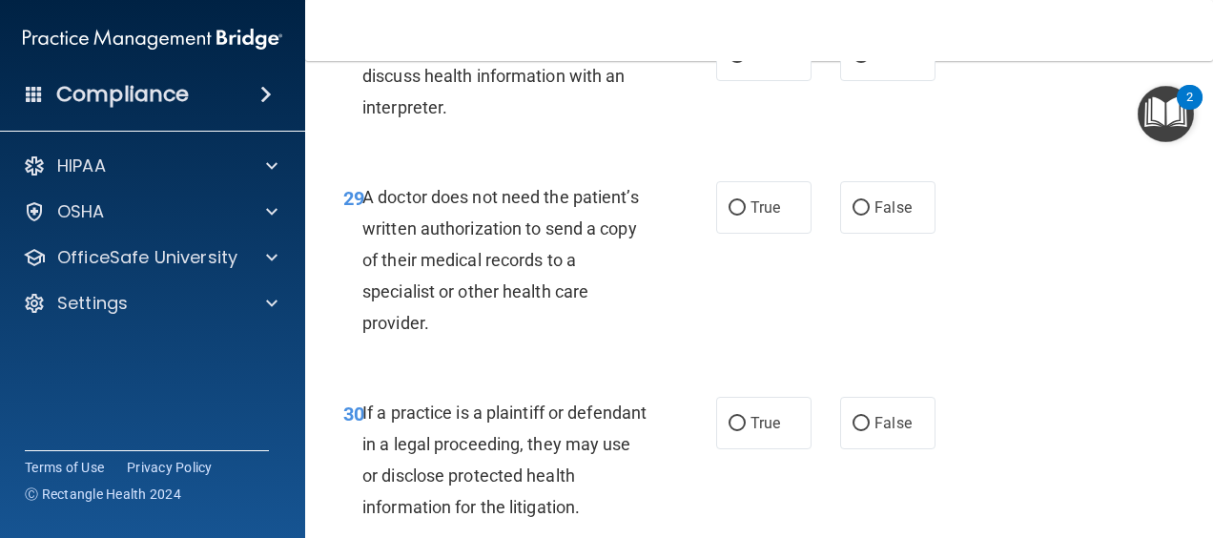
scroll to position [5531, 0]
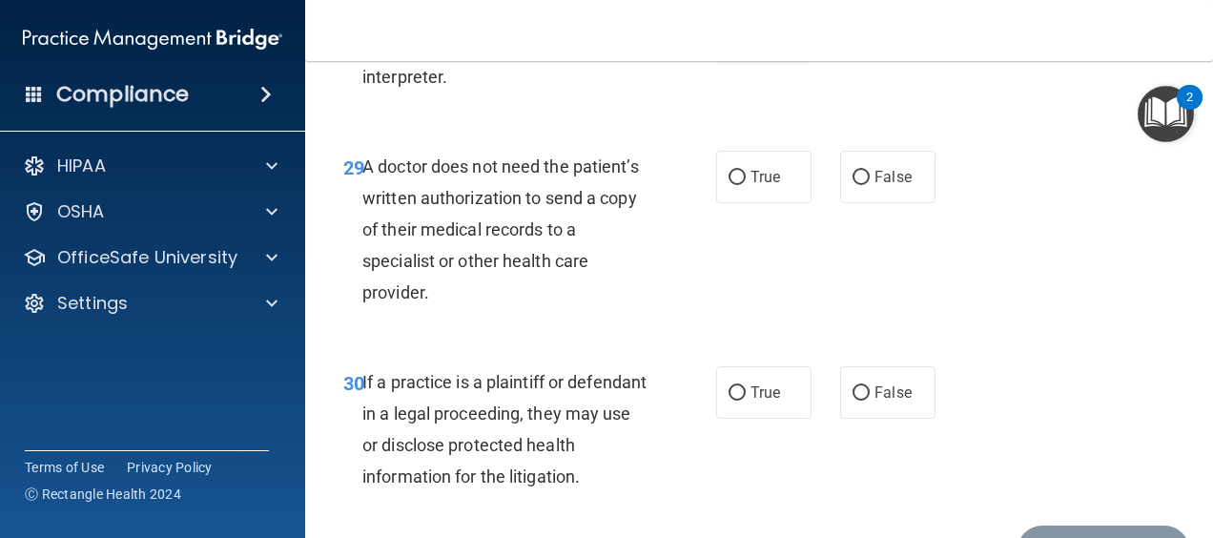
click at [728, 51] on label "True" at bounding box center [763, 24] width 95 height 52
click at [729, 32] on input "True" at bounding box center [737, 25] width 17 height 14
radio input "true"
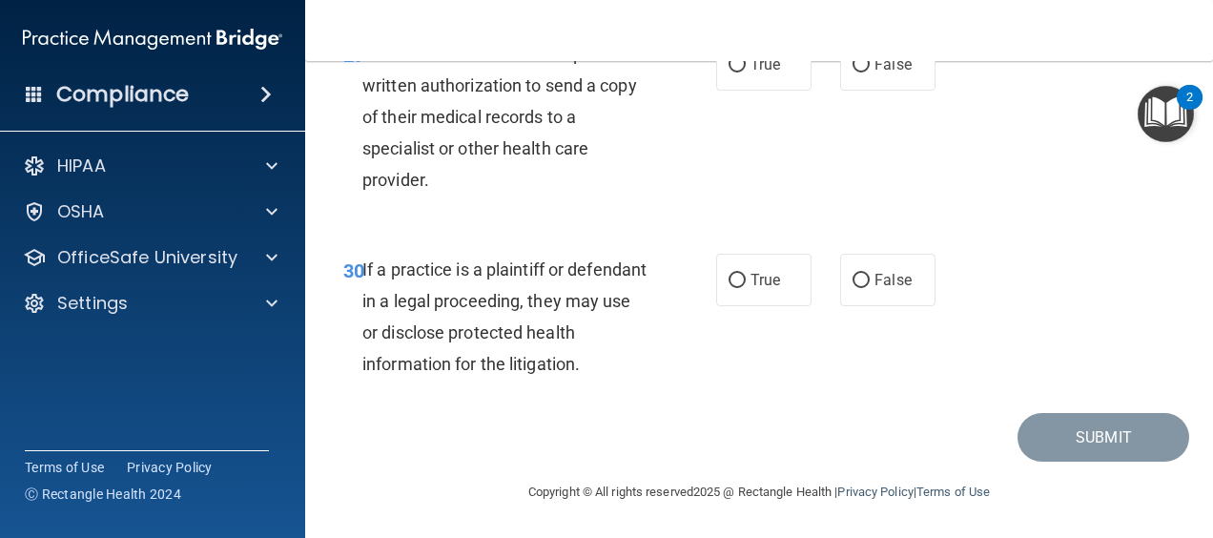
scroll to position [5626, 0]
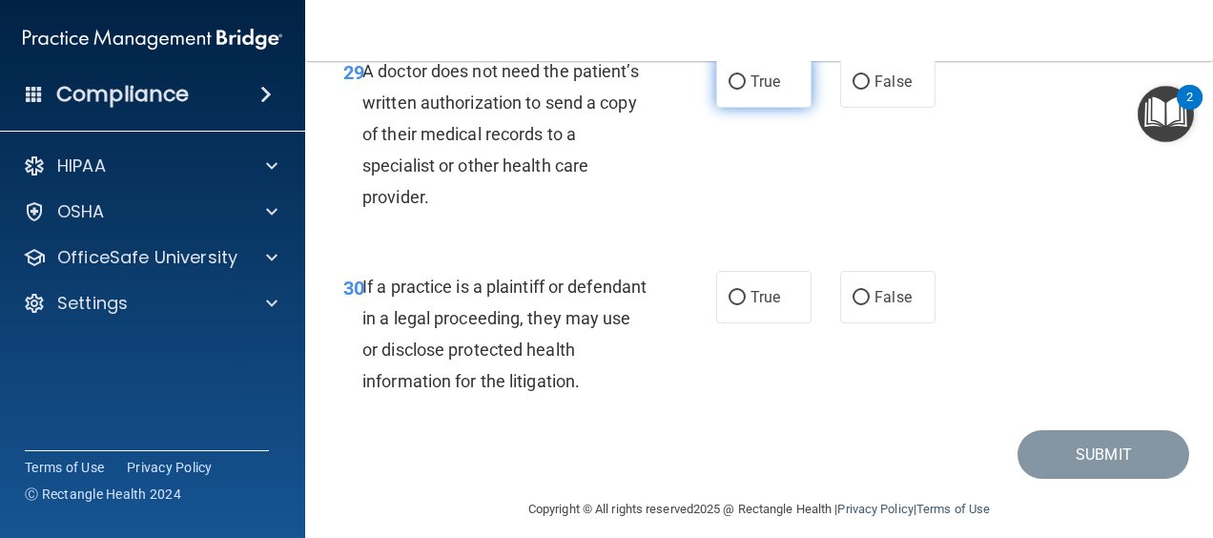
click at [762, 91] on span "True" at bounding box center [766, 81] width 30 height 18
click at [746, 90] on input "True" at bounding box center [737, 82] width 17 height 14
radio input "true"
click at [740, 323] on label "True" at bounding box center [763, 297] width 95 height 52
click at [740, 305] on input "True" at bounding box center [737, 298] width 17 height 14
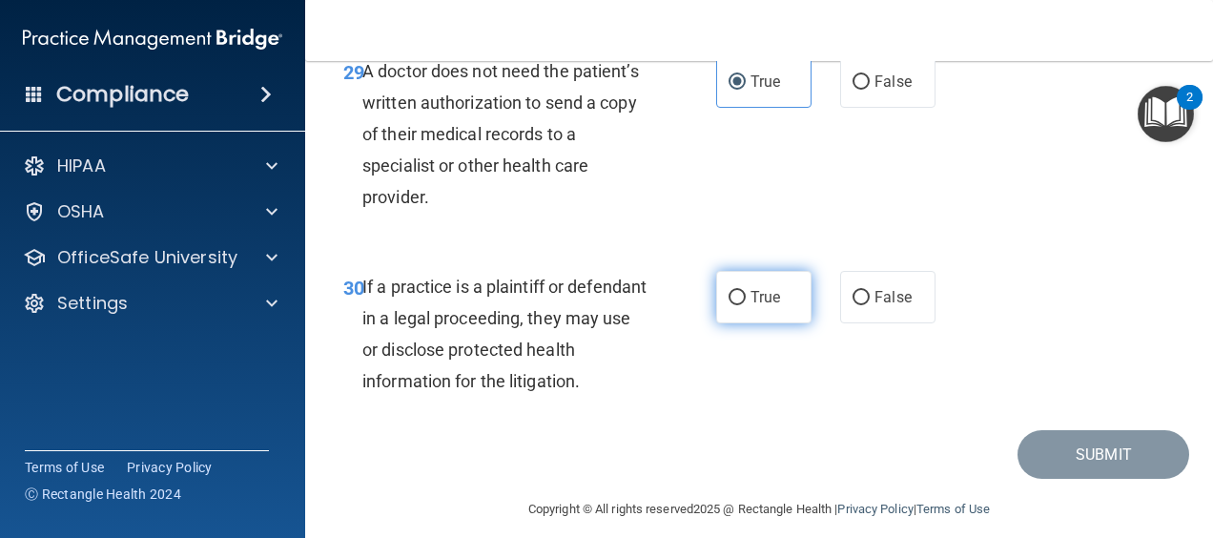
radio input "true"
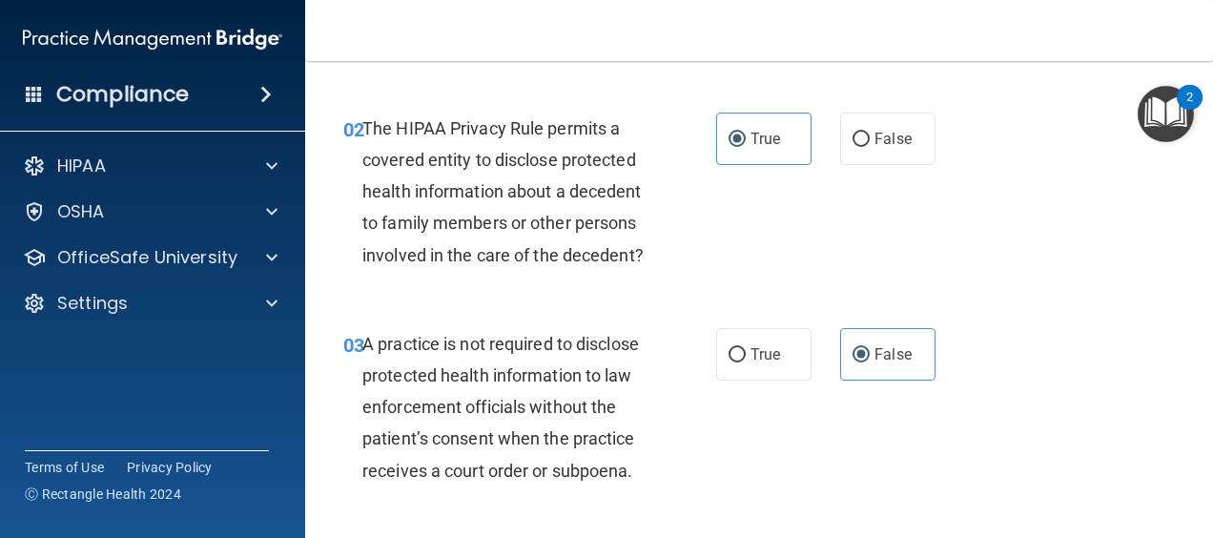
scroll to position [0, 0]
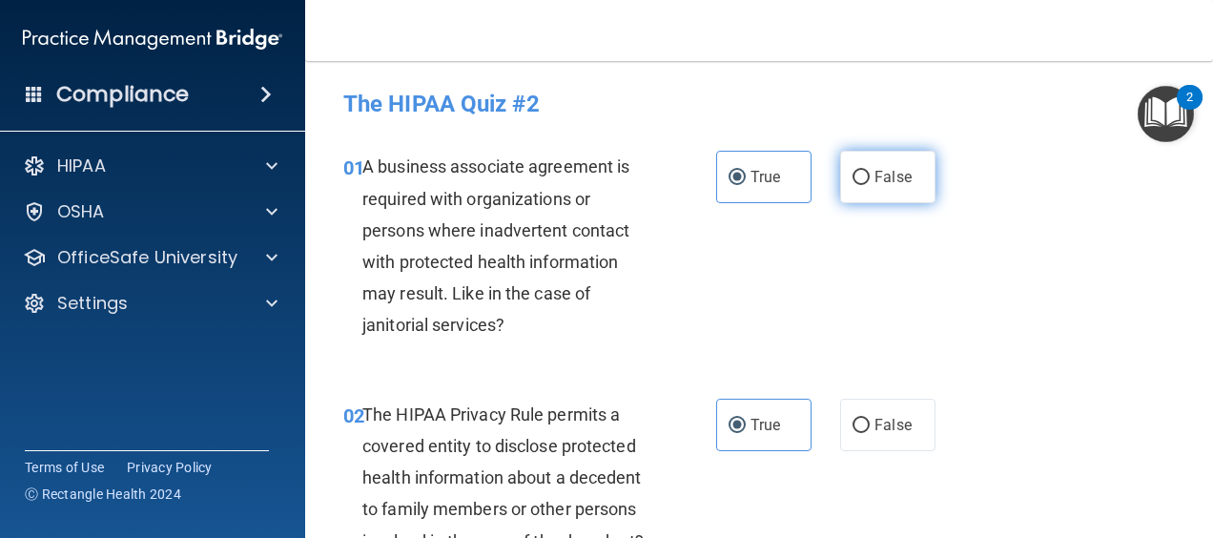
click at [856, 178] on input "False" at bounding box center [861, 178] width 17 height 14
radio input "true"
radio input "false"
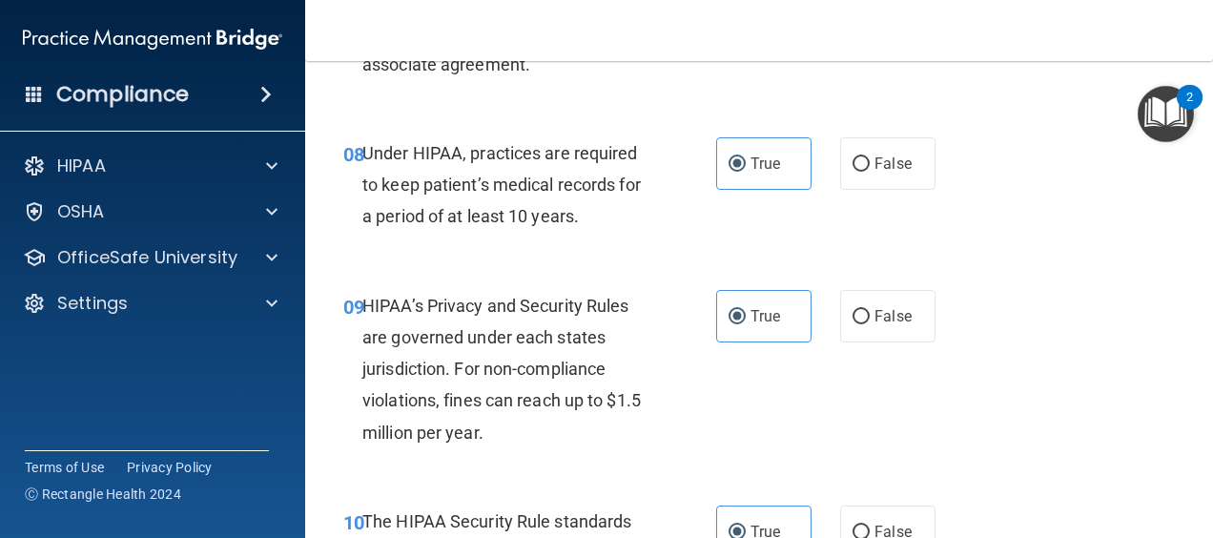
scroll to position [1526, 0]
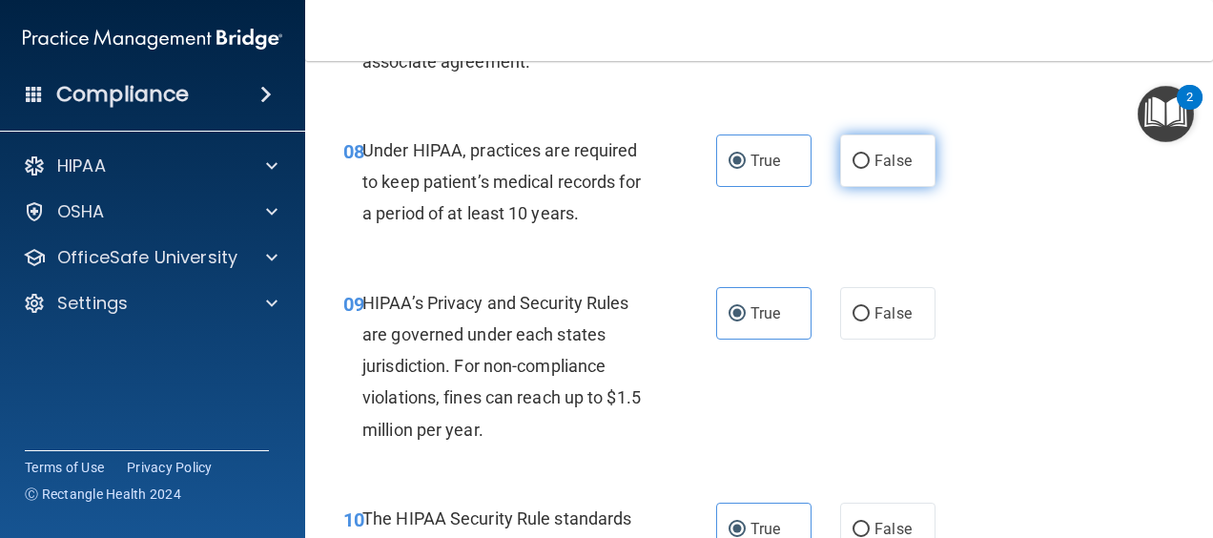
click at [889, 170] on span "False" at bounding box center [892, 161] width 37 height 18
click at [870, 169] on input "False" at bounding box center [861, 161] width 17 height 14
radio input "true"
radio input "false"
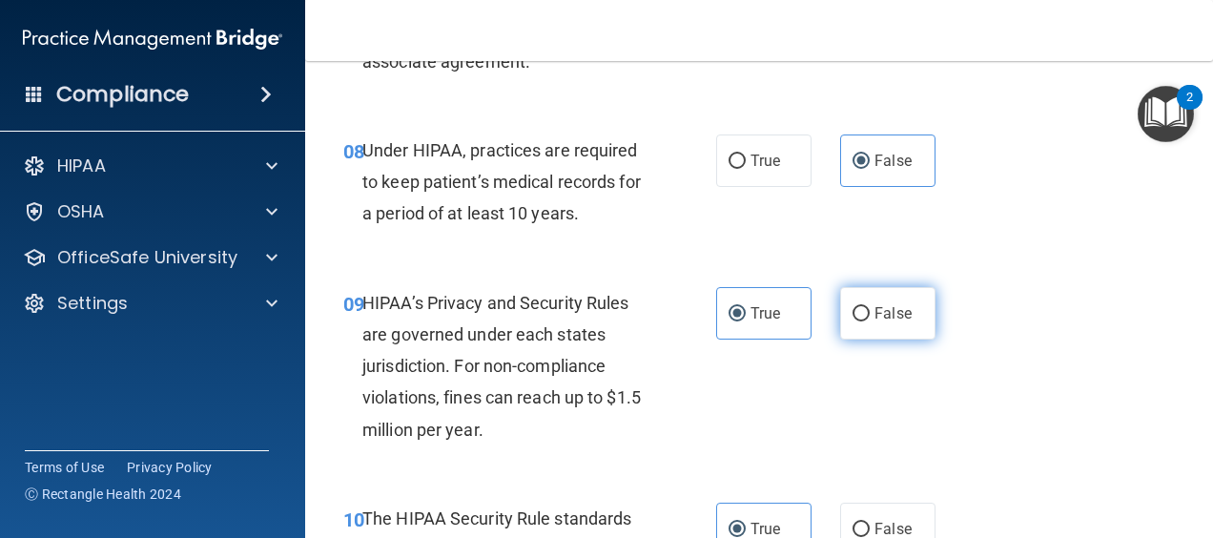
click at [840, 339] on label "False" at bounding box center [887, 313] width 95 height 52
click at [853, 321] on input "False" at bounding box center [861, 314] width 17 height 14
radio input "true"
radio input "false"
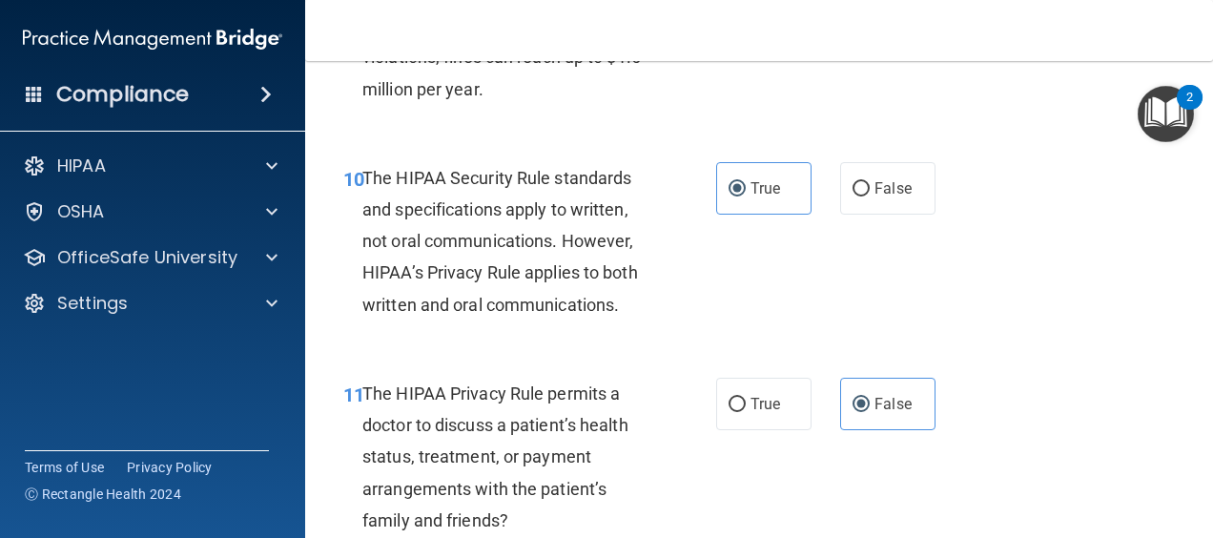
scroll to position [1907, 0]
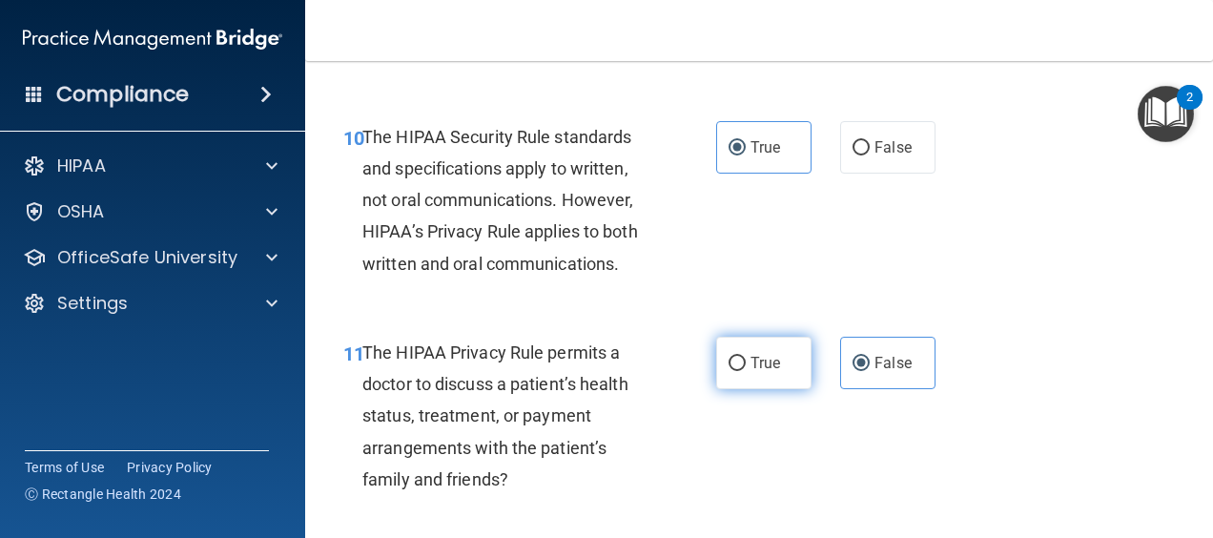
click at [739, 385] on label "True" at bounding box center [763, 363] width 95 height 52
click at [739, 371] on input "True" at bounding box center [737, 364] width 17 height 14
radio input "true"
radio input "false"
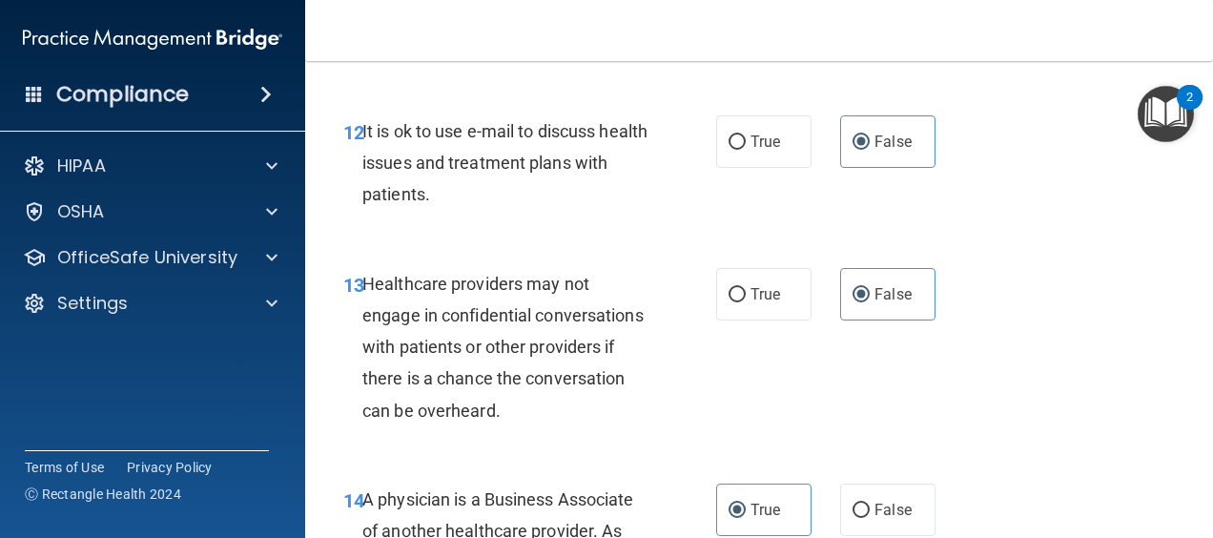
scroll to position [2384, 0]
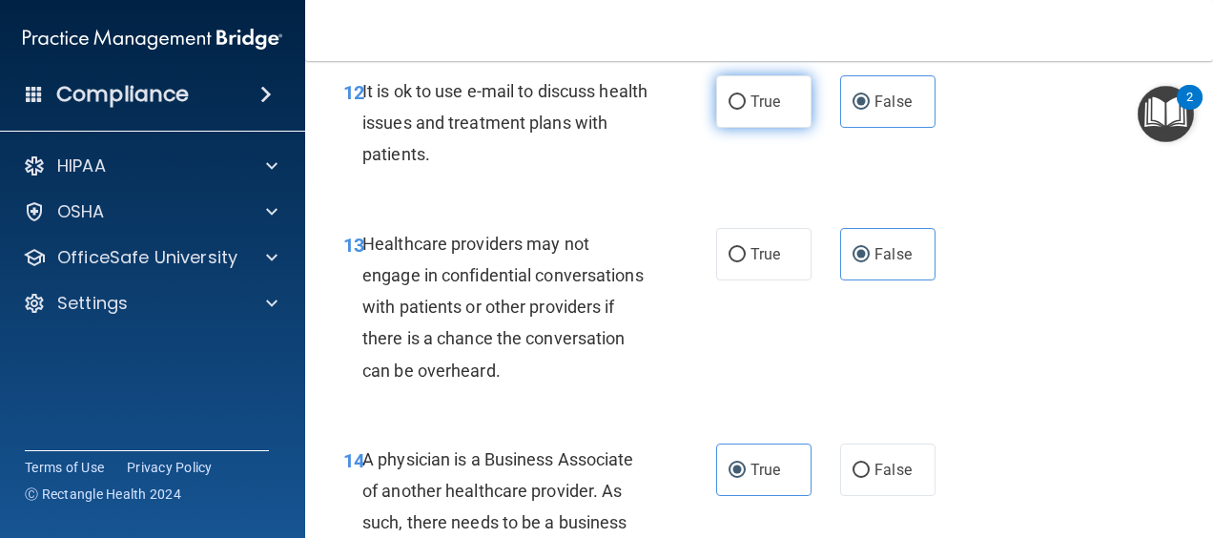
click at [751, 111] on span "True" at bounding box center [766, 102] width 30 height 18
click at [746, 110] on input "True" at bounding box center [737, 102] width 17 height 14
radio input "true"
radio input "false"
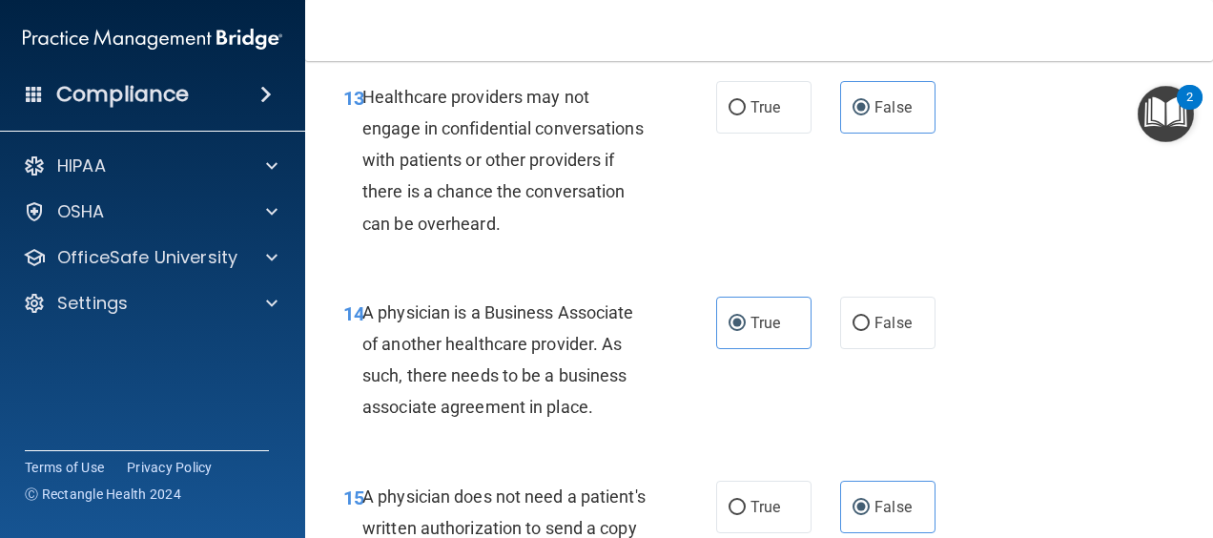
scroll to position [2575, 0]
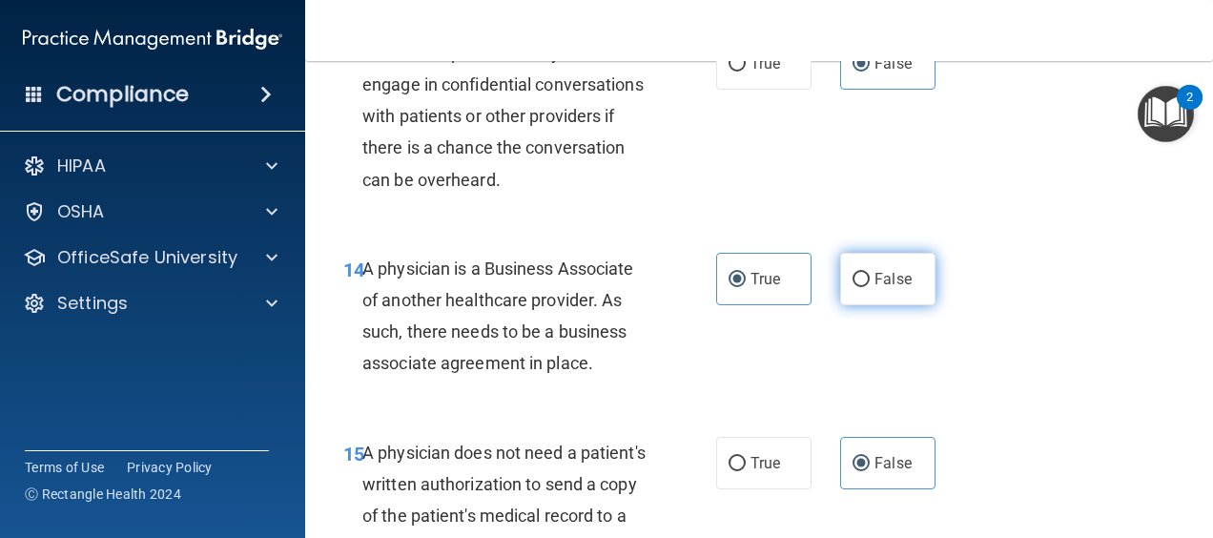
click at [862, 305] on label "False" at bounding box center [887, 279] width 95 height 52
click at [862, 287] on input "False" at bounding box center [861, 280] width 17 height 14
radio input "true"
radio input "false"
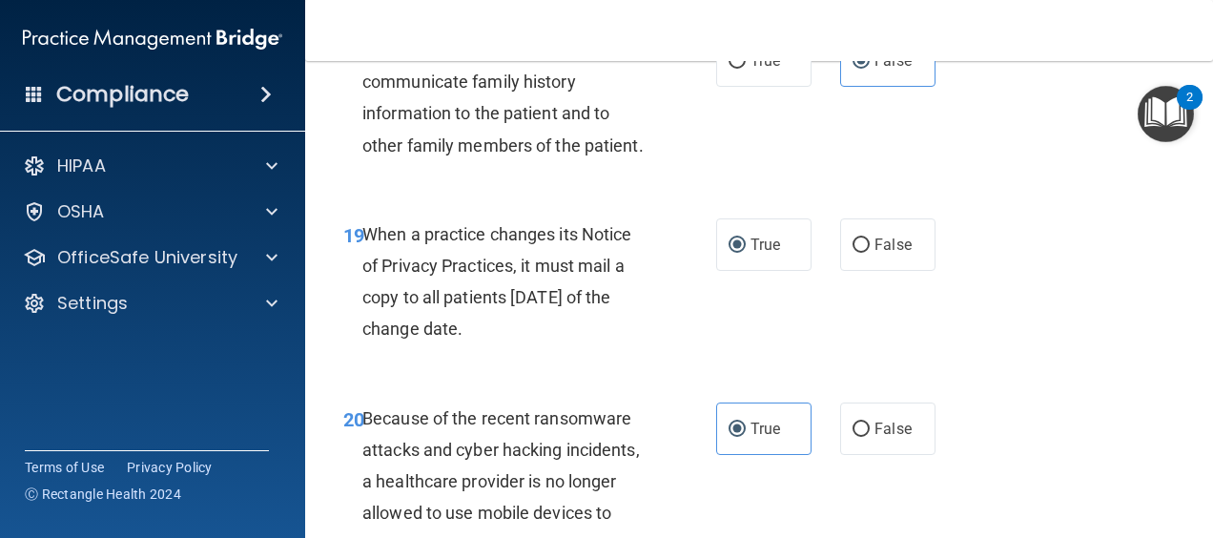
scroll to position [3719, 0]
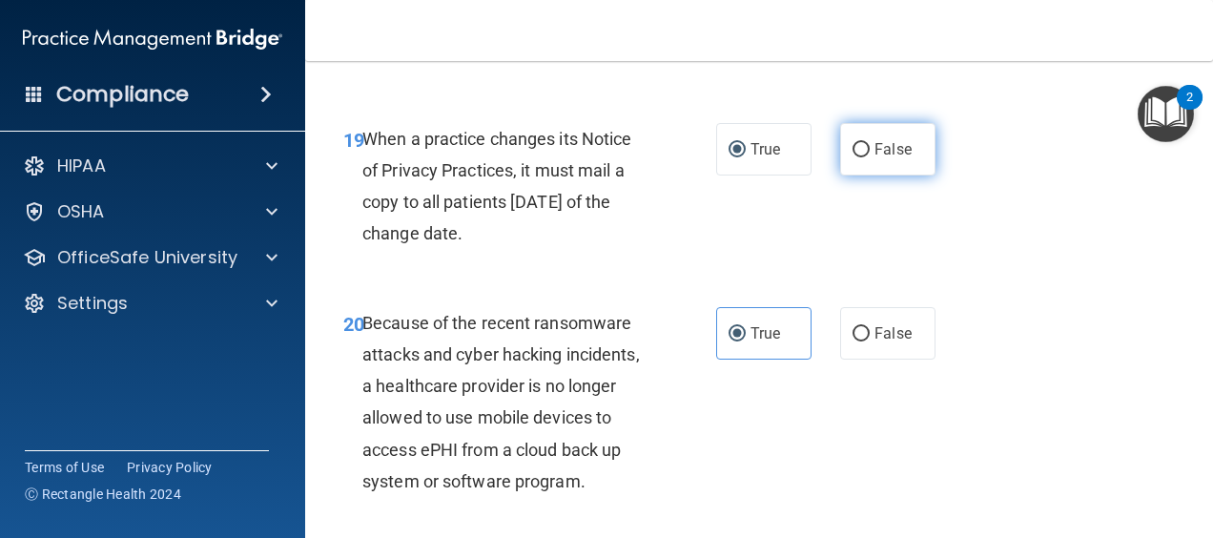
click at [875, 158] on span "False" at bounding box center [892, 149] width 37 height 18
click at [870, 157] on input "False" at bounding box center [861, 150] width 17 height 14
radio input "true"
radio input "false"
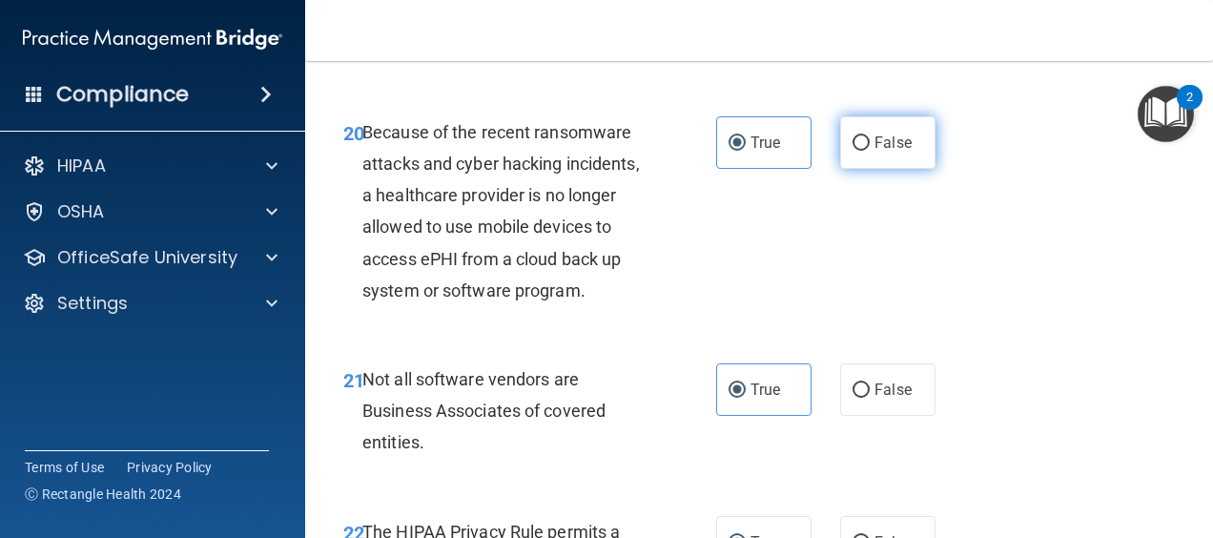
click at [904, 169] on label "False" at bounding box center [887, 142] width 95 height 52
click at [870, 151] on input "False" at bounding box center [861, 143] width 17 height 14
radio input "true"
radio input "false"
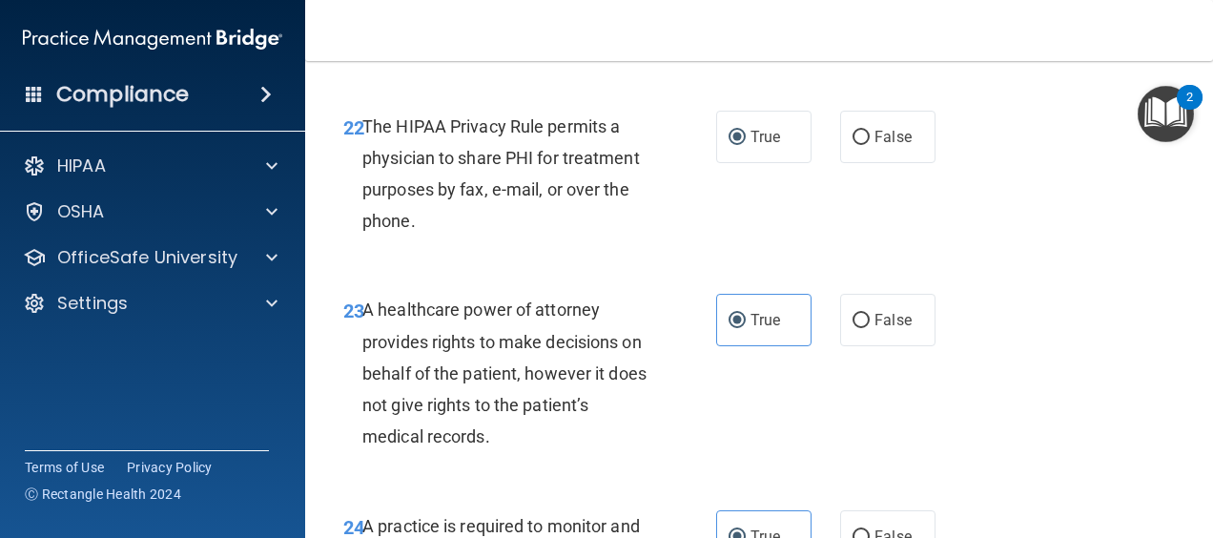
scroll to position [4387, 0]
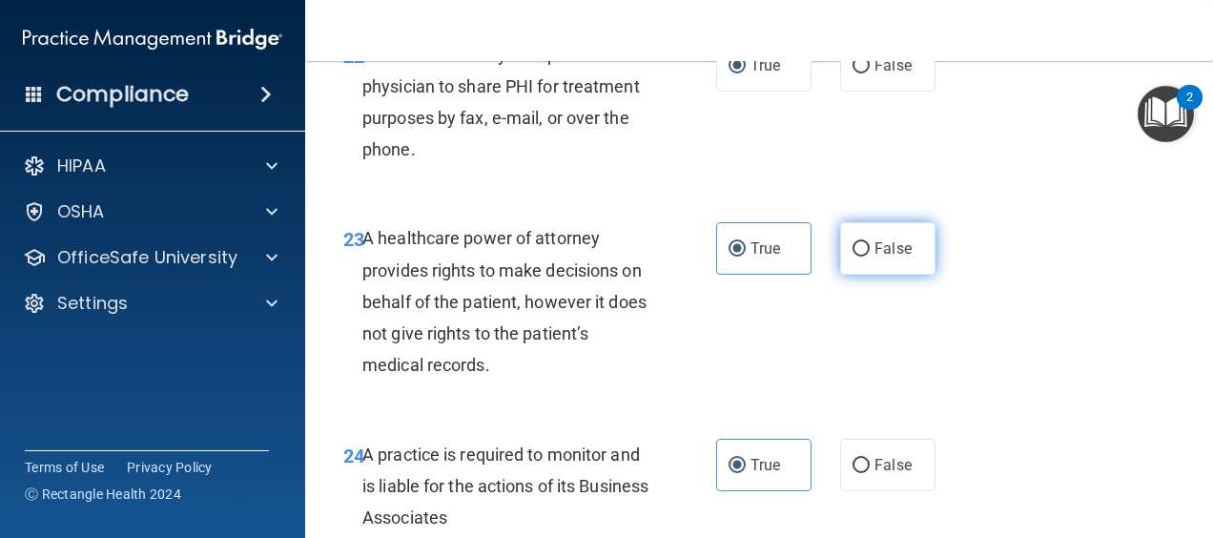
click at [874, 257] on span "False" at bounding box center [892, 248] width 37 height 18
click at [866, 257] on input "False" at bounding box center [861, 249] width 17 height 14
radio input "true"
radio input "false"
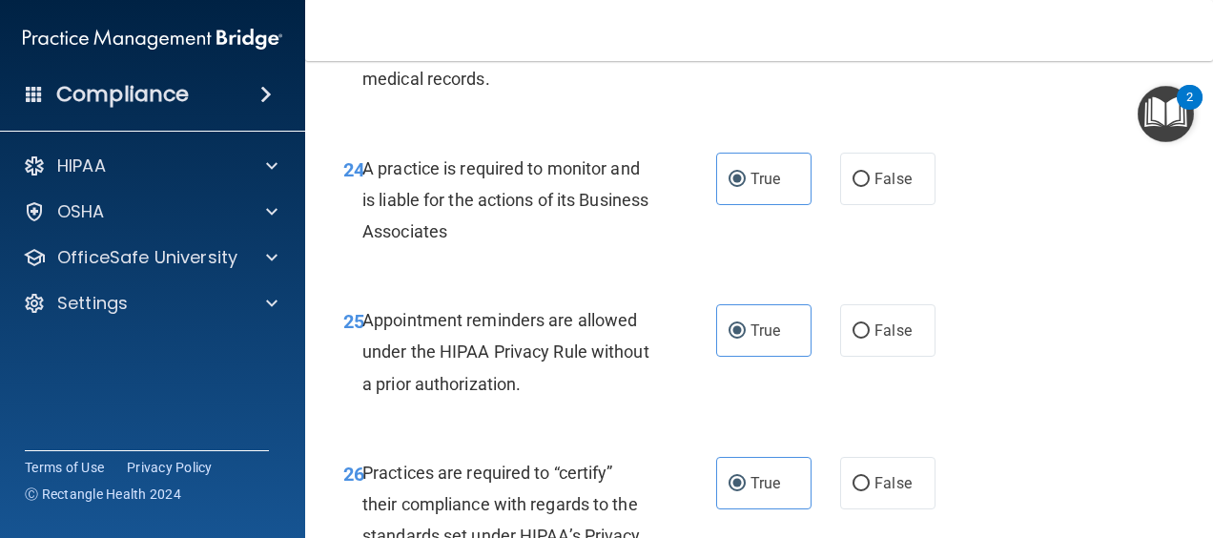
scroll to position [4768, 0]
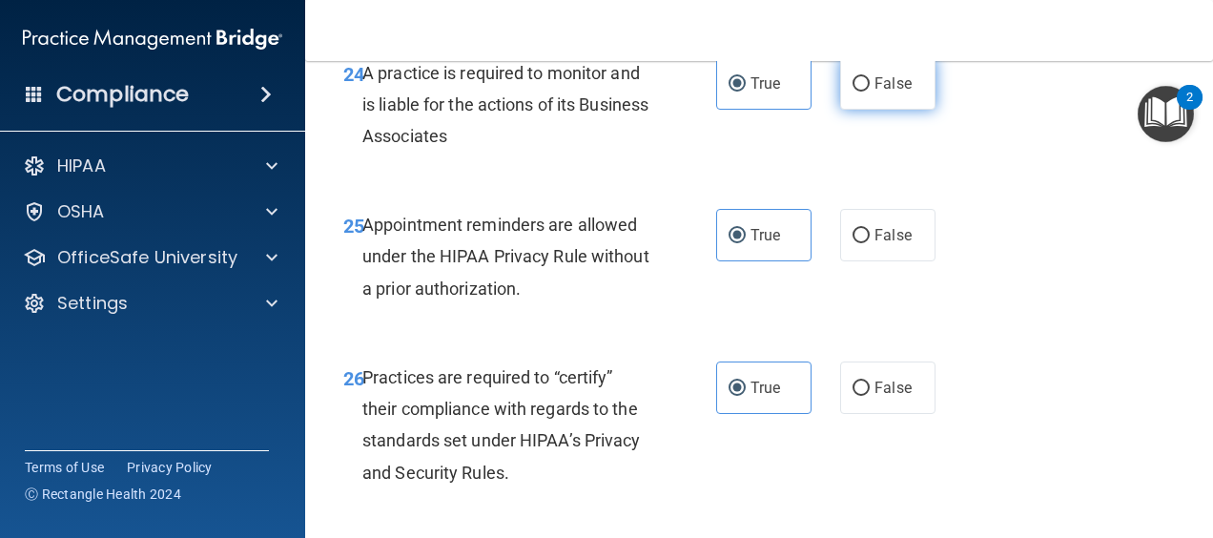
click at [874, 93] on span "False" at bounding box center [892, 83] width 37 height 18
click at [868, 92] on input "False" at bounding box center [861, 84] width 17 height 14
radio input "true"
radio input "false"
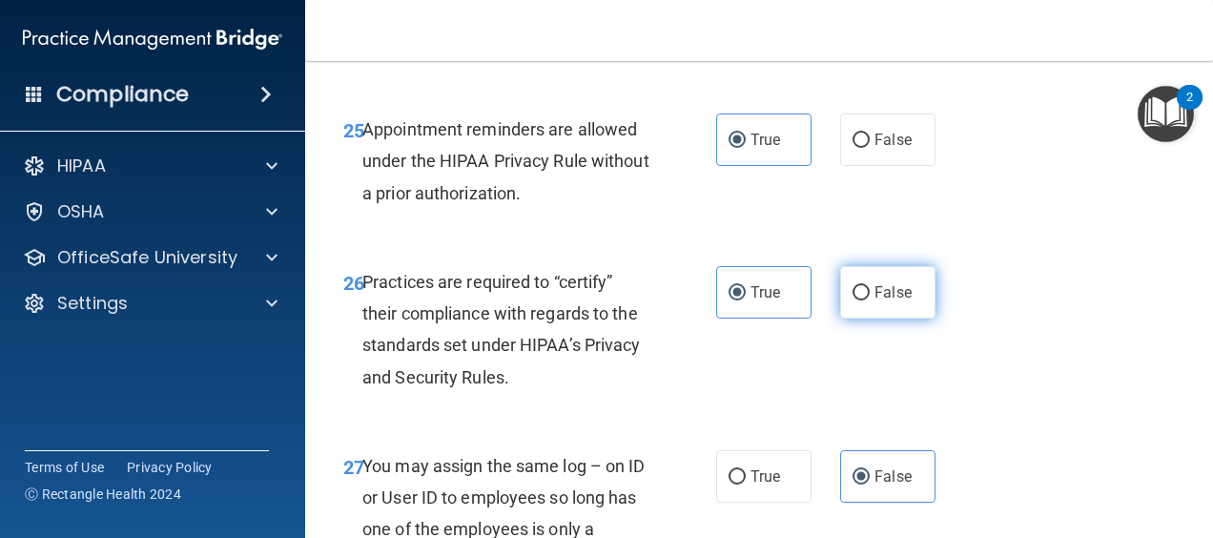
click at [847, 319] on label "False" at bounding box center [887, 292] width 95 height 52
click at [853, 300] on input "False" at bounding box center [861, 293] width 17 height 14
radio input "true"
radio input "false"
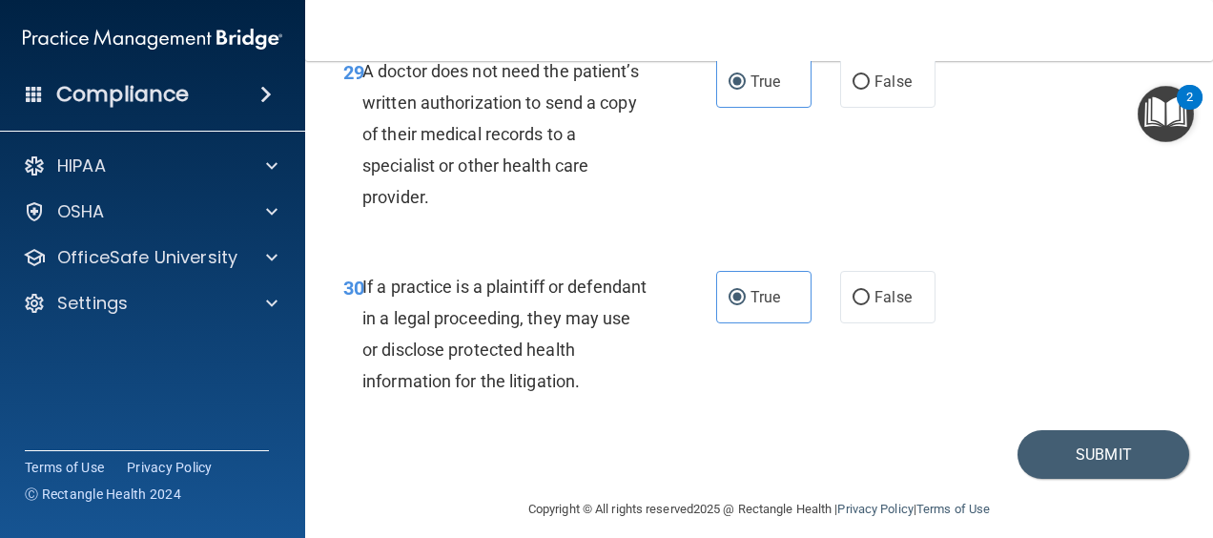
scroll to position [5738, 0]
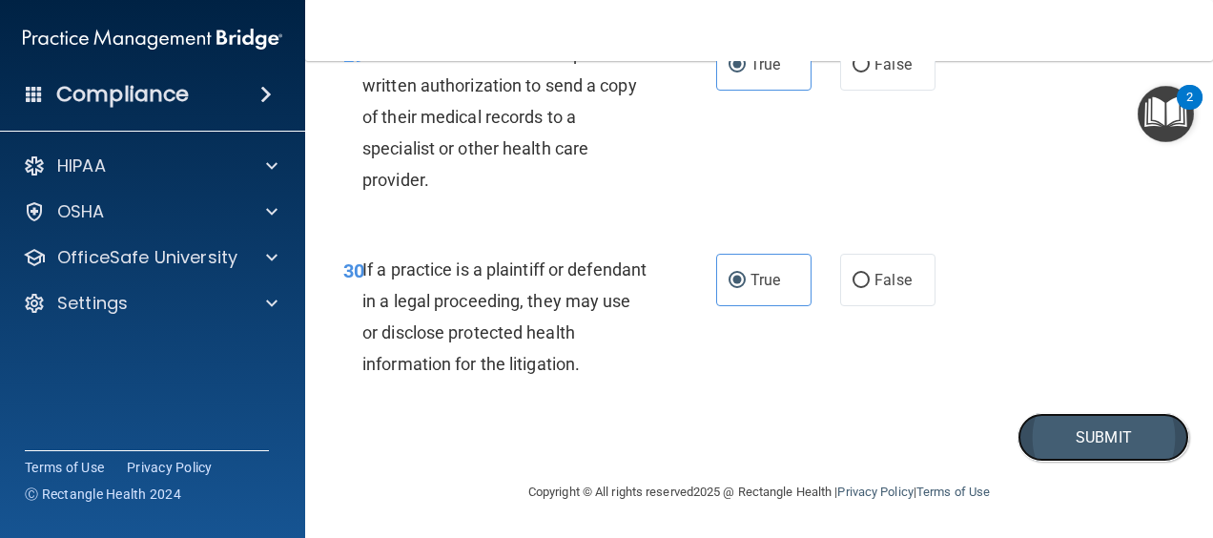
click at [1080, 441] on button "Submit" at bounding box center [1104, 437] width 172 height 49
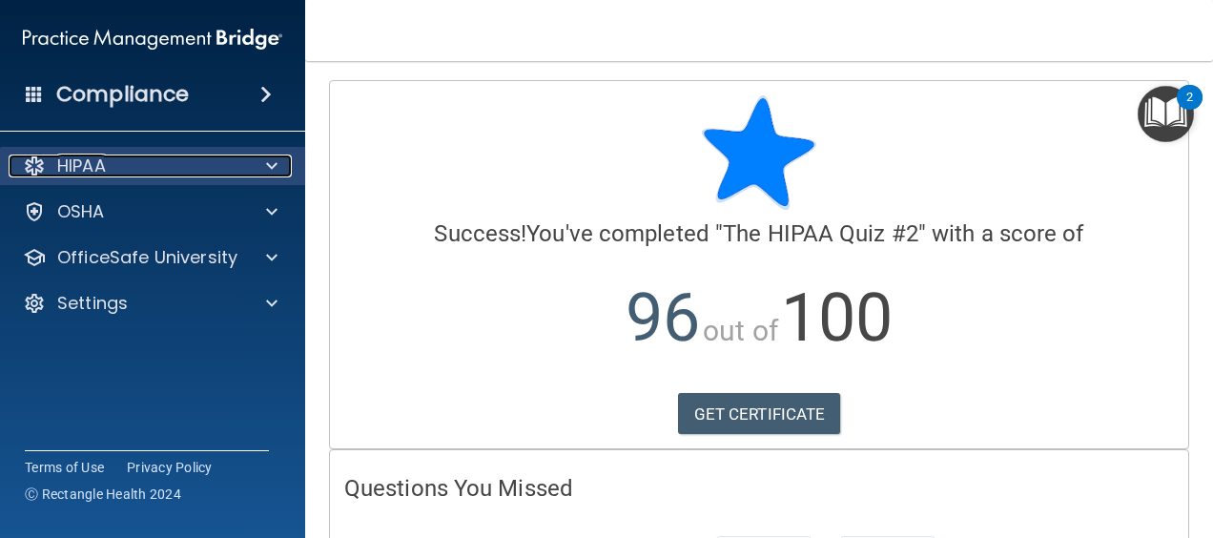
click at [107, 160] on div "HIPAA" at bounding box center [127, 165] width 237 height 23
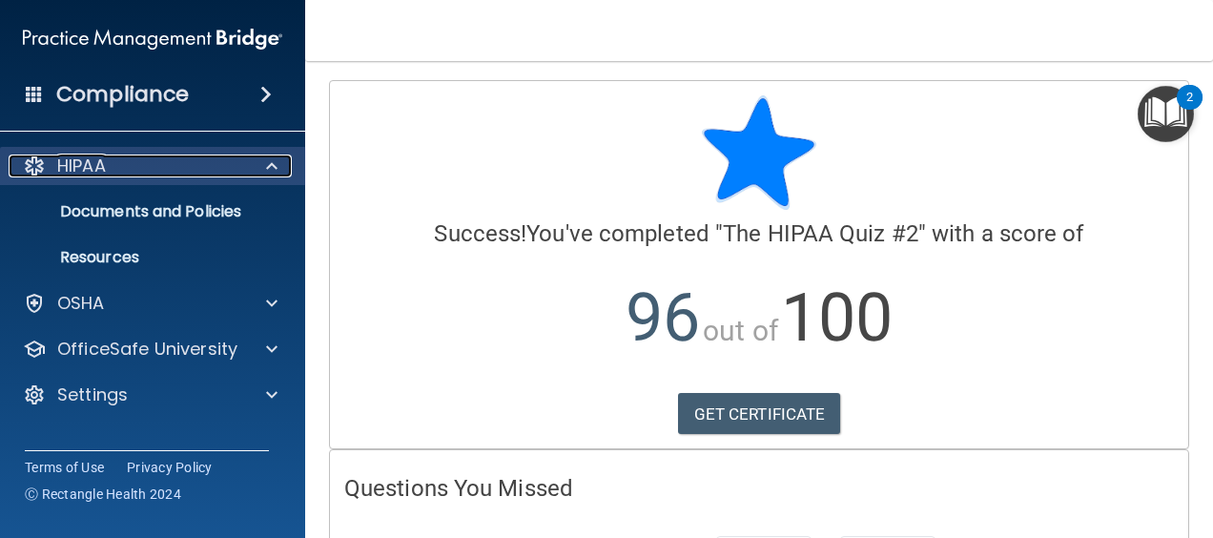
click at [118, 168] on div "HIPAA" at bounding box center [127, 165] width 237 height 23
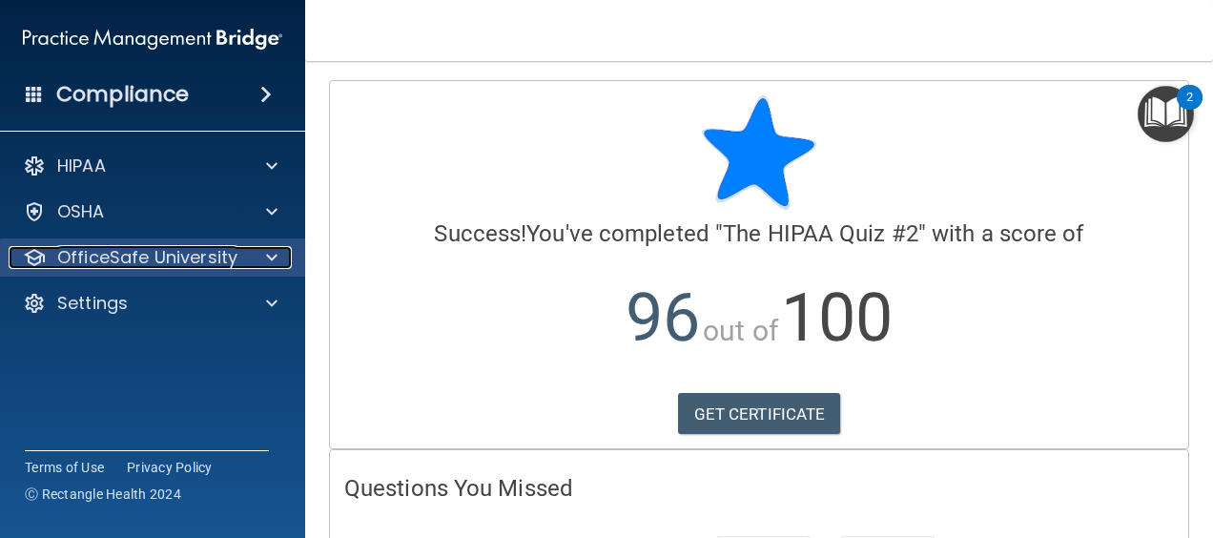
click at [113, 256] on p "OfficeSafe University" at bounding box center [147, 257] width 180 height 23
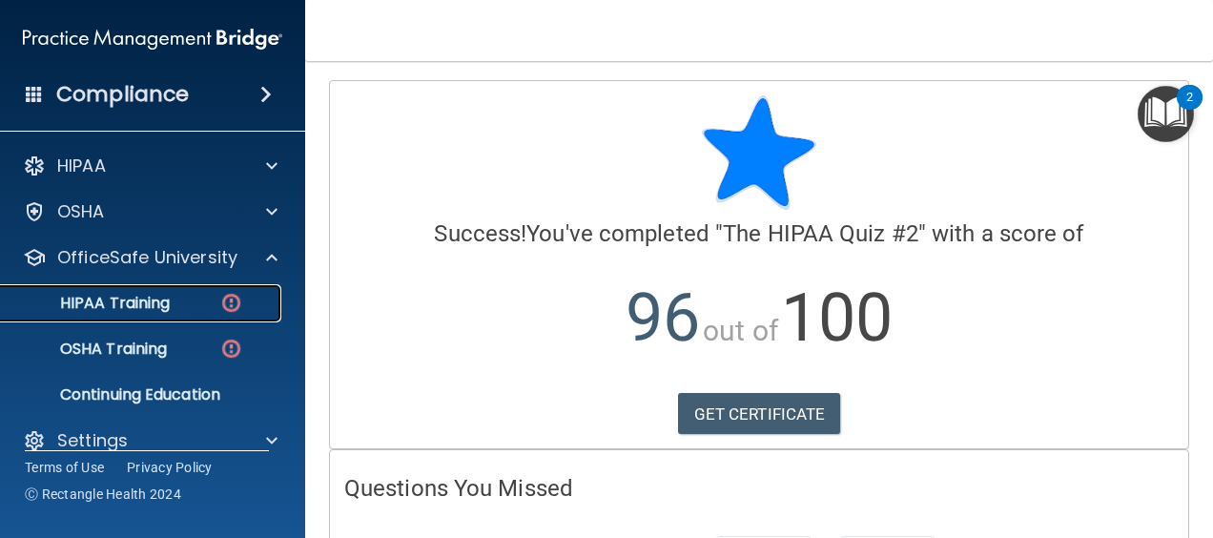
click at [140, 303] on p "HIPAA Training" at bounding box center [90, 303] width 157 height 19
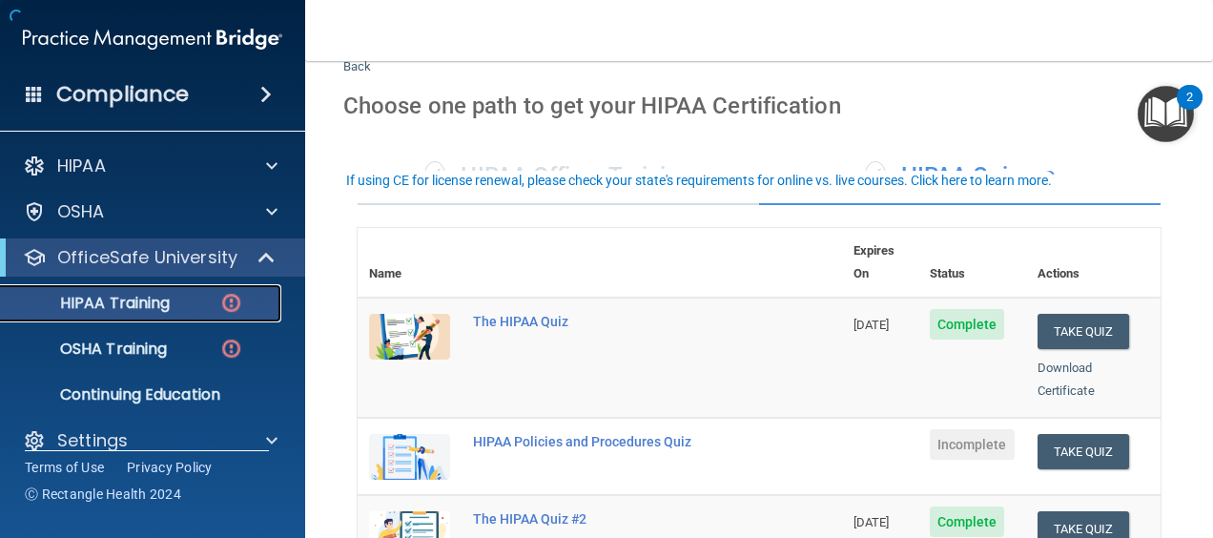
scroll to position [191, 0]
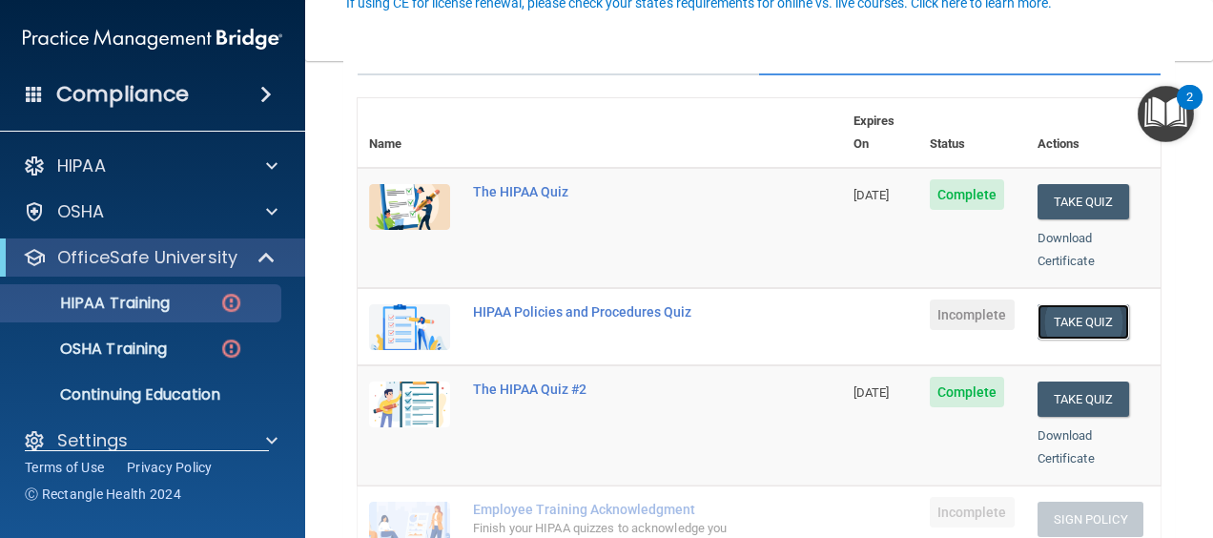
click at [1068, 304] on button "Take Quiz" at bounding box center [1084, 321] width 92 height 35
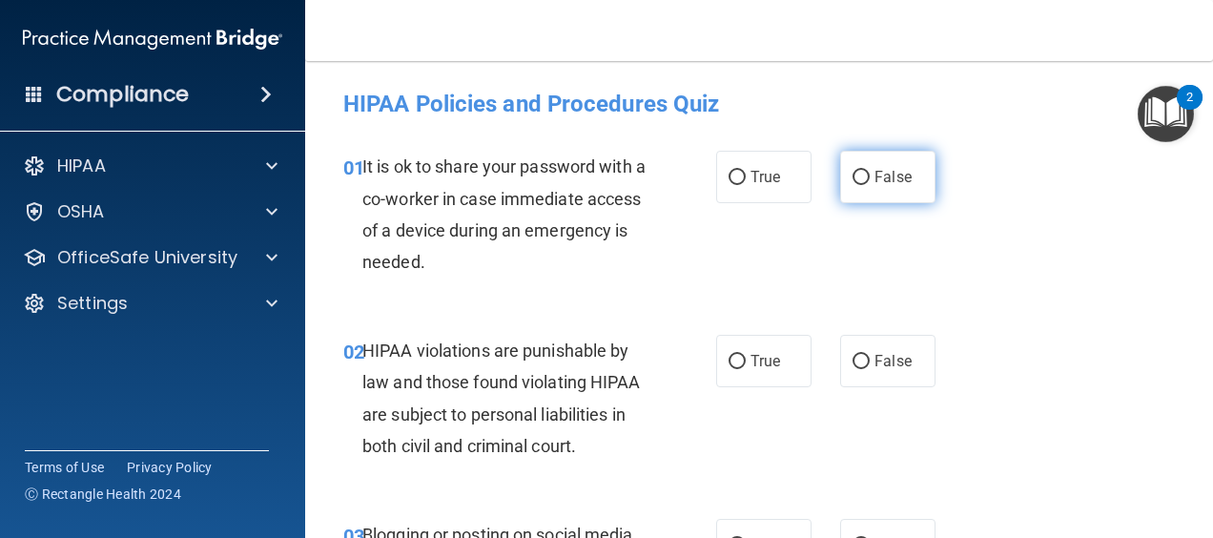
click at [883, 174] on span "False" at bounding box center [892, 177] width 37 height 18
click at [870, 174] on input "False" at bounding box center [861, 178] width 17 height 14
radio input "true"
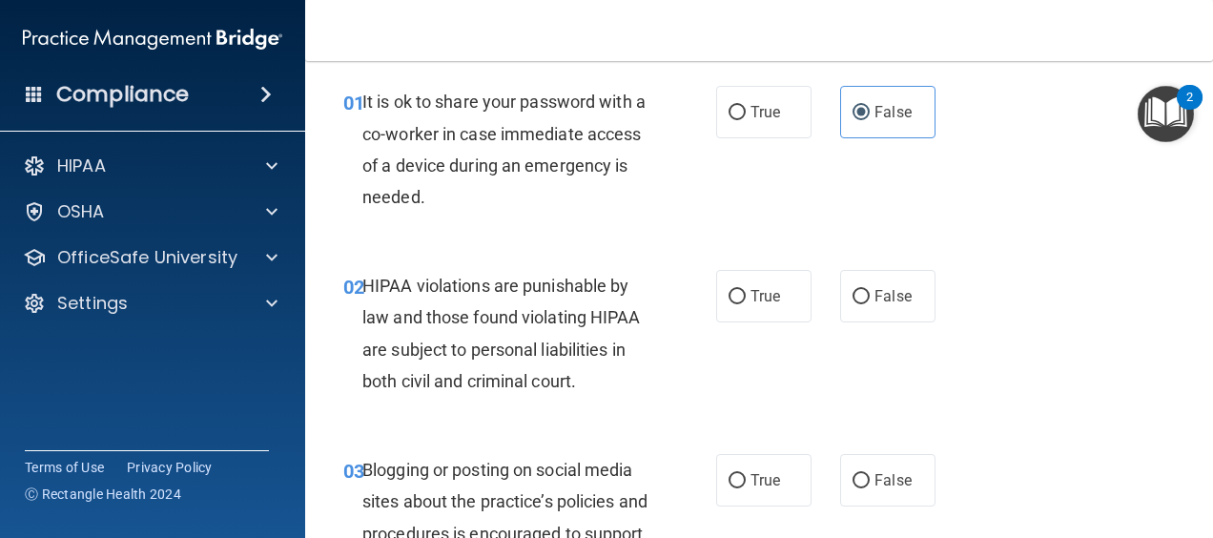
scroll to position [191, 0]
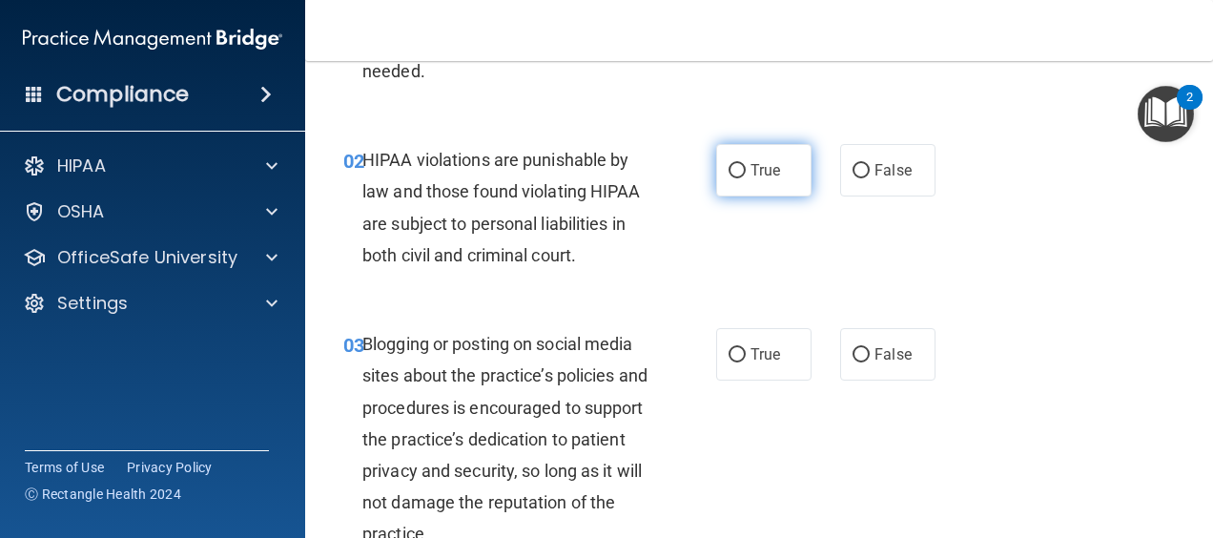
click at [724, 154] on label "True" at bounding box center [763, 170] width 95 height 52
click at [729, 164] on input "True" at bounding box center [737, 171] width 17 height 14
radio input "true"
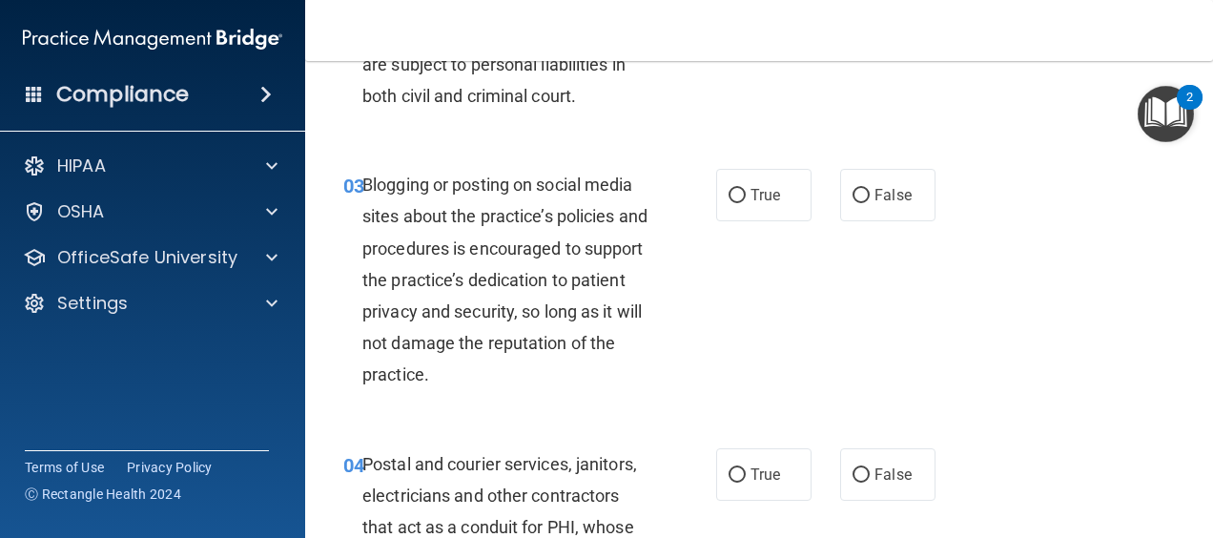
scroll to position [381, 0]
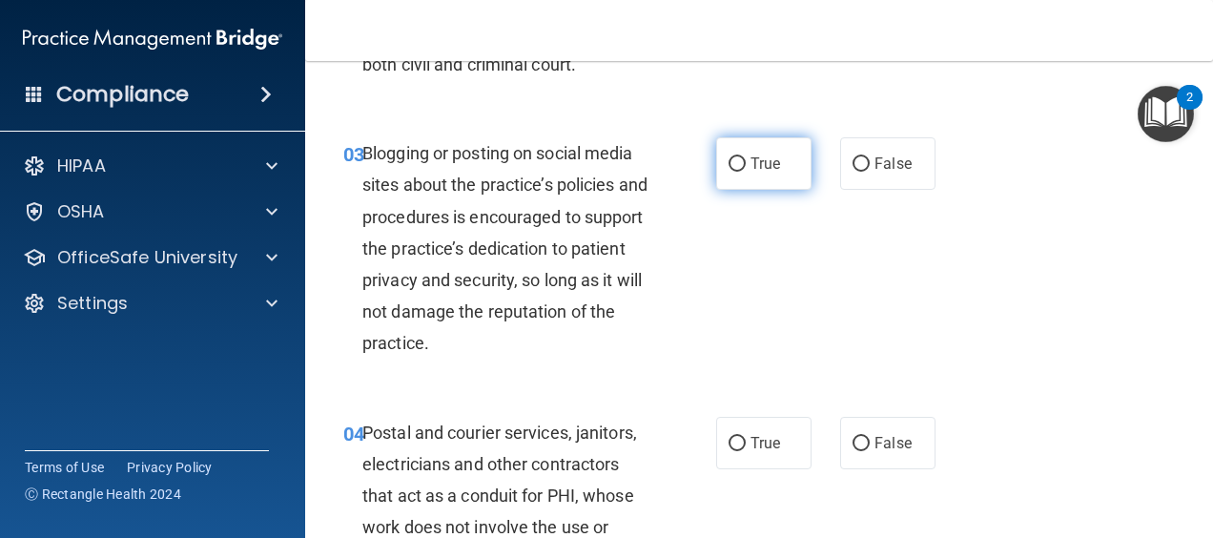
click at [753, 158] on span "True" at bounding box center [766, 163] width 30 height 18
click at [746, 158] on input "True" at bounding box center [737, 164] width 17 height 14
radio input "true"
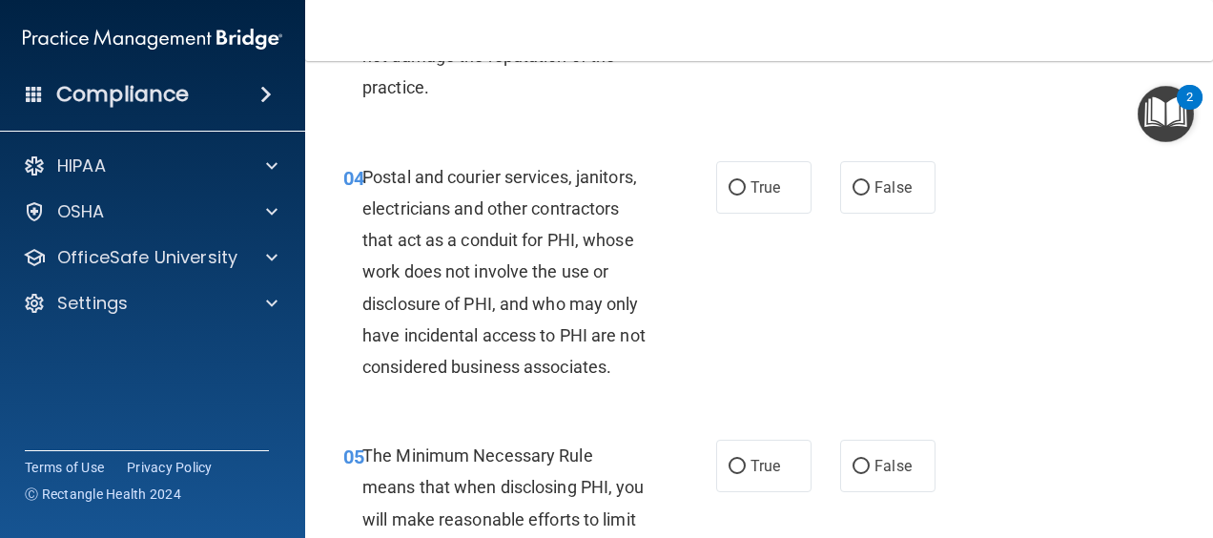
scroll to position [668, 0]
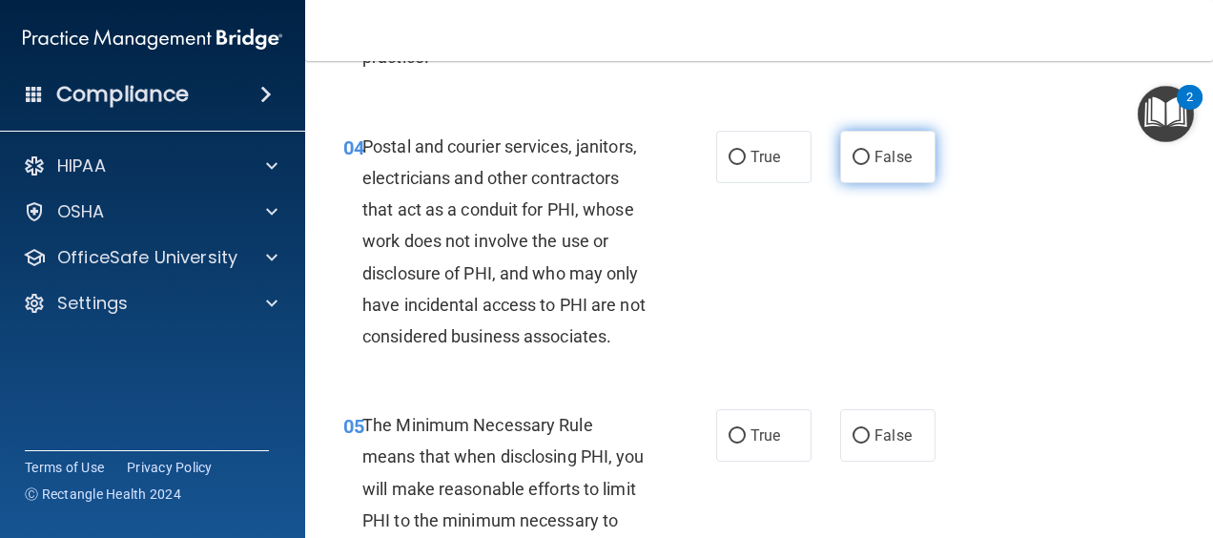
click at [918, 150] on label "False" at bounding box center [887, 157] width 95 height 52
click at [870, 151] on input "False" at bounding box center [861, 158] width 17 height 14
radio input "true"
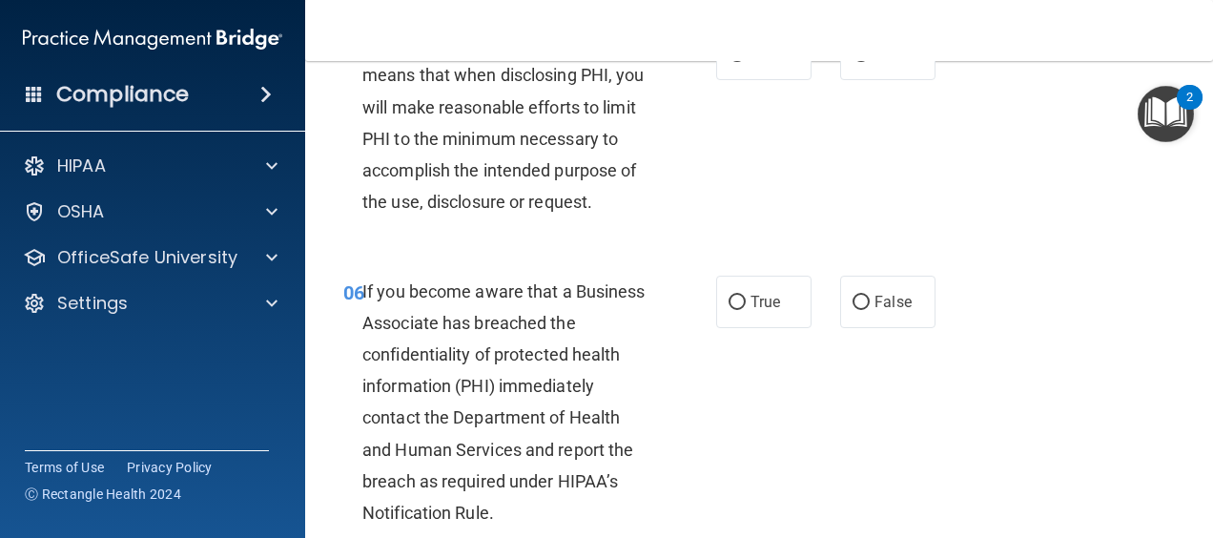
scroll to position [954, 0]
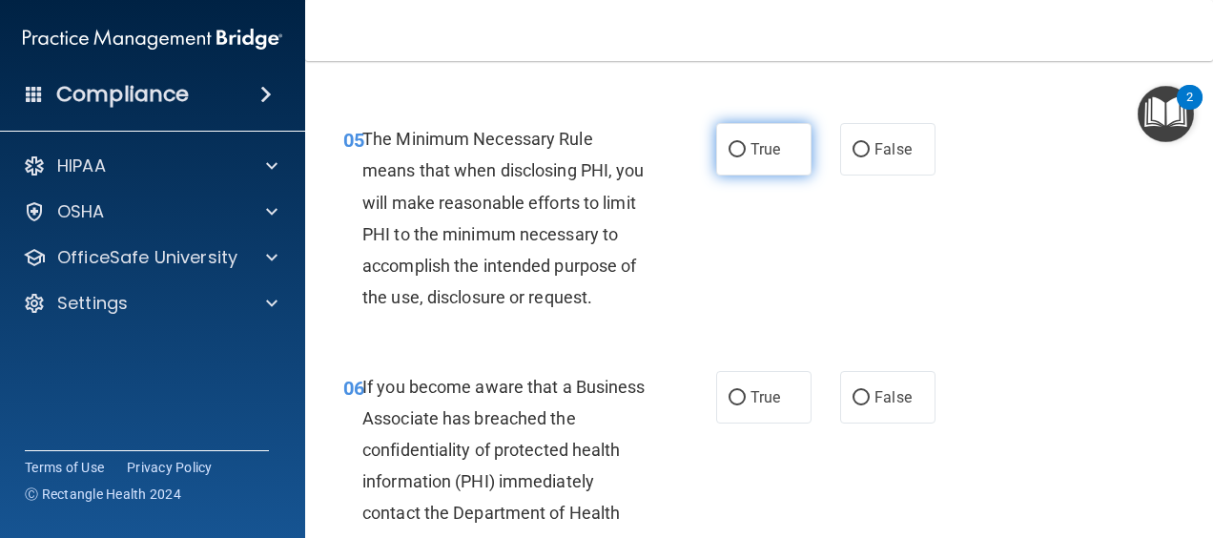
drag, startPoint x: 792, startPoint y: 153, endPoint x: 786, endPoint y: 162, distance: 11.1
click at [786, 162] on div "05 The Minimum Necessary Rule means that when disclosing PHI, you will make rea…" at bounding box center [759, 222] width 860 height 247
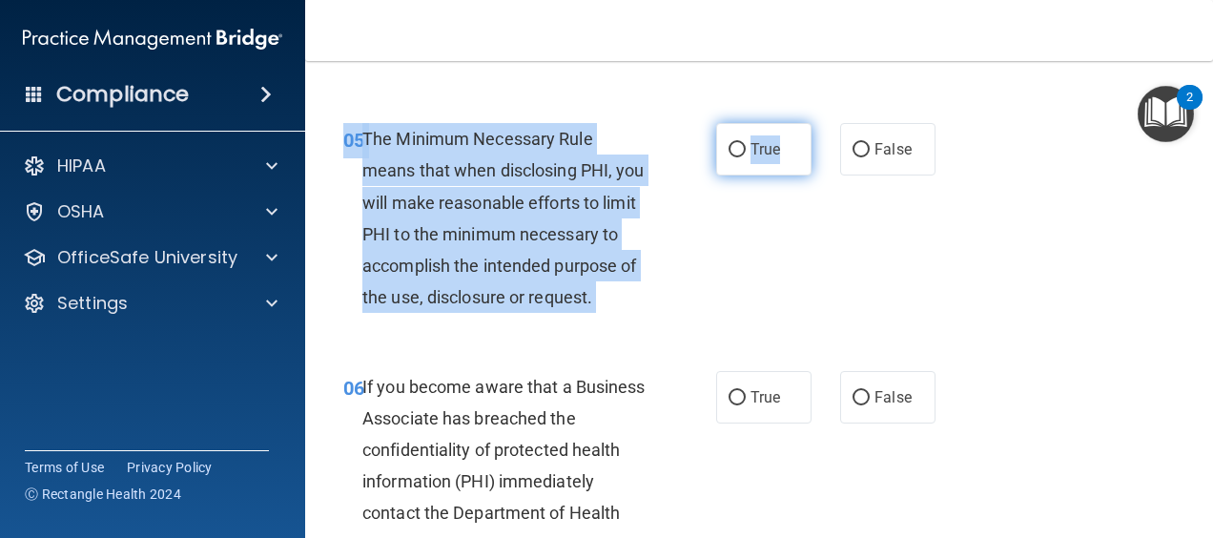
click at [752, 156] on label "True" at bounding box center [763, 149] width 95 height 52
click at [746, 156] on input "True" at bounding box center [737, 150] width 17 height 14
radio input "true"
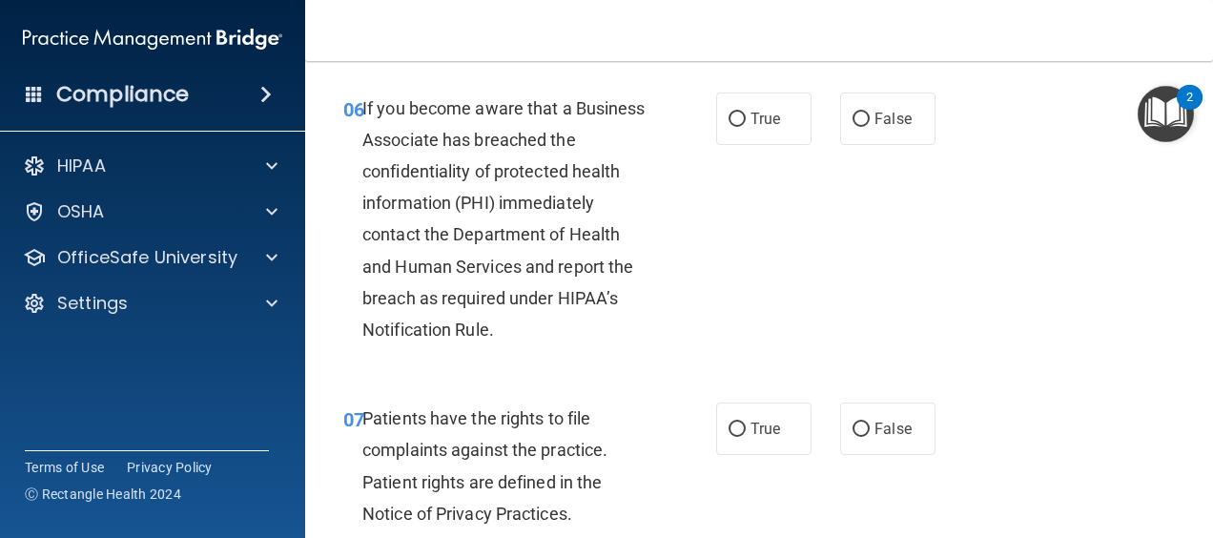
scroll to position [1240, 0]
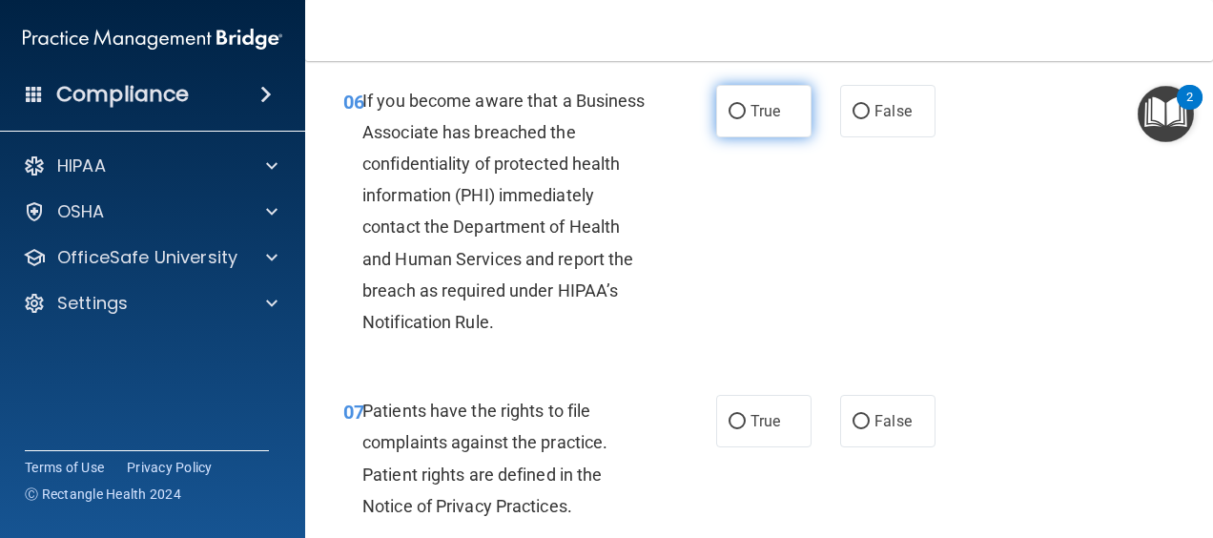
click at [788, 137] on label "True" at bounding box center [763, 111] width 95 height 52
click at [746, 119] on input "True" at bounding box center [737, 112] width 17 height 14
radio input "true"
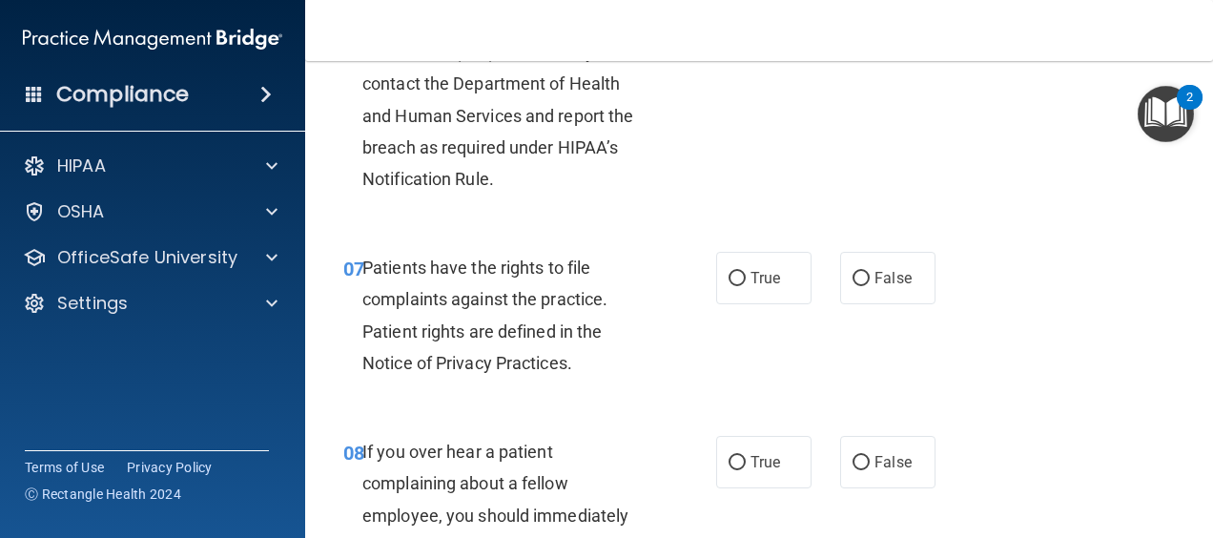
scroll to position [1430, 0]
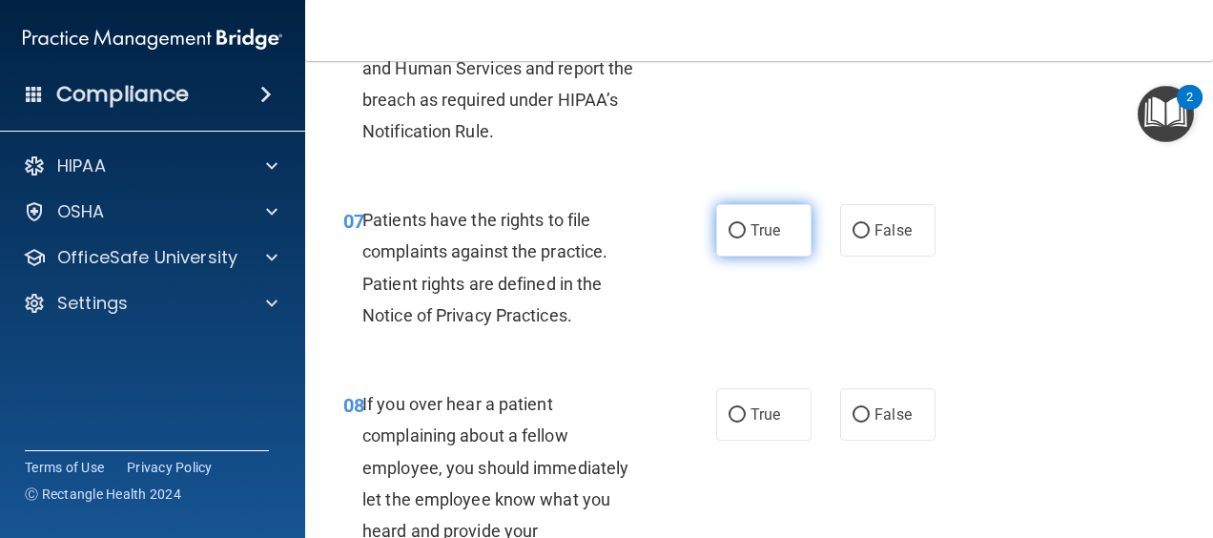
click at [784, 257] on label "True" at bounding box center [763, 230] width 95 height 52
click at [746, 238] on input "True" at bounding box center [737, 231] width 17 height 14
radio input "true"
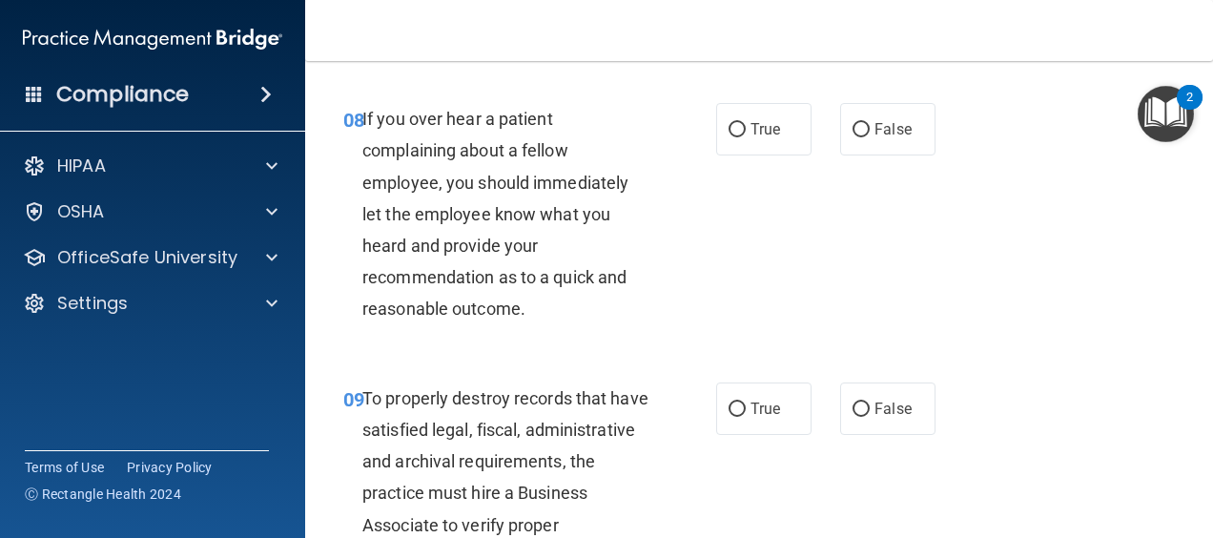
scroll to position [1717, 0]
click at [751, 154] on label "True" at bounding box center [763, 128] width 95 height 52
click at [746, 136] on input "True" at bounding box center [737, 129] width 17 height 14
radio input "true"
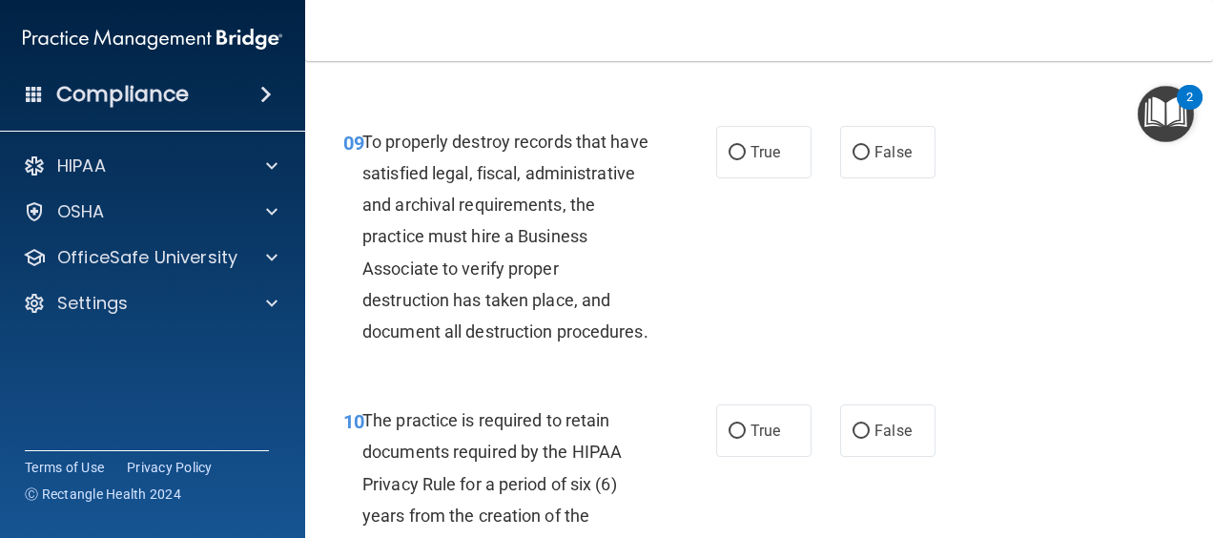
scroll to position [2003, 0]
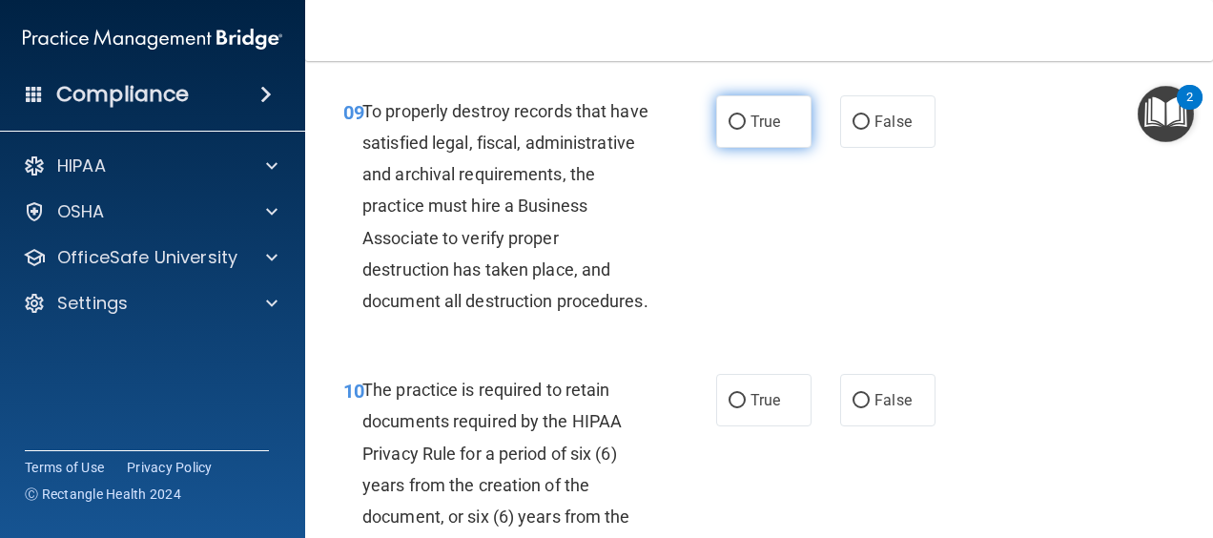
click at [736, 130] on input "True" at bounding box center [737, 122] width 17 height 14
radio input "true"
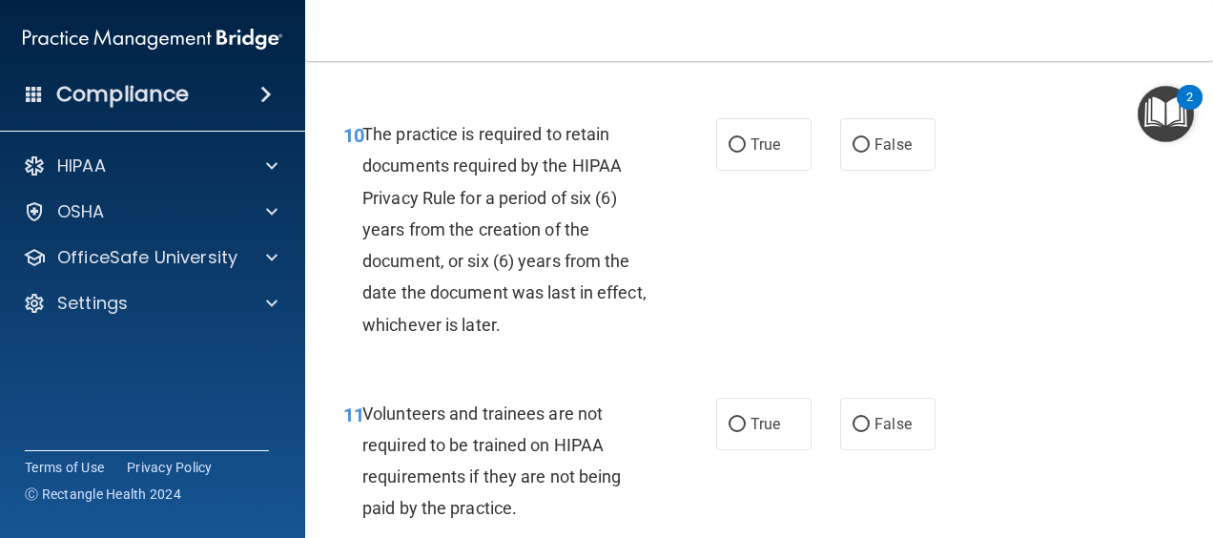
scroll to position [2289, 0]
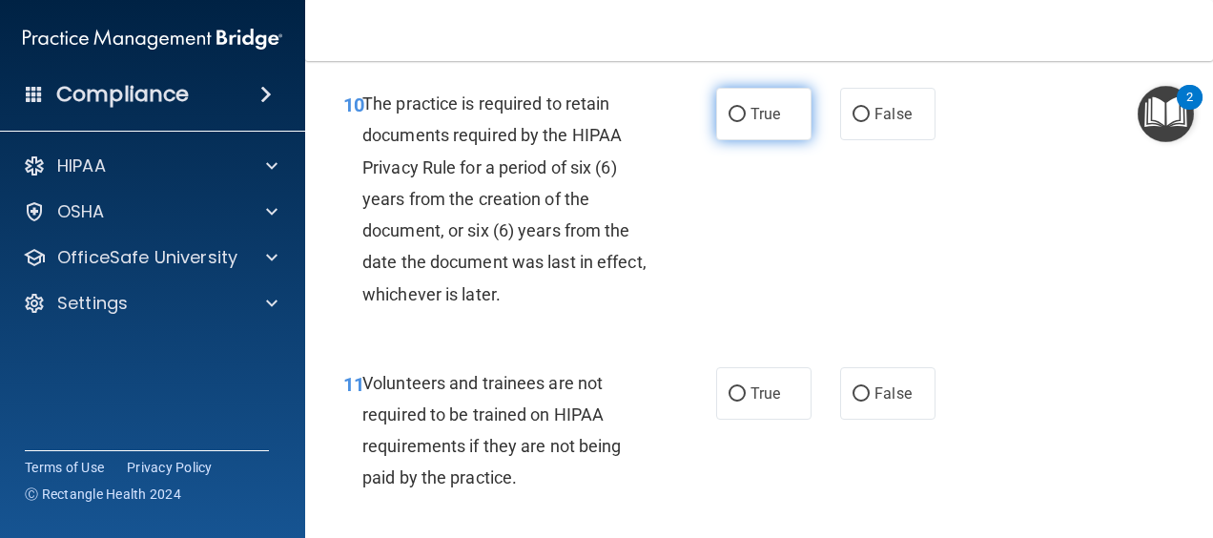
click at [758, 123] on span "True" at bounding box center [766, 114] width 30 height 18
click at [746, 122] on input "True" at bounding box center [737, 115] width 17 height 14
radio input "true"
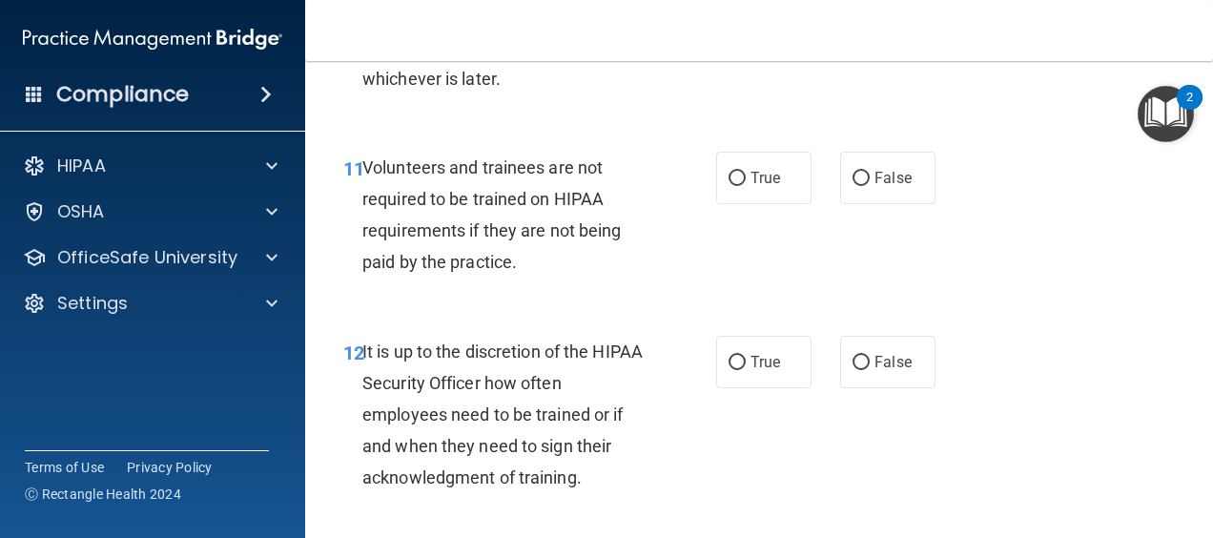
scroll to position [2575, 0]
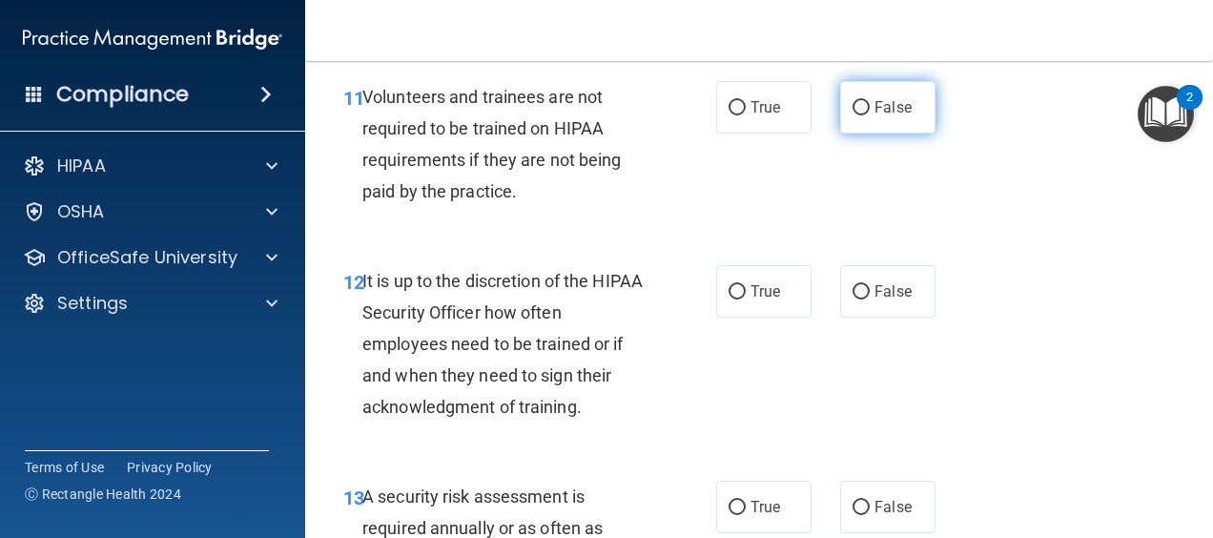
click at [908, 134] on label "False" at bounding box center [887, 107] width 95 height 52
click at [870, 115] on input "False" at bounding box center [861, 108] width 17 height 14
radio input "true"
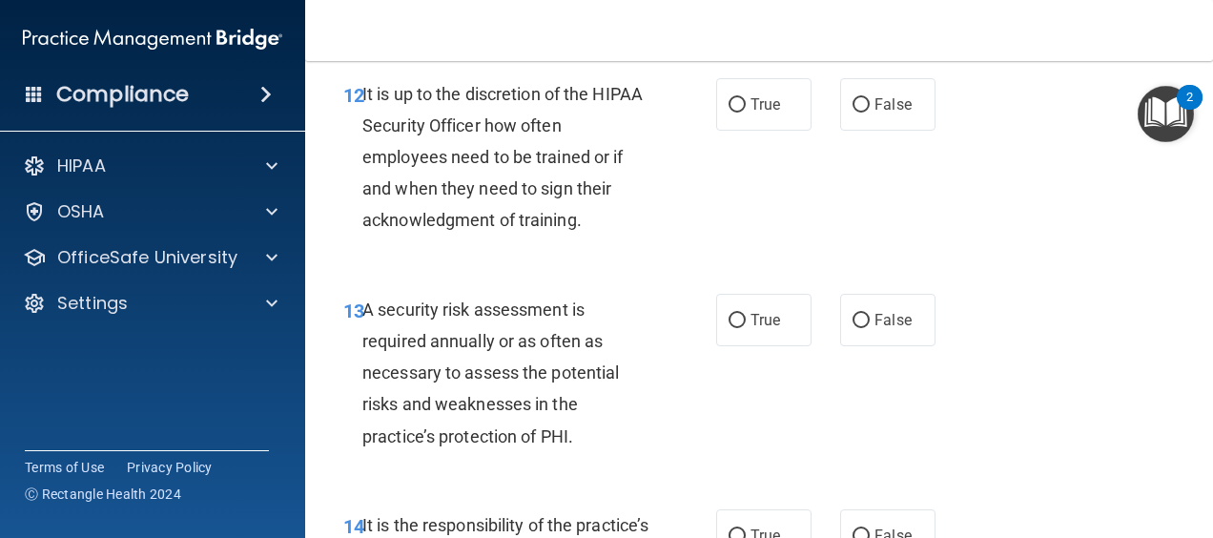
scroll to position [2766, 0]
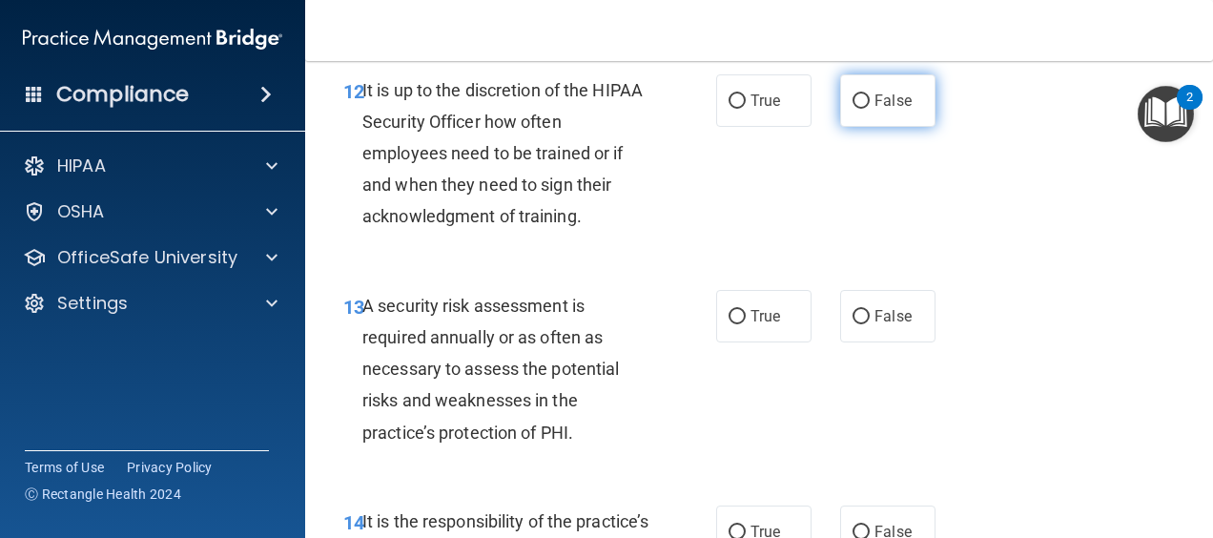
click at [900, 110] on span "False" at bounding box center [892, 101] width 37 height 18
click at [870, 109] on input "False" at bounding box center [861, 101] width 17 height 14
radio input "true"
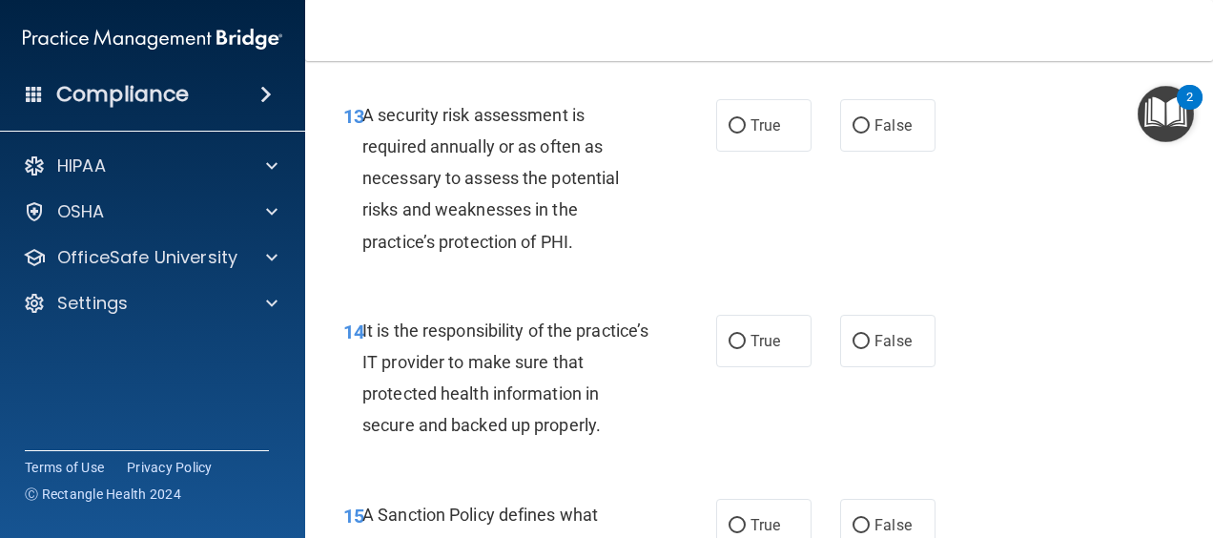
click at [692, 210] on div "13 A security risk assessment is required annually or as often as necessary to …" at bounding box center [530, 183] width 430 height 168
click at [720, 152] on label "True" at bounding box center [763, 125] width 95 height 52
click at [729, 134] on input "True" at bounding box center [737, 126] width 17 height 14
radio input "true"
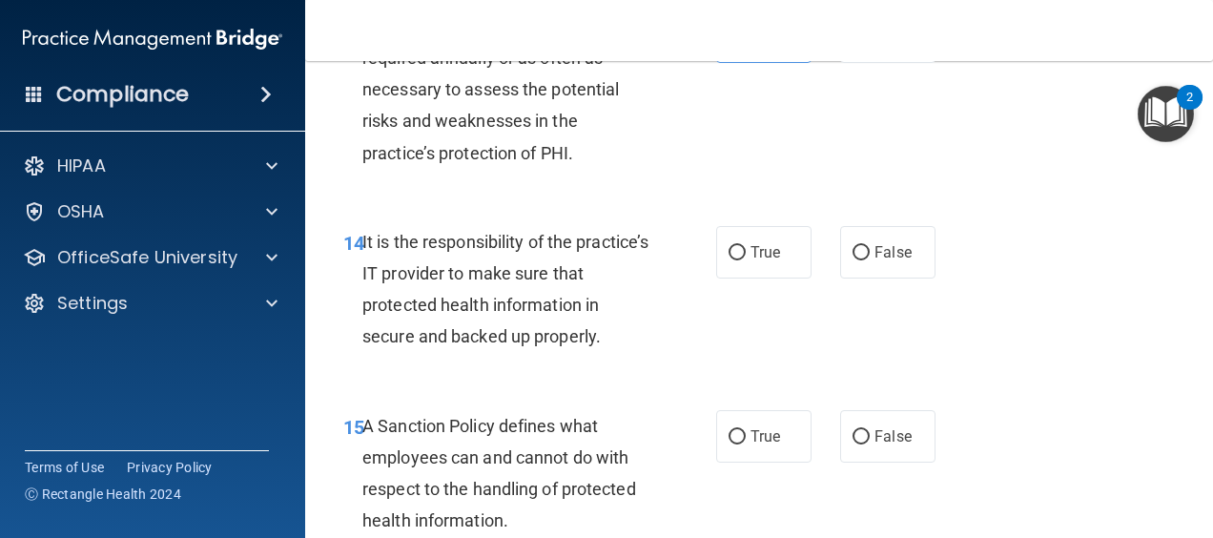
scroll to position [3242, 0]
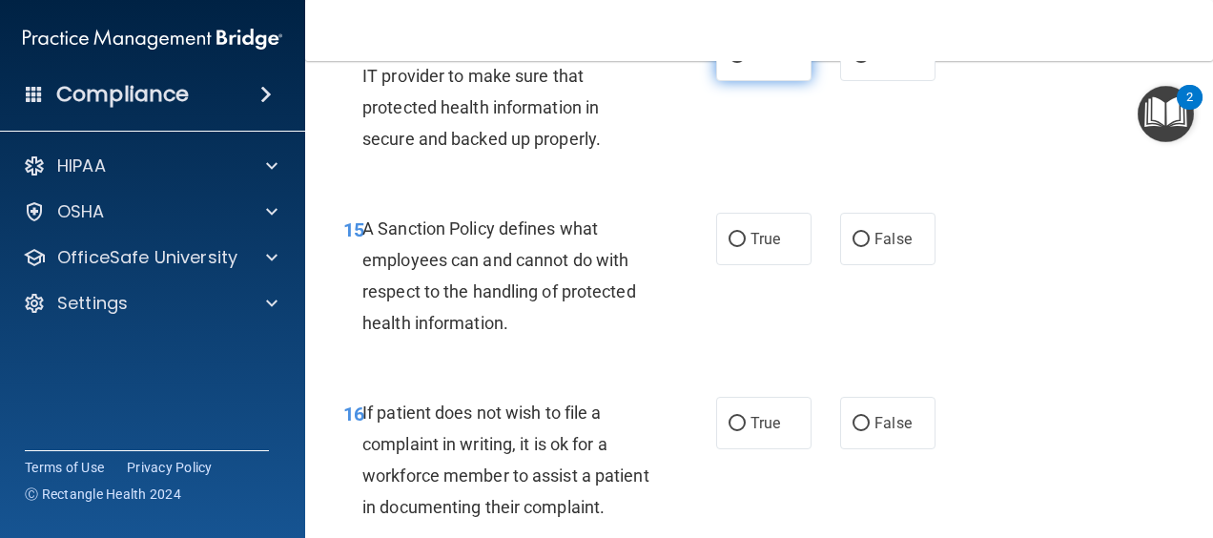
click at [758, 64] on span "True" at bounding box center [766, 55] width 30 height 18
click at [746, 63] on input "True" at bounding box center [737, 56] width 17 height 14
radio input "true"
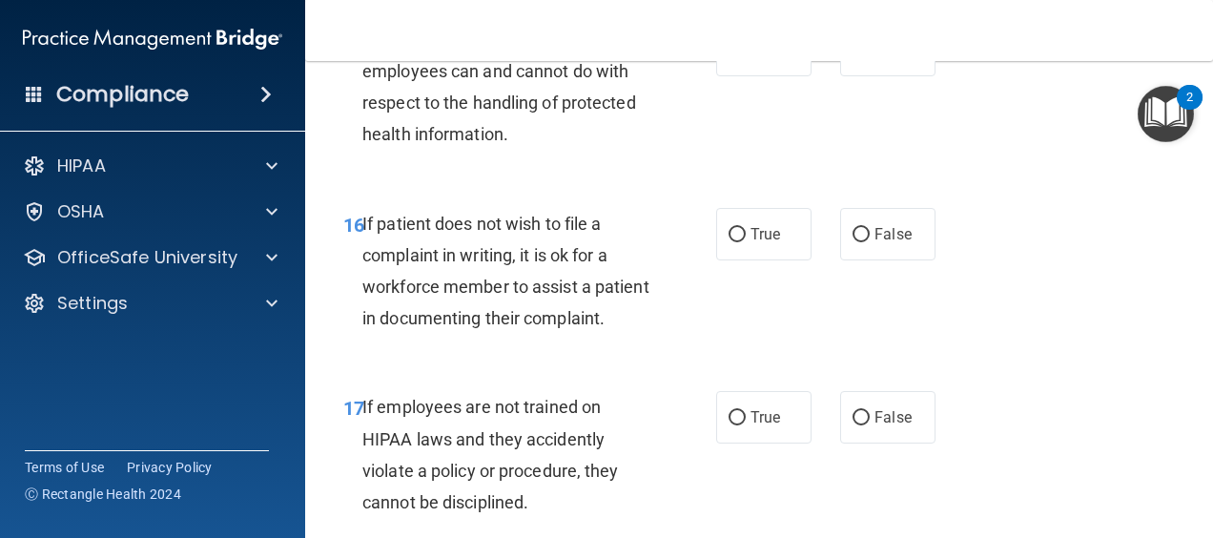
scroll to position [3433, 0]
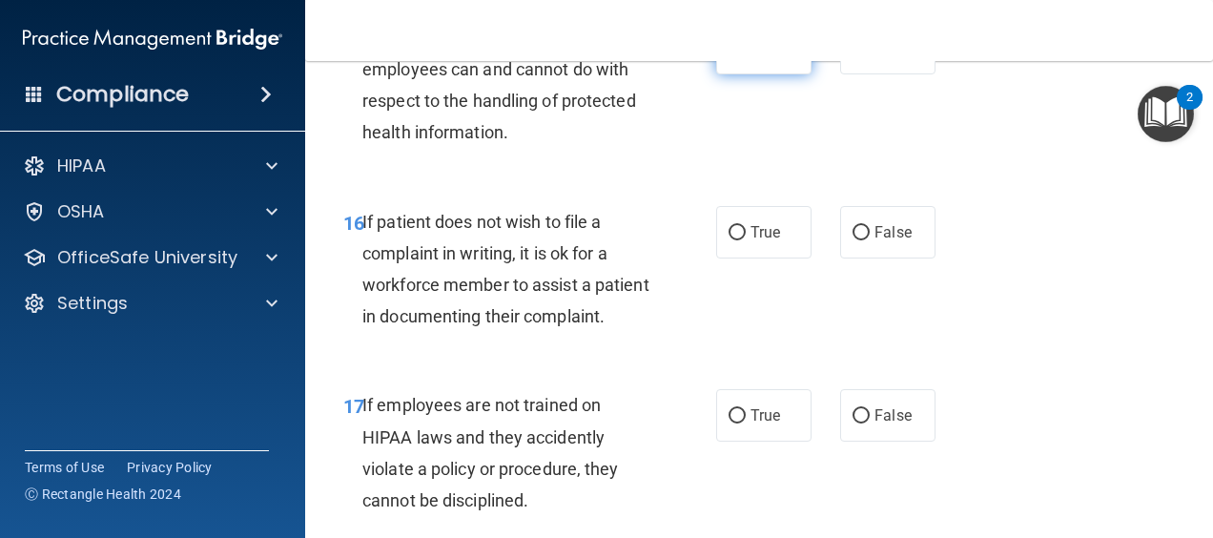
click at [729, 56] on input "True" at bounding box center [737, 49] width 17 height 14
radio input "true"
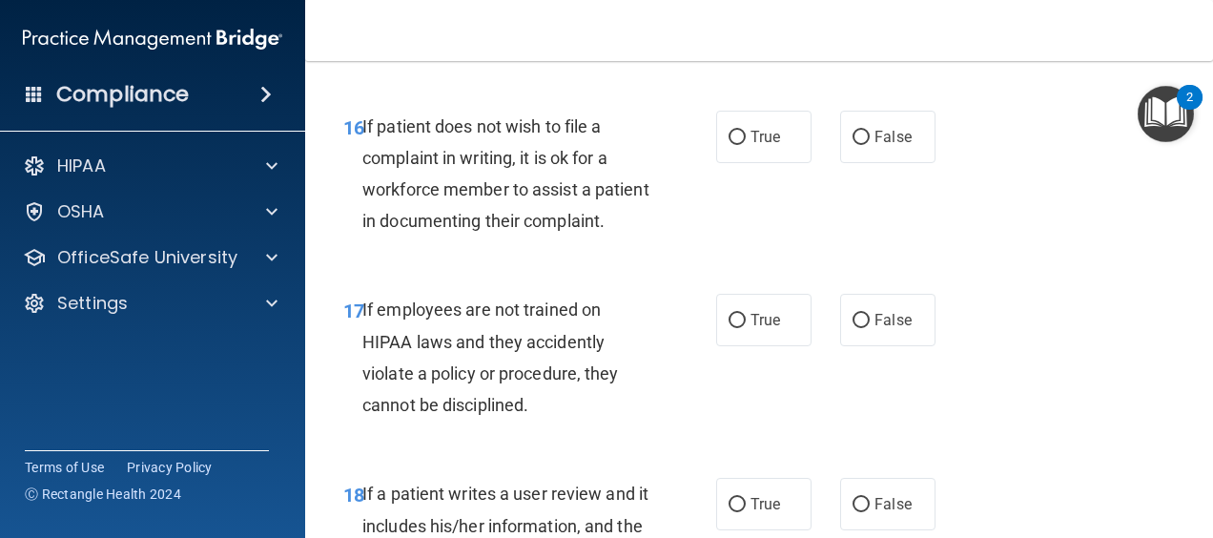
scroll to position [3624, 0]
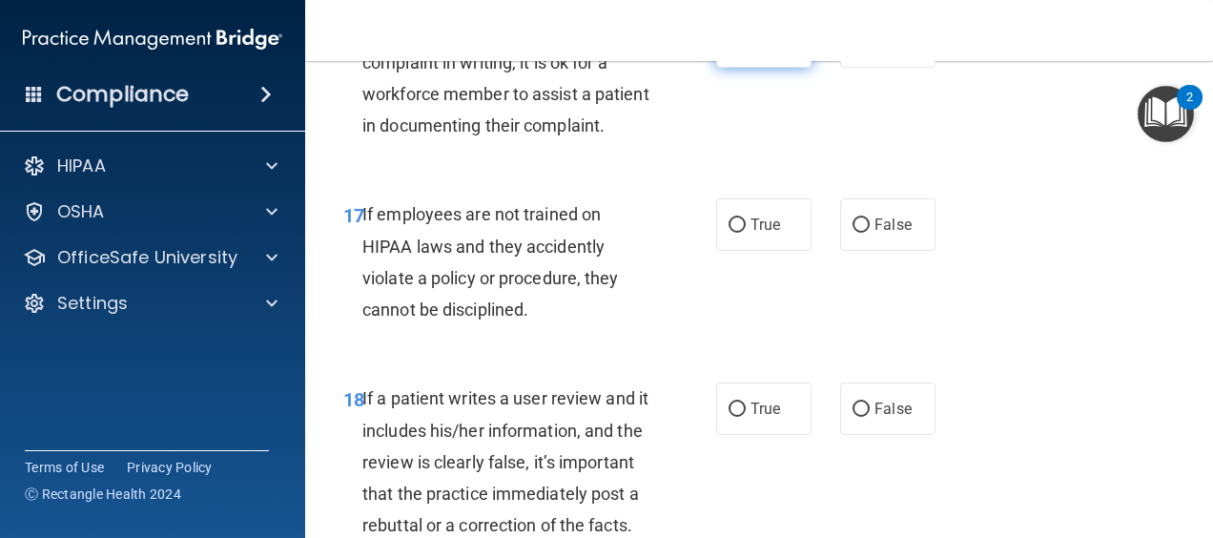
click at [756, 51] on span "True" at bounding box center [766, 41] width 30 height 18
click at [746, 50] on input "True" at bounding box center [737, 42] width 17 height 14
radio input "true"
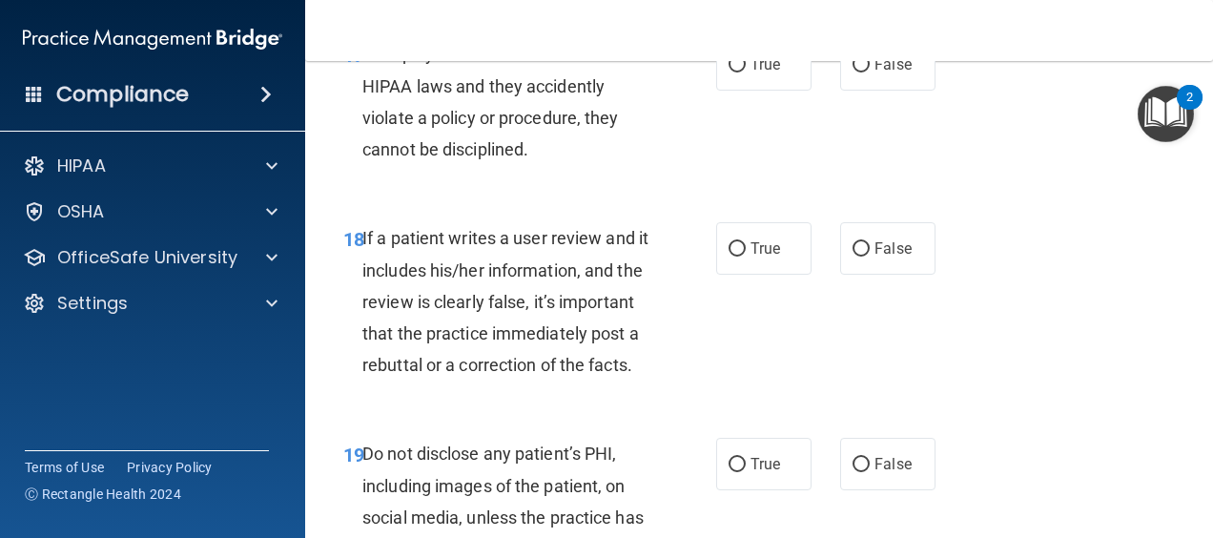
scroll to position [3815, 0]
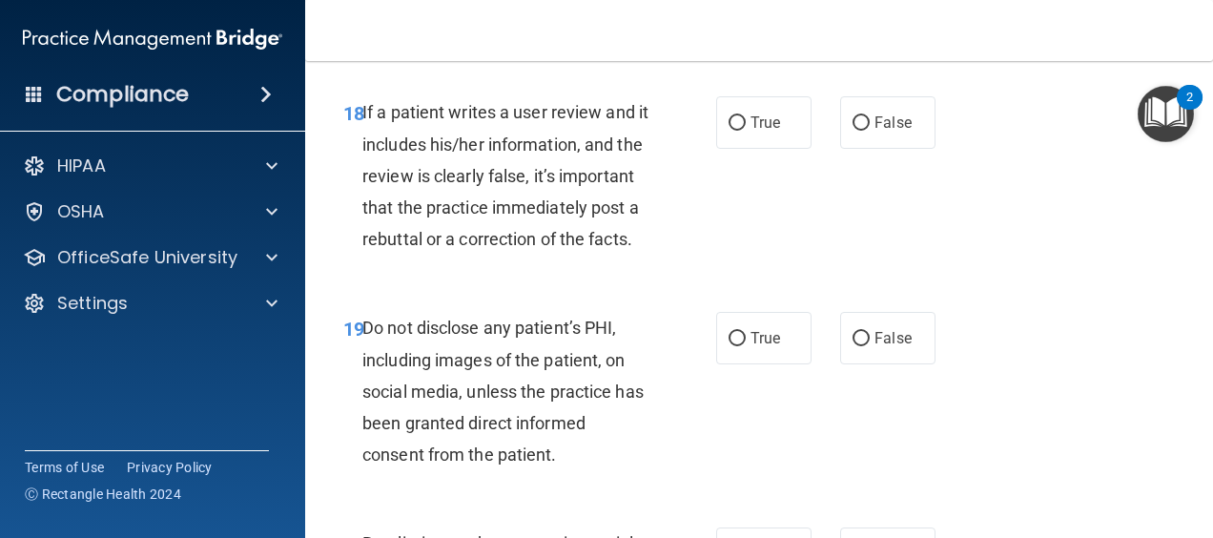
radio input "true"
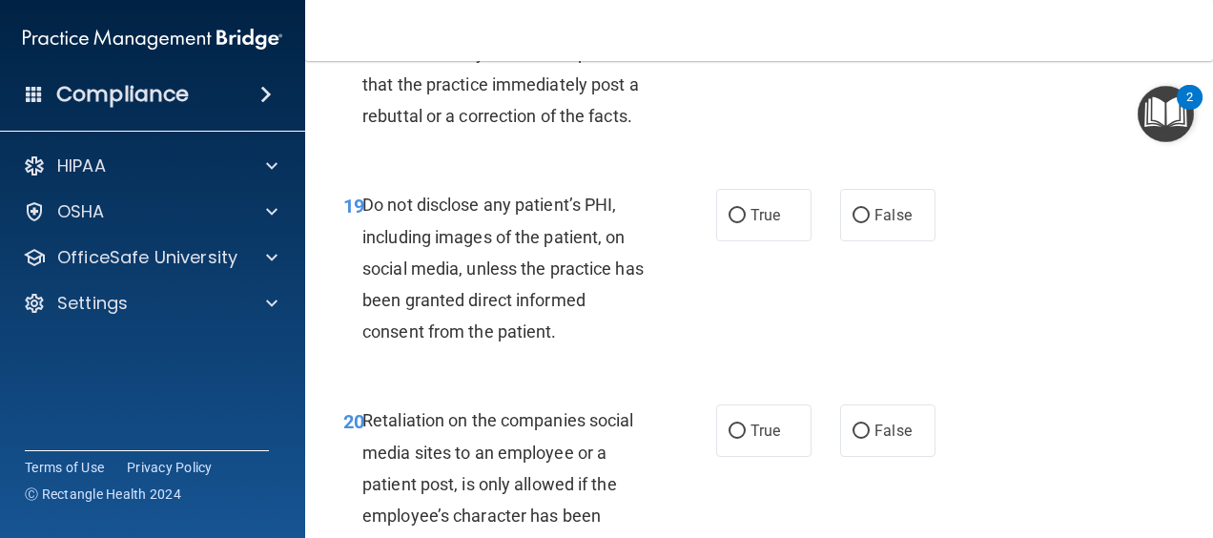
scroll to position [4003, 0]
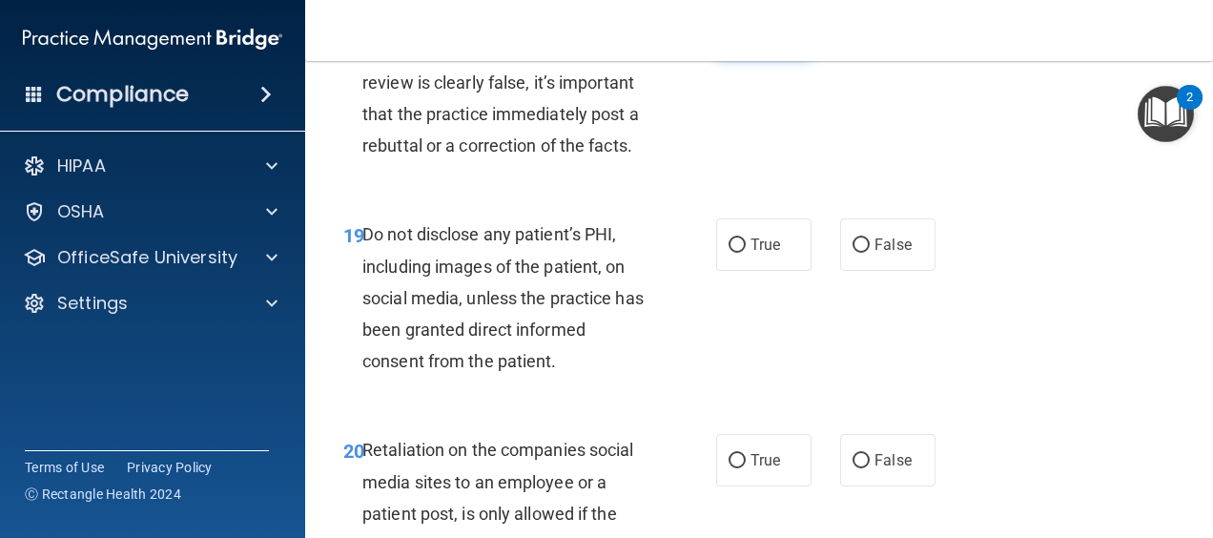
click at [753, 38] on span "True" at bounding box center [766, 29] width 30 height 18
click at [746, 37] on input "True" at bounding box center [737, 30] width 17 height 14
radio input "true"
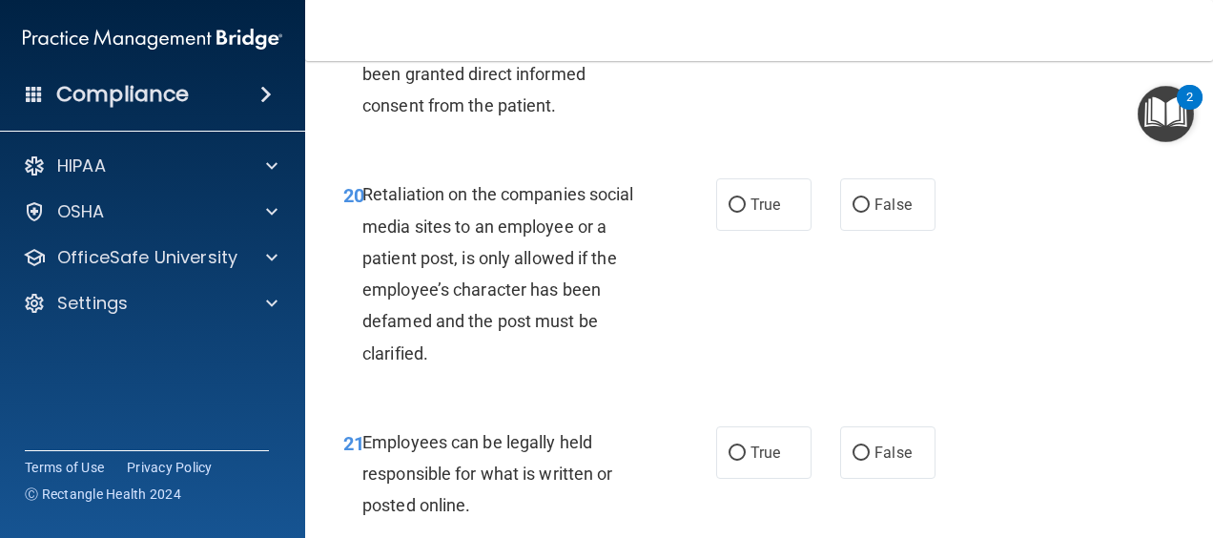
scroll to position [4289, 0]
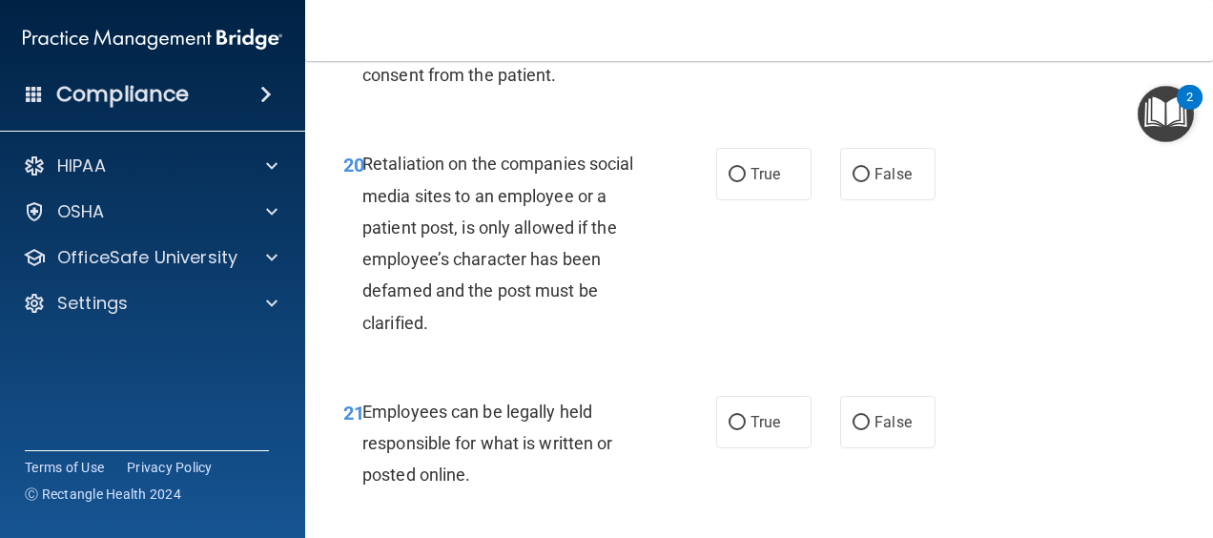
radio input "true"
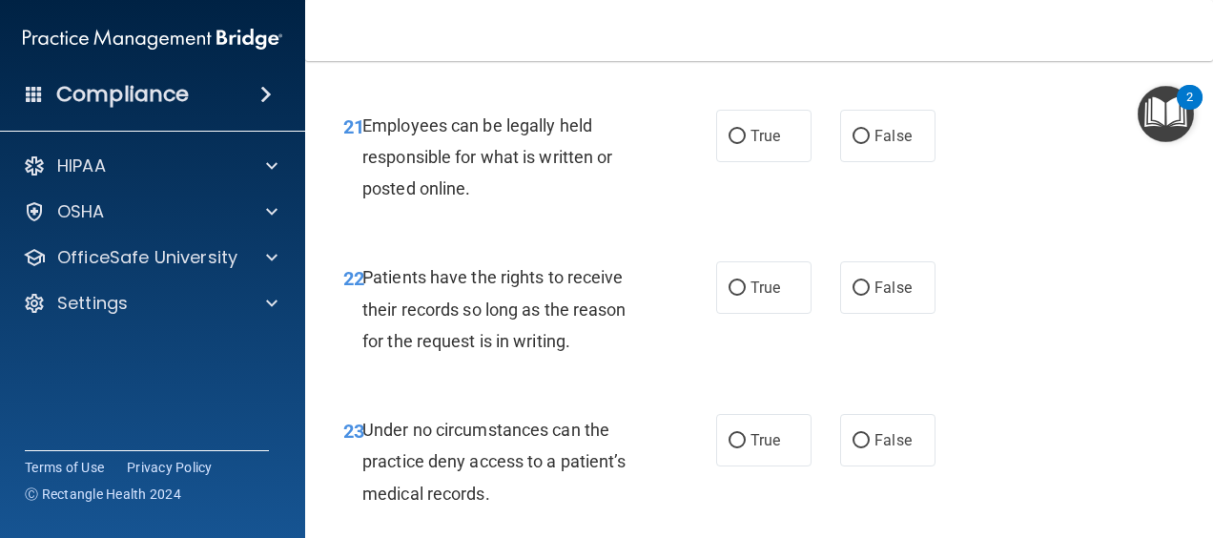
scroll to position [4480, 0]
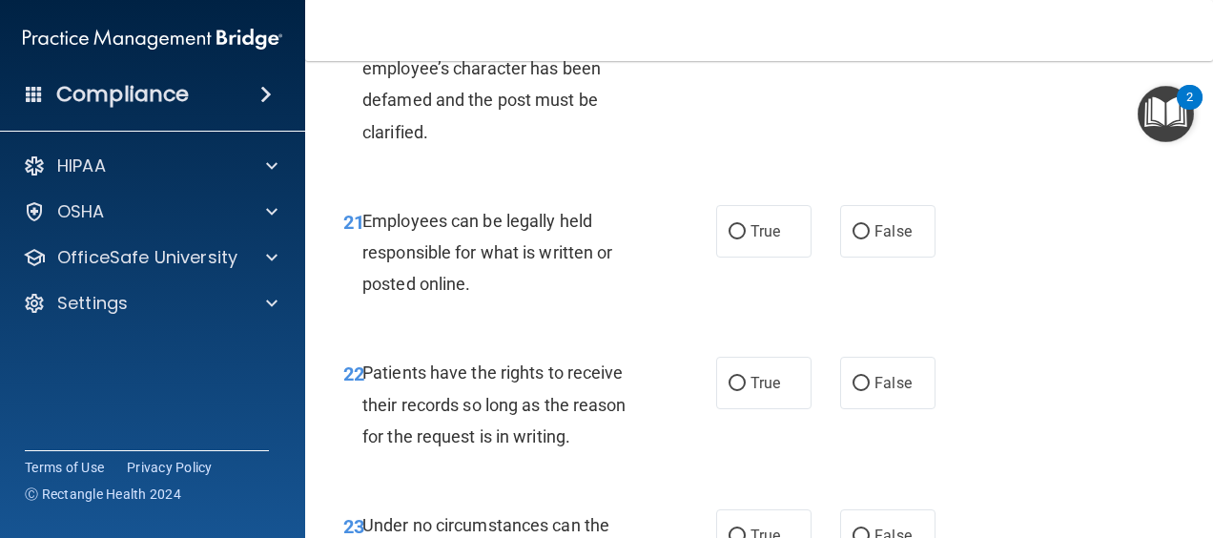
radio input "true"
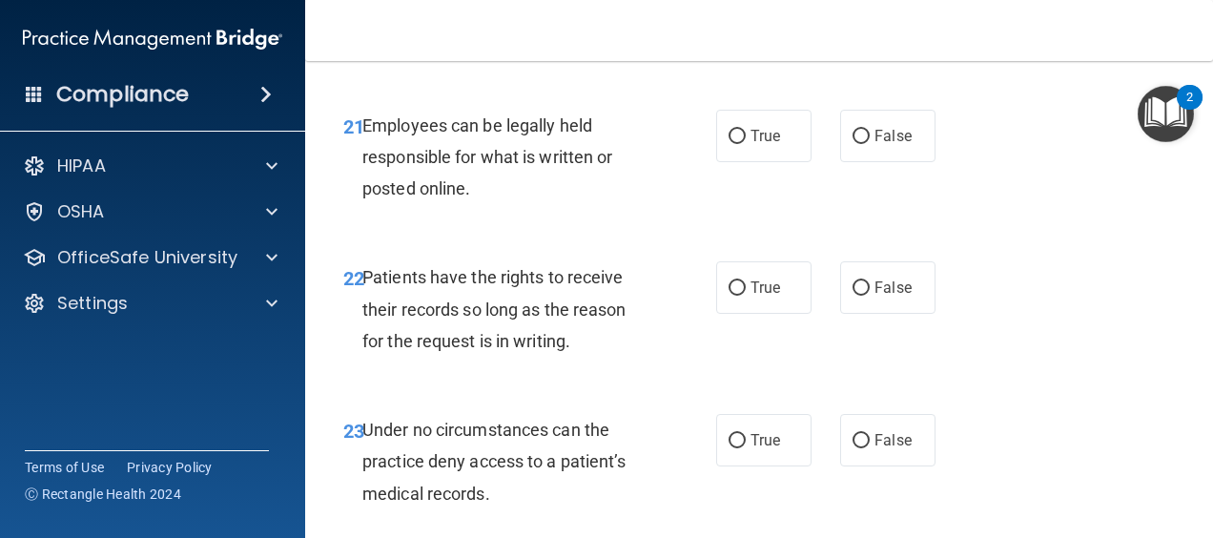
scroll to position [4671, 0]
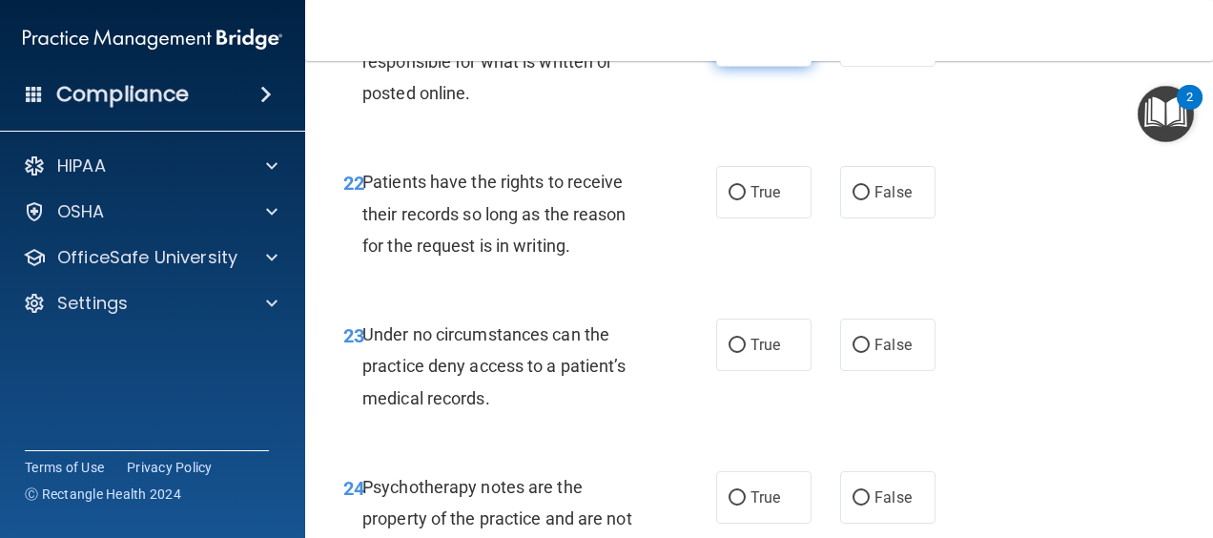
click at [761, 67] on label "True" at bounding box center [763, 40] width 95 height 52
click at [746, 49] on input "True" at bounding box center [737, 41] width 17 height 14
radio input "true"
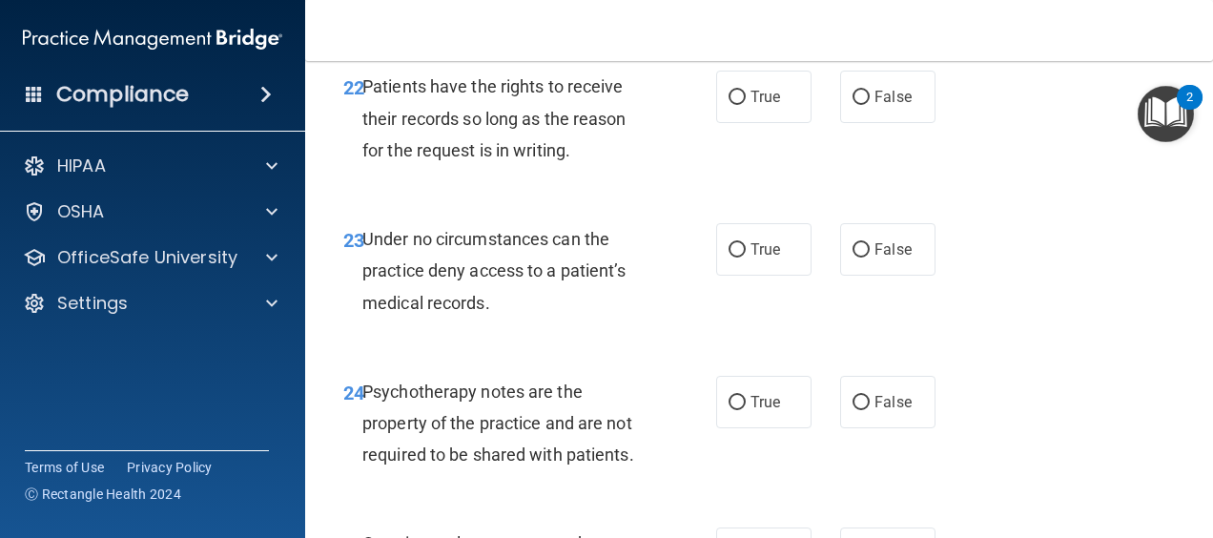
scroll to position [4862, 0]
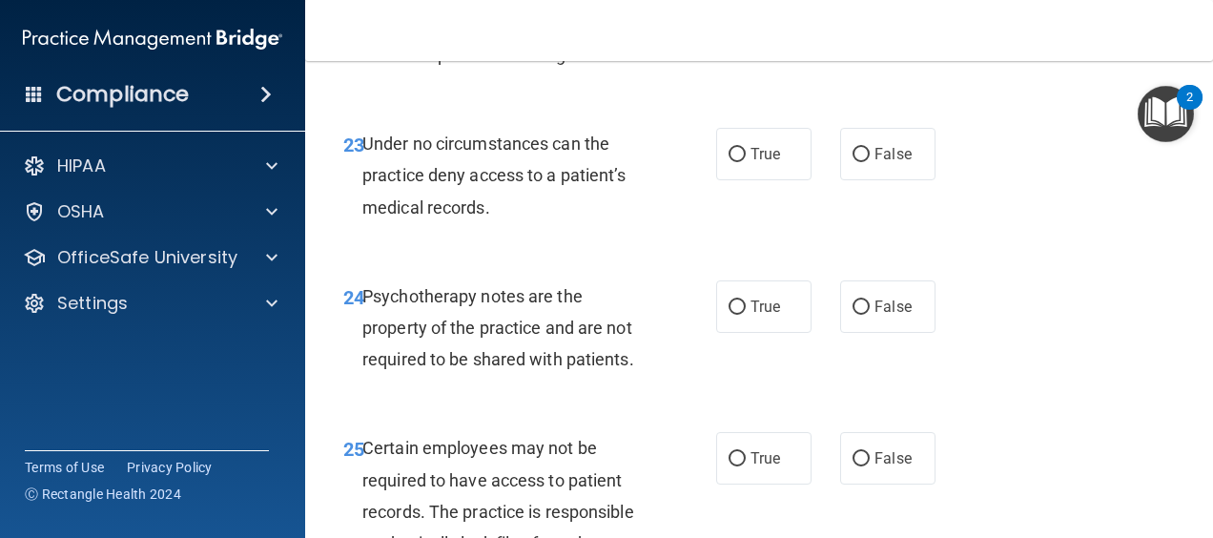
click at [729, 10] on input "True" at bounding box center [737, 2] width 17 height 14
radio input "true"
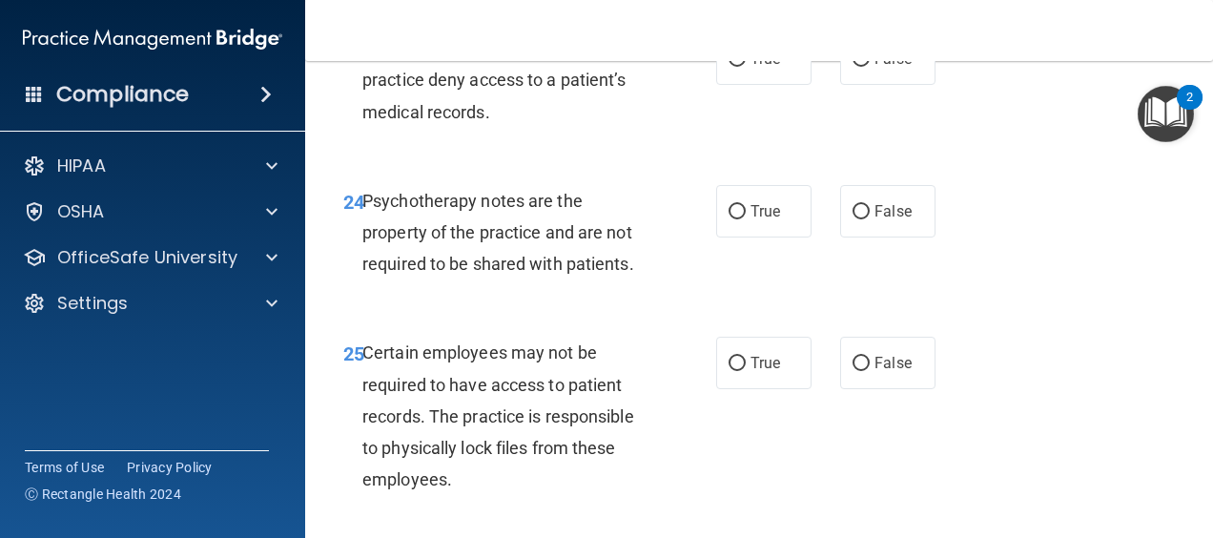
scroll to position [5052, 0]
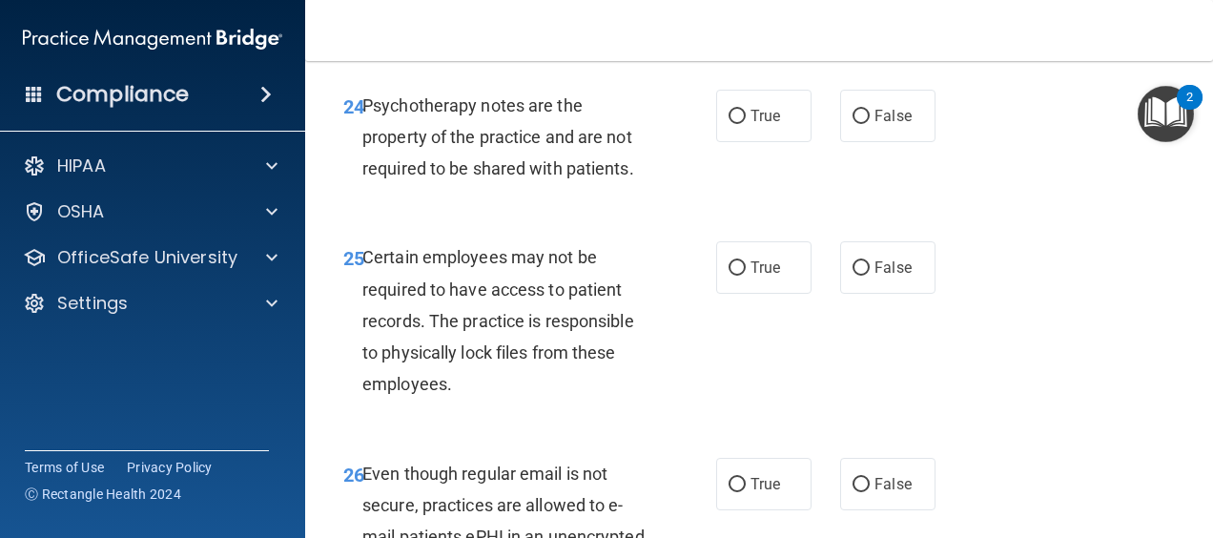
radio input "true"
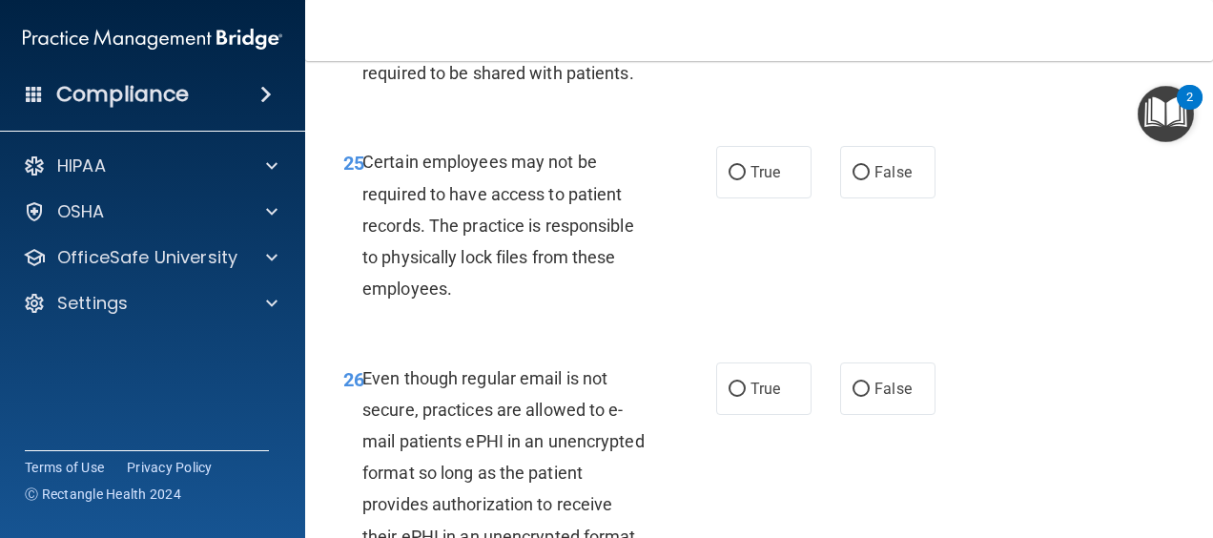
scroll to position [5243, 0]
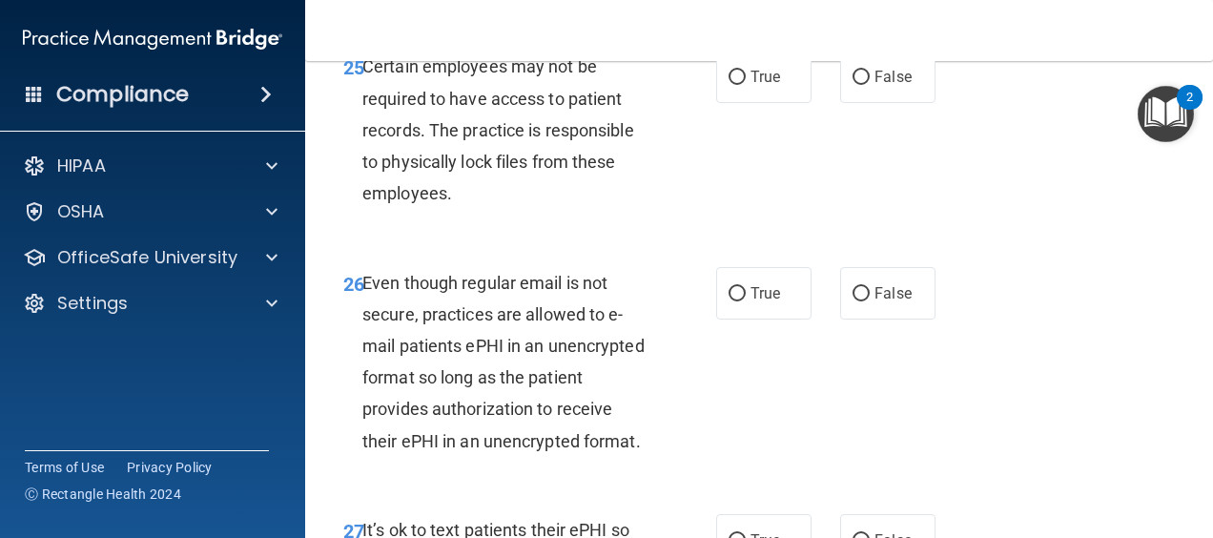
radio input "true"
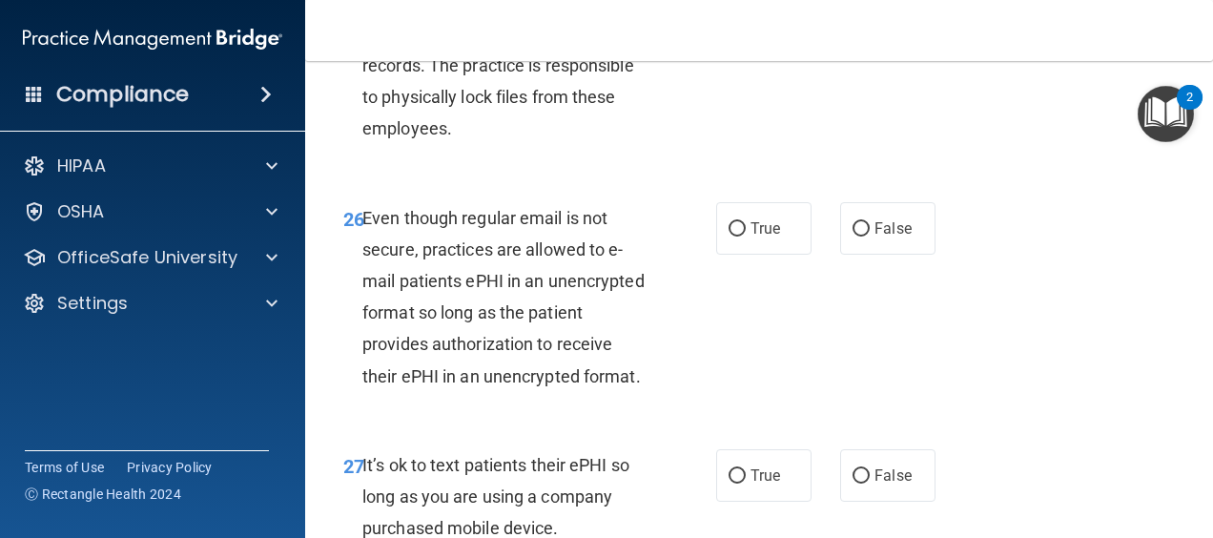
scroll to position [5338, 0]
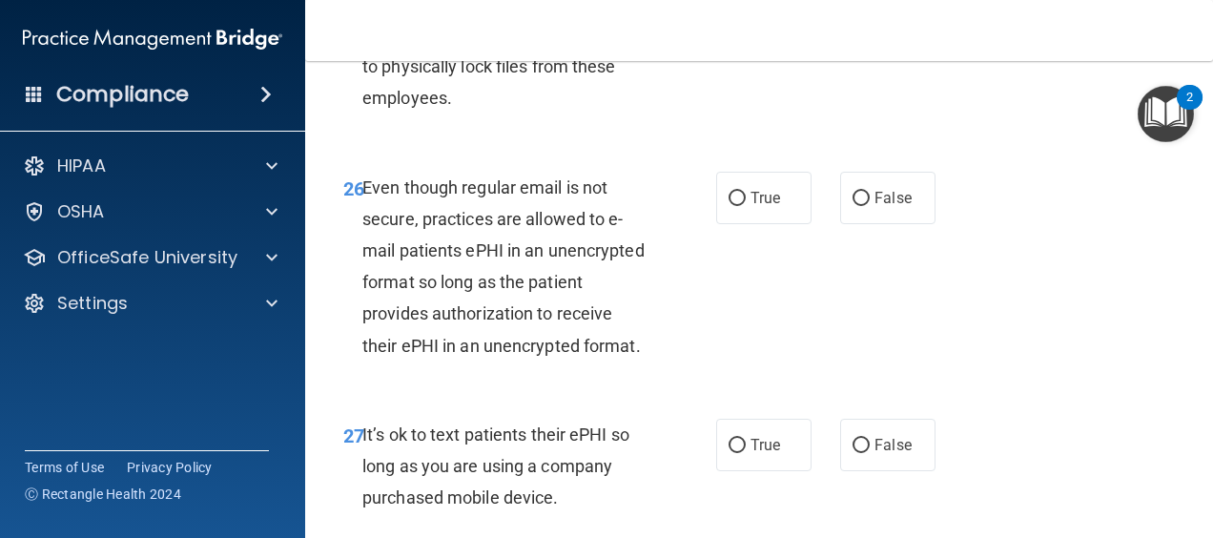
radio input "true"
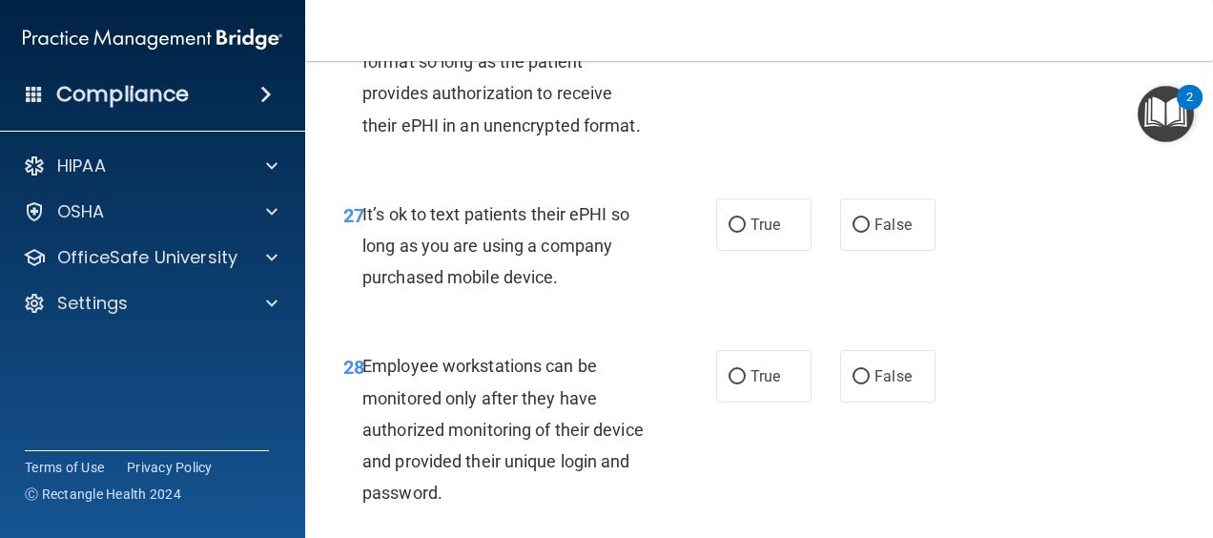
scroll to position [5529, 0]
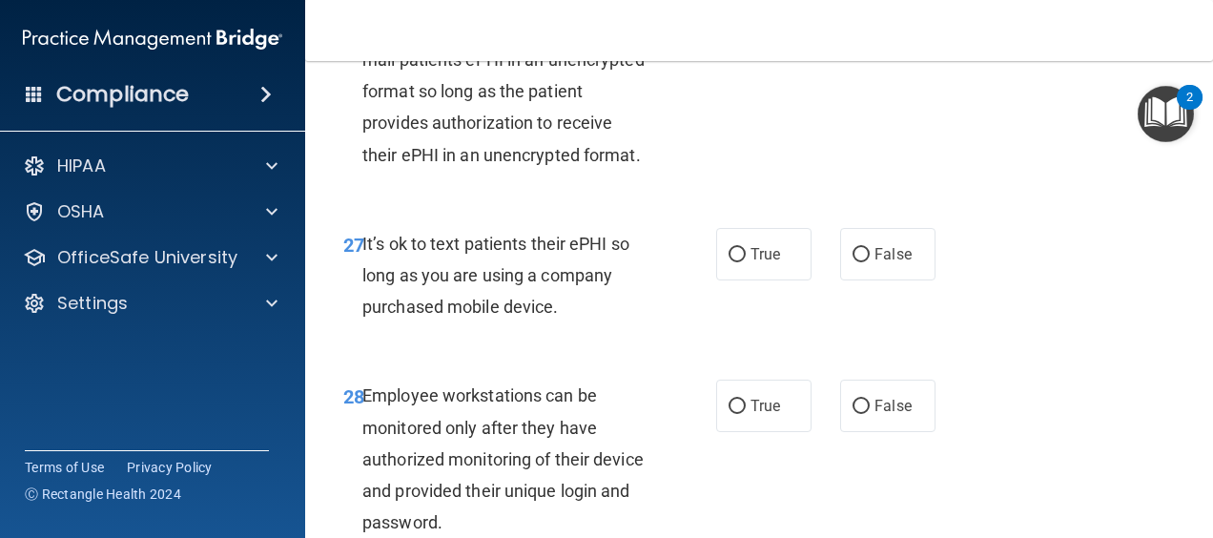
click at [736, 33] on label "True" at bounding box center [763, 7] width 95 height 52
click at [736, 15] on input "True" at bounding box center [737, 8] width 17 height 14
radio input "true"
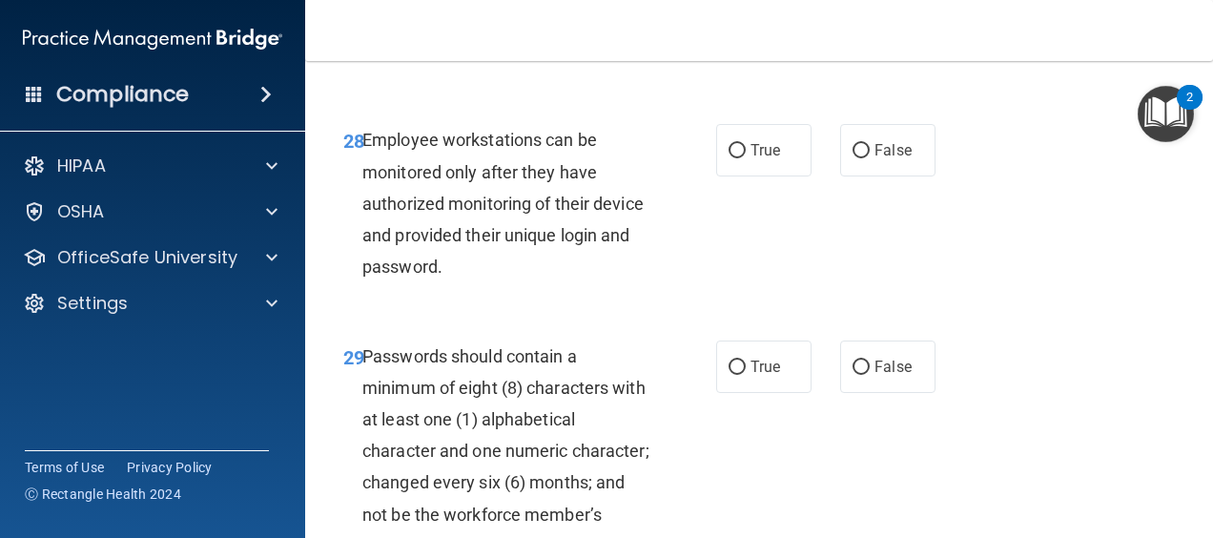
scroll to position [5815, 0]
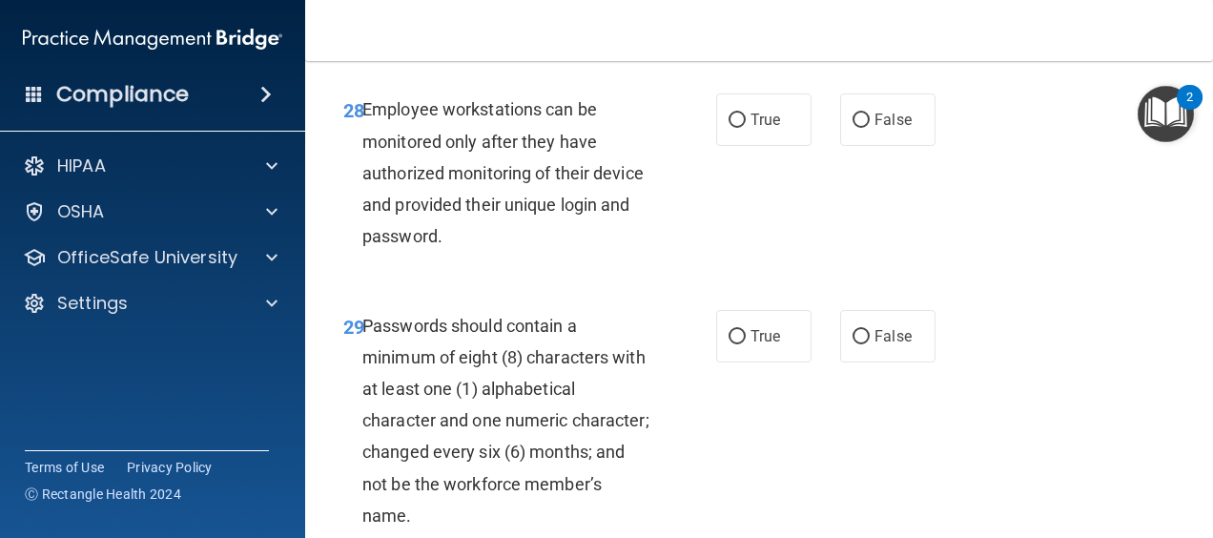
radio input "true"
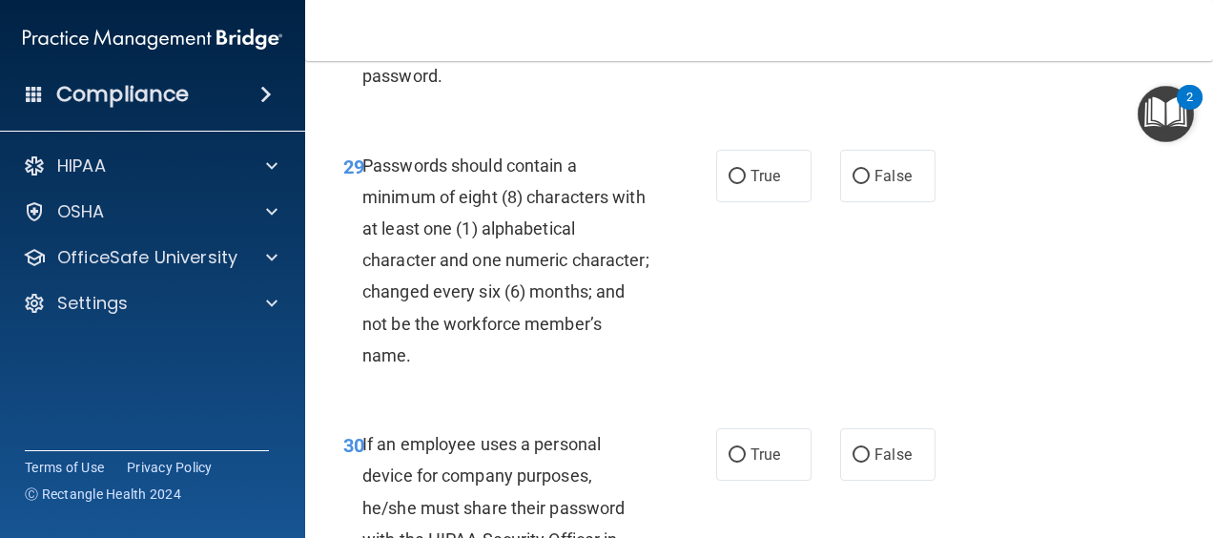
scroll to position [6006, 0]
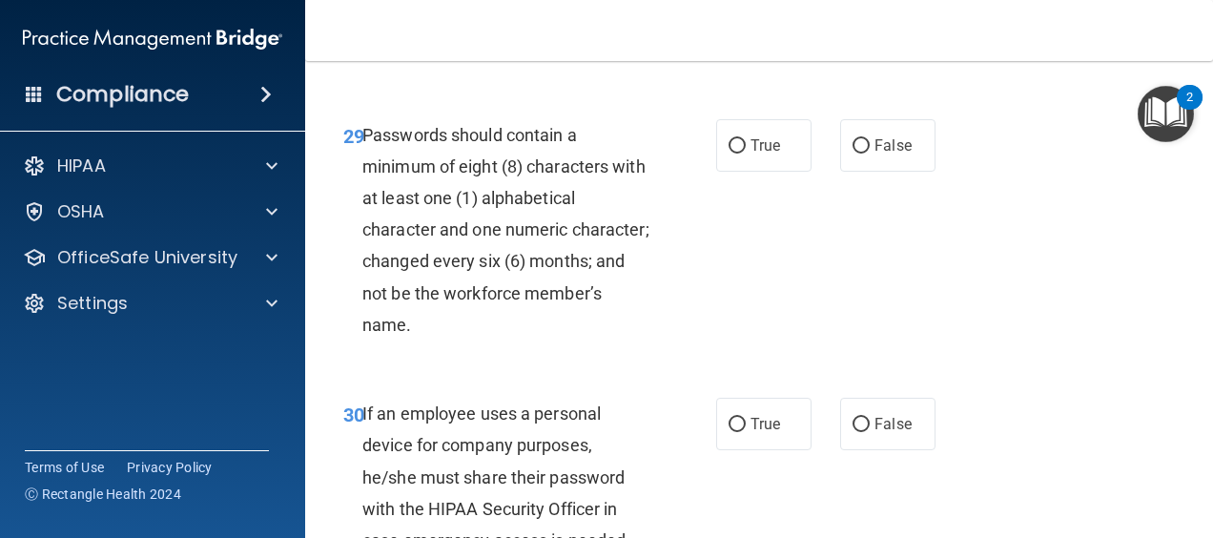
radio input "true"
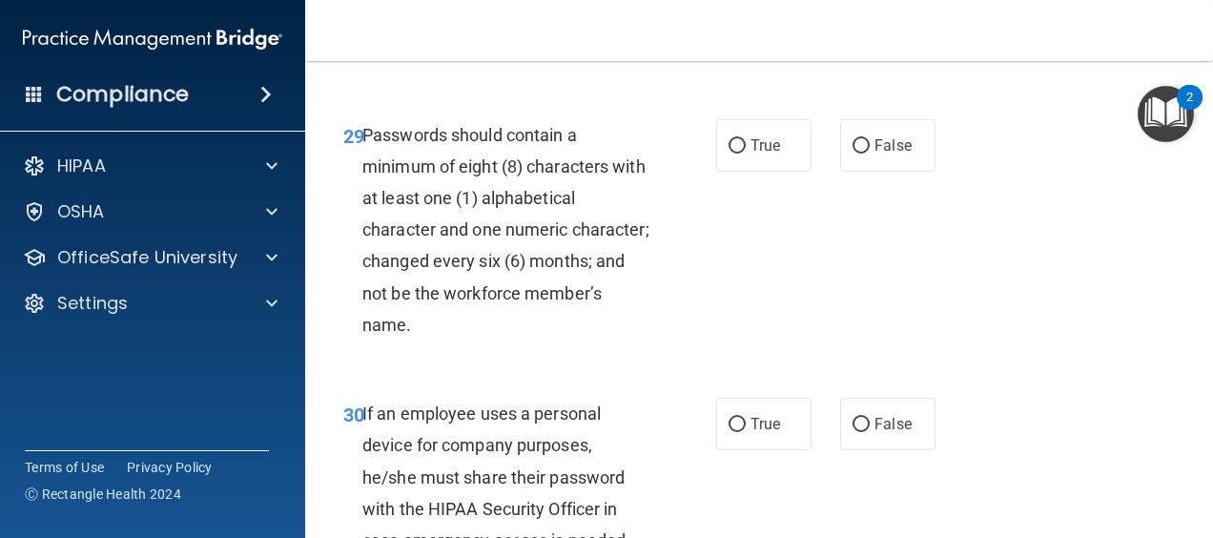
radio input "true"
radio input "false"
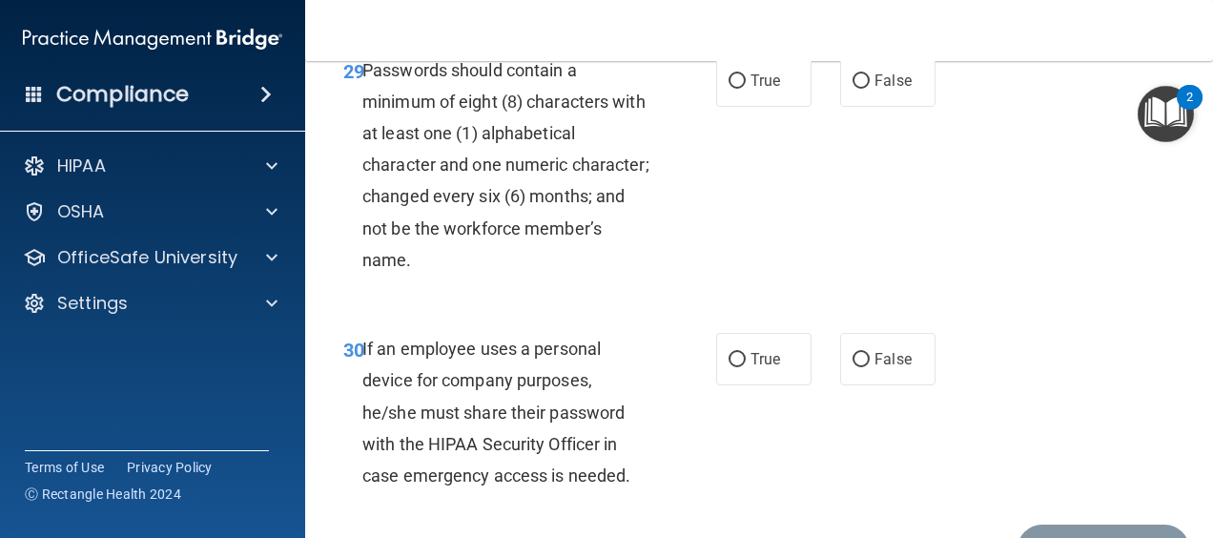
scroll to position [6197, 0]
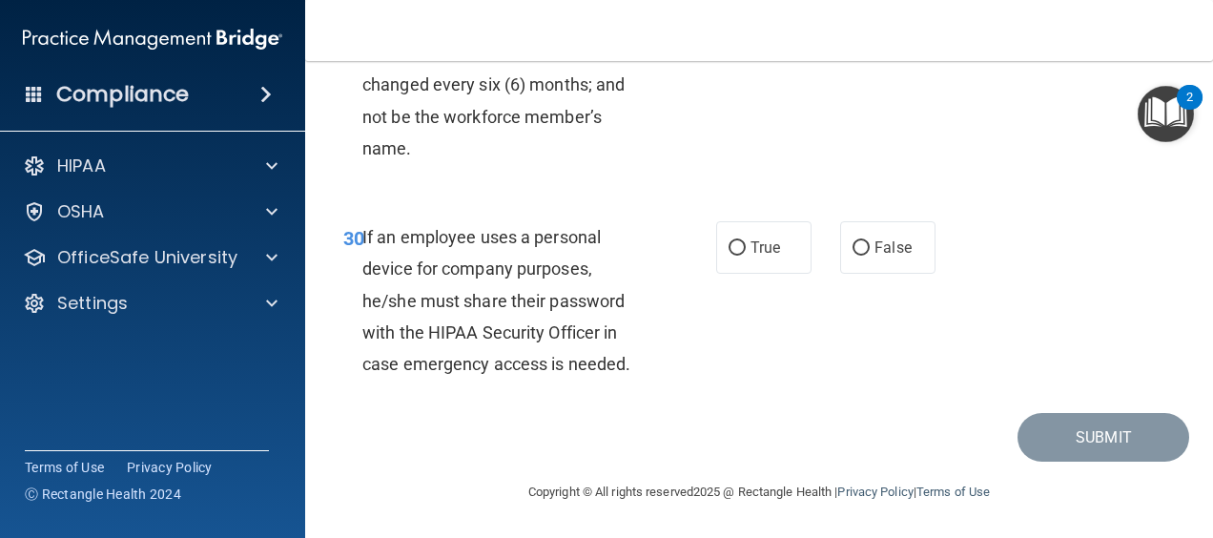
radio input "true"
click at [731, 235] on label "True" at bounding box center [763, 247] width 95 height 52
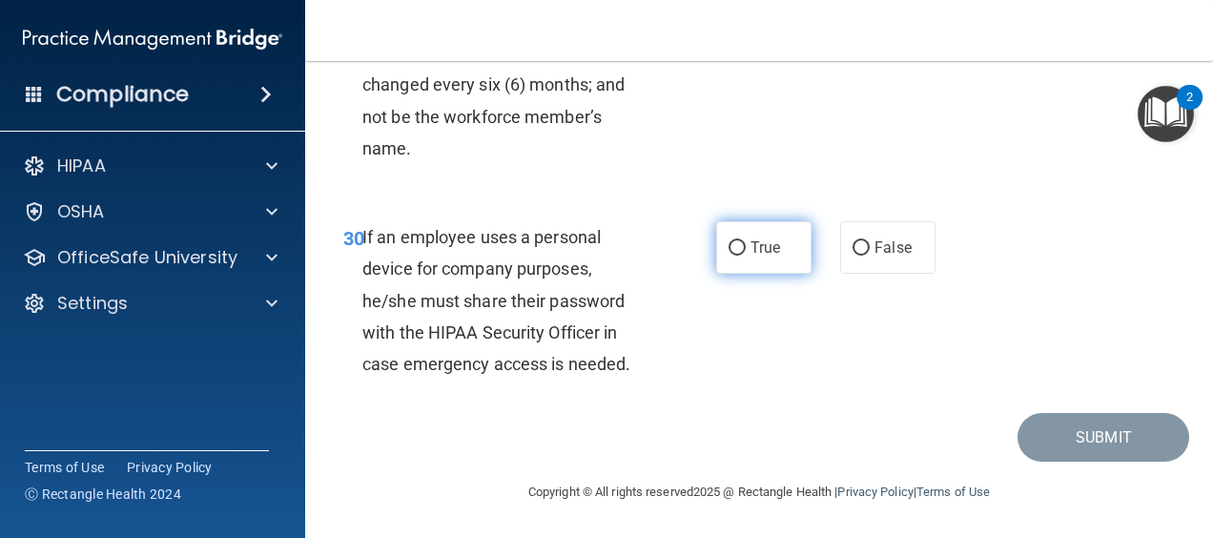
click at [731, 241] on input "True" at bounding box center [737, 248] width 17 height 14
radio input "true"
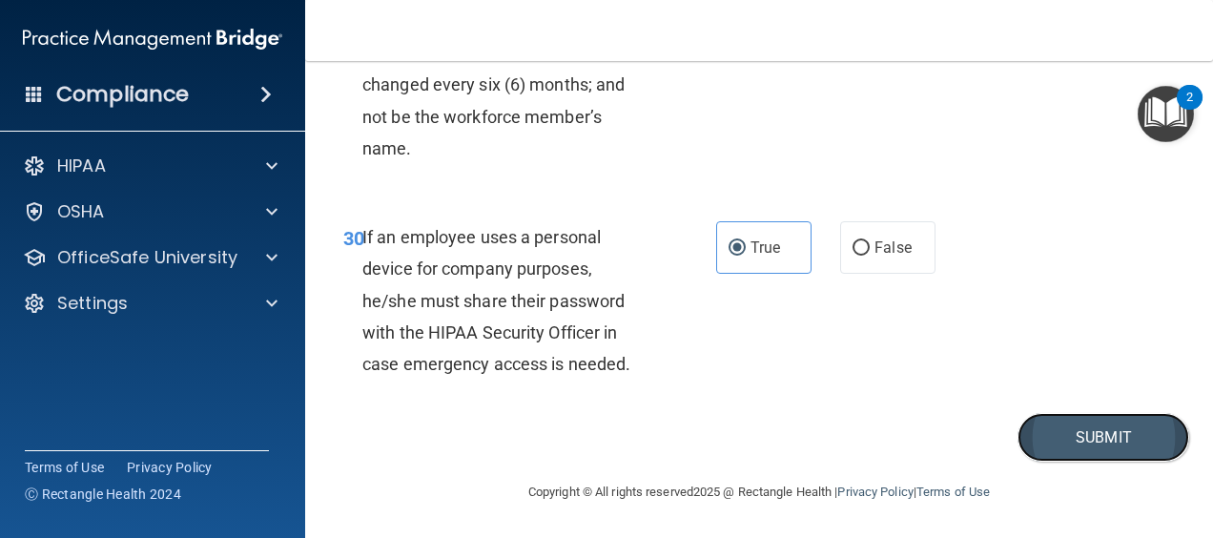
click at [1051, 442] on button "Submit" at bounding box center [1104, 437] width 172 height 49
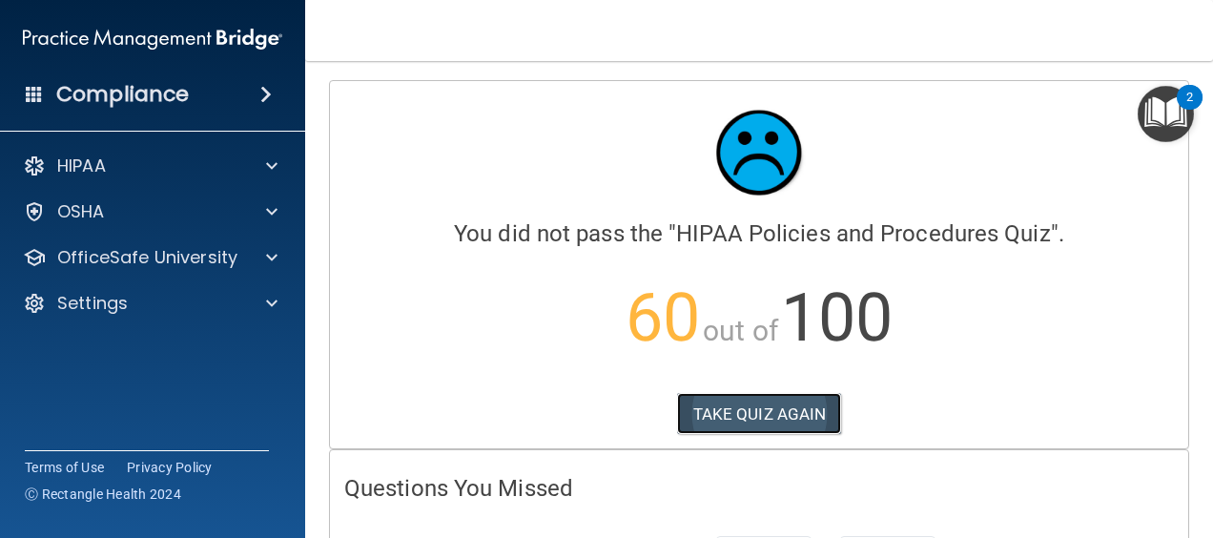
click at [736, 425] on button "TAKE QUIZ AGAIN" at bounding box center [759, 414] width 165 height 42
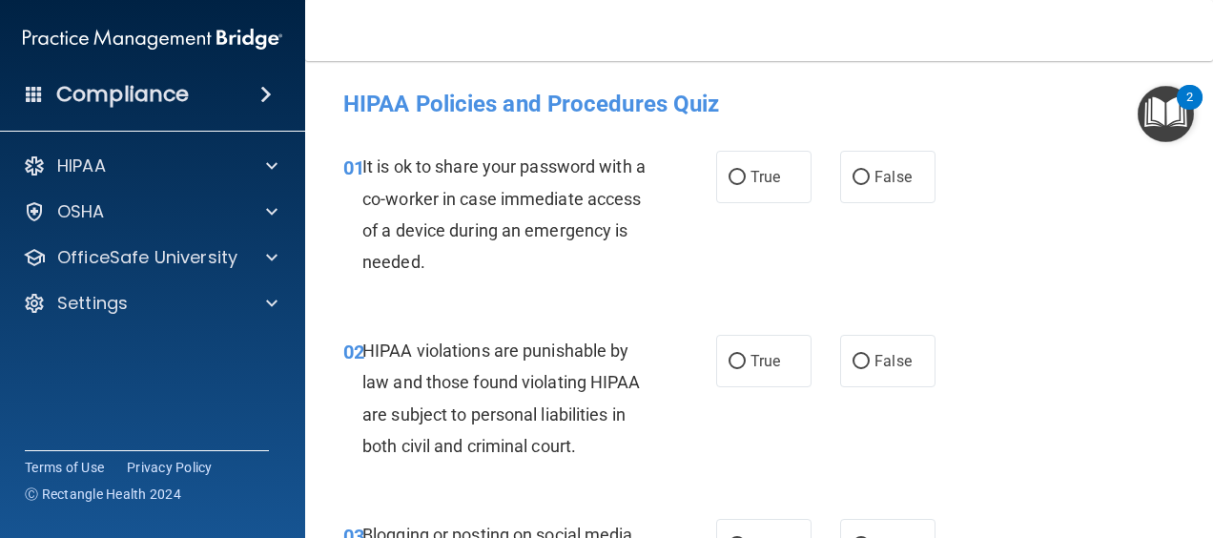
scroll to position [191, 0]
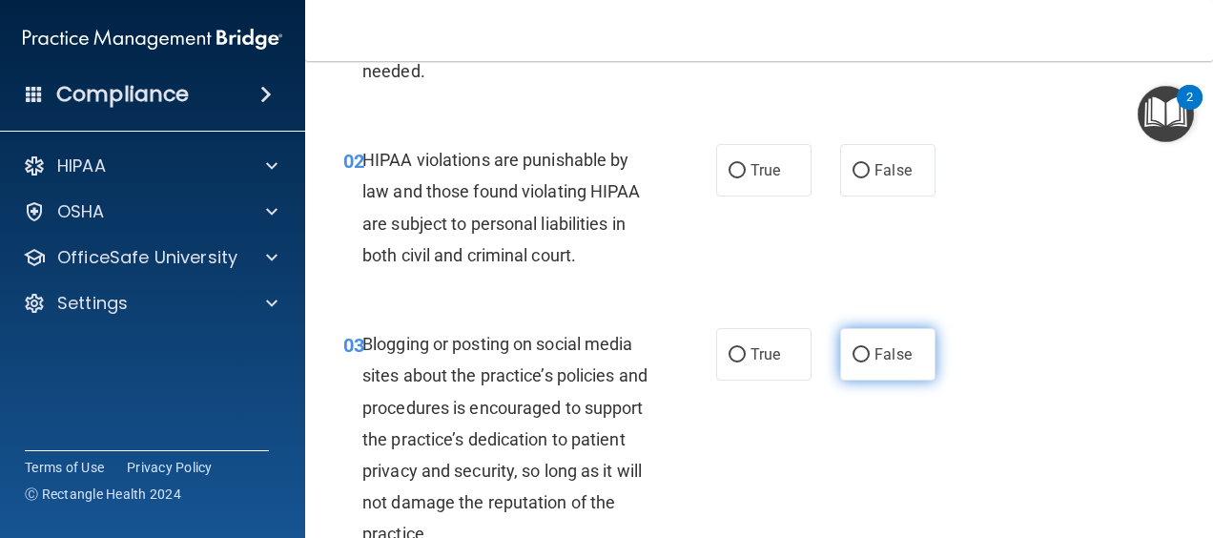
click at [853, 348] on input "False" at bounding box center [861, 355] width 17 height 14
radio input "true"
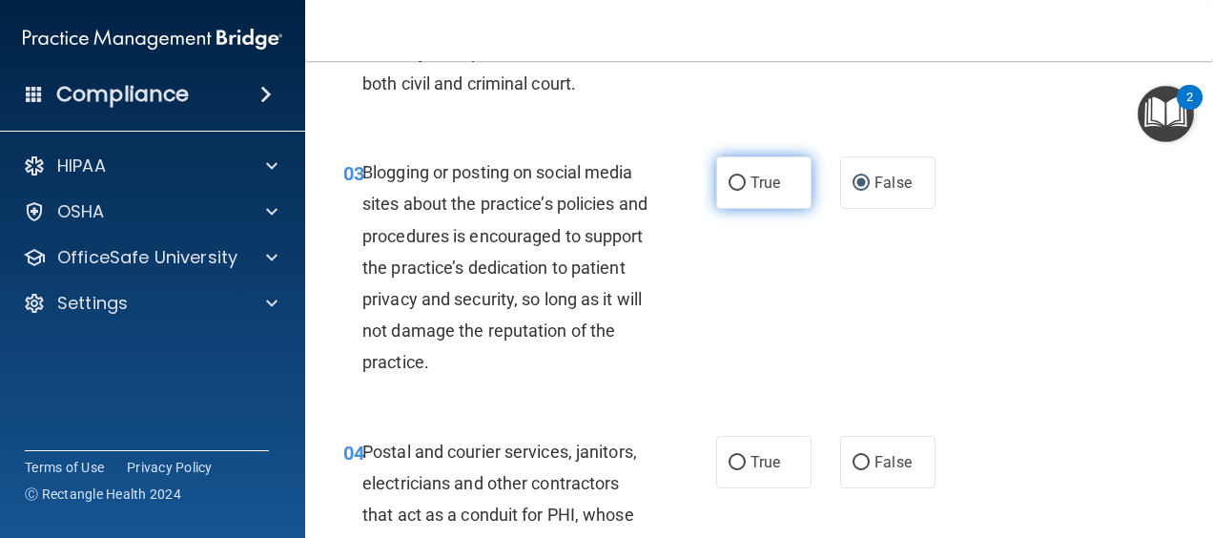
scroll to position [477, 0]
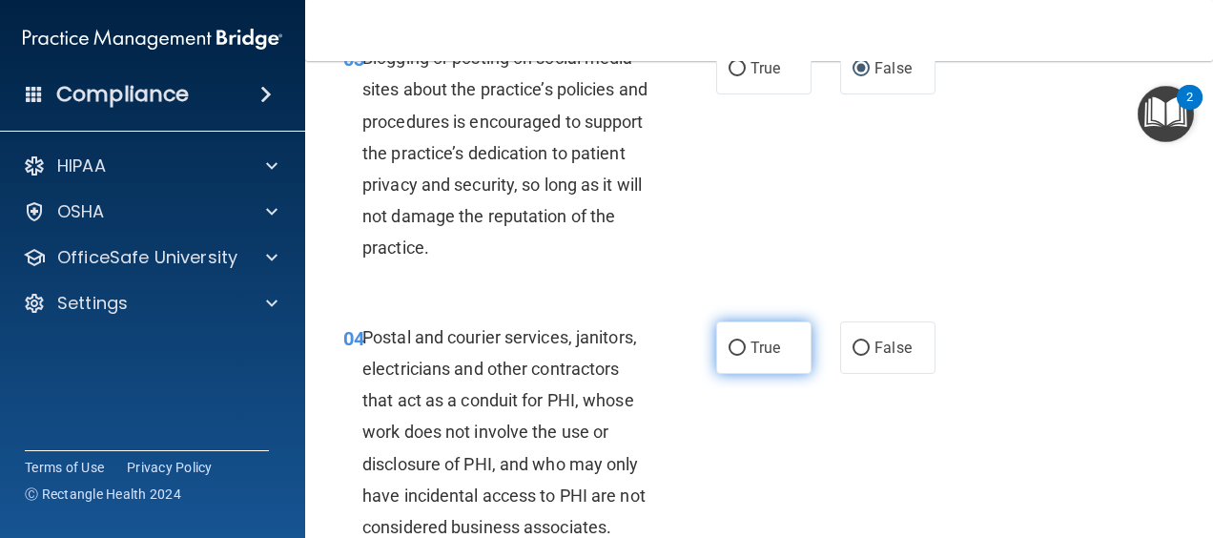
click at [742, 337] on label "True" at bounding box center [763, 347] width 95 height 52
click at [742, 341] on input "True" at bounding box center [737, 348] width 17 height 14
radio input "true"
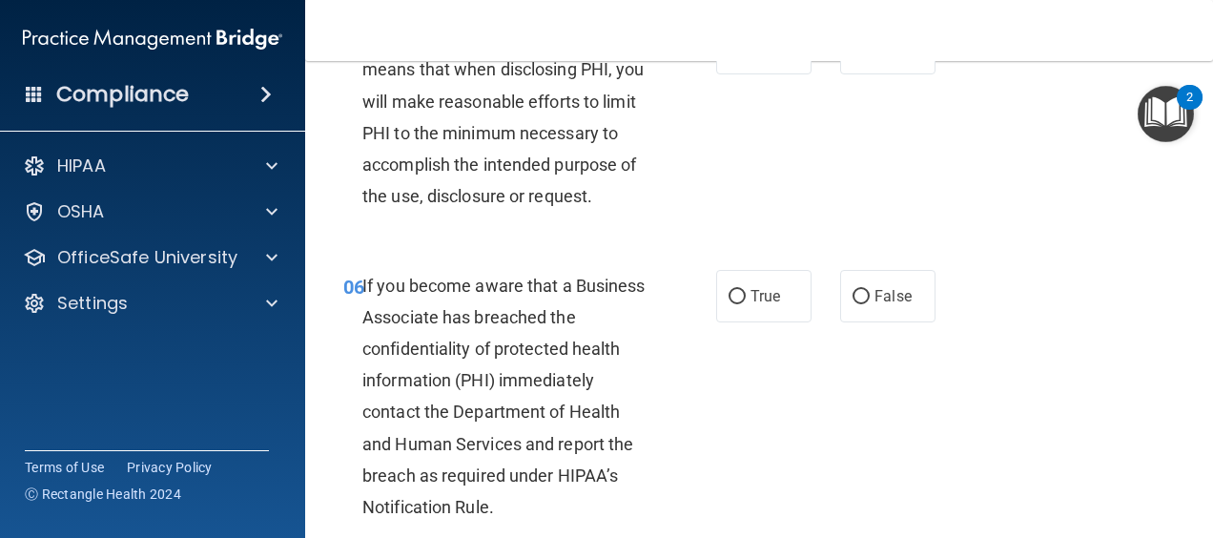
scroll to position [1144, 0]
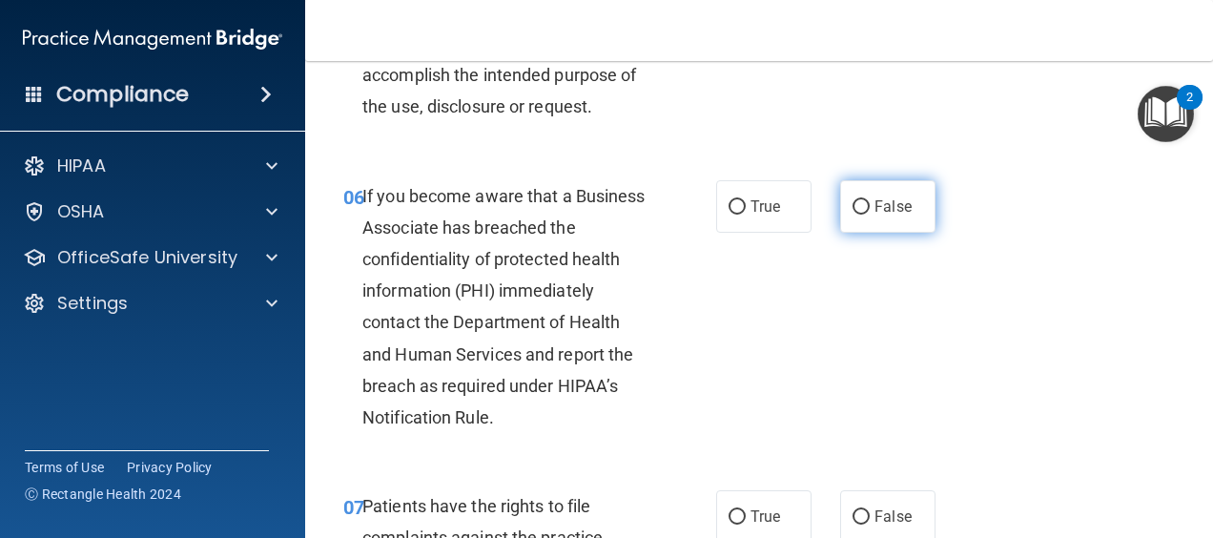
click at [861, 233] on label "False" at bounding box center [887, 206] width 95 height 52
click at [861, 215] on input "False" at bounding box center [861, 207] width 17 height 14
radio input "true"
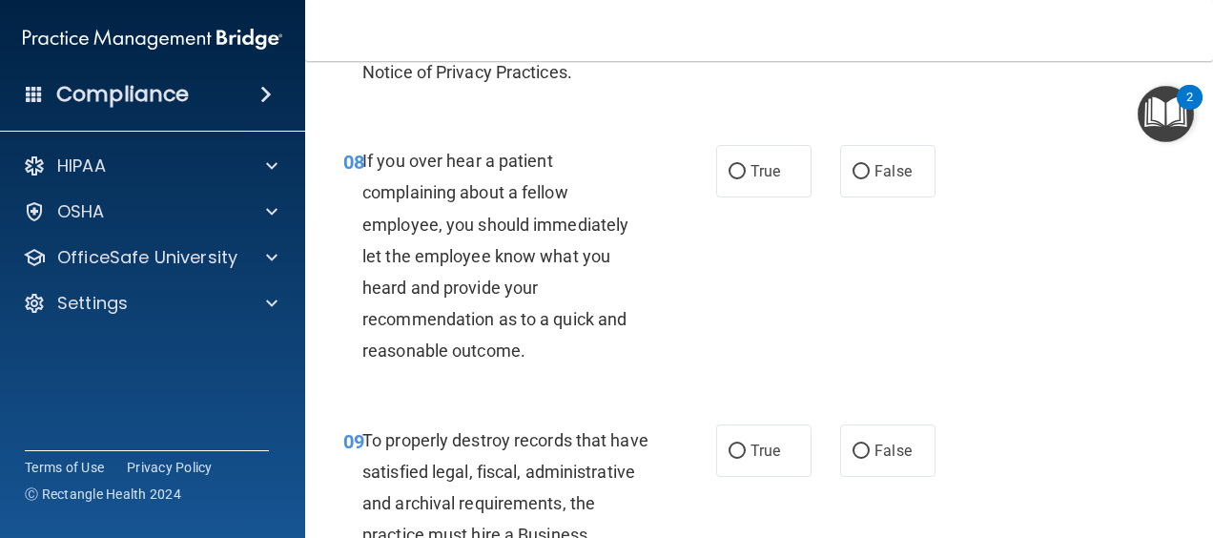
scroll to position [1812, 0]
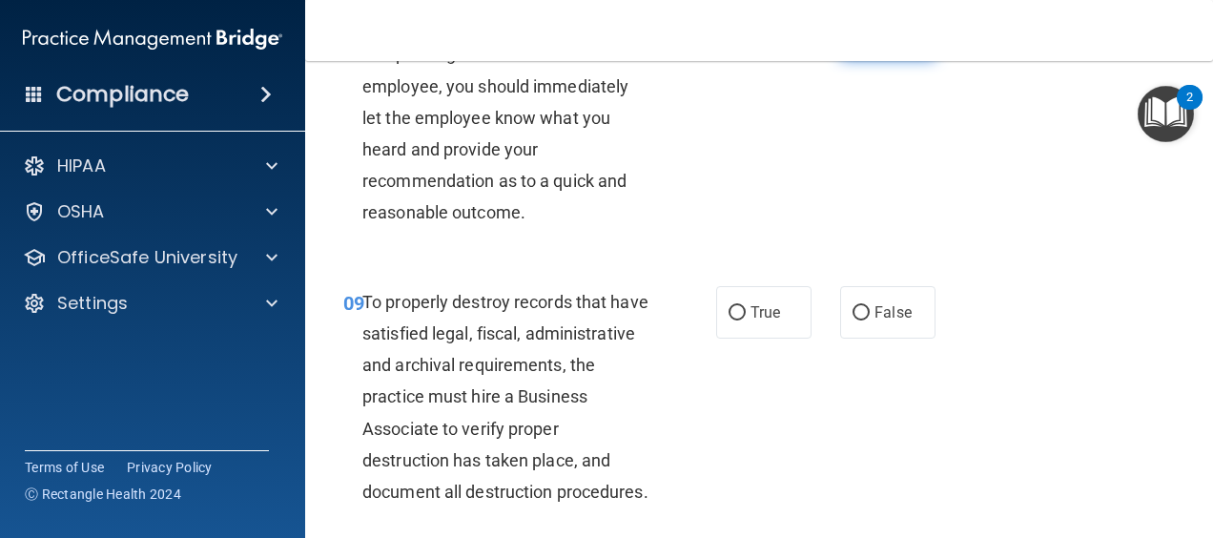
click at [906, 59] on label "False" at bounding box center [887, 33] width 95 height 52
click at [870, 41] on input "False" at bounding box center [861, 34] width 17 height 14
radio input "true"
click at [840, 339] on label "False" at bounding box center [887, 312] width 95 height 52
click at [853, 320] on input "False" at bounding box center [861, 313] width 17 height 14
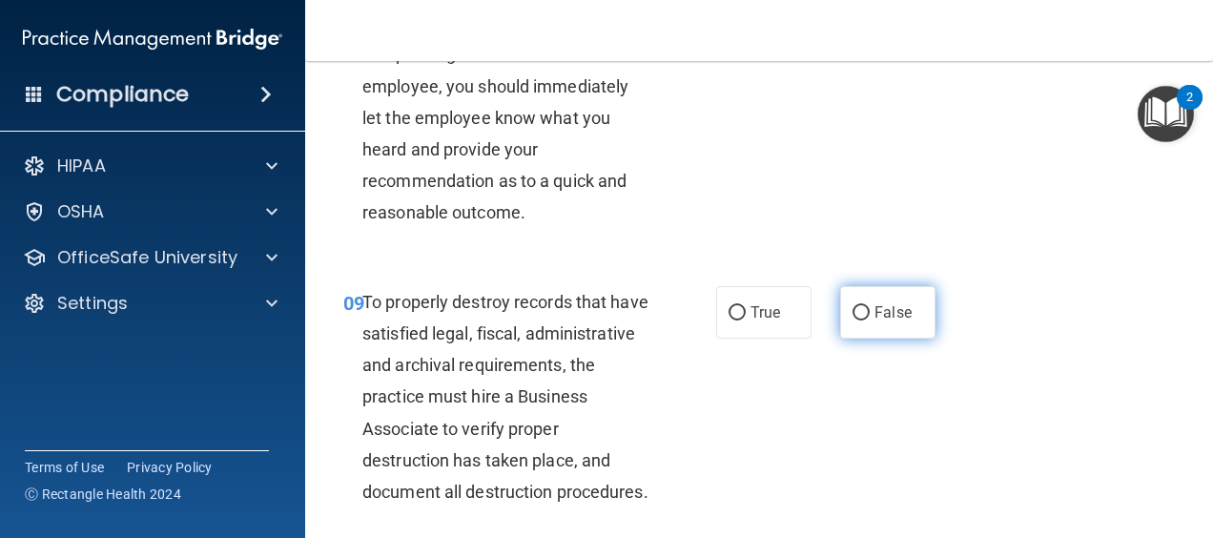
radio input "true"
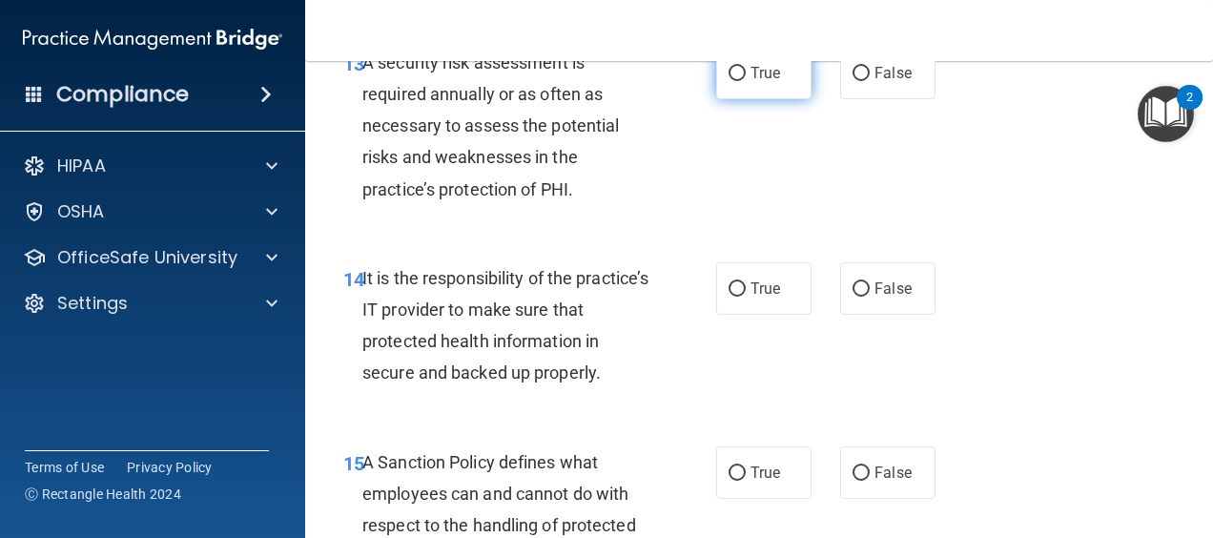
scroll to position [3052, 0]
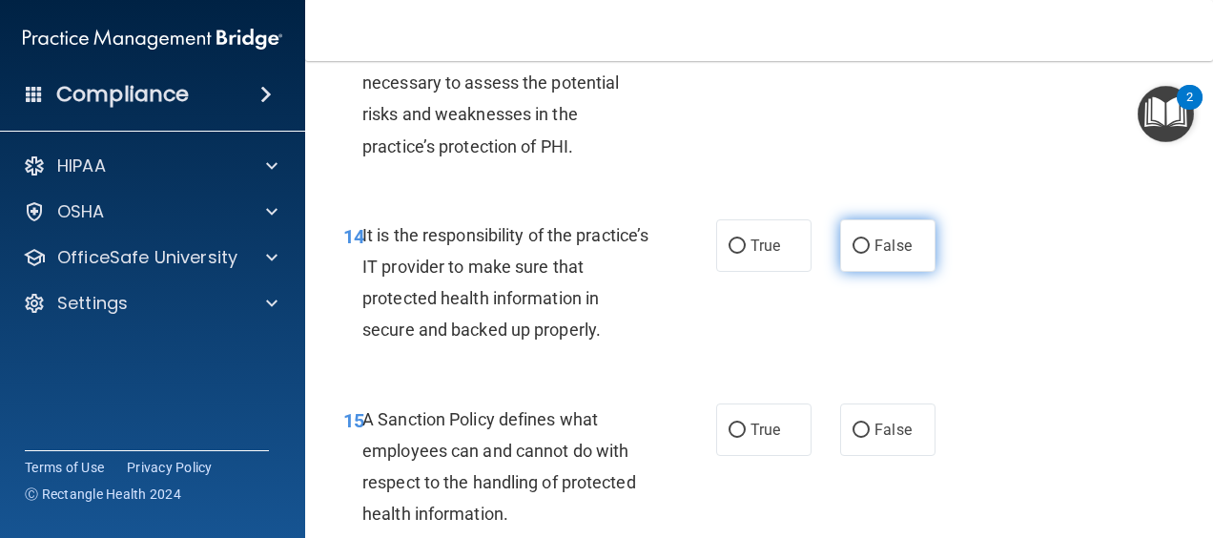
click at [900, 255] on span "False" at bounding box center [892, 246] width 37 height 18
click at [870, 254] on input "False" at bounding box center [861, 246] width 17 height 14
radio input "true"
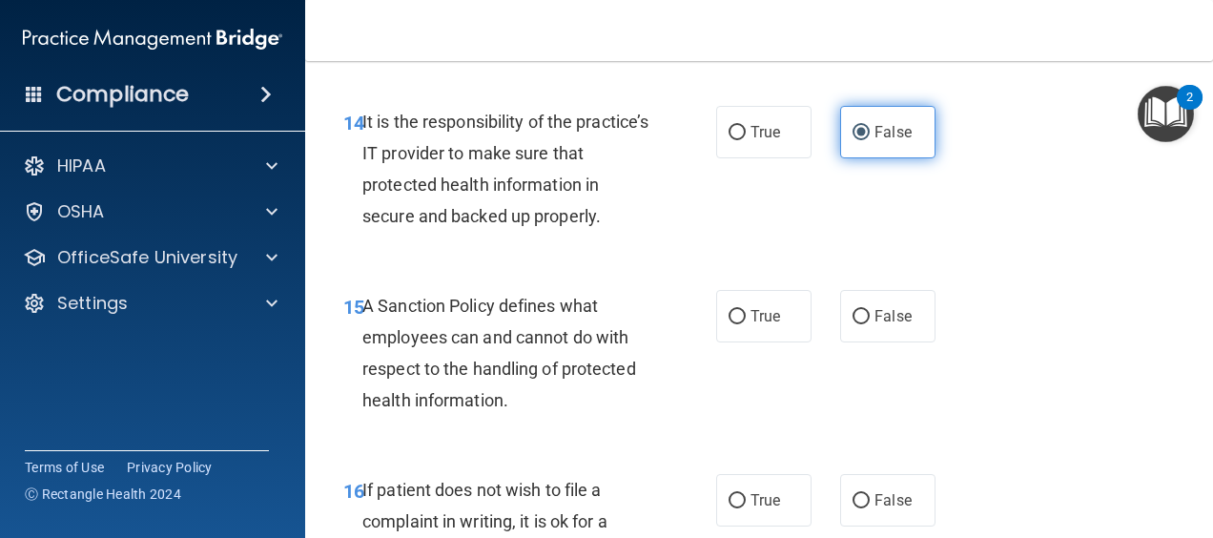
scroll to position [3338, 0]
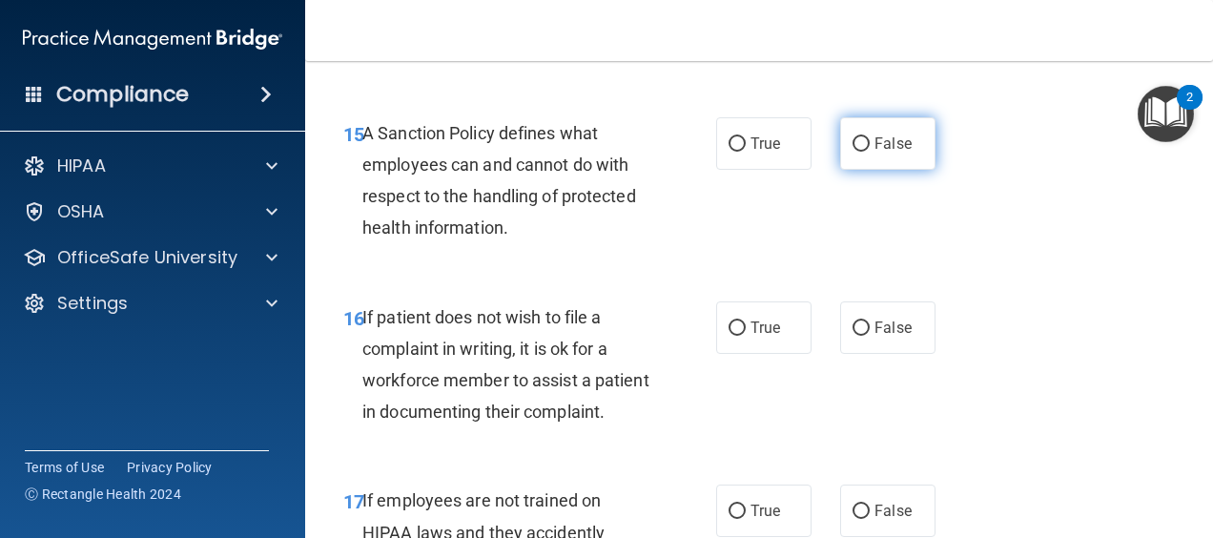
click at [885, 170] on label "False" at bounding box center [887, 143] width 95 height 52
click at [870, 152] on input "False" at bounding box center [861, 144] width 17 height 14
radio input "true"
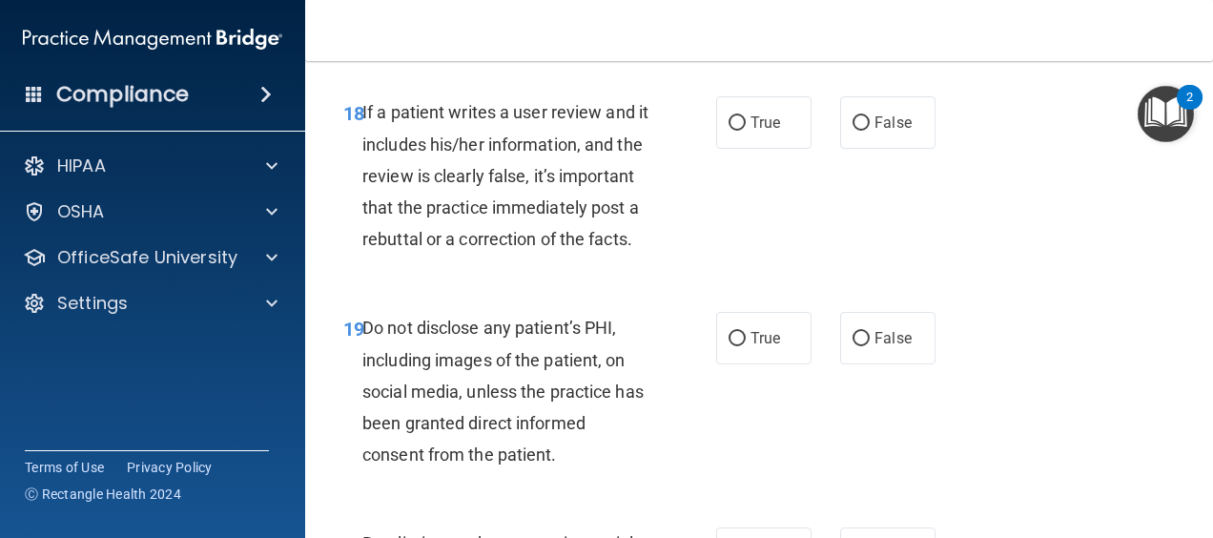
click at [885, 132] on span "False" at bounding box center [892, 122] width 37 height 18
click at [870, 131] on input "False" at bounding box center [861, 123] width 17 height 14
radio input "true"
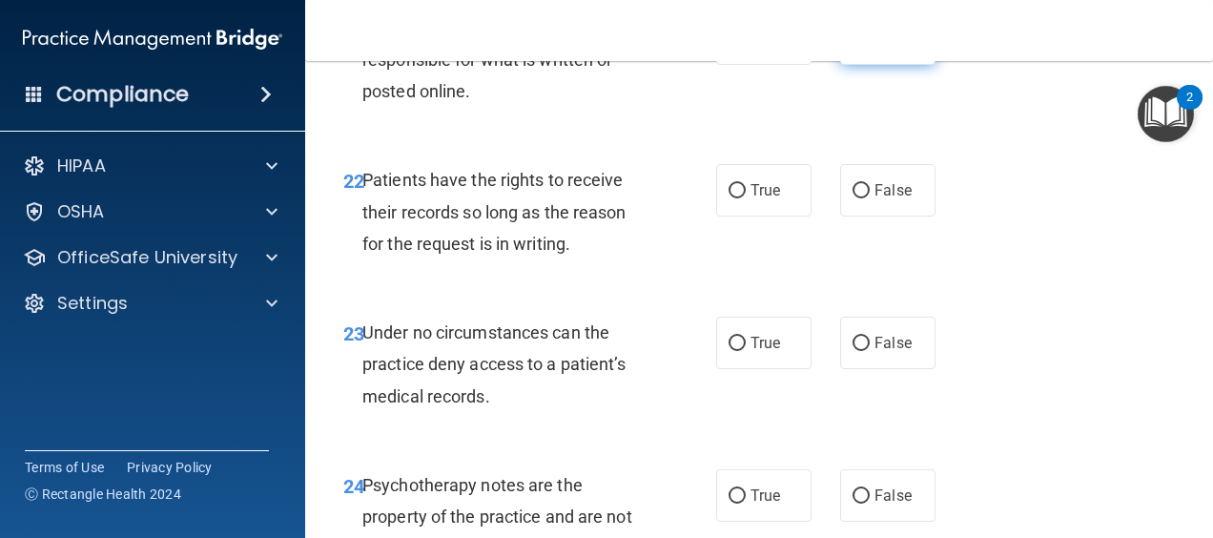
scroll to position [4768, 0]
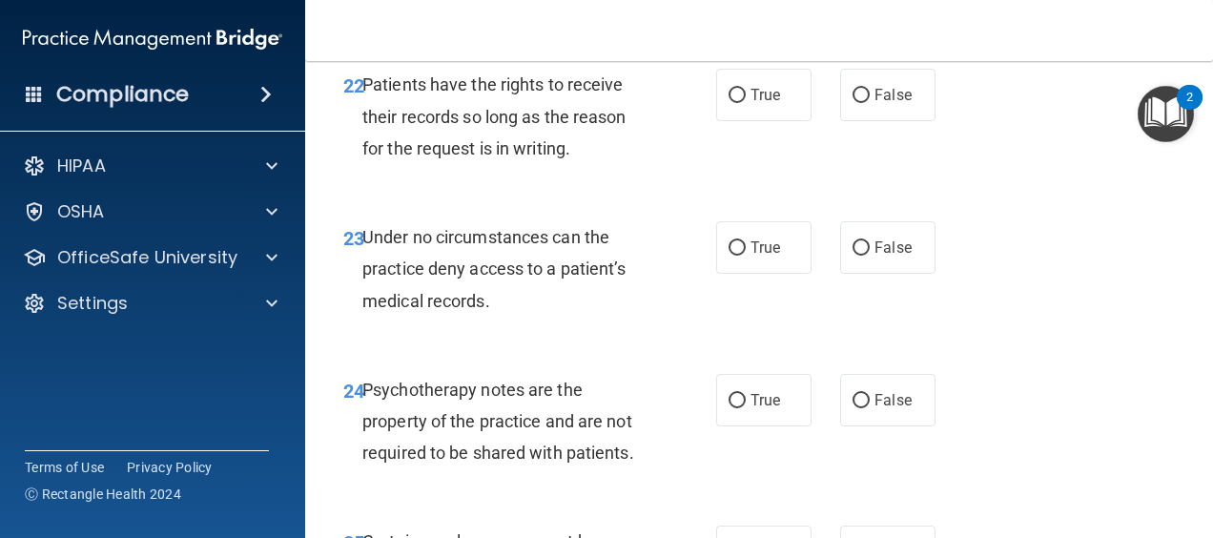
click at [885, 104] on span "False" at bounding box center [892, 95] width 37 height 18
click at [870, 103] on input "False" at bounding box center [861, 96] width 17 height 14
radio input "true"
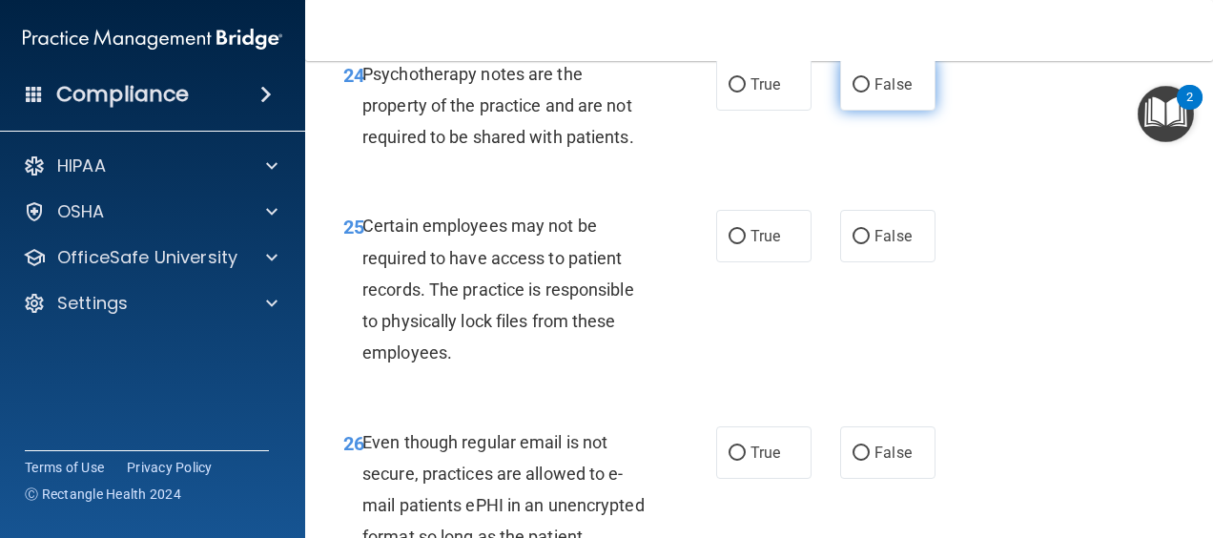
scroll to position [5054, 0]
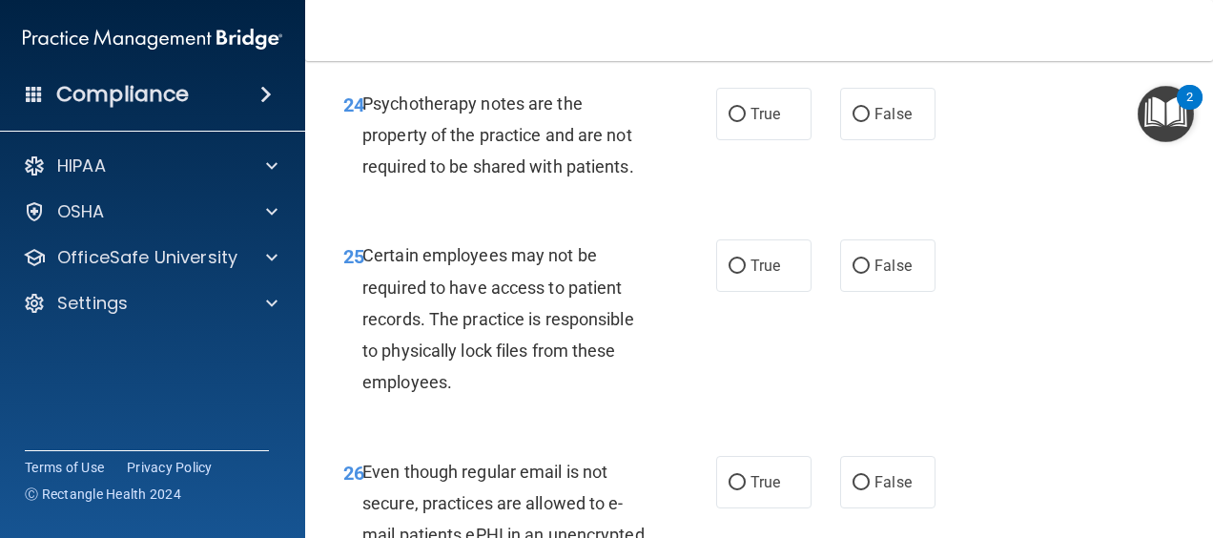
radio input "true"
click at [741, 140] on label "True" at bounding box center [763, 114] width 95 height 52
click at [741, 122] on input "True" at bounding box center [737, 115] width 17 height 14
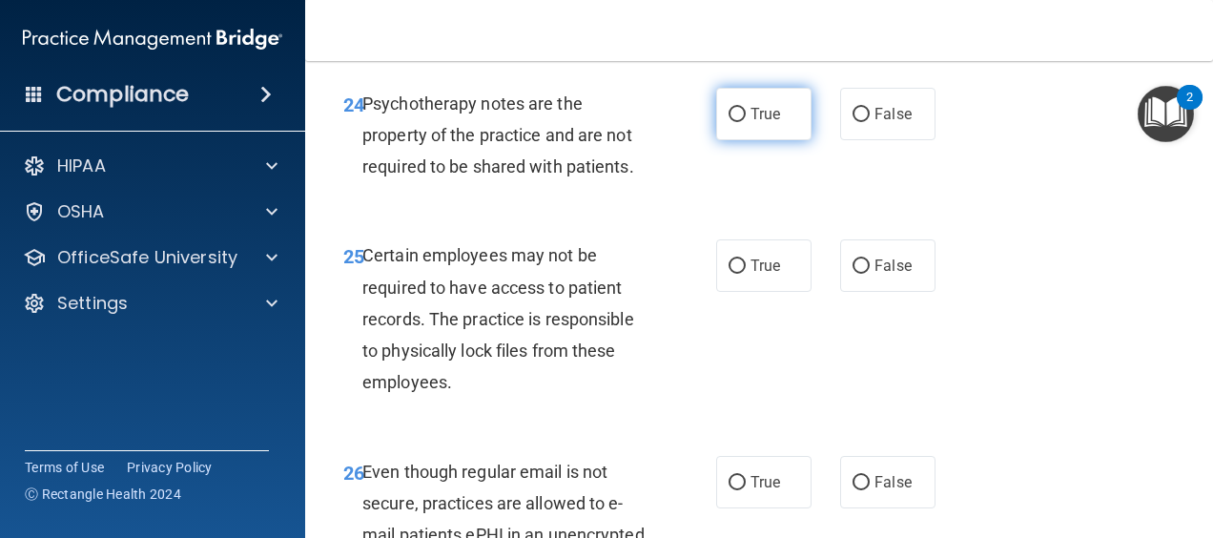
radio input "true"
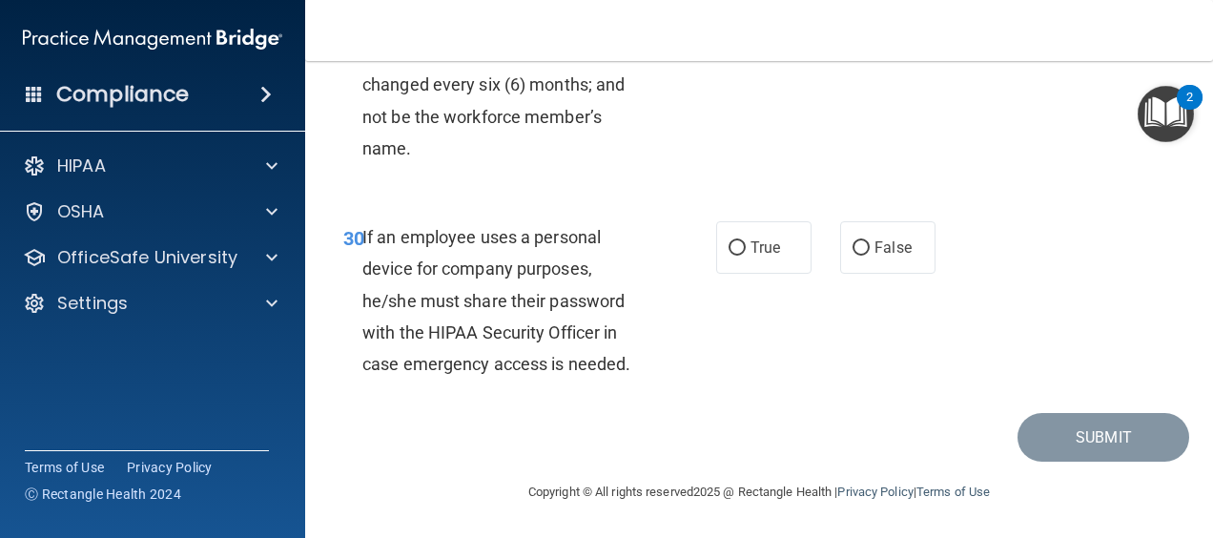
scroll to position [6372, 0]
click at [881, 268] on label "False" at bounding box center [887, 247] width 95 height 52
click at [870, 256] on input "False" at bounding box center [861, 248] width 17 height 14
radio input "true"
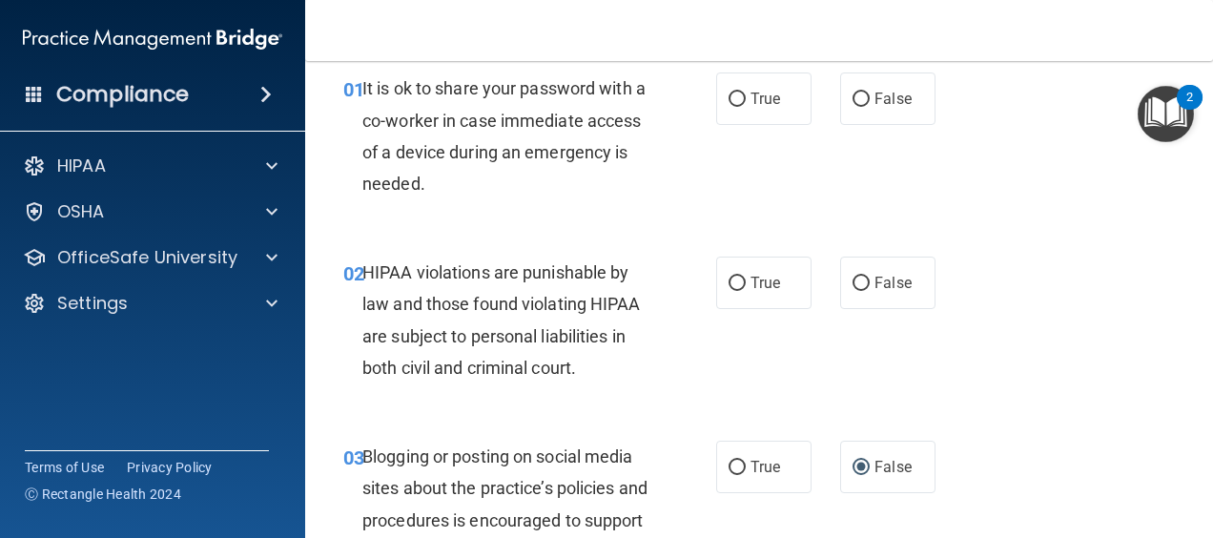
scroll to position [0, 0]
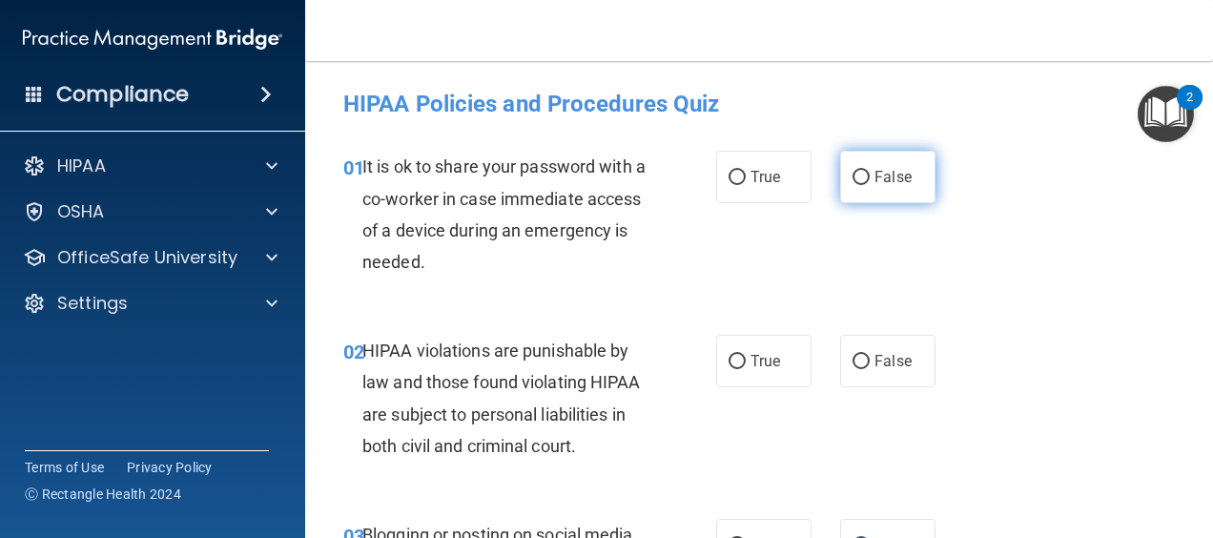
click at [912, 175] on label "False" at bounding box center [887, 177] width 95 height 52
click at [870, 175] on input "False" at bounding box center [861, 178] width 17 height 14
radio input "true"
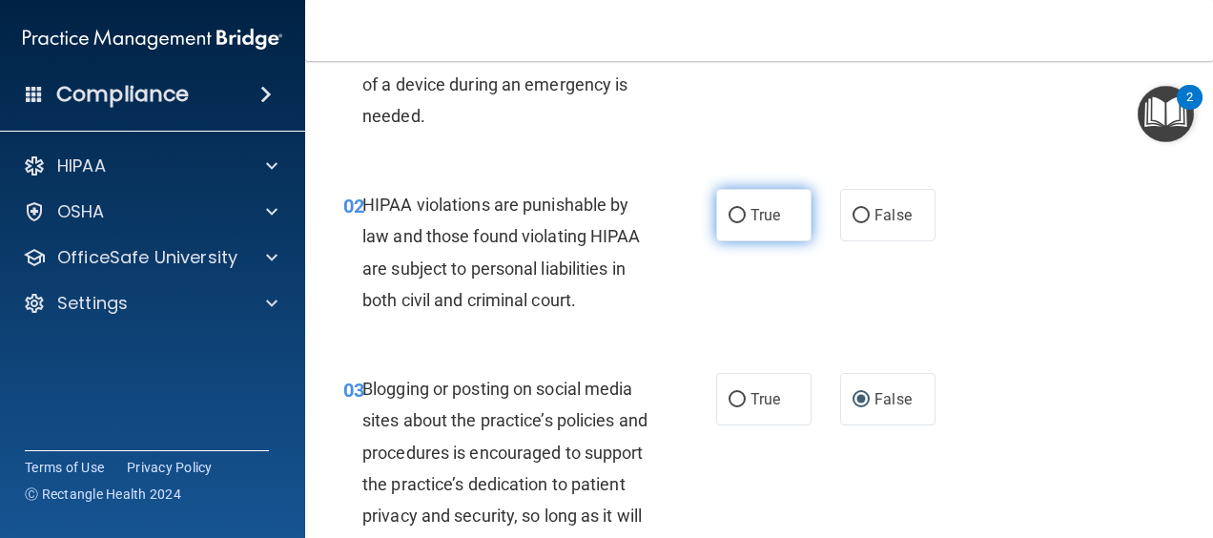
scroll to position [191, 0]
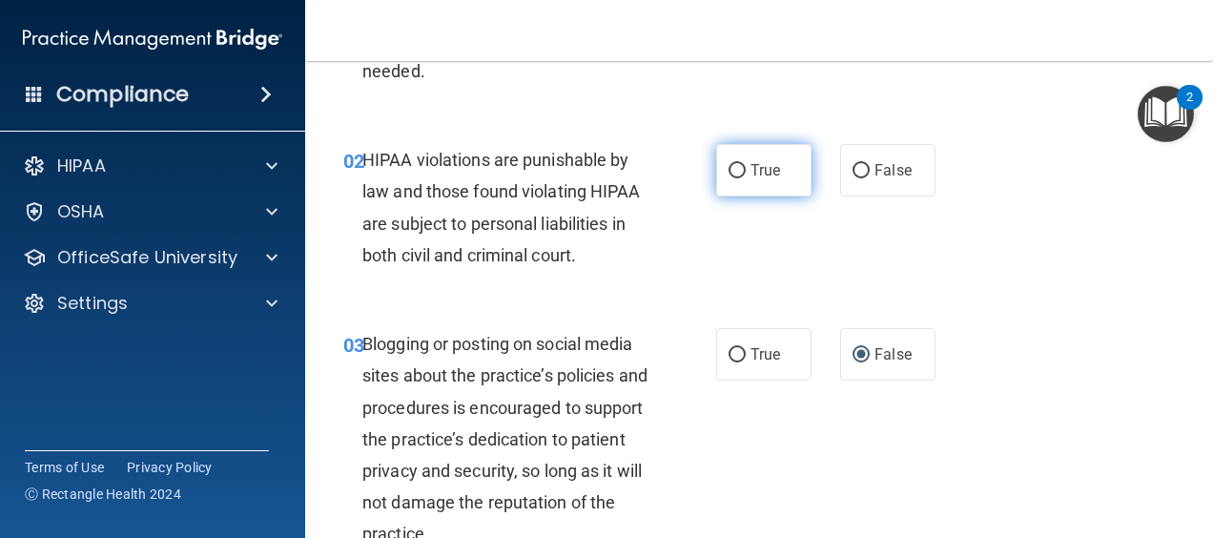
click at [786, 161] on label "True" at bounding box center [763, 170] width 95 height 52
click at [746, 164] on input "True" at bounding box center [737, 171] width 17 height 14
radio input "true"
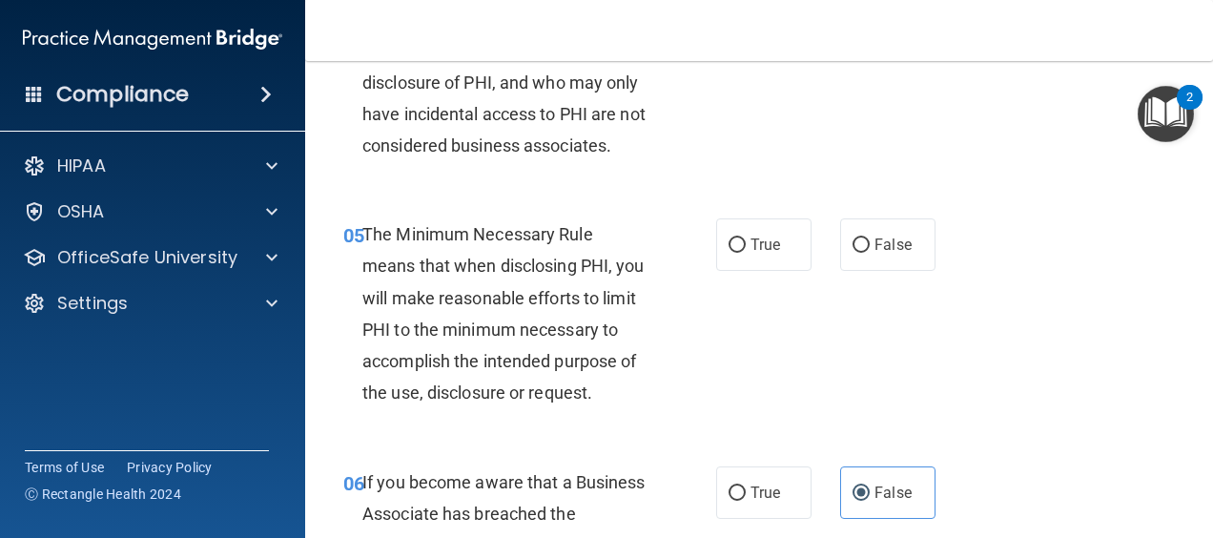
scroll to position [954, 0]
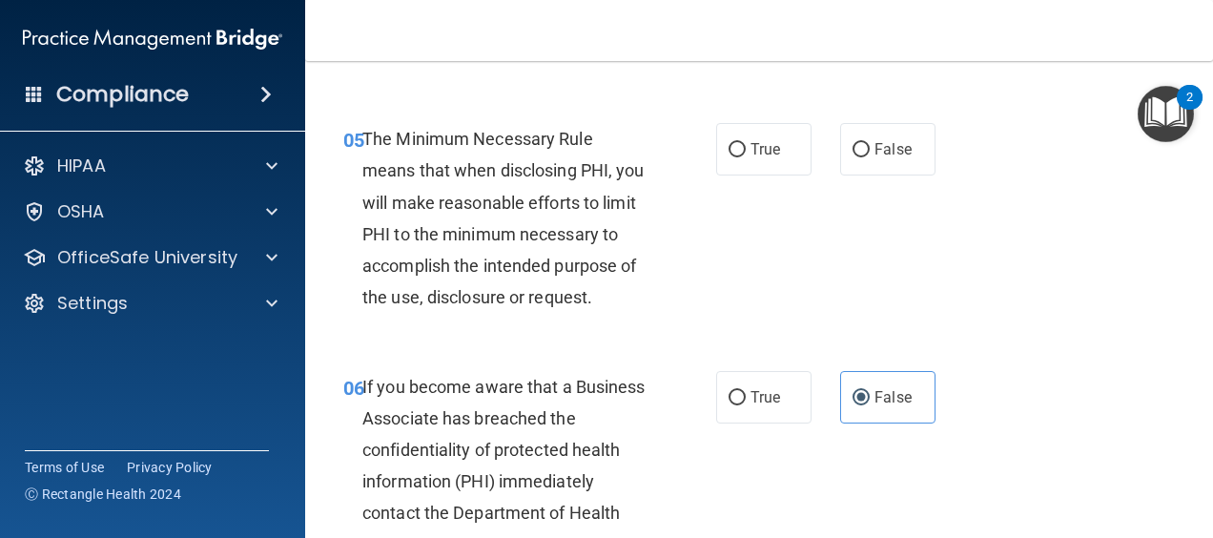
click at [815, 175] on div "True False" at bounding box center [831, 149] width 230 height 52
click at [782, 175] on label "True" at bounding box center [763, 149] width 95 height 52
click at [746, 157] on input "True" at bounding box center [737, 150] width 17 height 14
radio input "true"
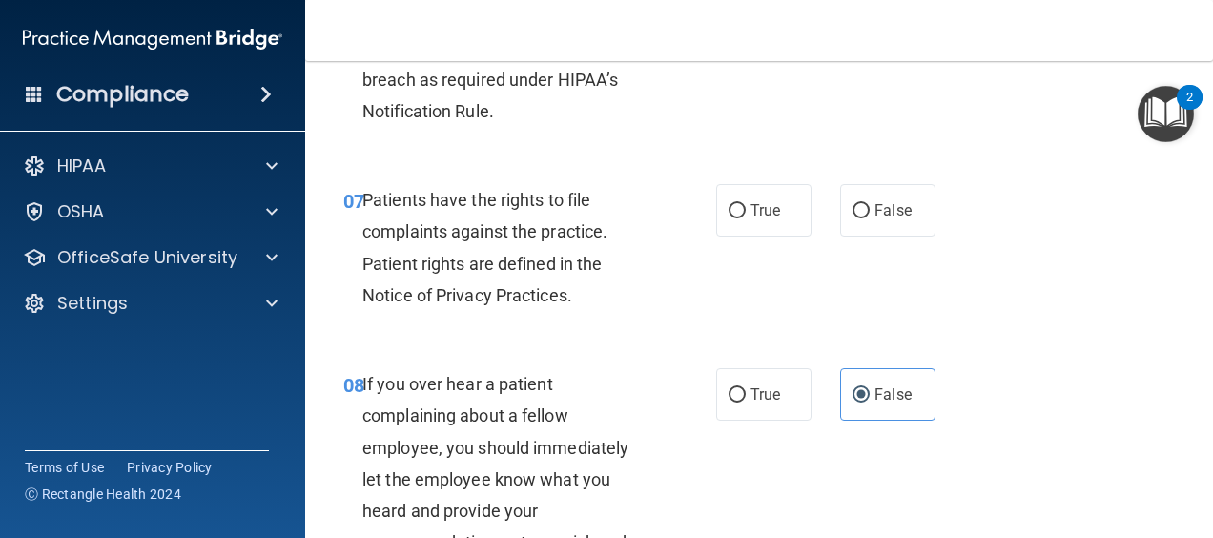
scroll to position [1526, 0]
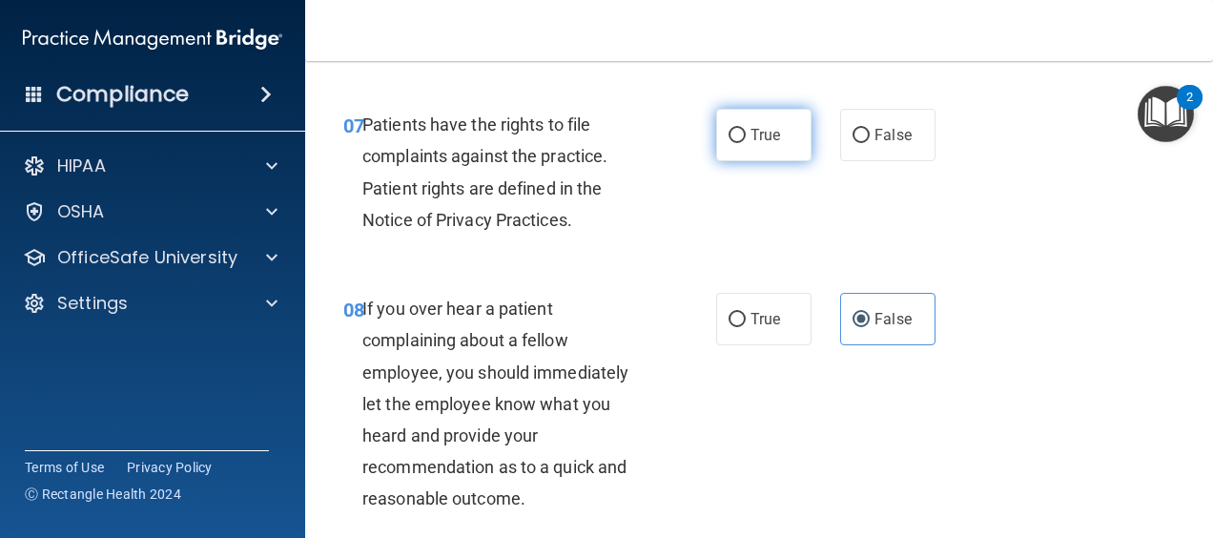
click at [759, 144] on span "True" at bounding box center [766, 135] width 30 height 18
click at [746, 143] on input "True" at bounding box center [737, 136] width 17 height 14
radio input "true"
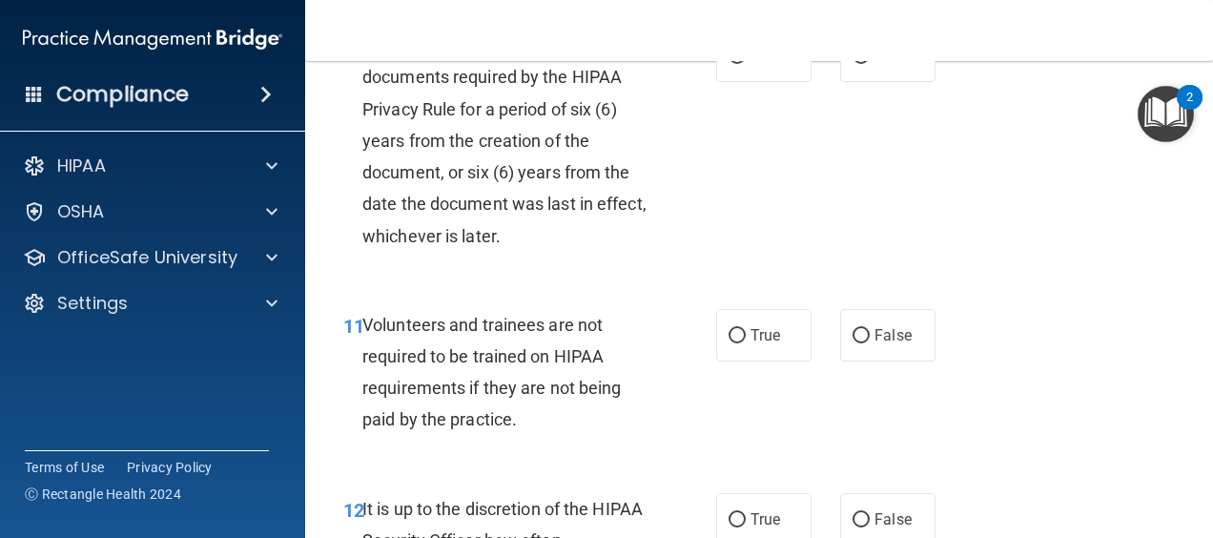
scroll to position [2289, 0]
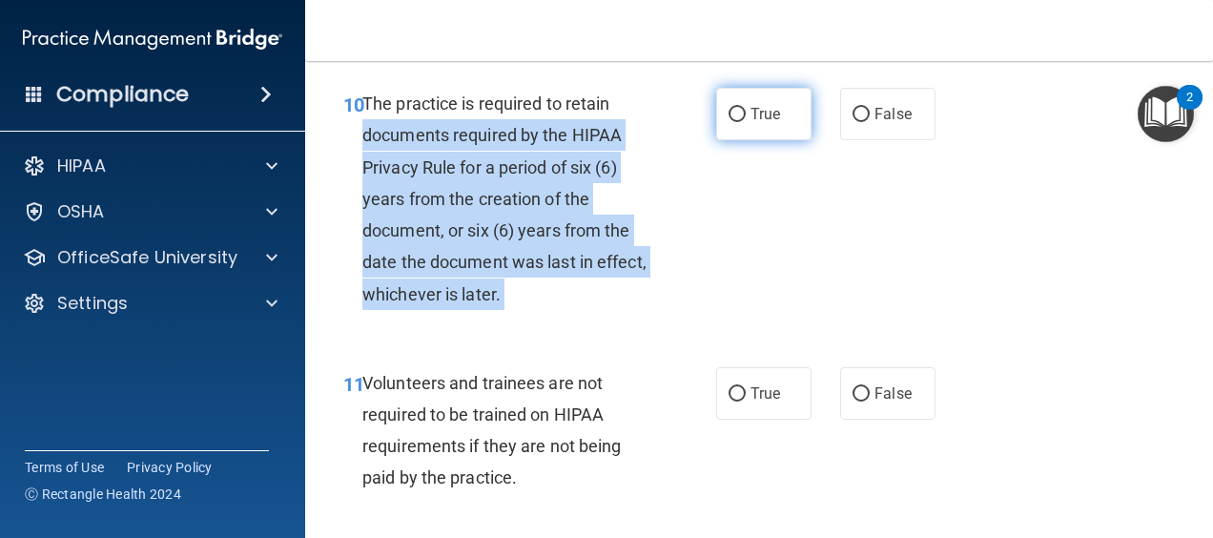
click at [946, 88] on ng-form "10 The practice is required to retain documents required by the HIPAA Privacy R…" at bounding box center [946, 88] width 0 height 0
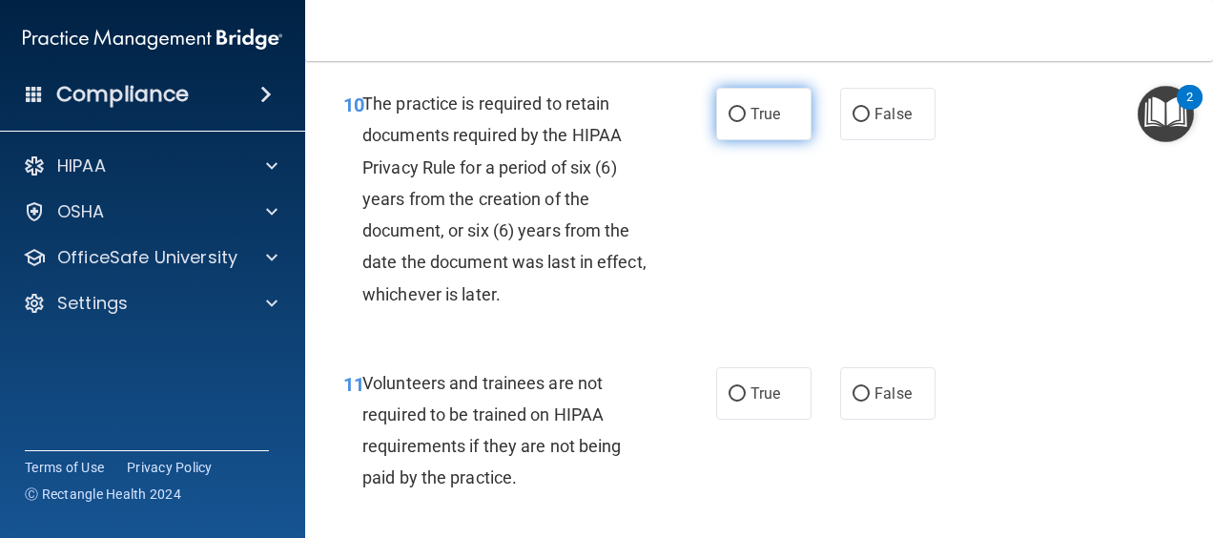
drag, startPoint x: 710, startPoint y: 202, endPoint x: 772, endPoint y: 224, distance: 66.7
click at [769, 140] on label "True" at bounding box center [763, 114] width 95 height 52
click at [746, 122] on input "True" at bounding box center [737, 115] width 17 height 14
radio input "true"
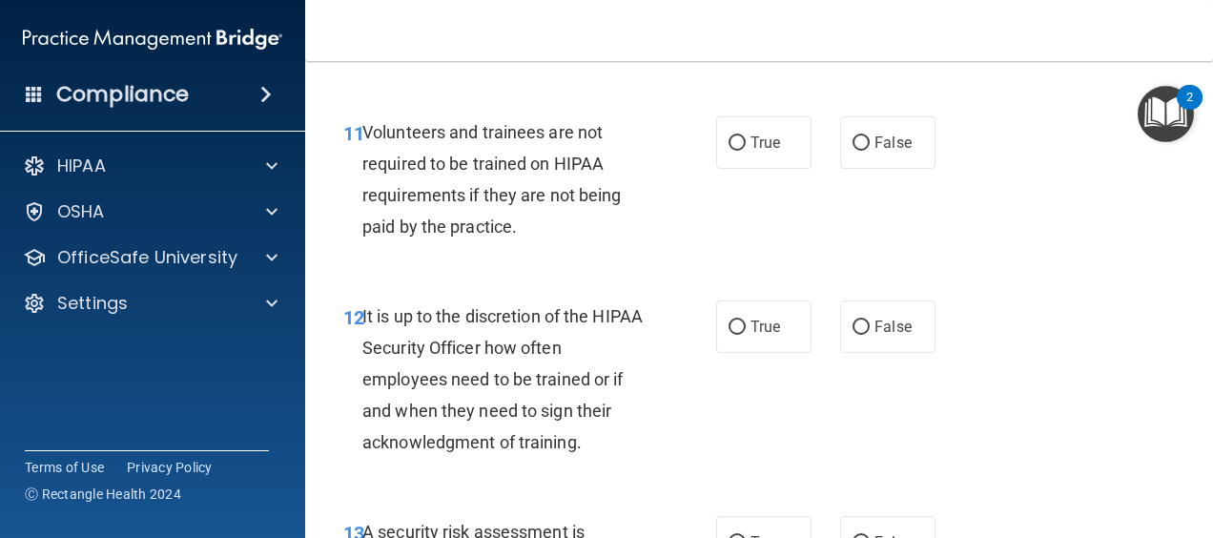
scroll to position [2575, 0]
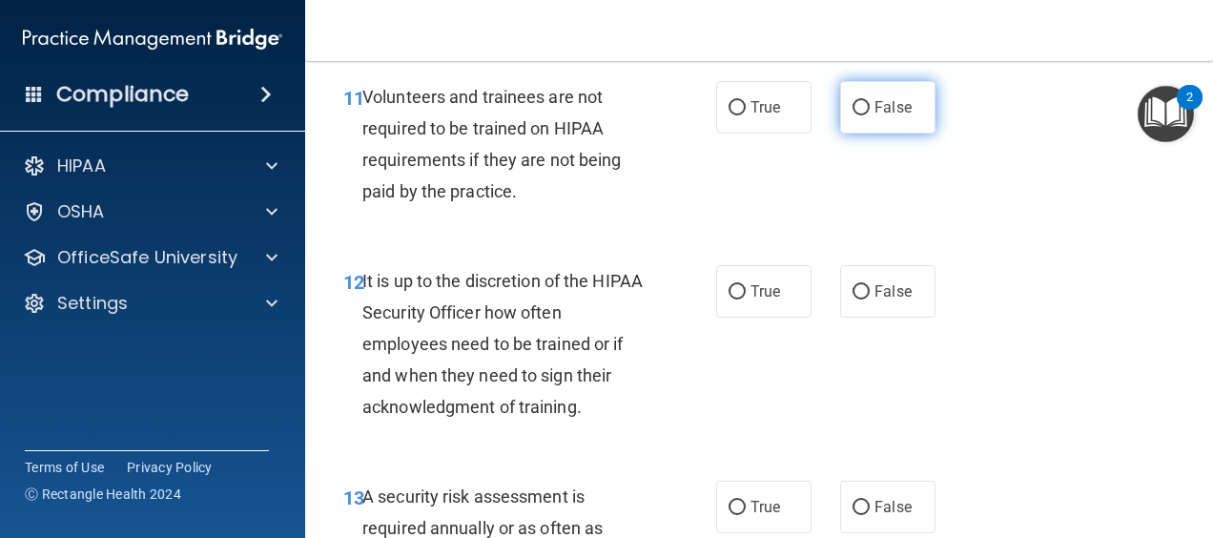
click at [864, 134] on label "False" at bounding box center [887, 107] width 95 height 52
click at [864, 115] on input "False" at bounding box center [861, 108] width 17 height 14
radio input "true"
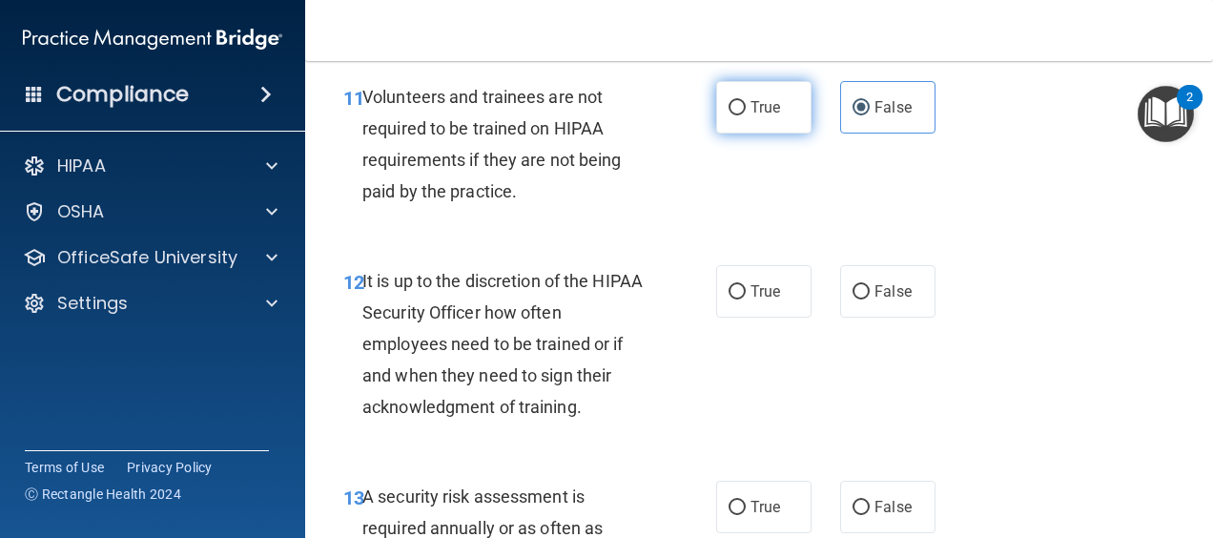
click at [740, 134] on label "True" at bounding box center [763, 107] width 95 height 52
click at [740, 115] on input "True" at bounding box center [737, 108] width 17 height 14
radio input "true"
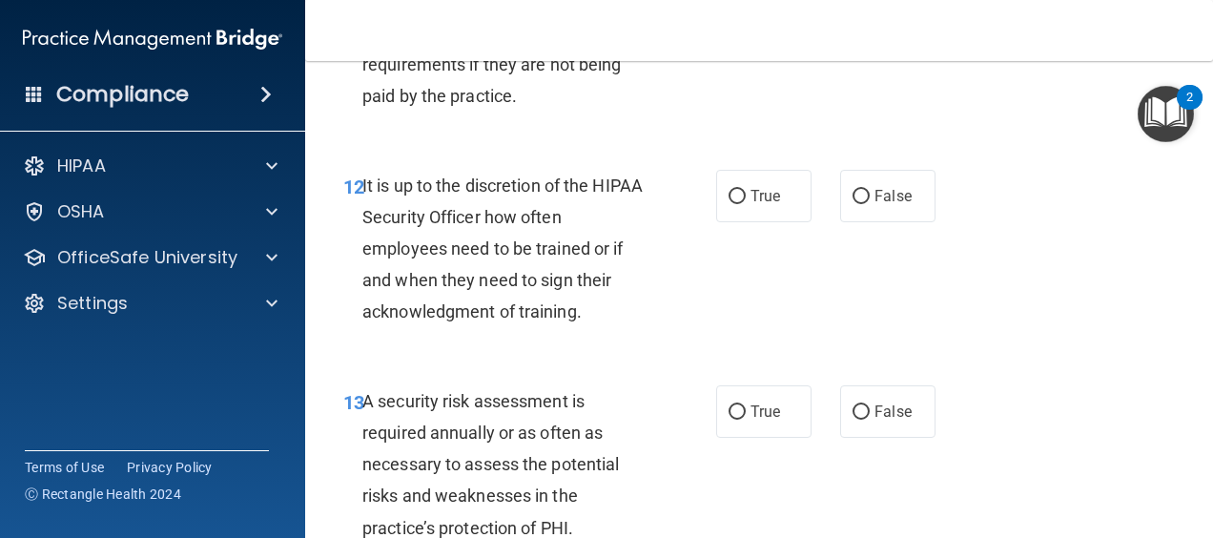
click at [912, 38] on label "False" at bounding box center [887, 12] width 95 height 52
click at [870, 20] on input "False" at bounding box center [861, 13] width 17 height 14
radio input "true"
radio input "false"
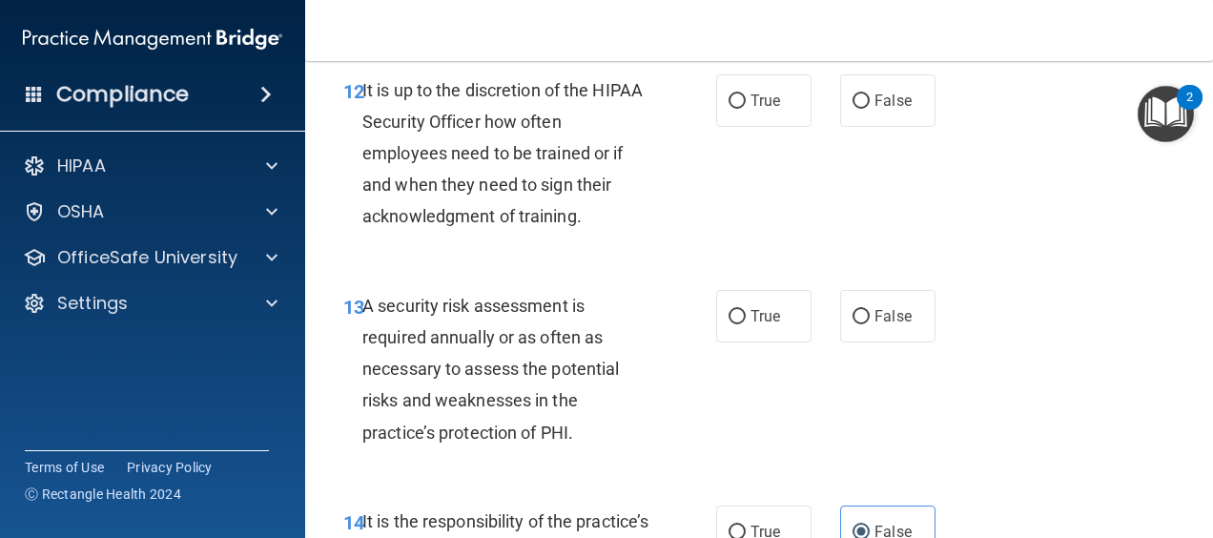
click at [942, 196] on div "12 It is up to the discretion of the HIPAA Security Officer how often employees…" at bounding box center [759, 159] width 860 height 216
click at [908, 127] on label "False" at bounding box center [887, 100] width 95 height 52
click at [870, 109] on input "False" at bounding box center [861, 101] width 17 height 14
radio input "true"
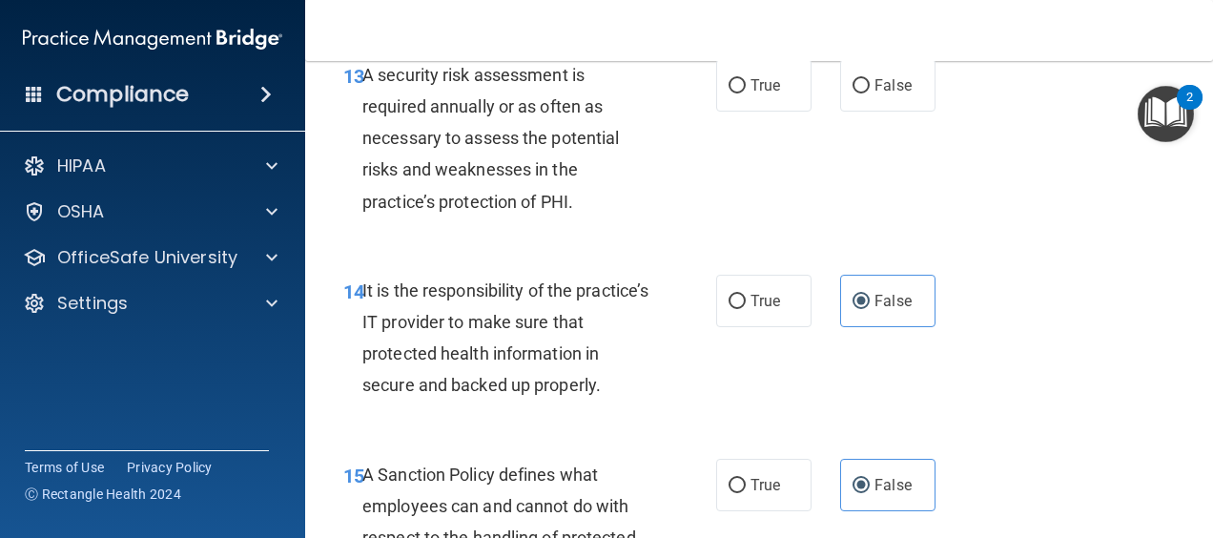
scroll to position [2956, 0]
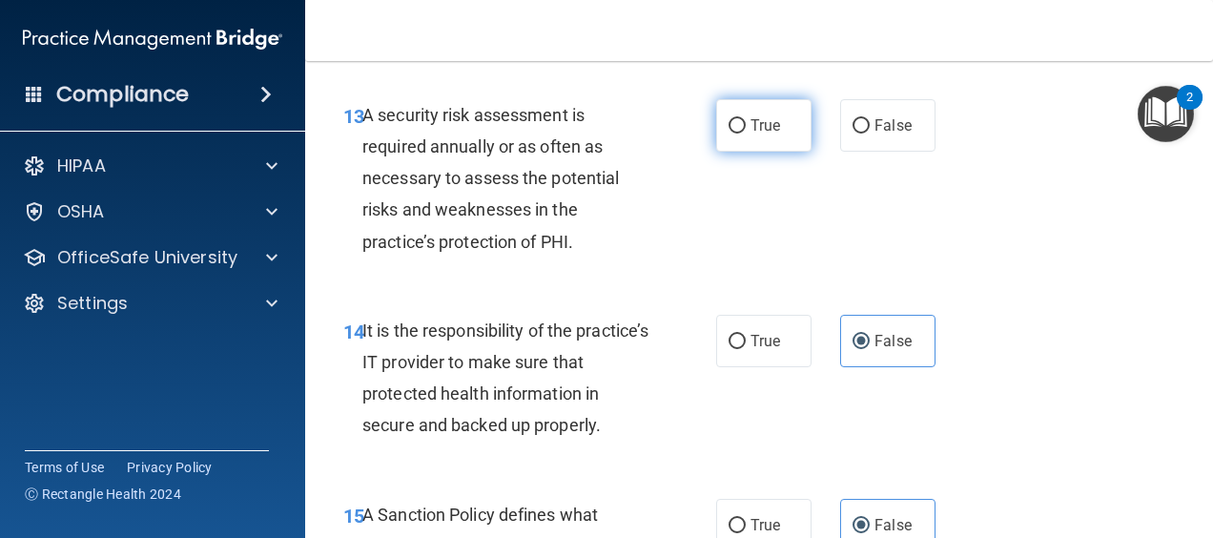
click at [788, 152] on label "True" at bounding box center [763, 125] width 95 height 52
click at [746, 134] on input "True" at bounding box center [737, 126] width 17 height 14
radio input "true"
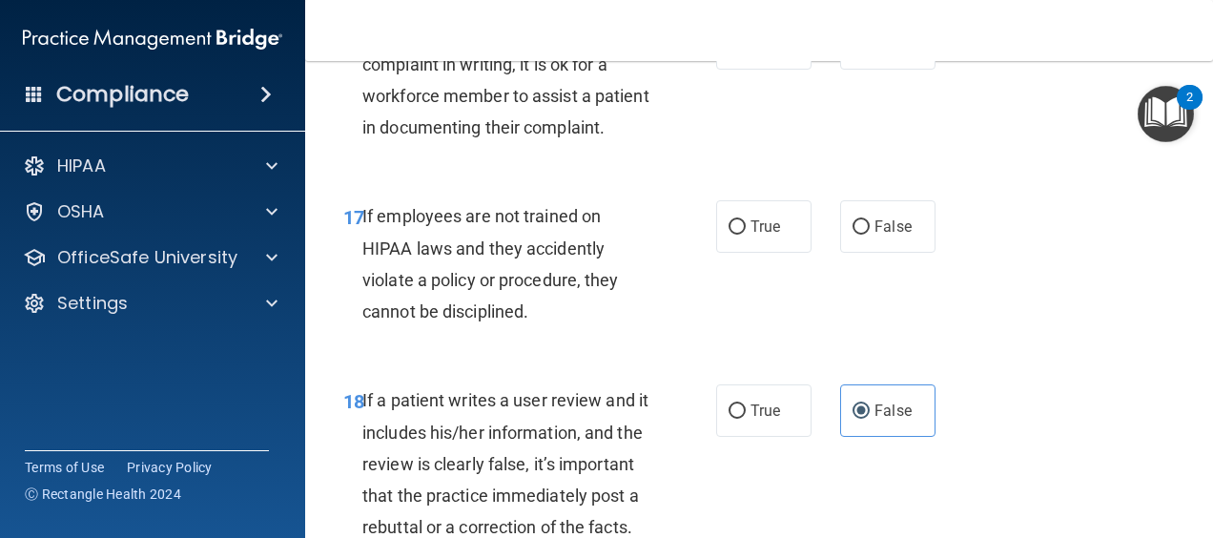
scroll to position [3624, 0]
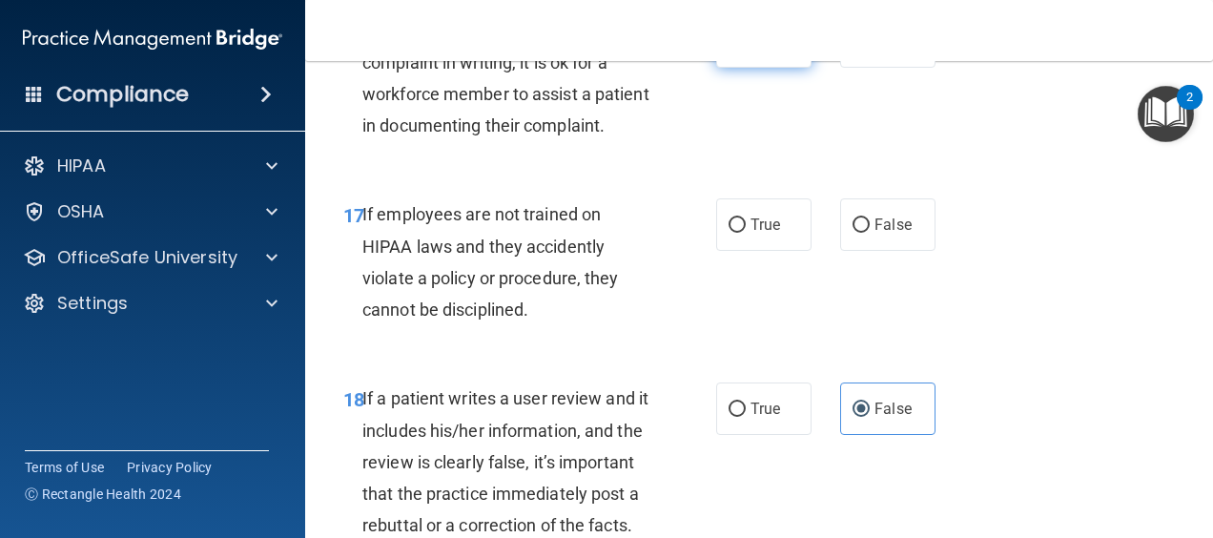
click at [716, 68] on label "True" at bounding box center [763, 41] width 95 height 52
click at [729, 50] on input "True" at bounding box center [737, 42] width 17 height 14
radio input "true"
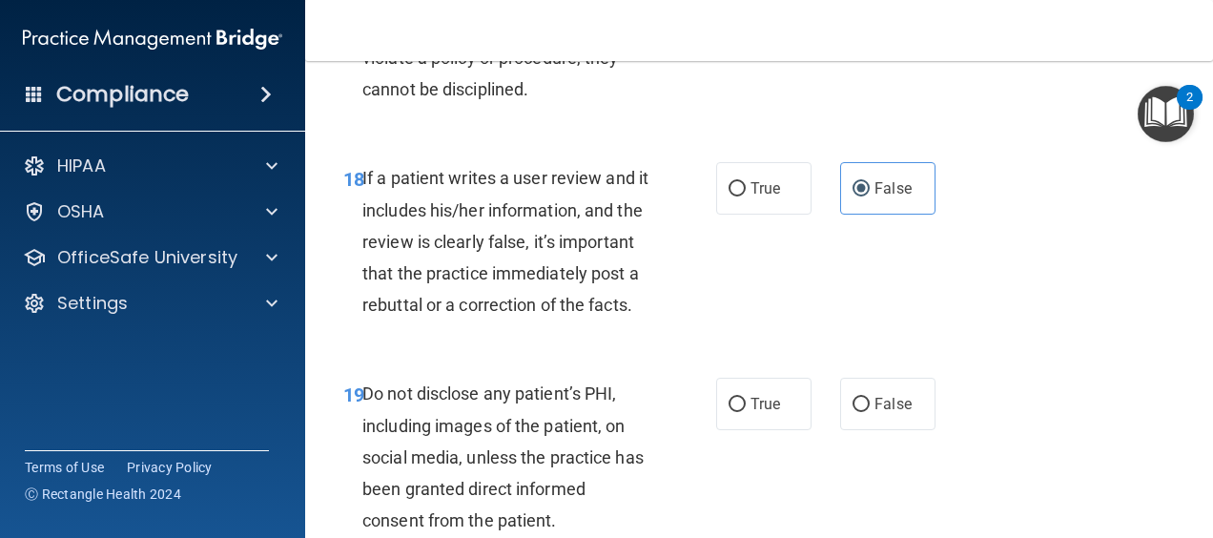
scroll to position [3815, 0]
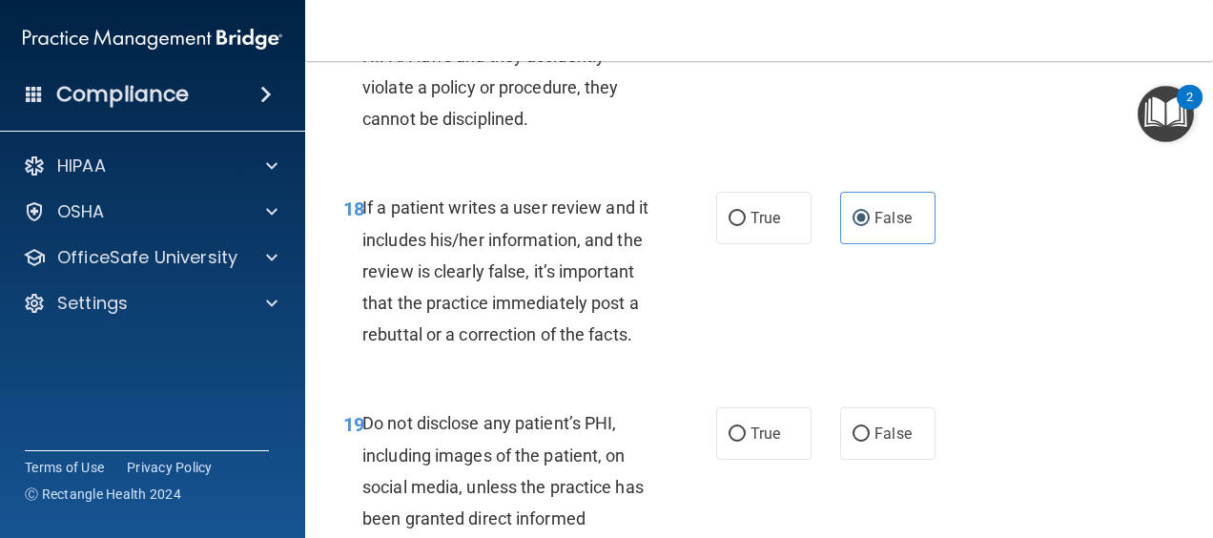
click at [755, 168] on div "17 If employees are not trained on HIPAA laws and they accidently violate a pol…" at bounding box center [759, 76] width 860 height 184
click at [756, 60] on label "True" at bounding box center [763, 34] width 95 height 52
click at [746, 42] on input "True" at bounding box center [737, 35] width 17 height 14
radio input "true"
click at [840, 60] on label "False" at bounding box center [887, 34] width 95 height 52
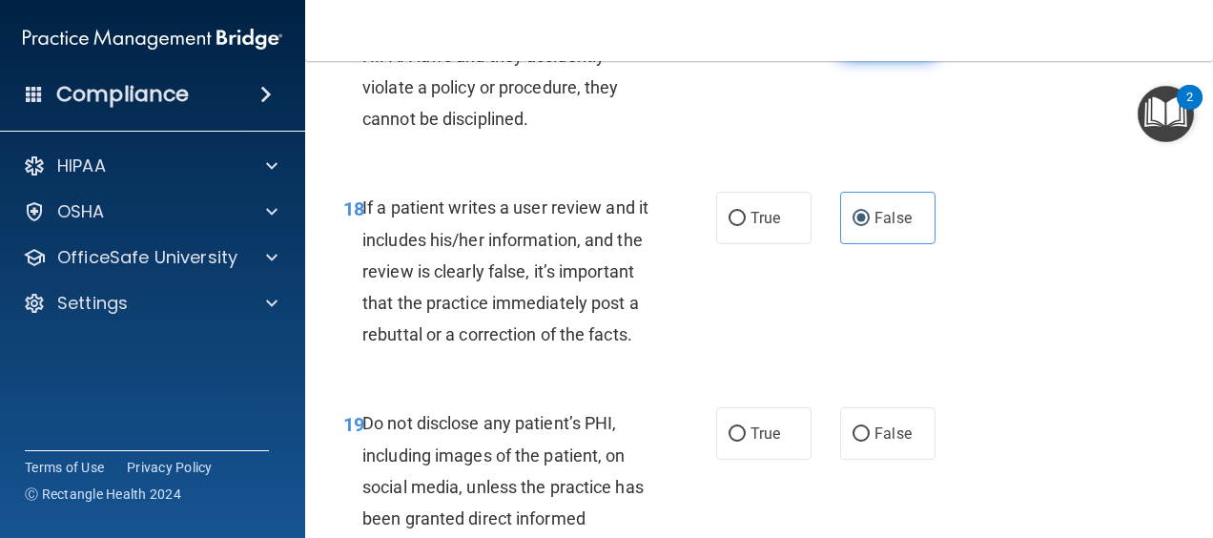
click at [853, 42] on input "False" at bounding box center [861, 35] width 17 height 14
radio input "true"
radio input "false"
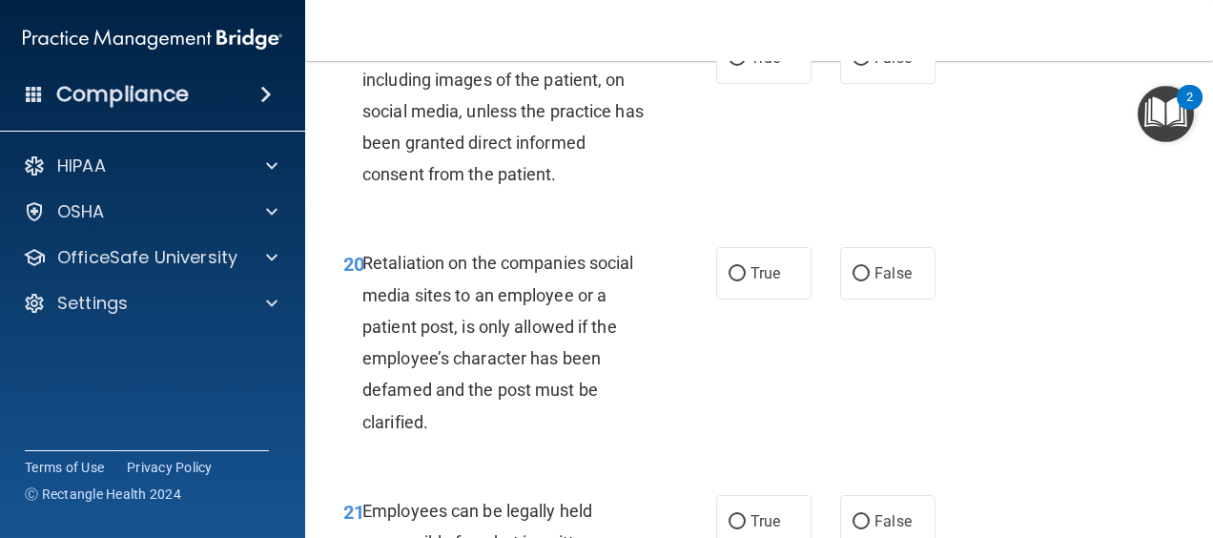
scroll to position [4196, 0]
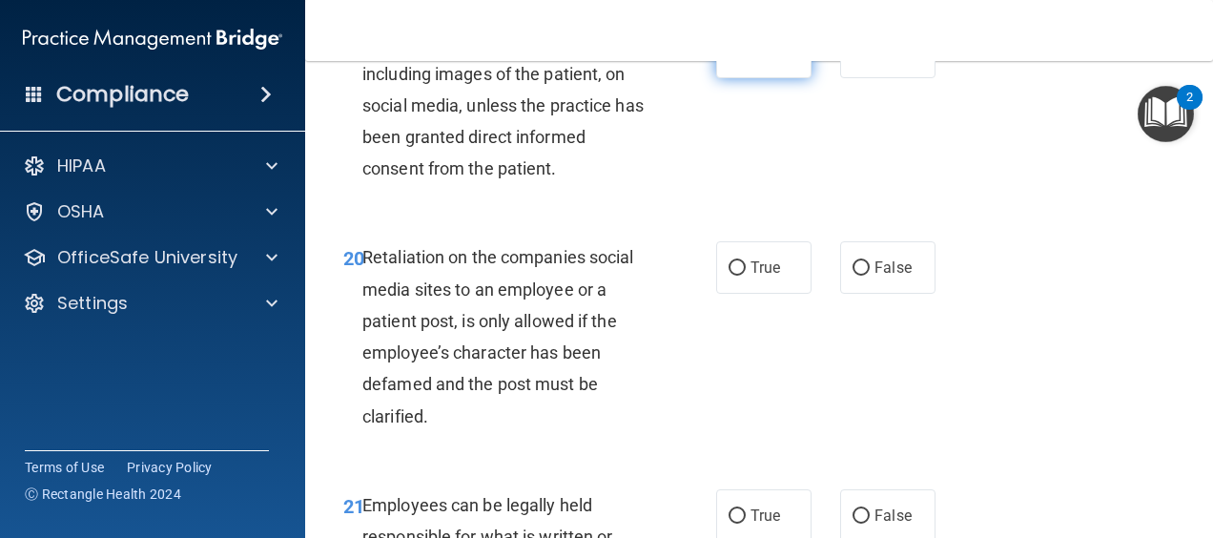
click at [740, 78] on label "True" at bounding box center [763, 52] width 95 height 52
click at [740, 60] on input "True" at bounding box center [737, 53] width 17 height 14
radio input "true"
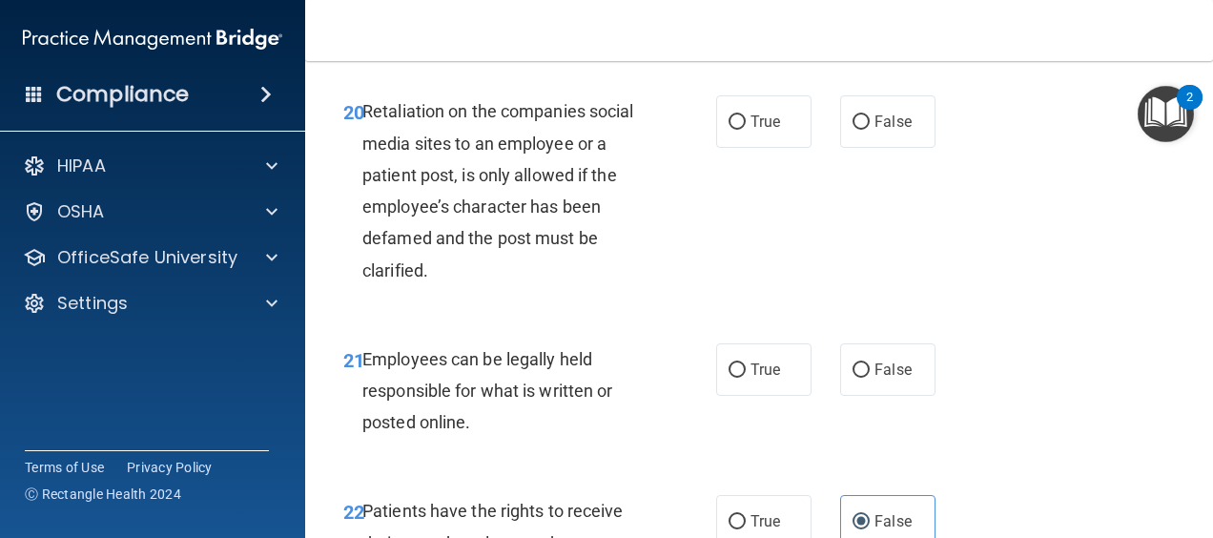
scroll to position [4387, 0]
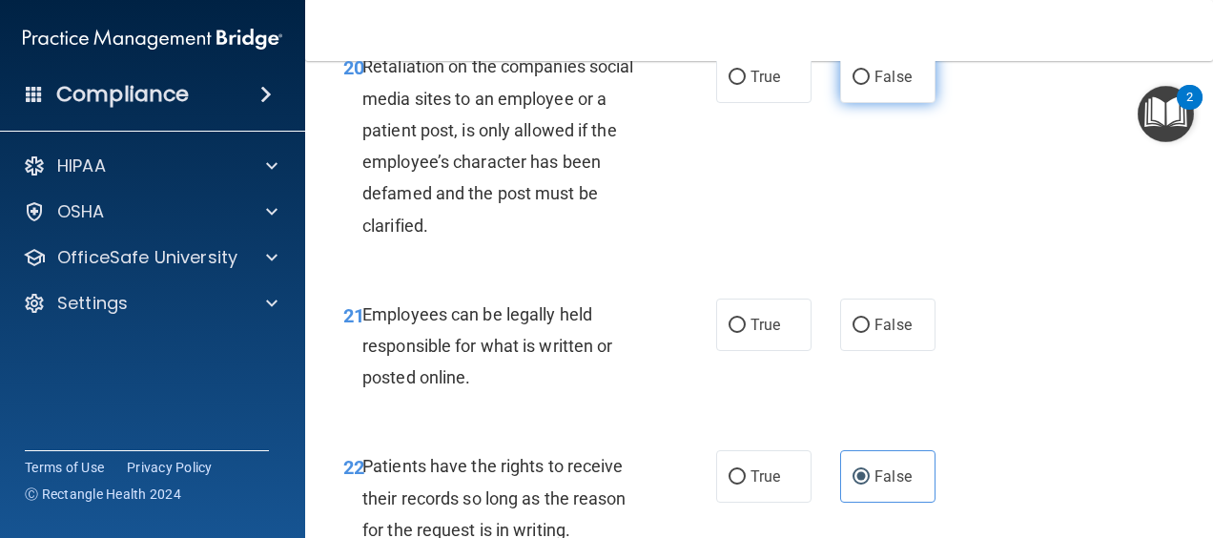
click at [884, 103] on label "False" at bounding box center [887, 77] width 95 height 52
click at [870, 85] on input "False" at bounding box center [861, 78] width 17 height 14
radio input "true"
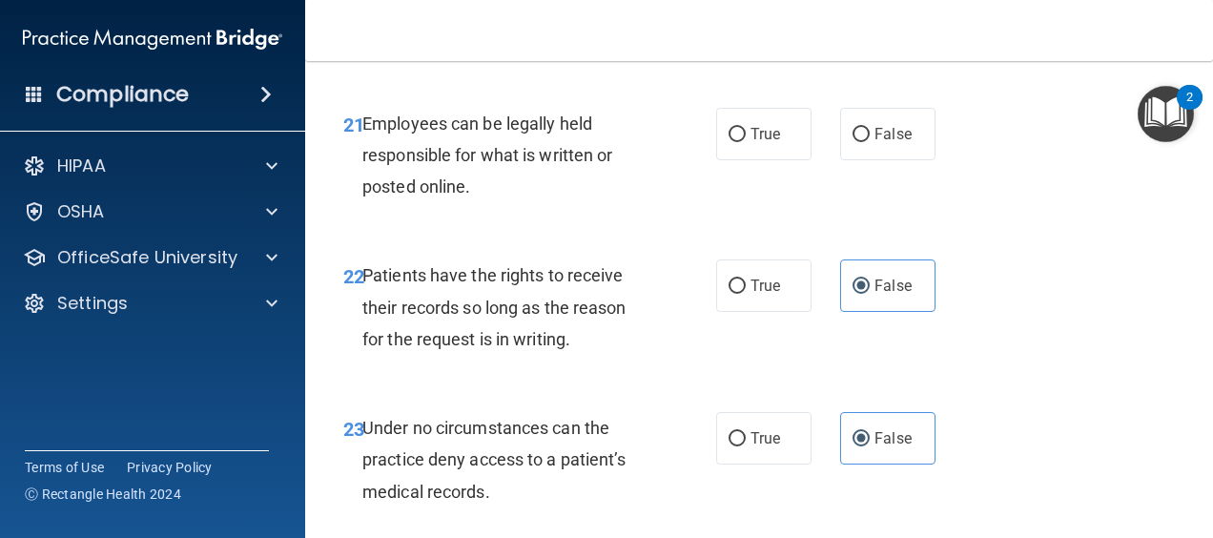
scroll to position [4673, 0]
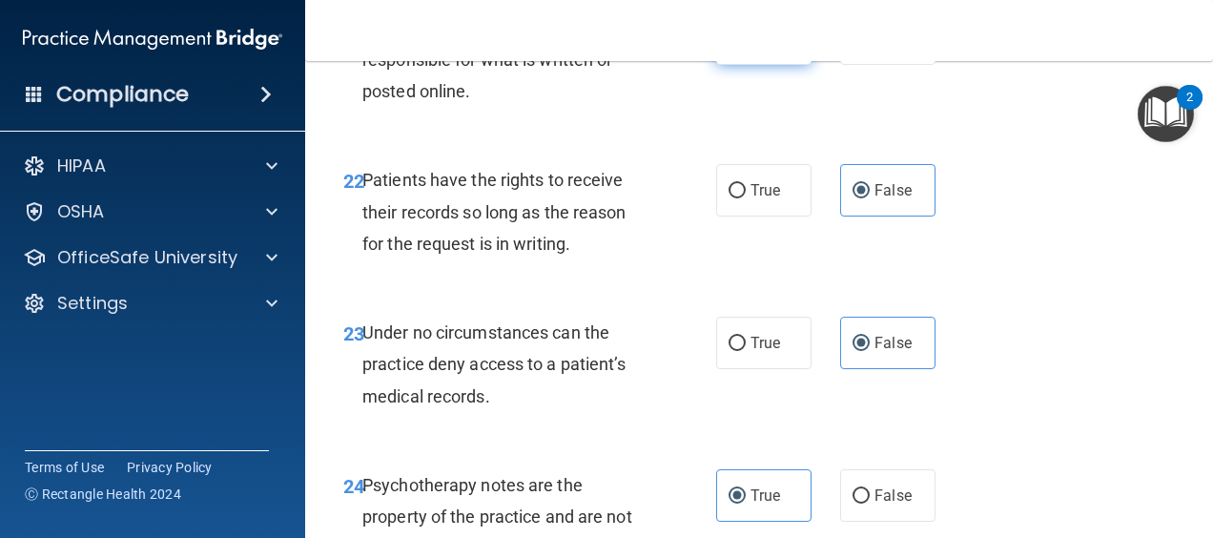
click at [755, 48] on span "True" at bounding box center [766, 39] width 30 height 18
click at [746, 47] on input "True" at bounding box center [737, 39] width 17 height 14
radio input "true"
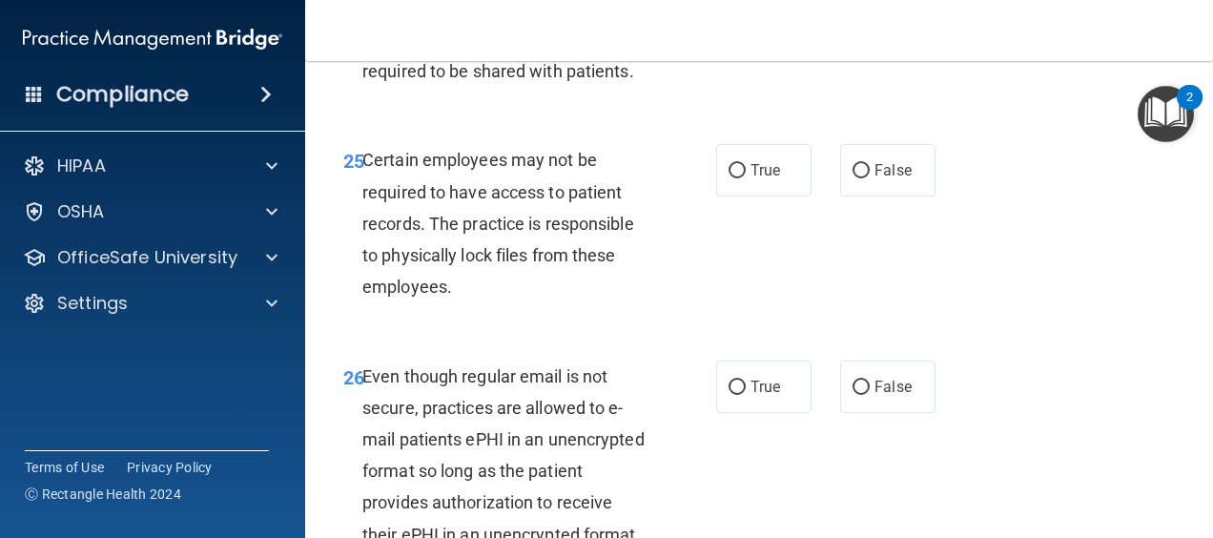
scroll to position [5245, 0]
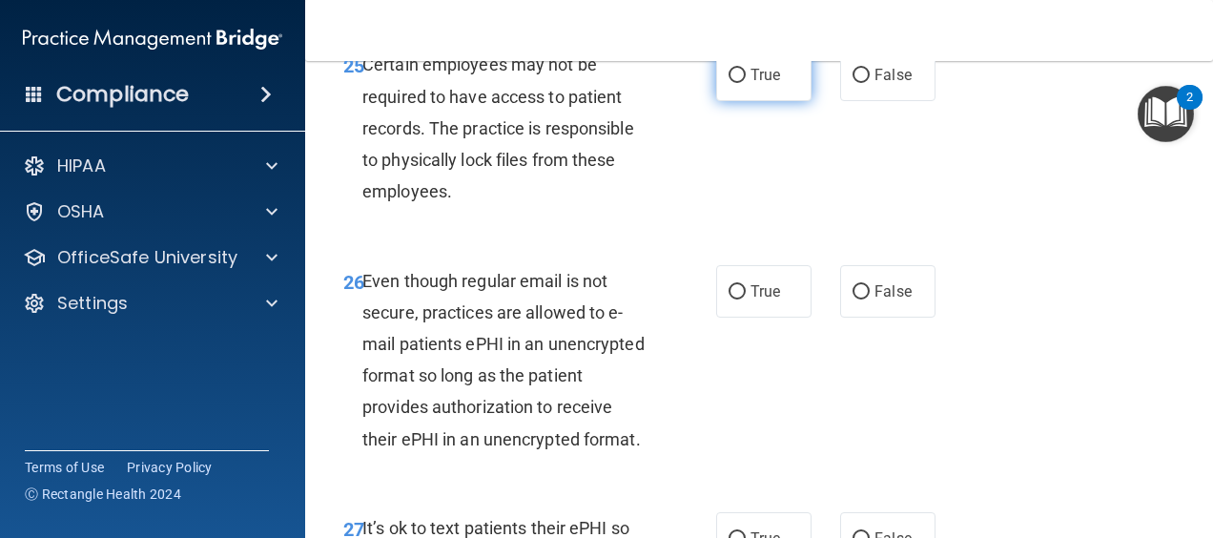
click at [764, 84] on span "True" at bounding box center [766, 75] width 30 height 18
click at [746, 83] on input "True" at bounding box center [737, 76] width 17 height 14
radio input "true"
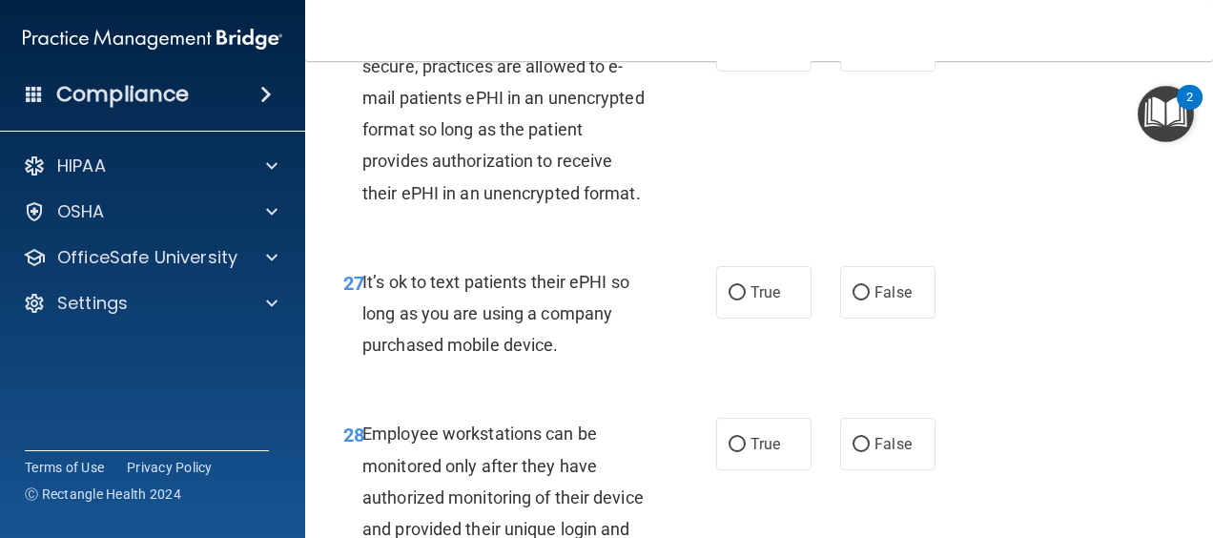
scroll to position [5531, 0]
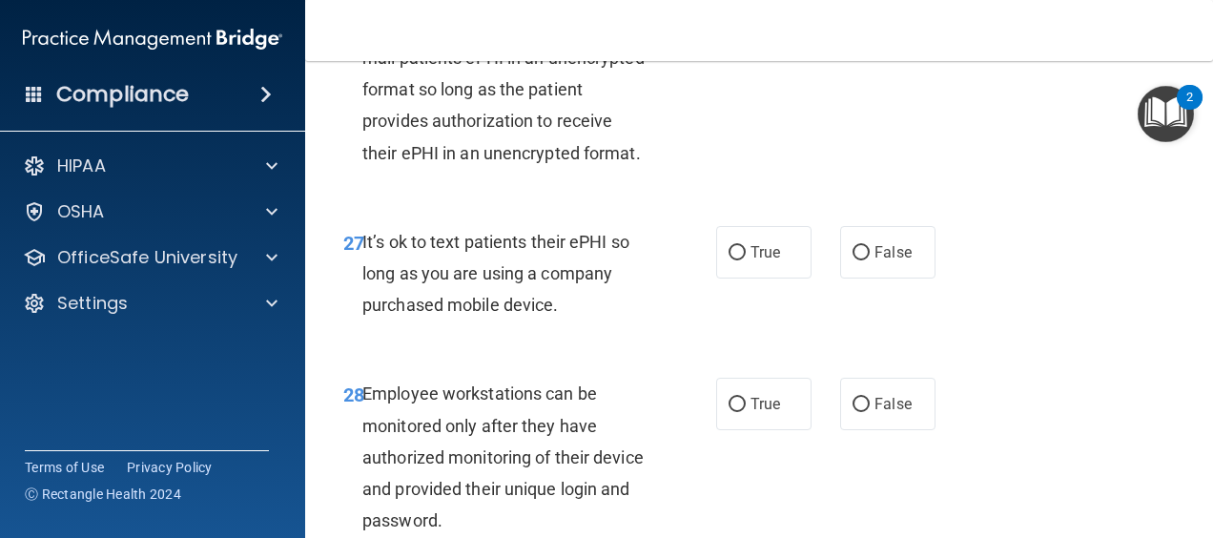
click at [771, 14] on span "True" at bounding box center [766, 5] width 30 height 18
click at [746, 13] on input "True" at bounding box center [737, 6] width 17 height 14
radio input "true"
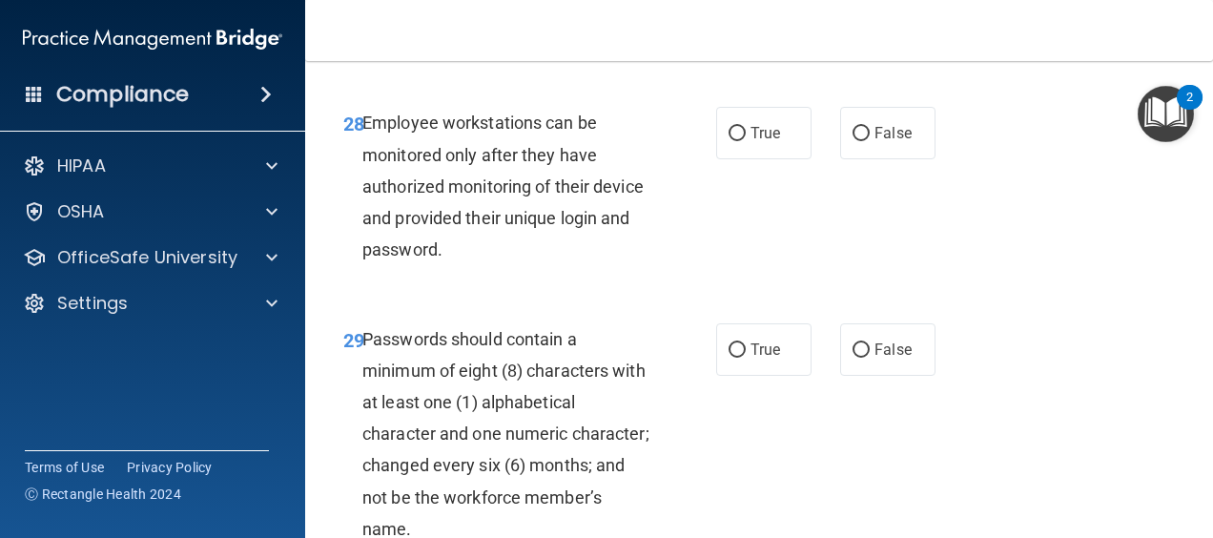
scroll to position [5817, 0]
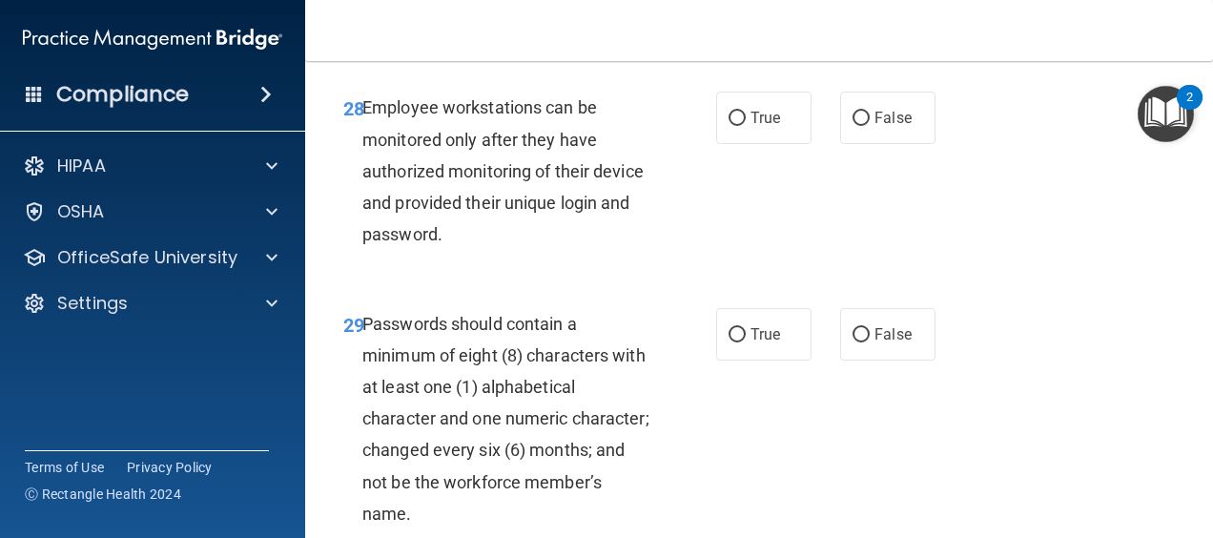
radio input "true"
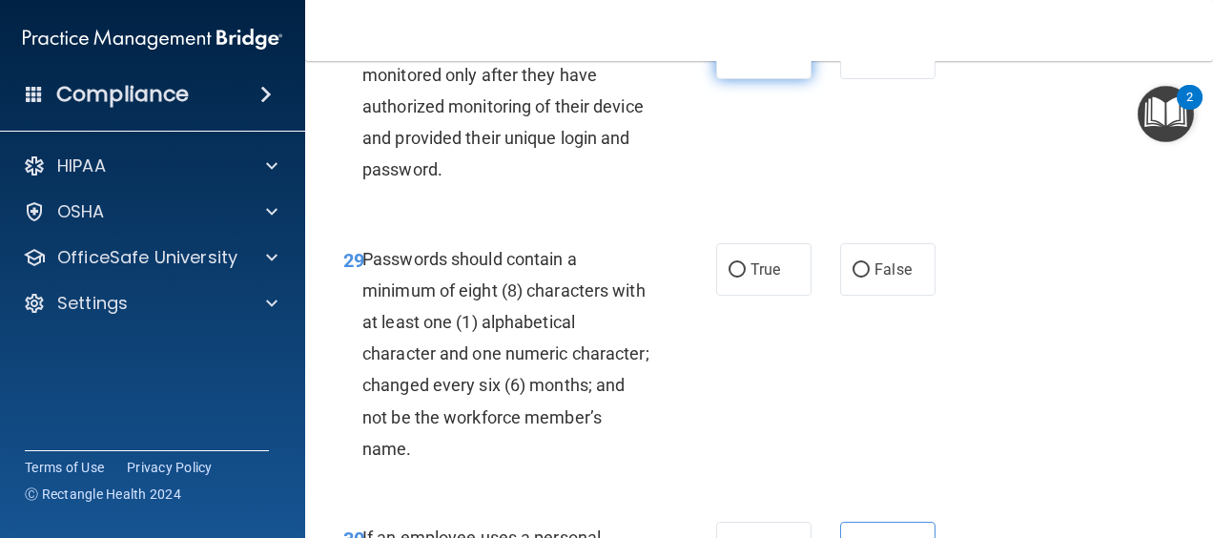
scroll to position [5913, 0]
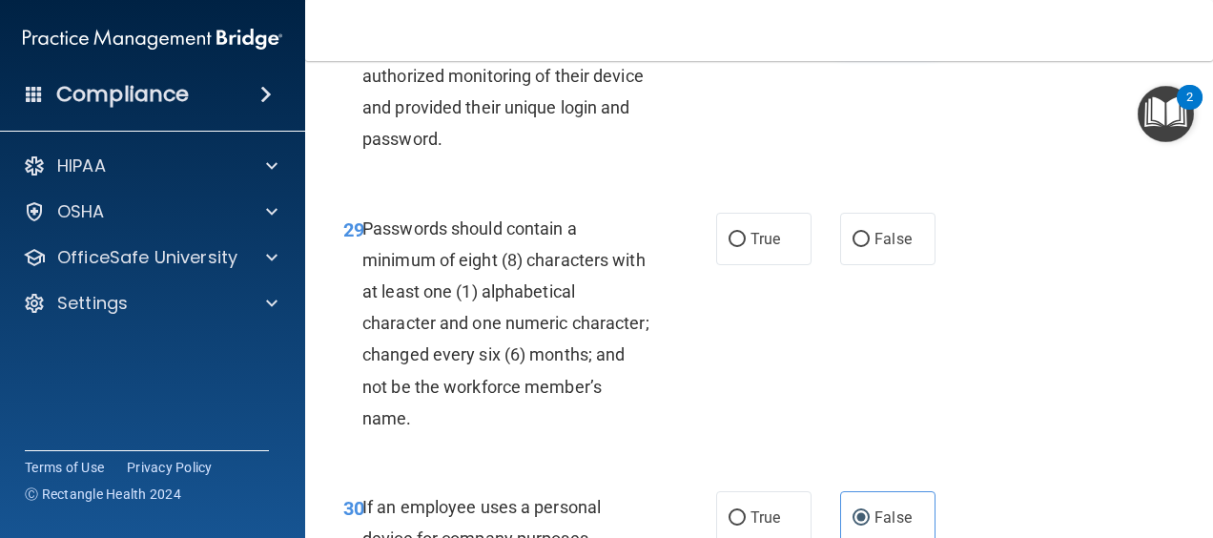
click at [874, 31] on span "False" at bounding box center [892, 22] width 37 height 18
click at [870, 31] on input "False" at bounding box center [861, 23] width 17 height 14
radio input "true"
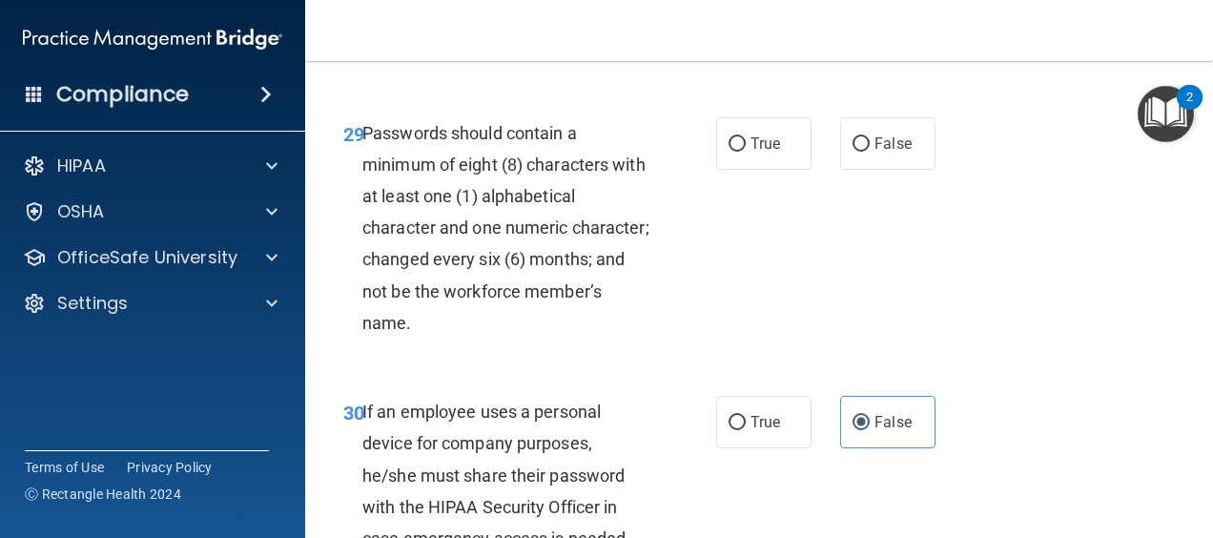
scroll to position [6103, 0]
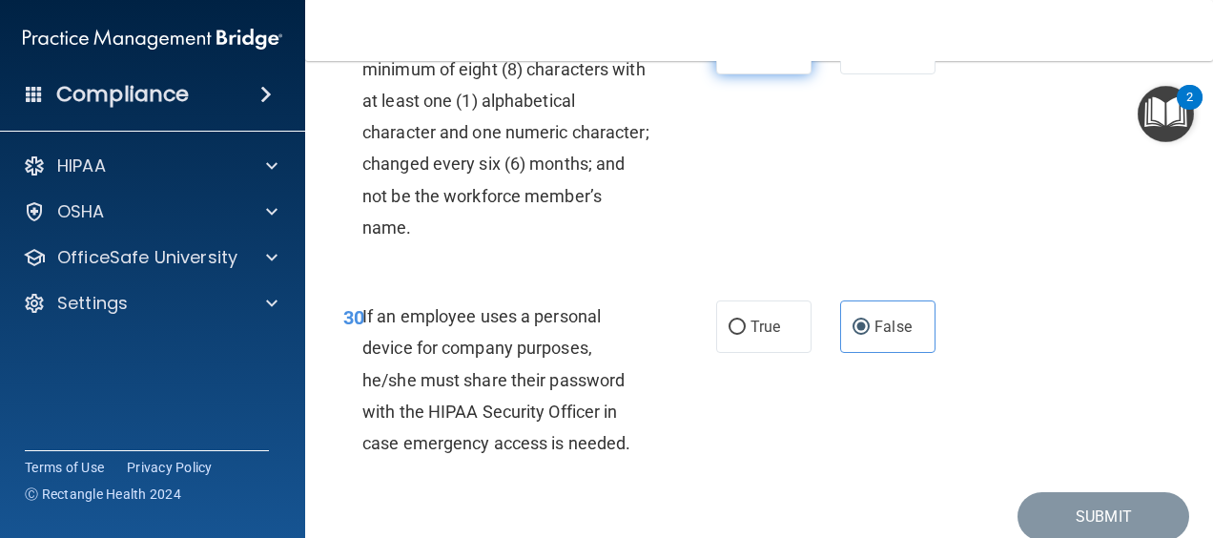
click at [762, 57] on span "True" at bounding box center [766, 48] width 30 height 18
click at [746, 56] on input "True" at bounding box center [737, 49] width 17 height 14
radio input "true"
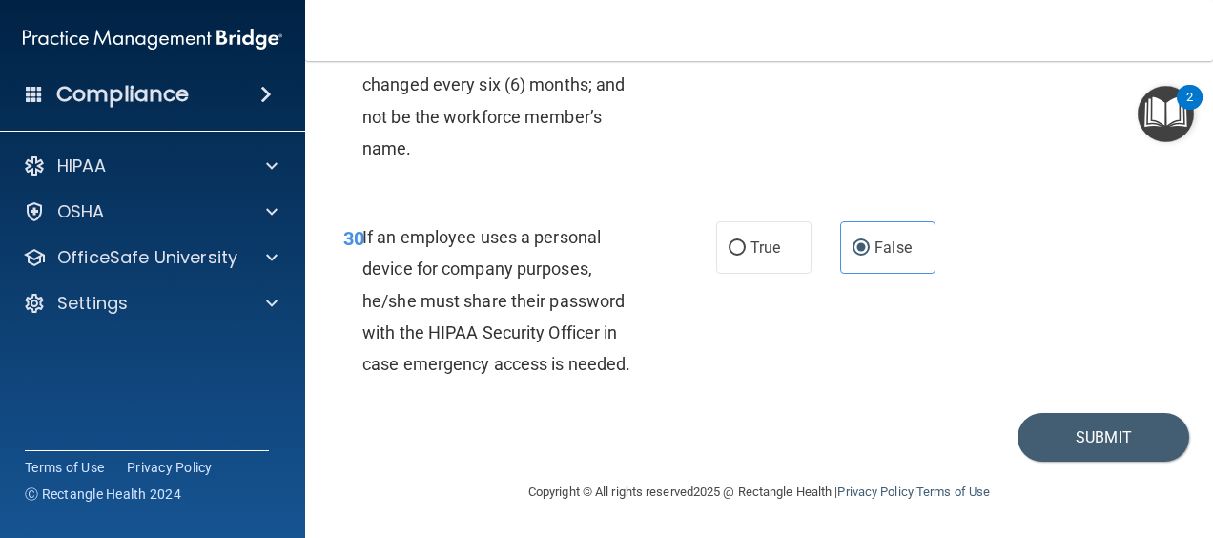
scroll to position [6372, 0]
click at [1055, 437] on button "Submit" at bounding box center [1104, 437] width 172 height 49
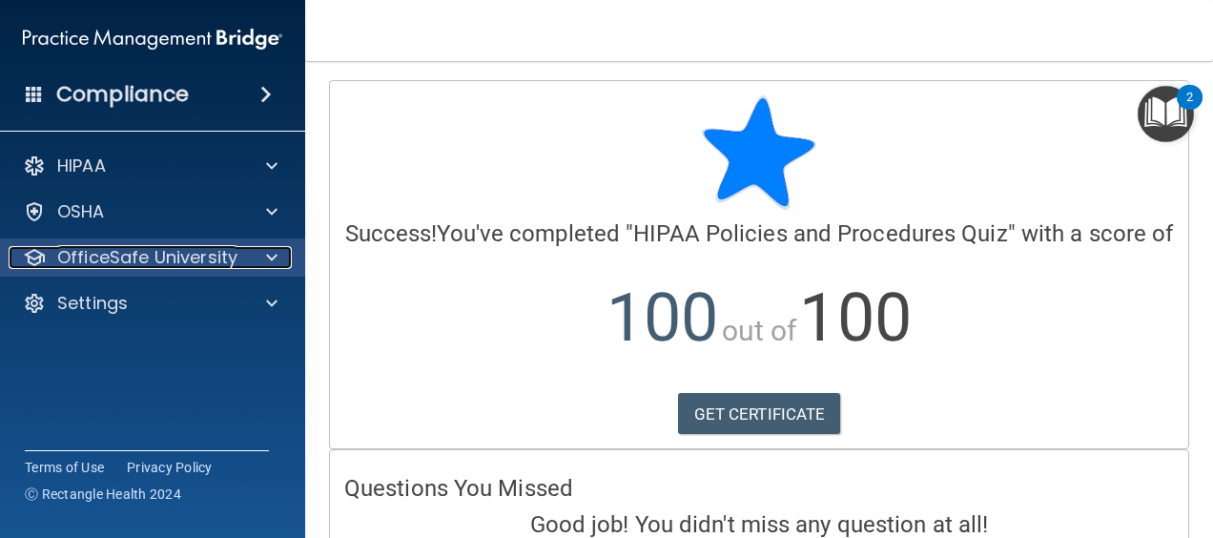
click at [96, 254] on p "OfficeSafe University" at bounding box center [147, 257] width 180 height 23
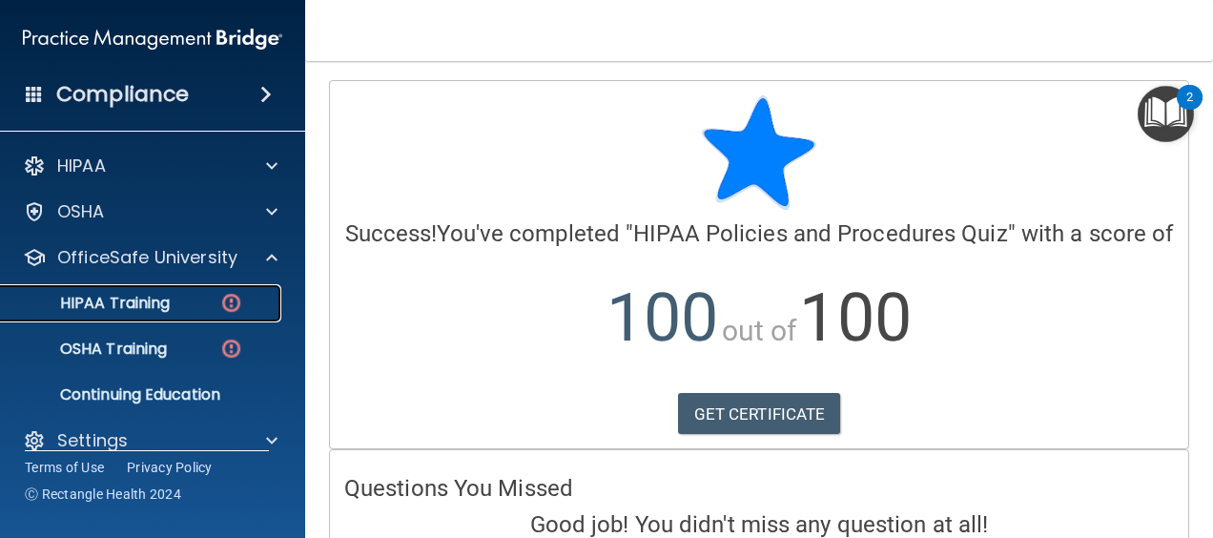
click at [135, 299] on p "HIPAA Training" at bounding box center [90, 303] width 157 height 19
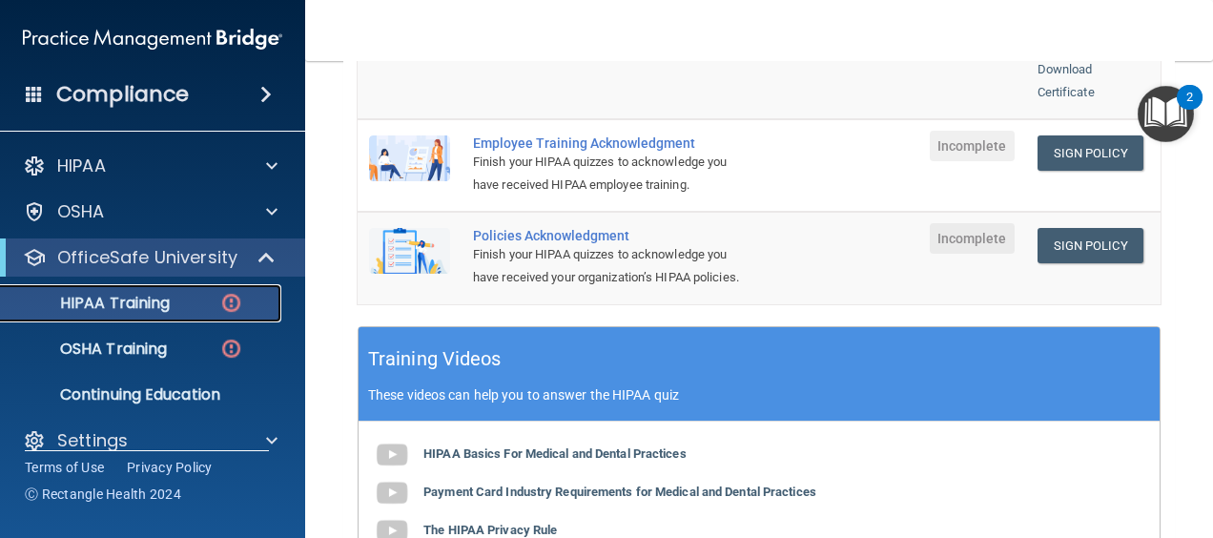
scroll to position [595, 0]
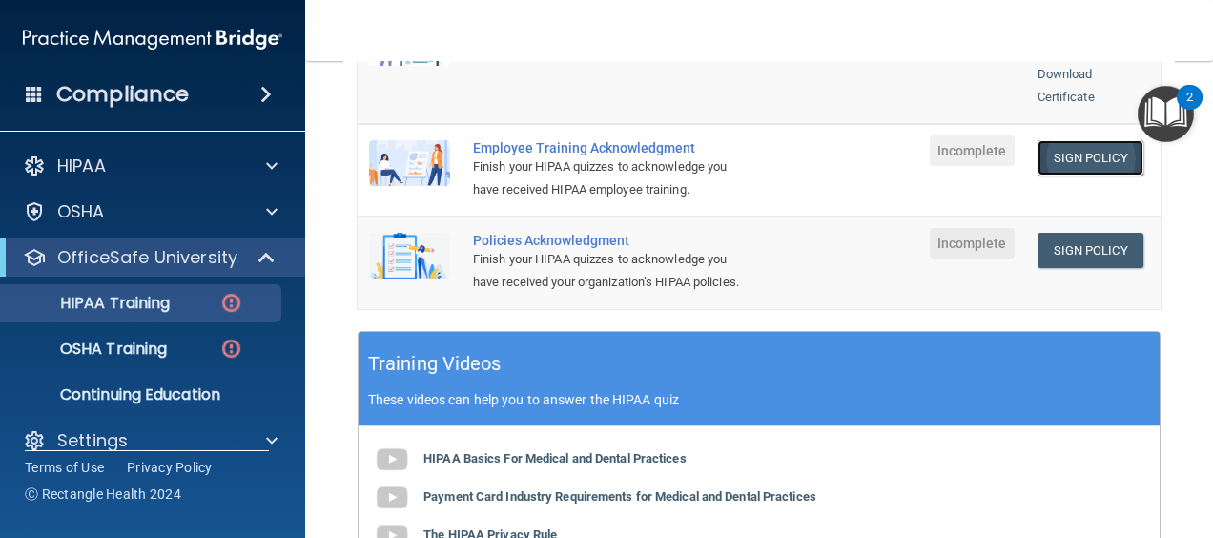
click at [1068, 140] on link "Sign Policy" at bounding box center [1091, 157] width 106 height 35
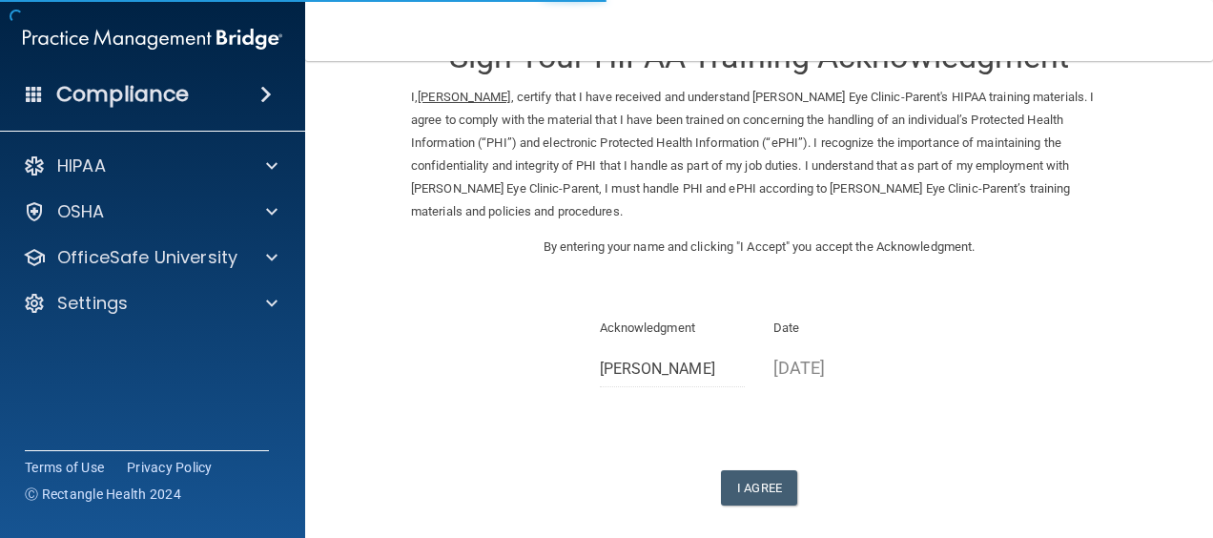
scroll to position [129, 0]
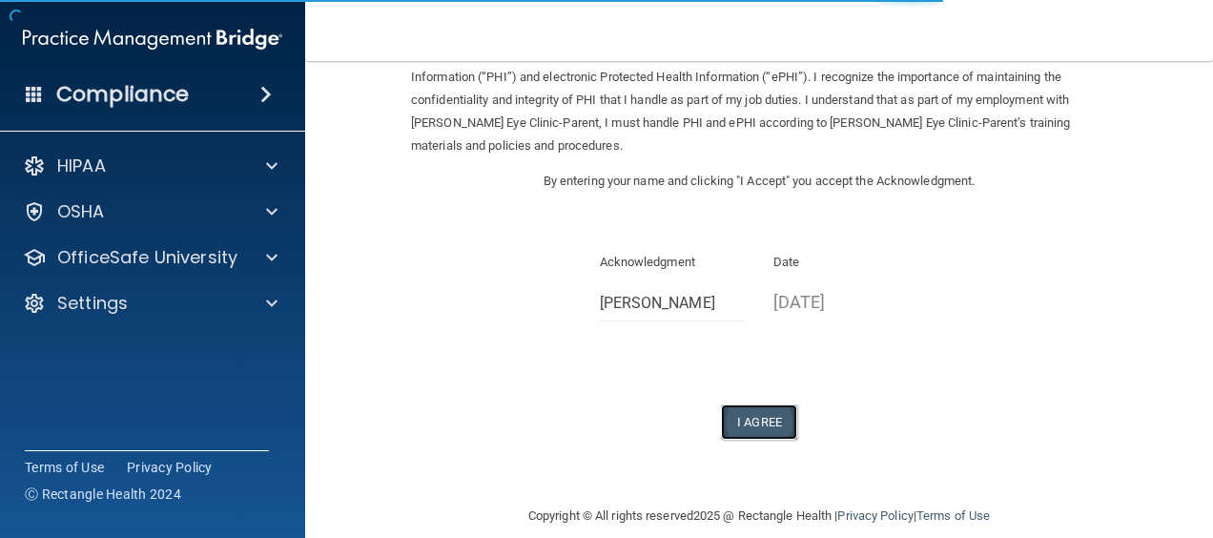
click at [776, 404] on button "I Agree" at bounding box center [759, 421] width 76 height 35
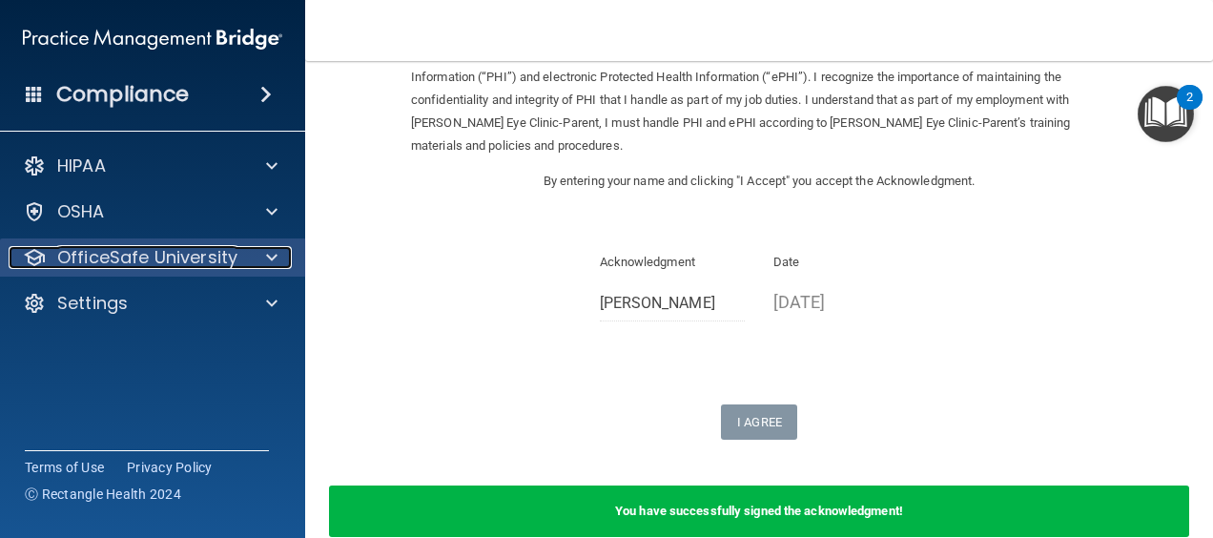
drag, startPoint x: 139, startPoint y: 251, endPoint x: 162, endPoint y: 250, distance: 22.9
click at [141, 251] on p "OfficeSafe University" at bounding box center [147, 257] width 180 height 23
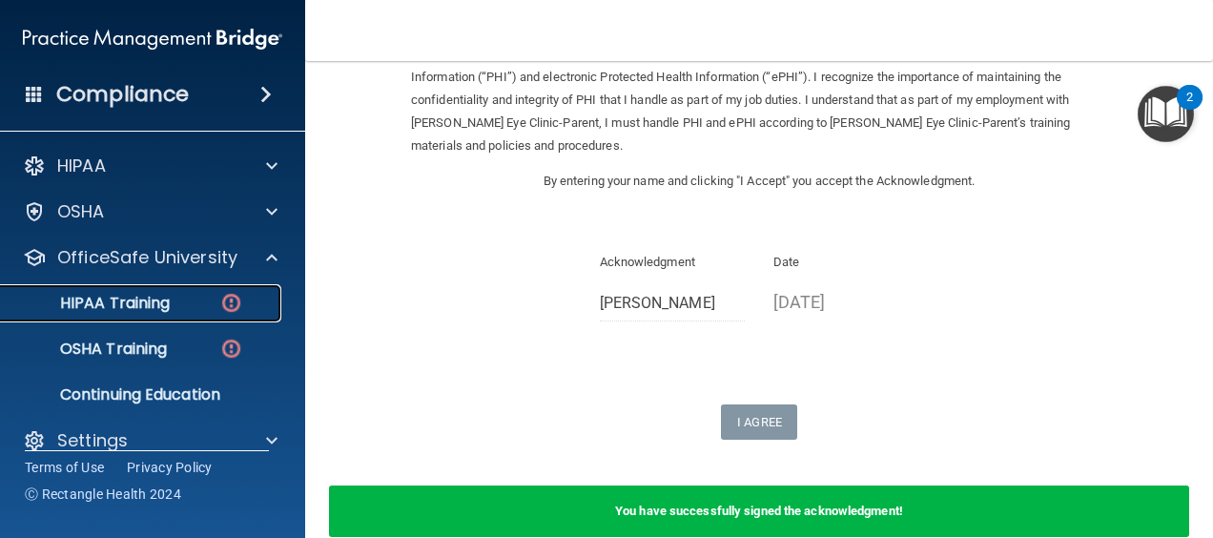
click at [193, 302] on div "HIPAA Training" at bounding box center [142, 303] width 260 height 19
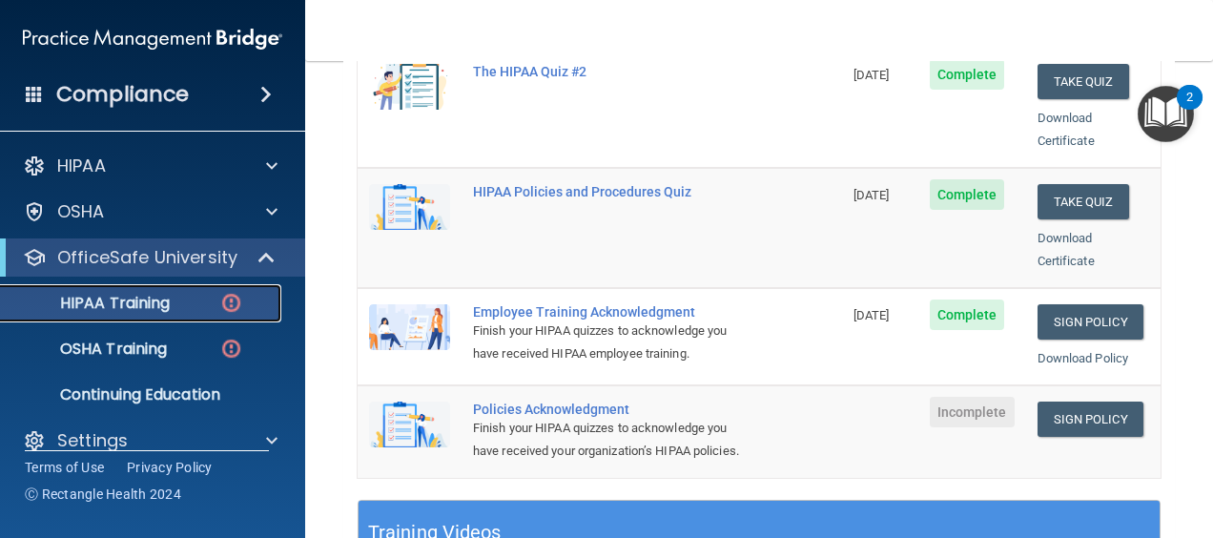
scroll to position [429, 0]
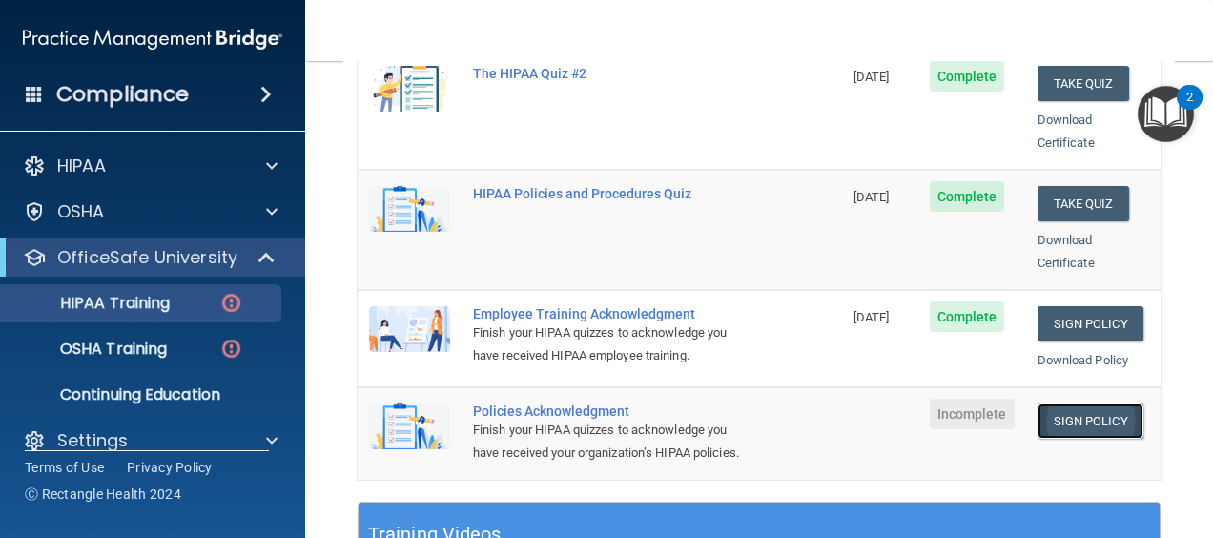
click at [1048, 403] on link "Sign Policy" at bounding box center [1091, 420] width 106 height 35
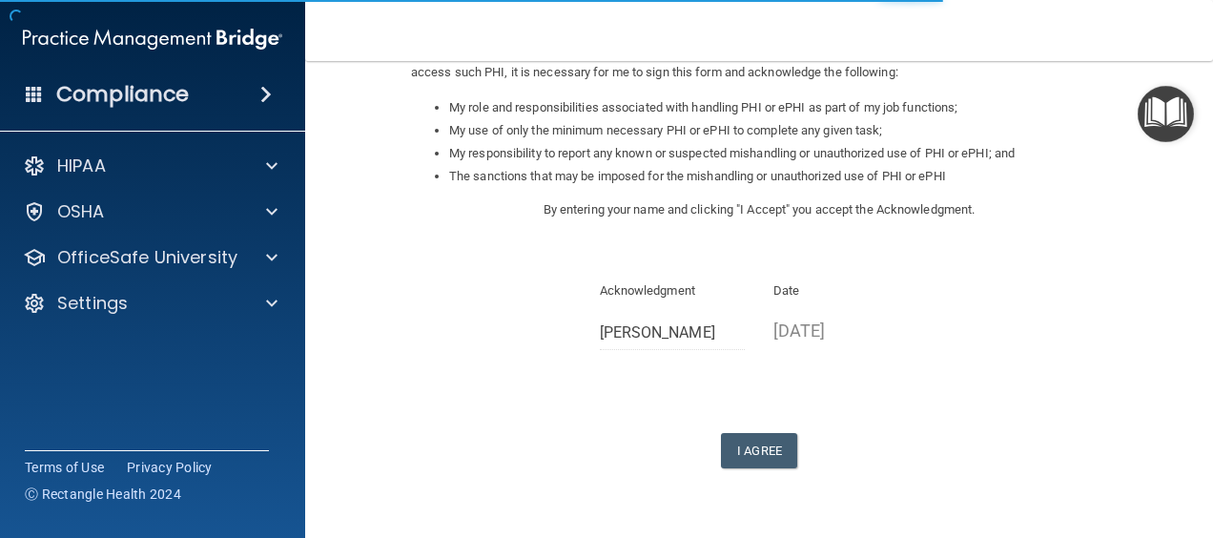
scroll to position [286, 0]
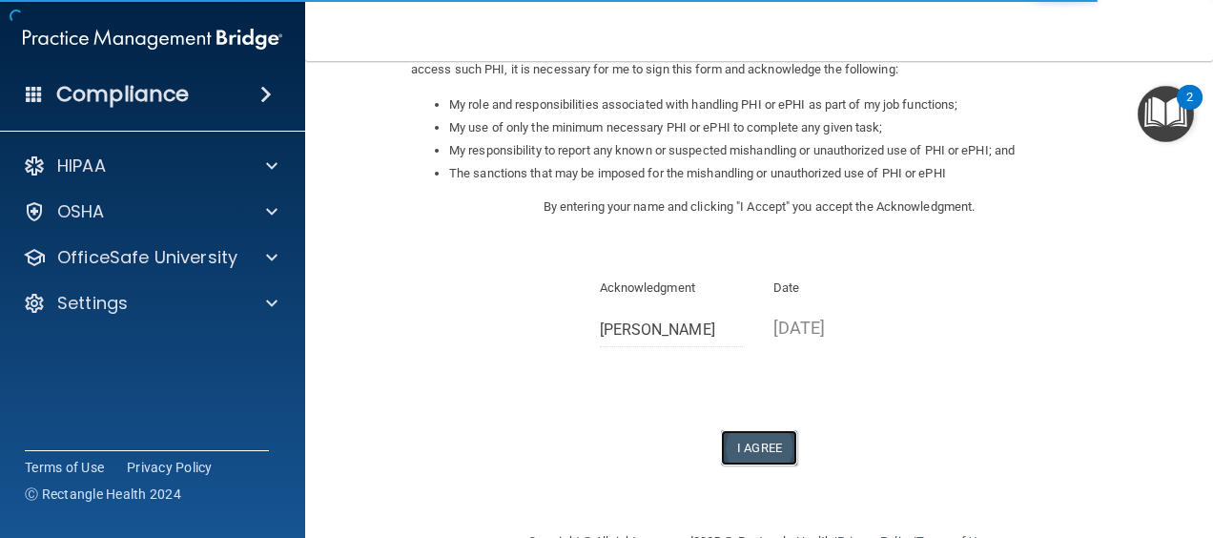
click at [767, 462] on button "I Agree" at bounding box center [759, 447] width 76 height 35
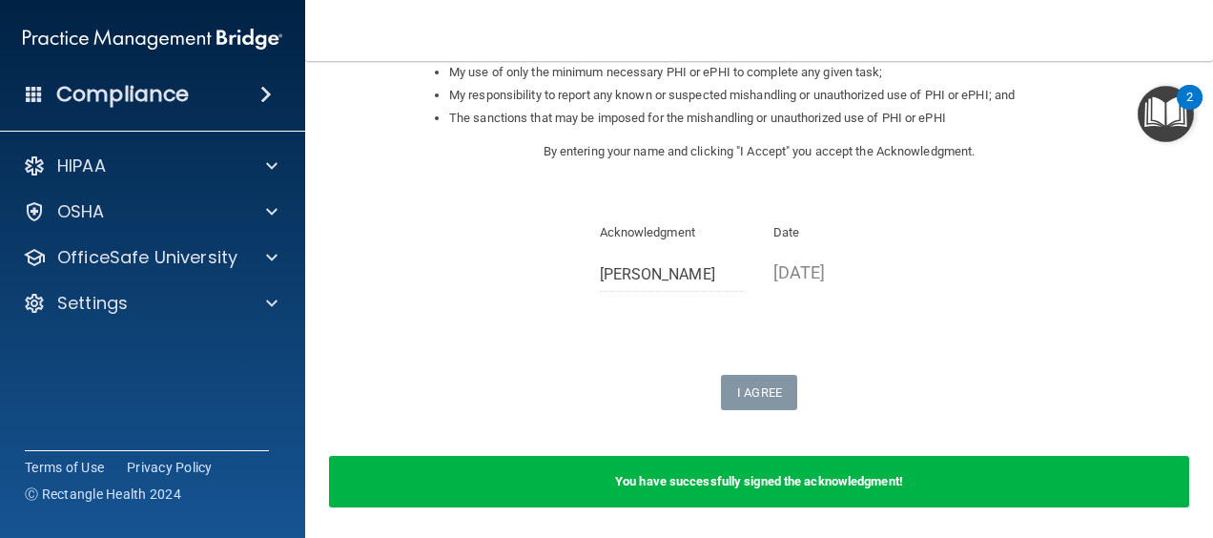
scroll to position [381, 0]
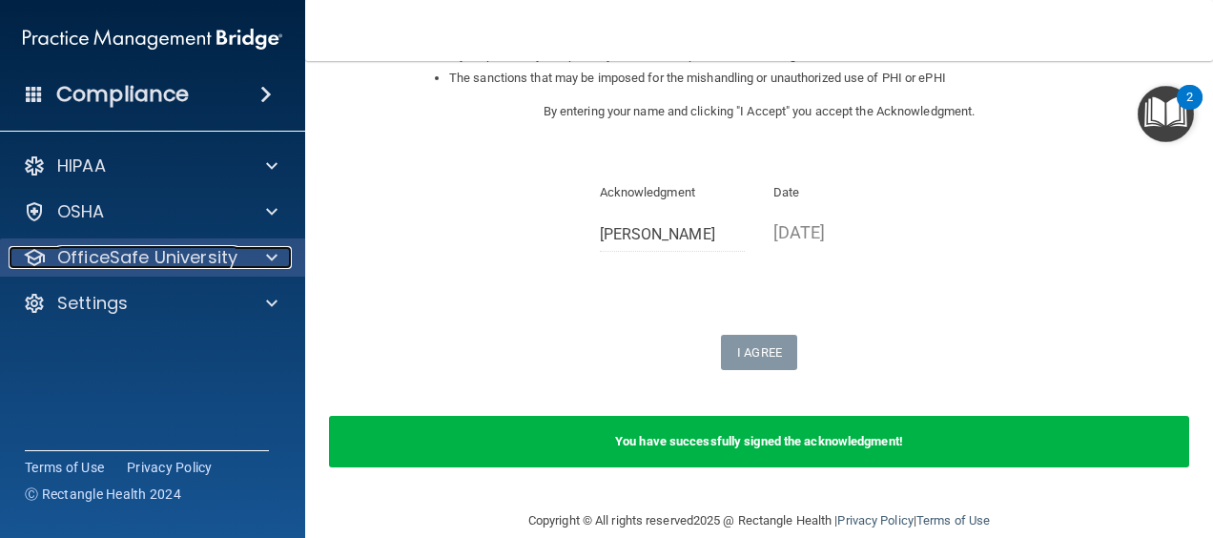
click at [209, 255] on p "OfficeSafe University" at bounding box center [147, 257] width 180 height 23
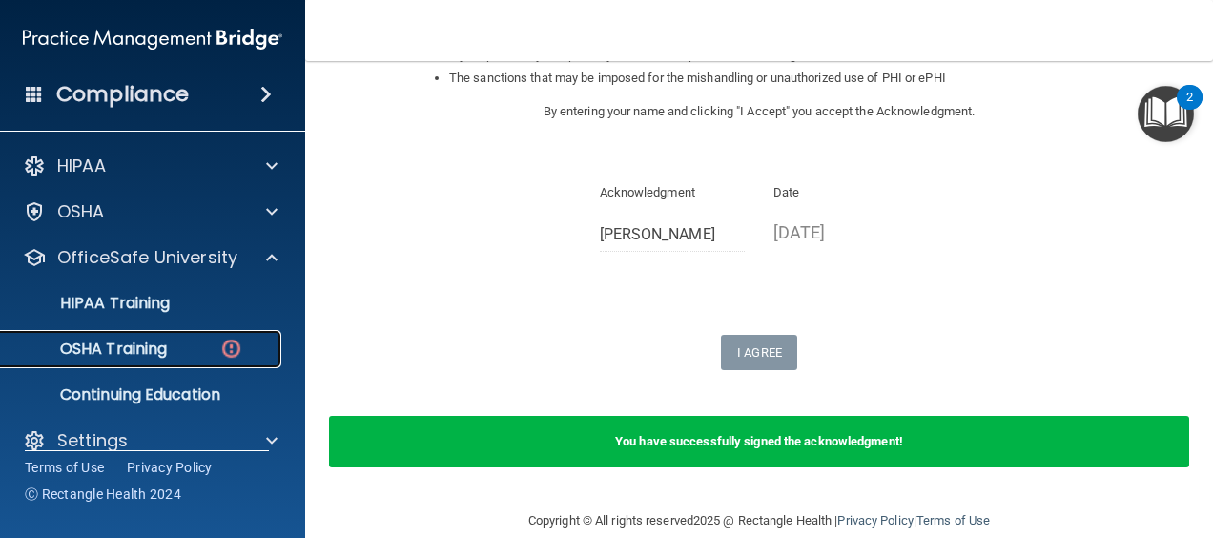
click at [164, 341] on p "OSHA Training" at bounding box center [89, 348] width 154 height 19
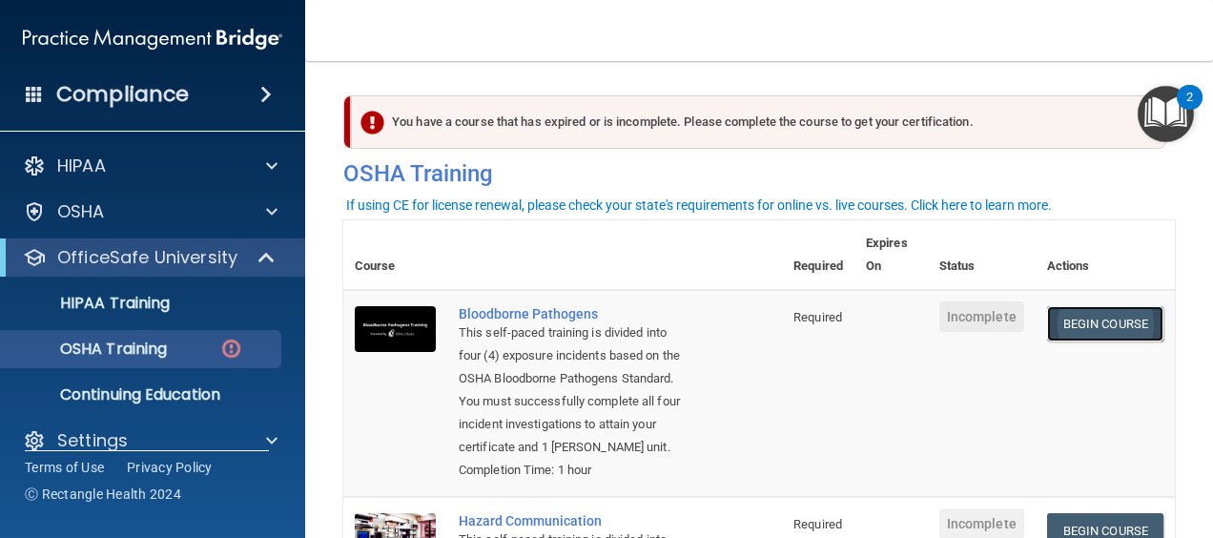
click at [1079, 328] on link "Begin Course" at bounding box center [1105, 323] width 116 height 35
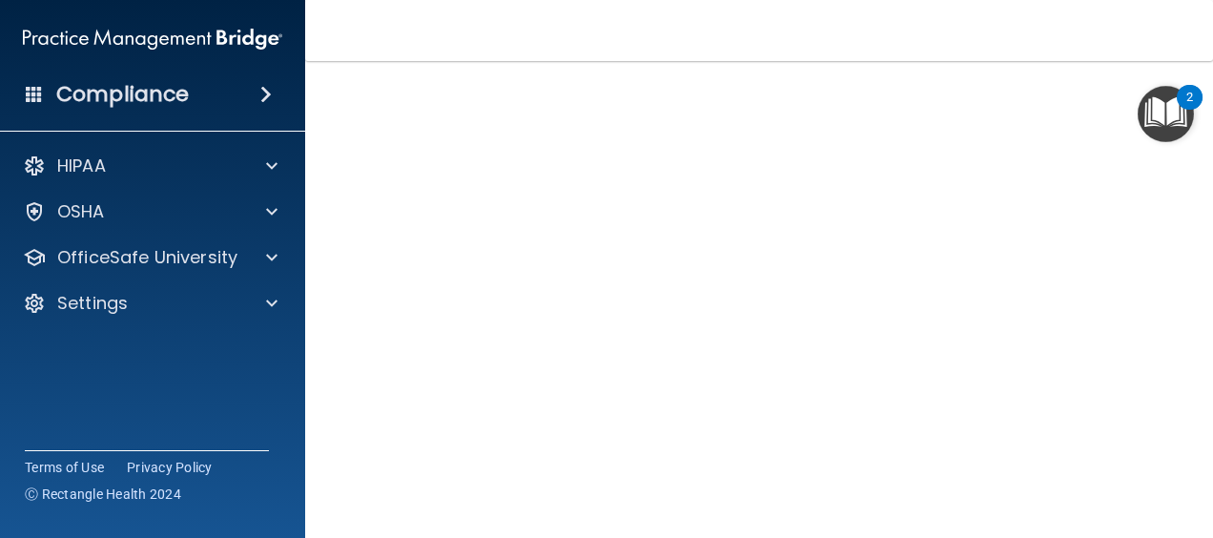
scroll to position [111, 0]
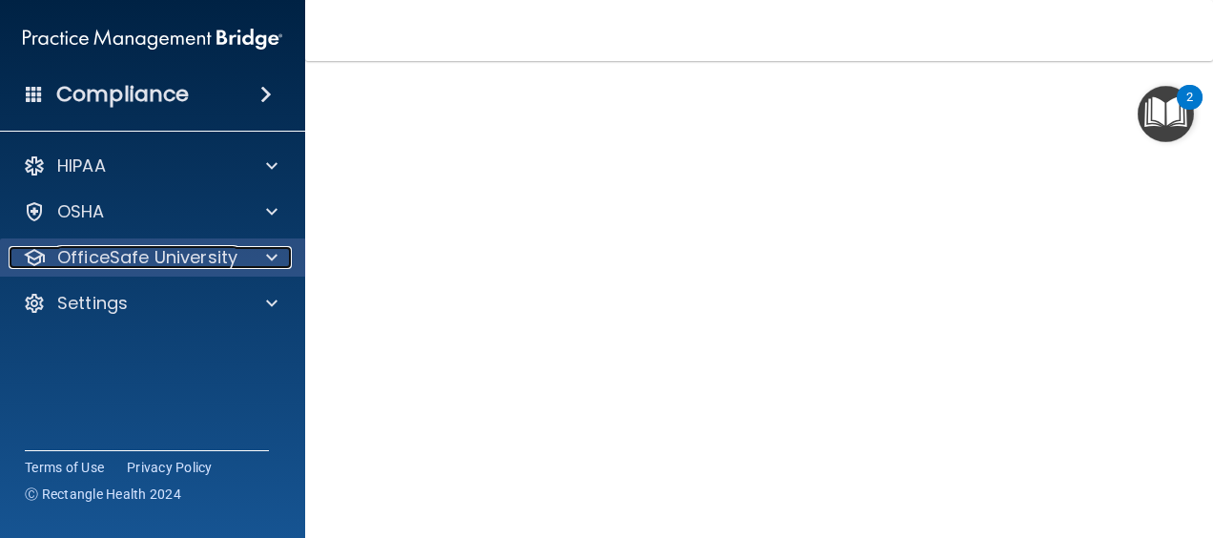
click at [202, 257] on p "OfficeSafe University" at bounding box center [147, 257] width 180 height 23
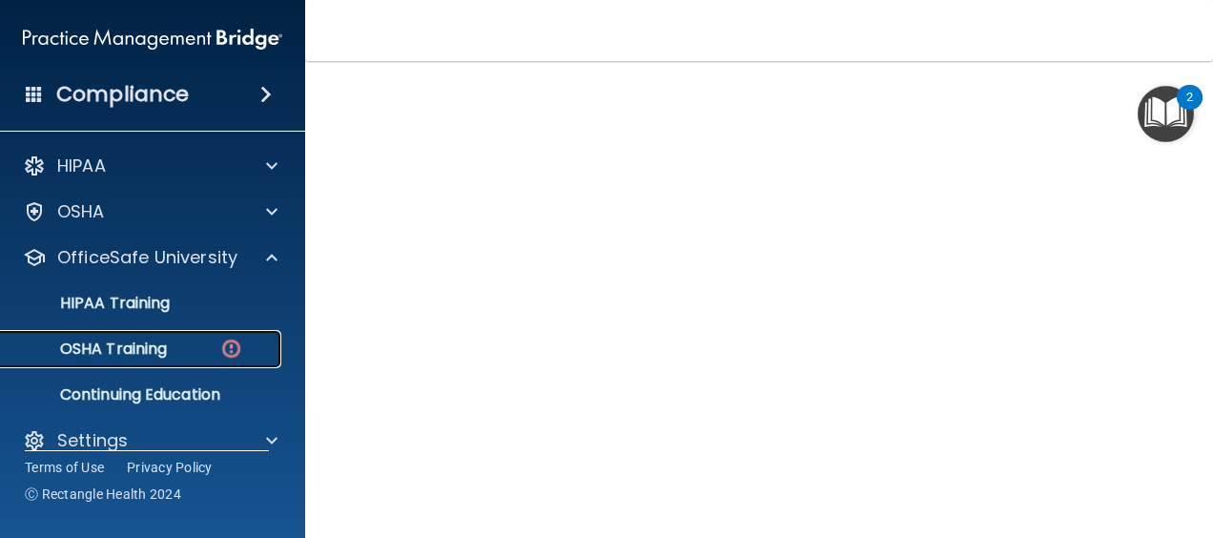
click at [153, 364] on link "OSHA Training" at bounding box center [131, 349] width 300 height 38
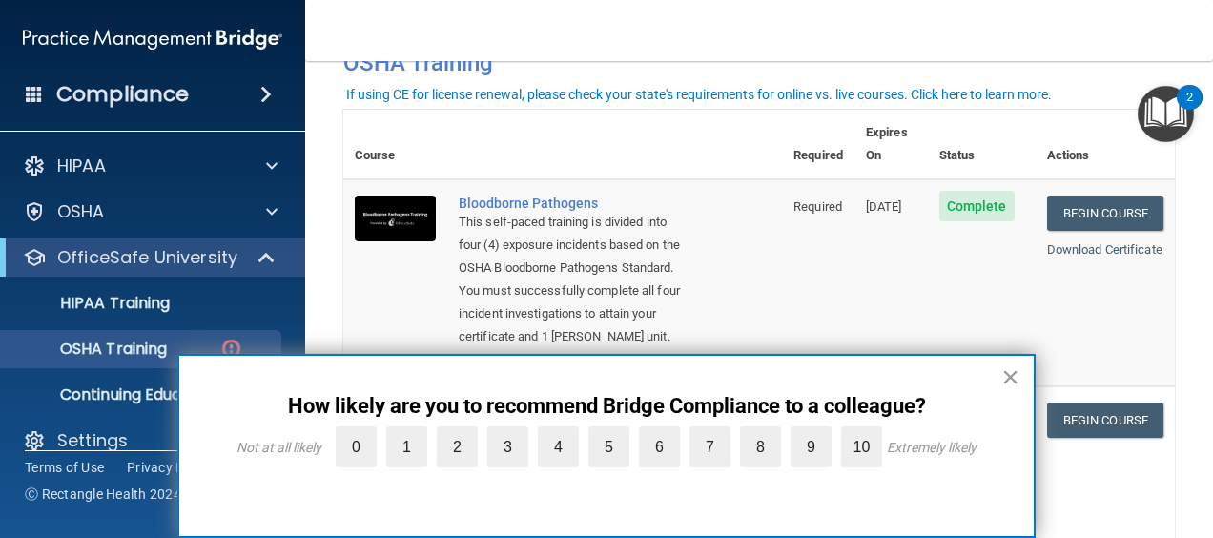
click at [1008, 383] on button "×" at bounding box center [1010, 376] width 18 height 31
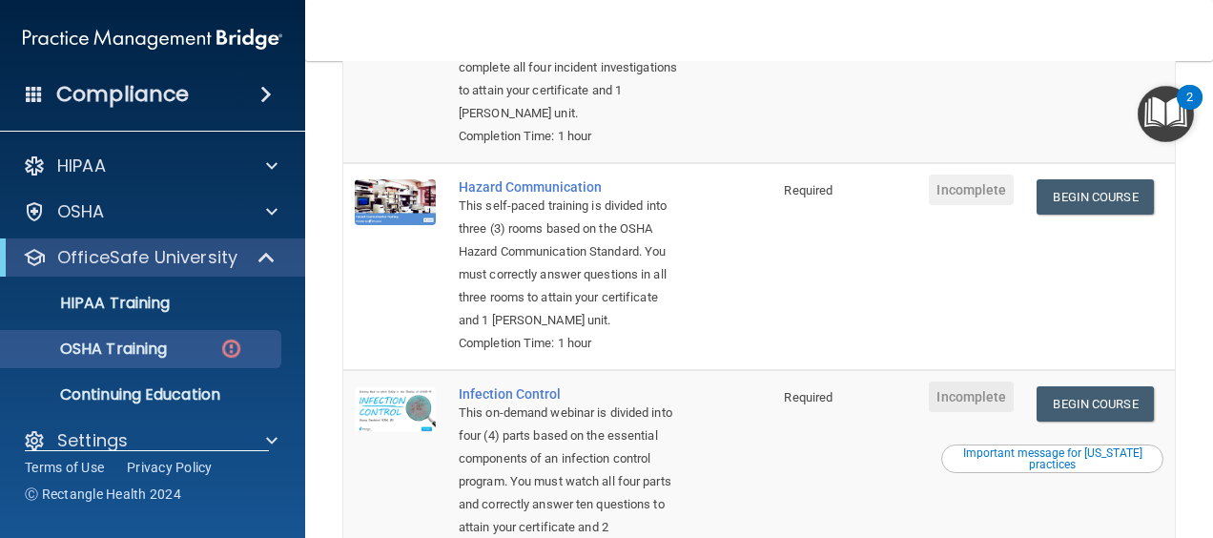
scroll to position [359, 0]
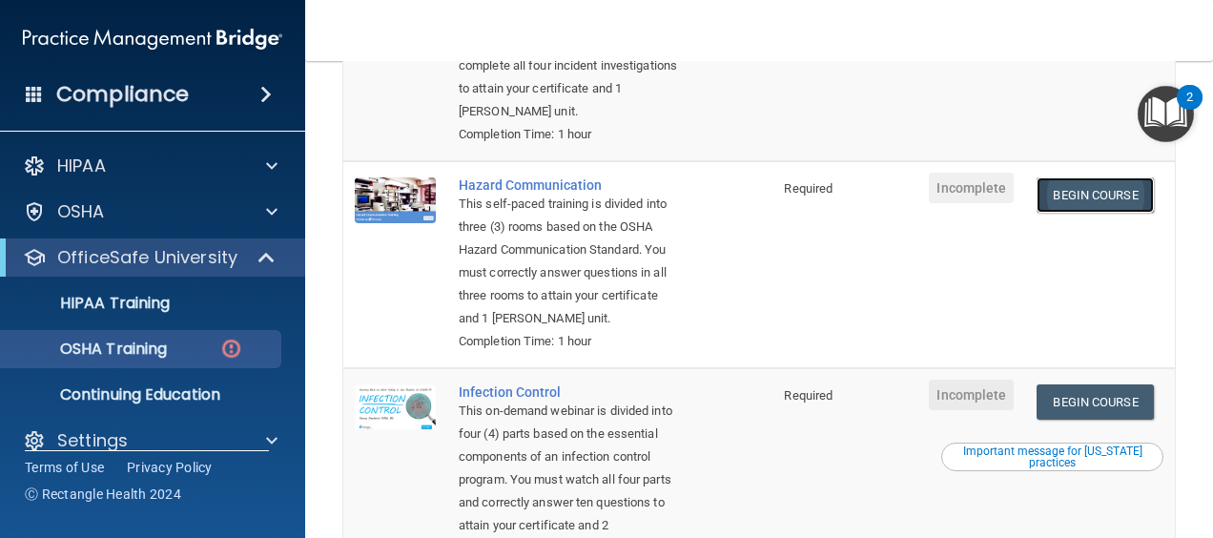
click at [1051, 185] on link "Begin Course" at bounding box center [1095, 194] width 116 height 35
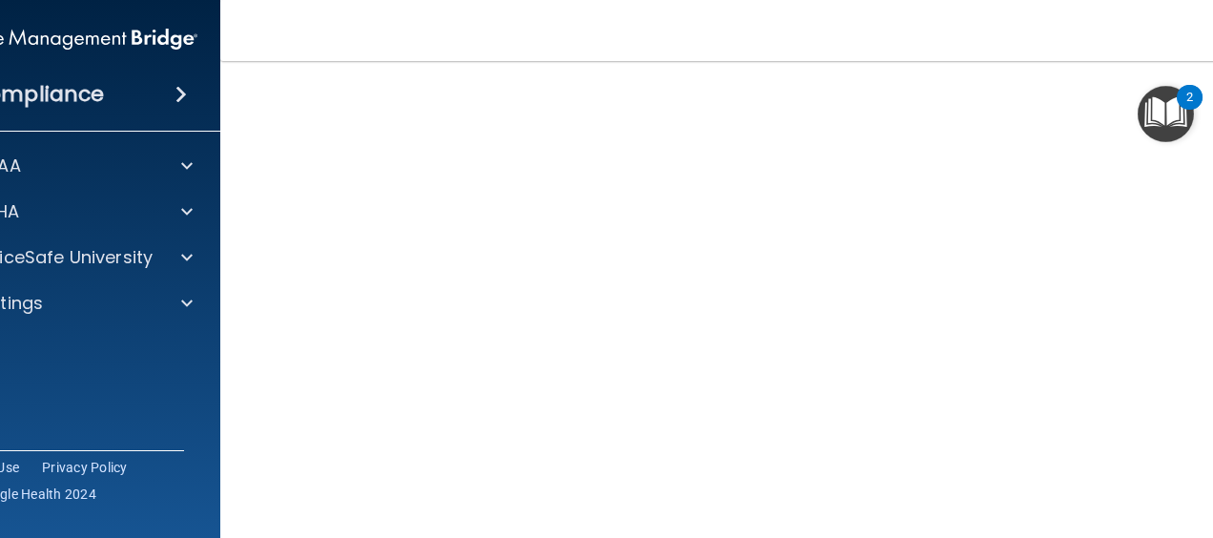
scroll to position [120, 0]
click at [69, 240] on div "OfficeSafe University" at bounding box center [68, 257] width 306 height 38
click at [85, 256] on p "OfficeSafe University" at bounding box center [62, 257] width 180 height 23
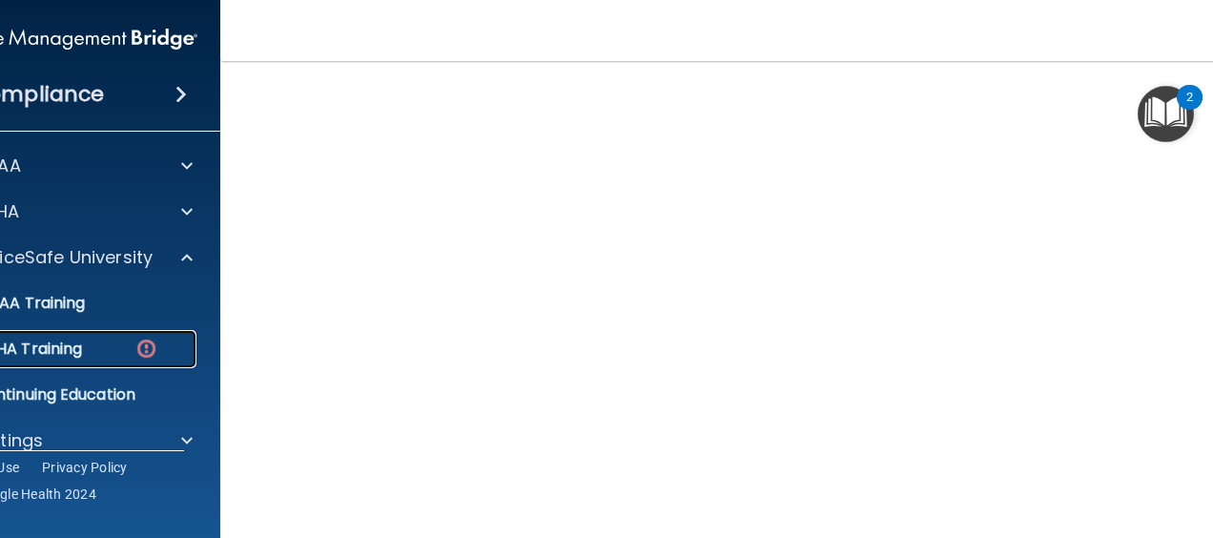
click at [75, 346] on p "OSHA Training" at bounding box center [5, 348] width 154 height 19
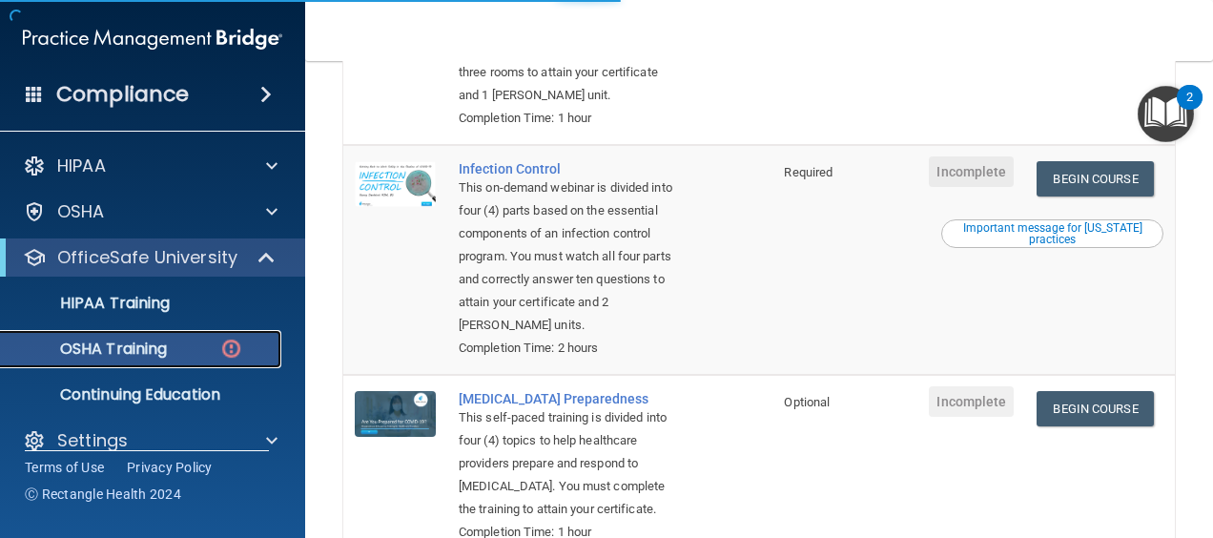
scroll to position [583, 0]
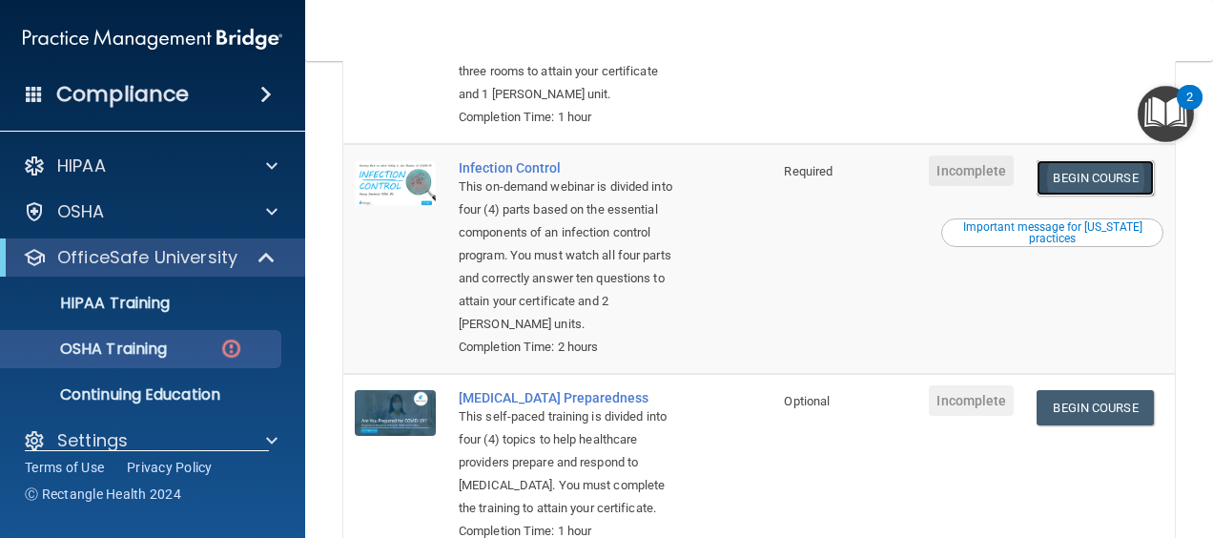
click at [1074, 195] on link "Begin Course" at bounding box center [1095, 177] width 116 height 35
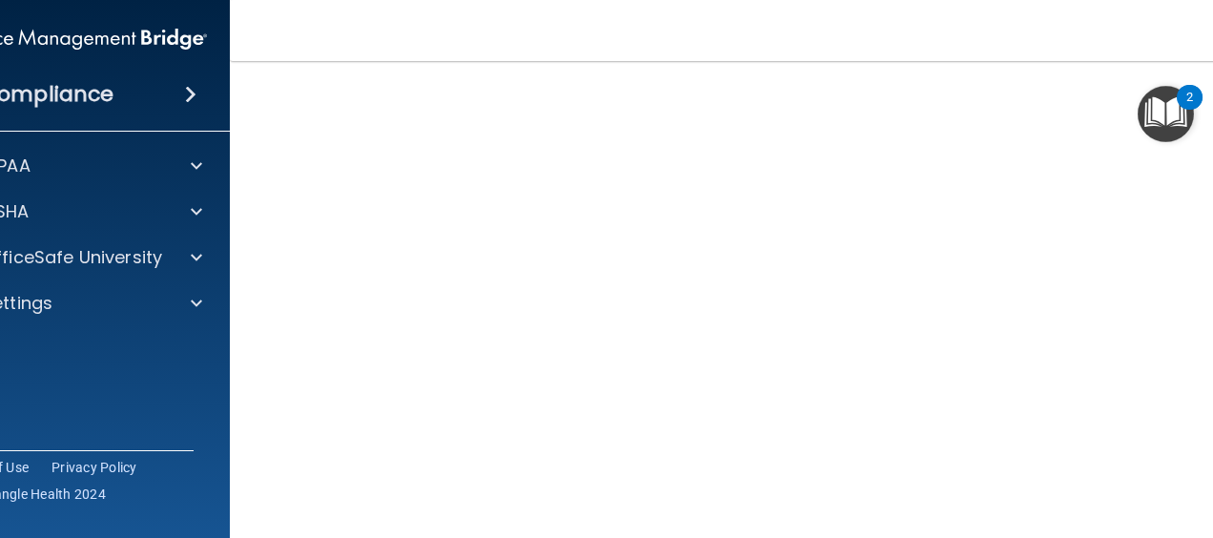
scroll to position [278, 0]
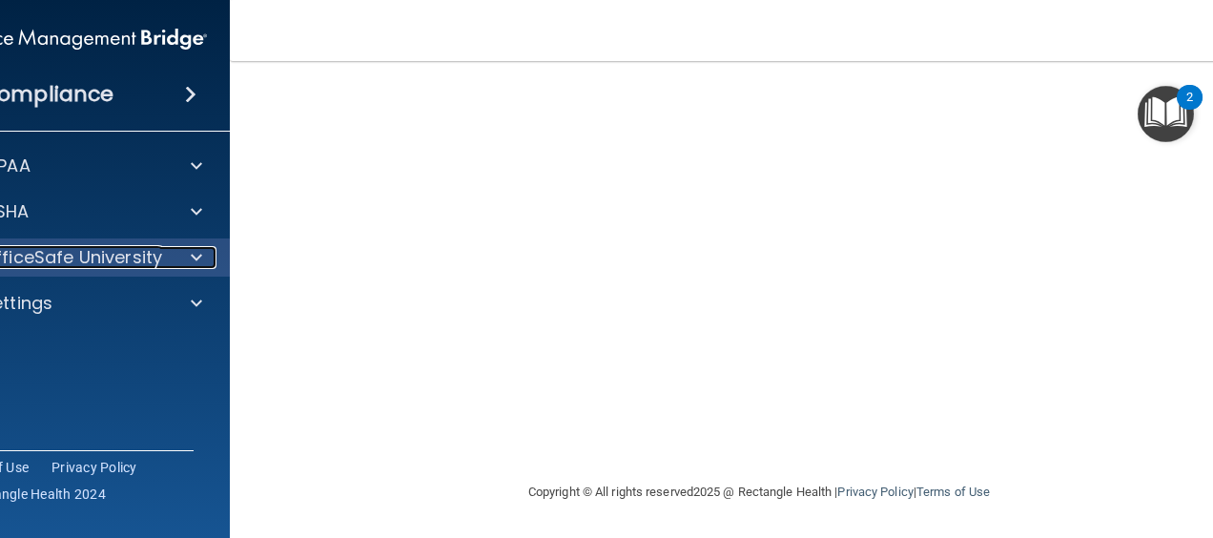
click at [148, 260] on p "OfficeSafe University" at bounding box center [72, 257] width 180 height 23
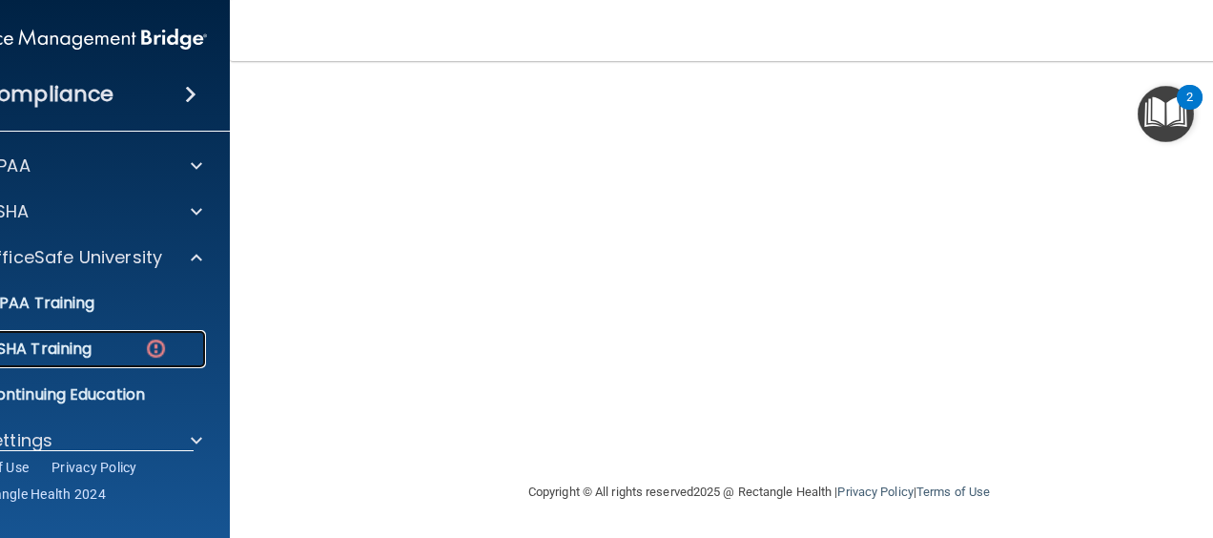
click at [49, 364] on link "OSHA Training" at bounding box center [56, 349] width 300 height 38
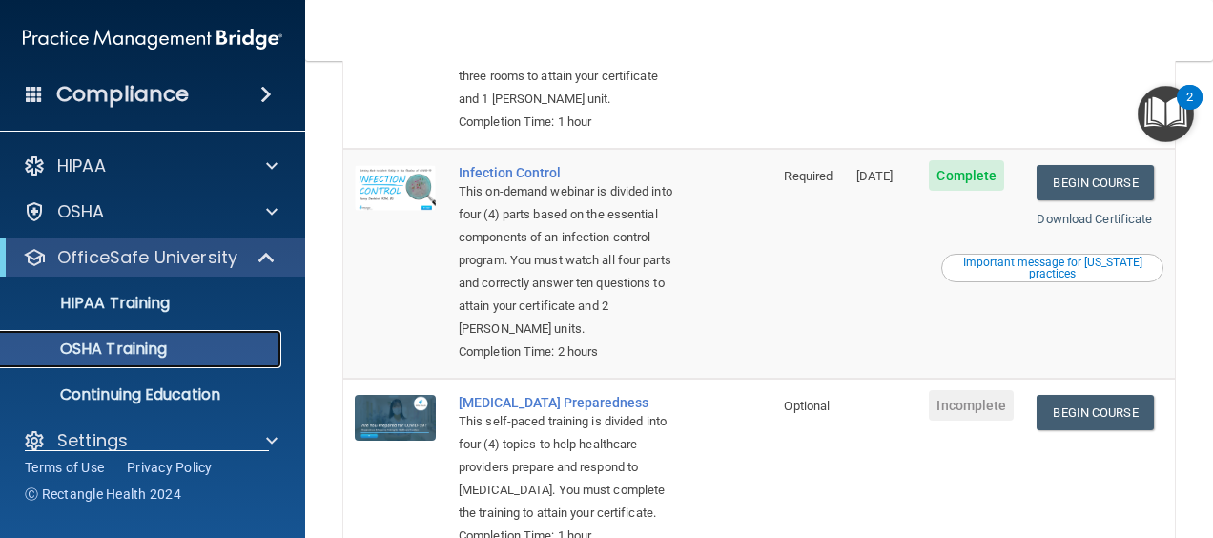
scroll to position [559, 0]
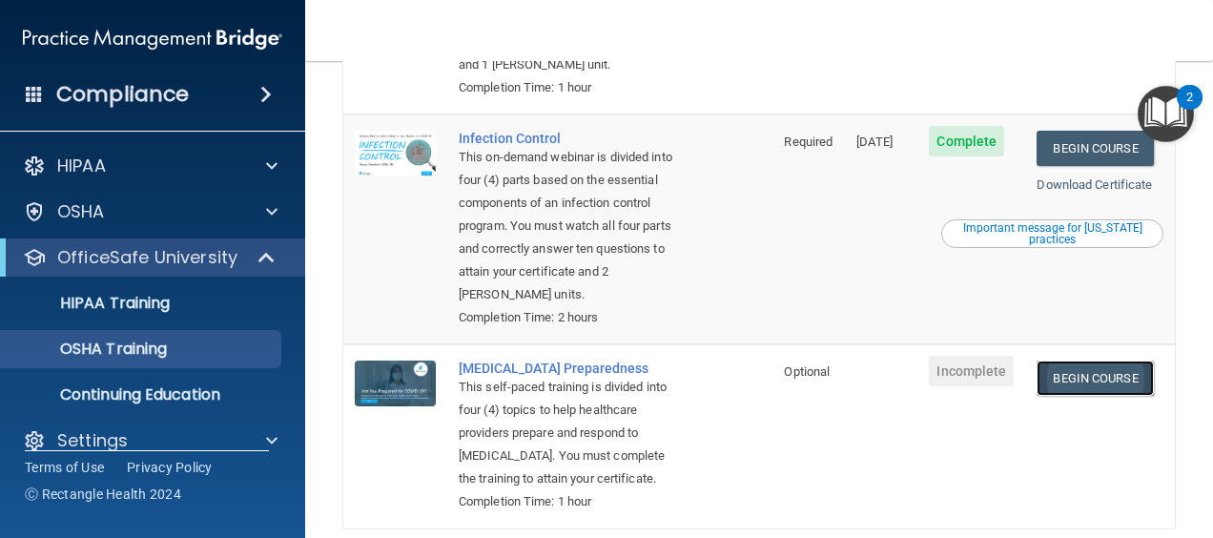
click at [1088, 396] on link "Begin Course" at bounding box center [1095, 377] width 116 height 35
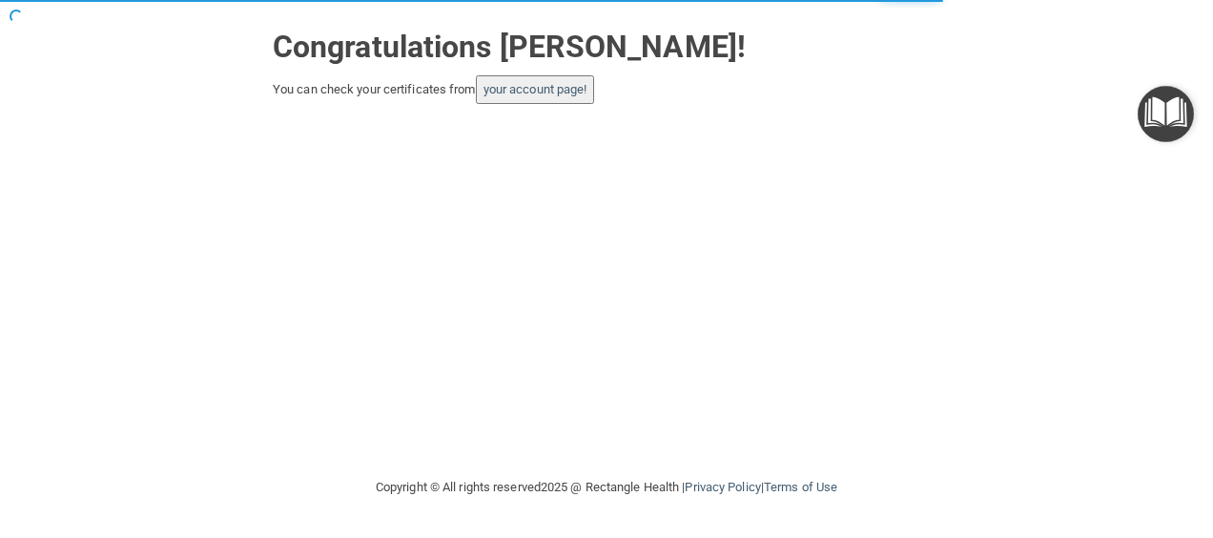
click at [535, 101] on button "your account page!" at bounding box center [535, 89] width 119 height 29
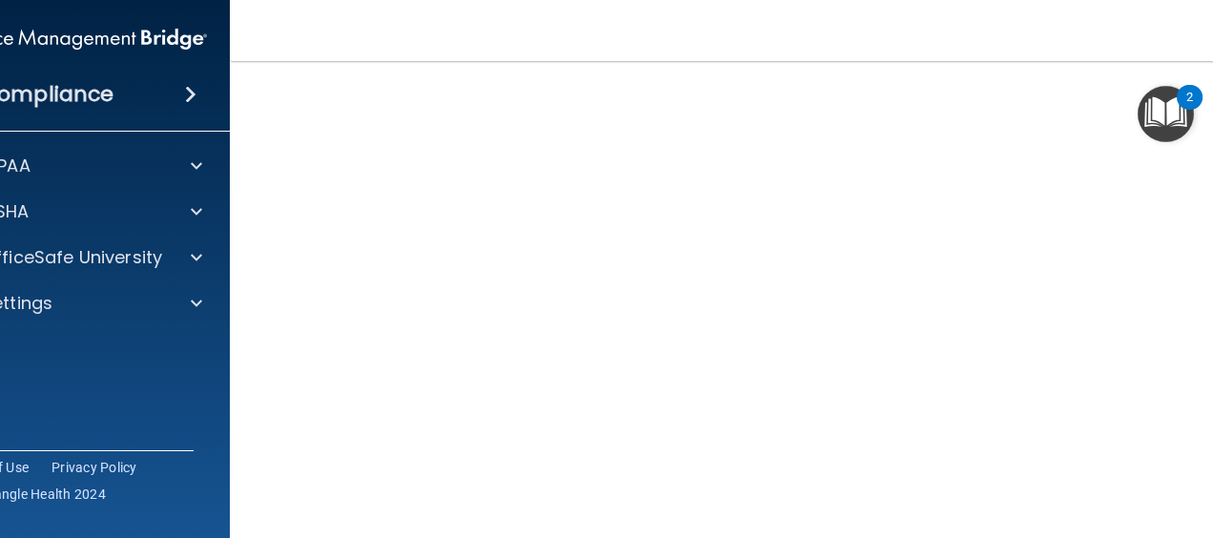
scroll to position [97, 0]
click at [118, 275] on div "OfficeSafe University" at bounding box center [78, 257] width 306 height 38
click at [99, 238] on div "OfficeSafe University" at bounding box center [78, 257] width 306 height 38
click at [111, 256] on p "OfficeSafe University" at bounding box center [72, 257] width 180 height 23
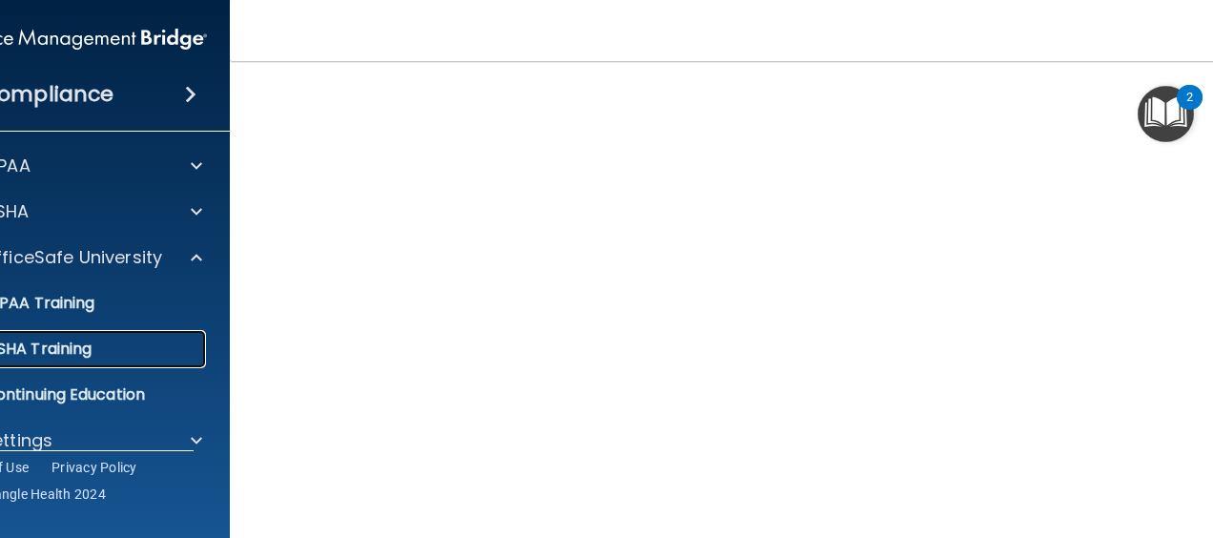
click at [84, 352] on p "OSHA Training" at bounding box center [14, 348] width 154 height 19
